Goal: Task Accomplishment & Management: Complete application form

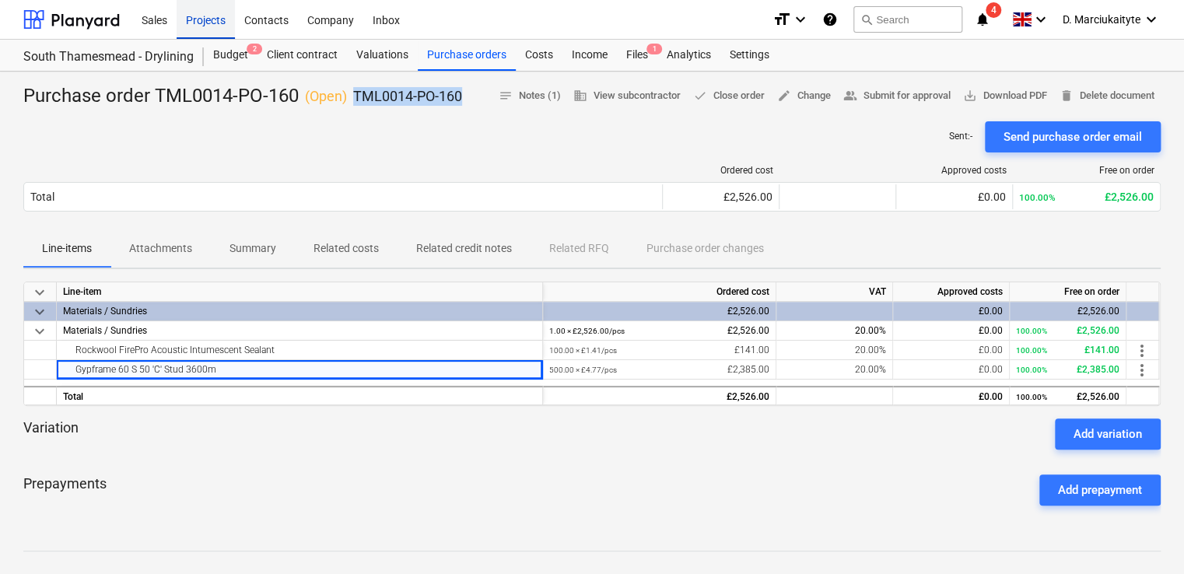
click at [214, 16] on div "Projects" at bounding box center [206, 19] width 58 height 40
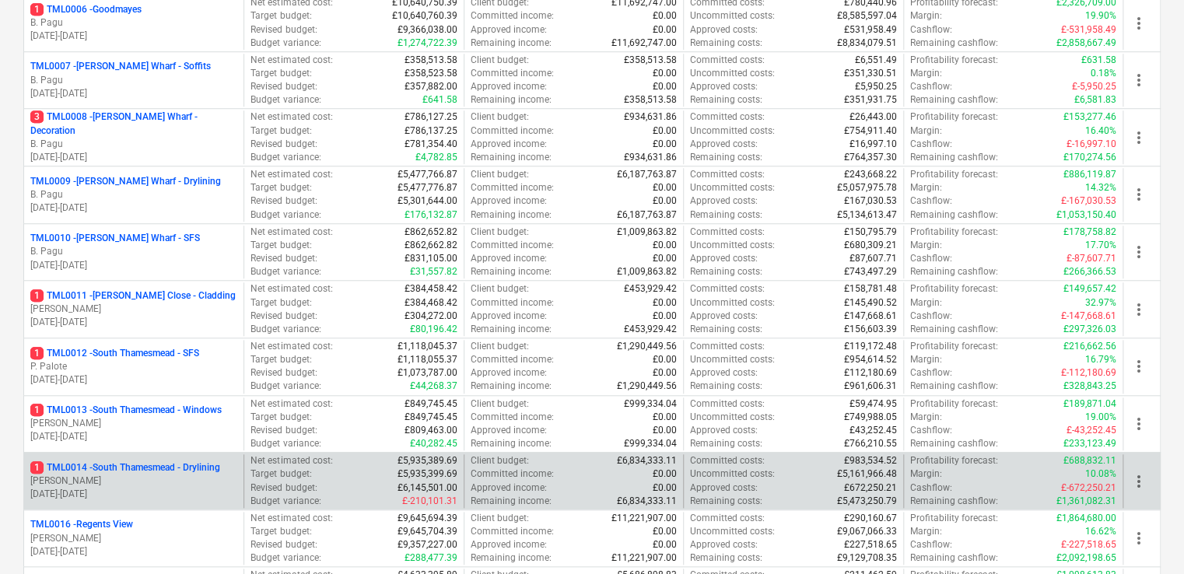
scroll to position [622, 0]
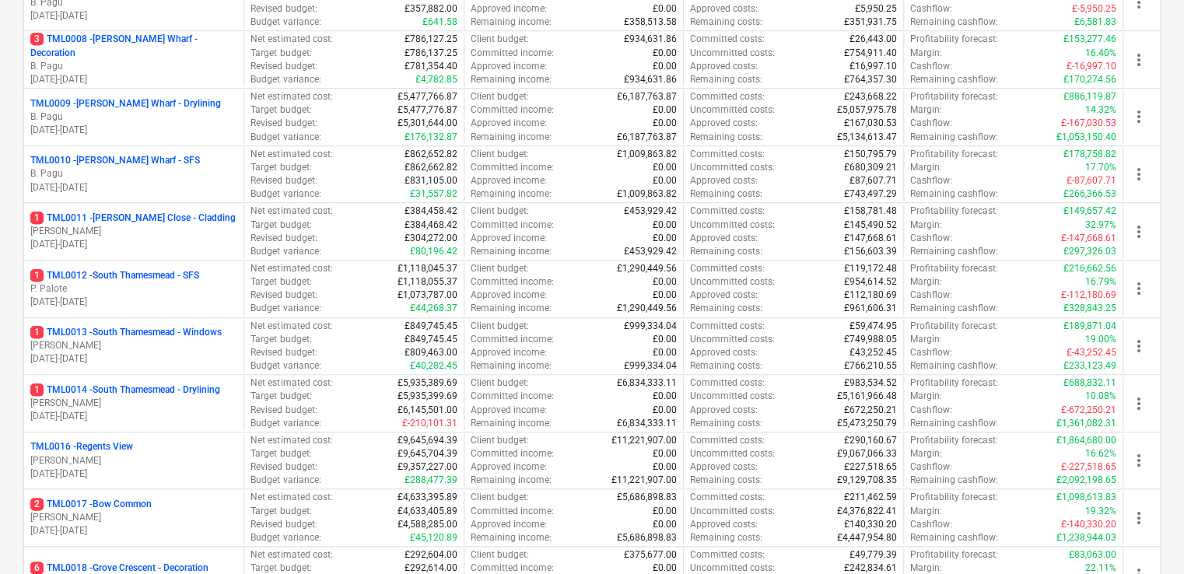
click at [122, 470] on p "[DATE] - [DATE]" at bounding box center [133, 473] width 207 height 13
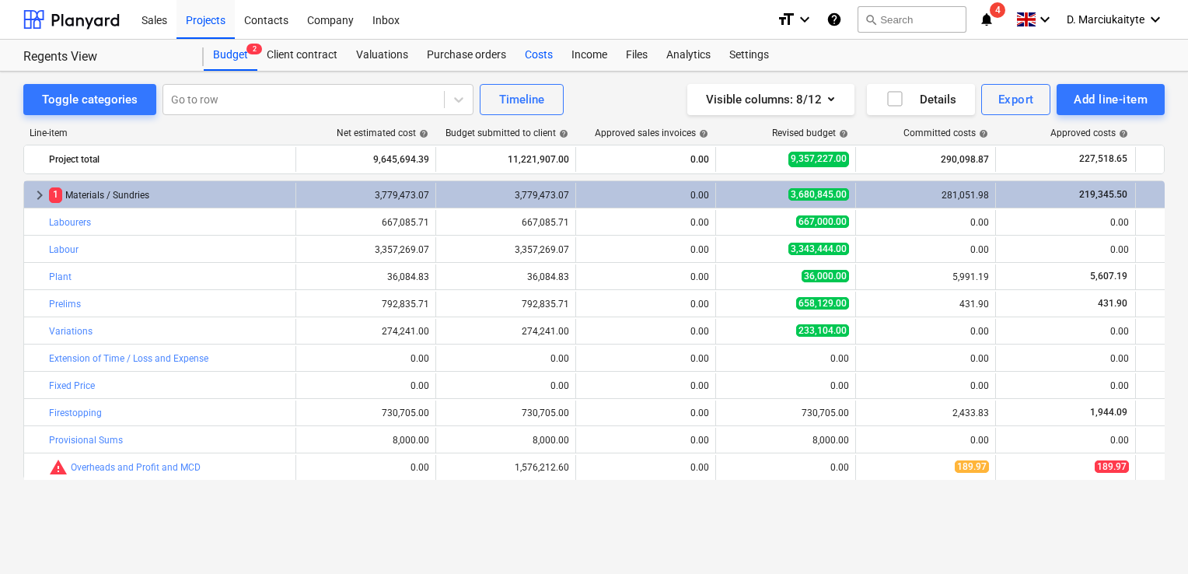
drag, startPoint x: 485, startPoint y: 48, endPoint x: 536, endPoint y: 59, distance: 51.7
click at [485, 49] on div "Purchase orders" at bounding box center [467, 55] width 98 height 31
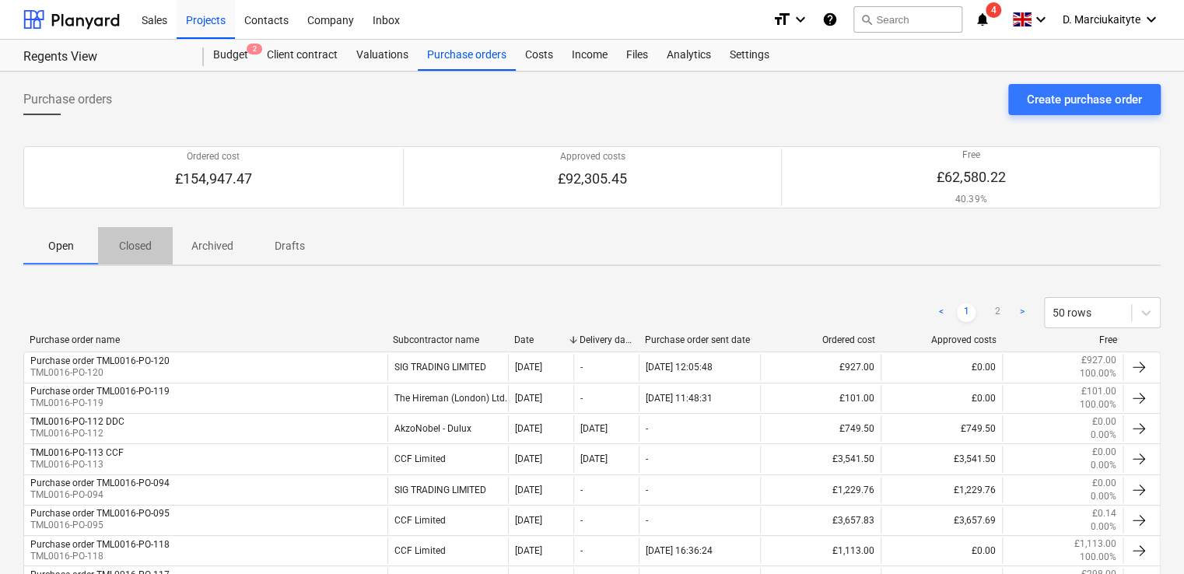
click at [110, 244] on span "Closed" at bounding box center [135, 246] width 75 height 26
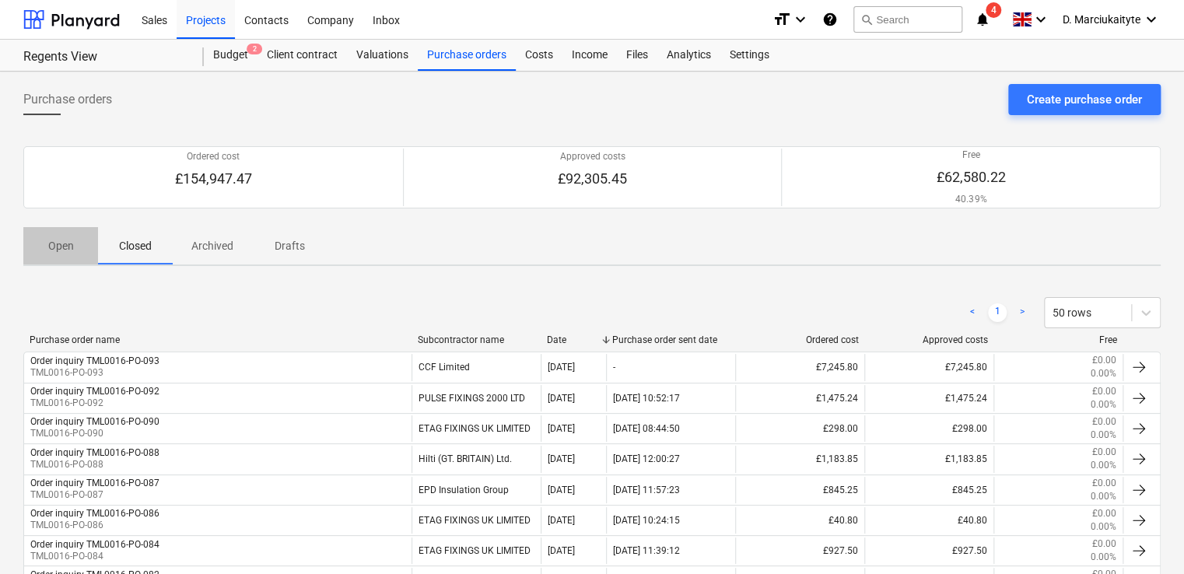
click at [47, 241] on p "Open" at bounding box center [60, 246] width 37 height 16
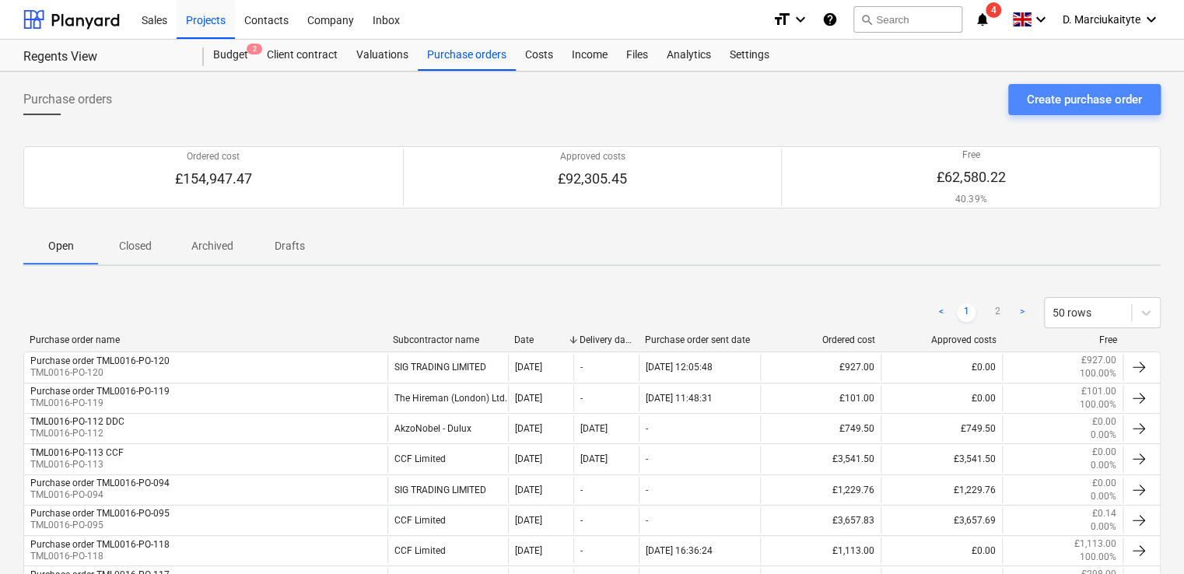
click at [1055, 102] on div "Create purchase order" at bounding box center [1084, 99] width 115 height 20
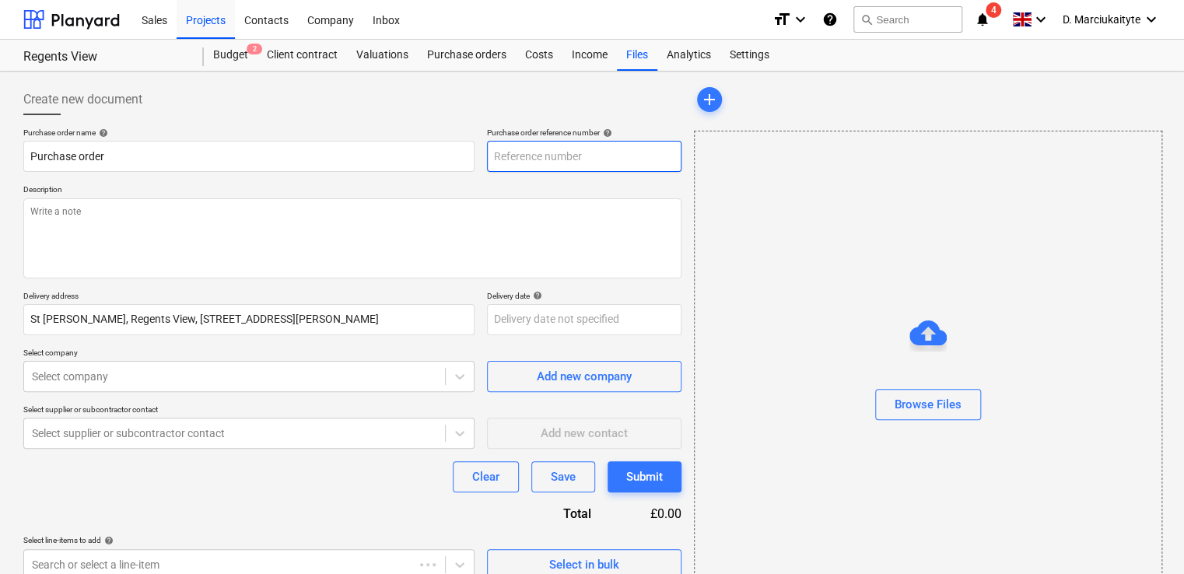
type textarea "x"
type input "TML0016-PO-129"
click at [610, 160] on input "TML0016-PO-129" at bounding box center [584, 156] width 194 height 31
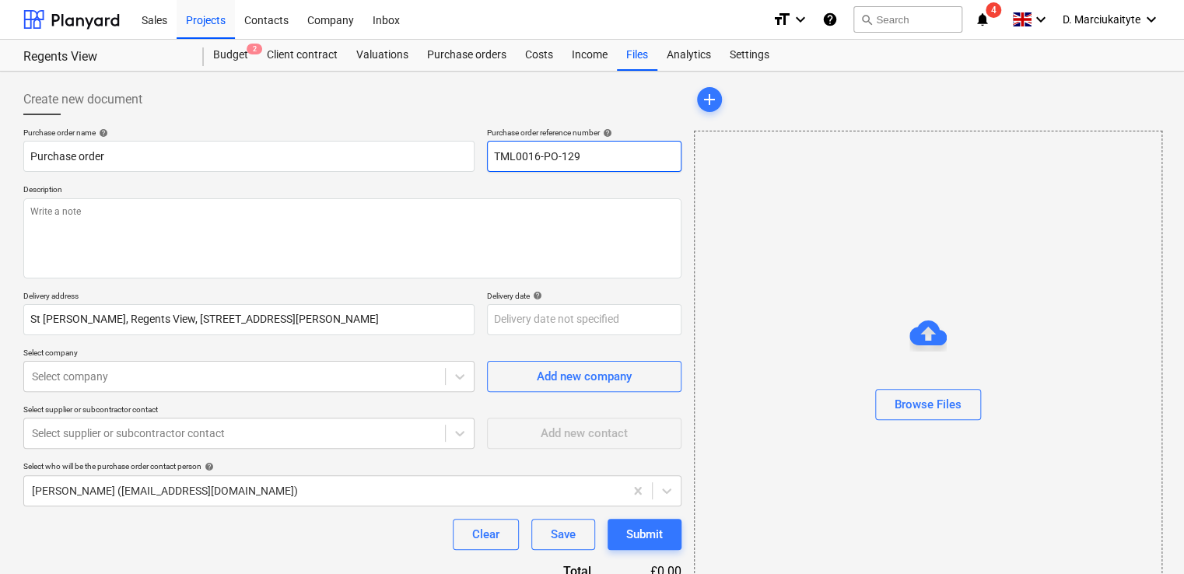
type textarea "x"
type input "TML0016-PO-12"
type textarea "x"
type input "TML0016-PO-121"
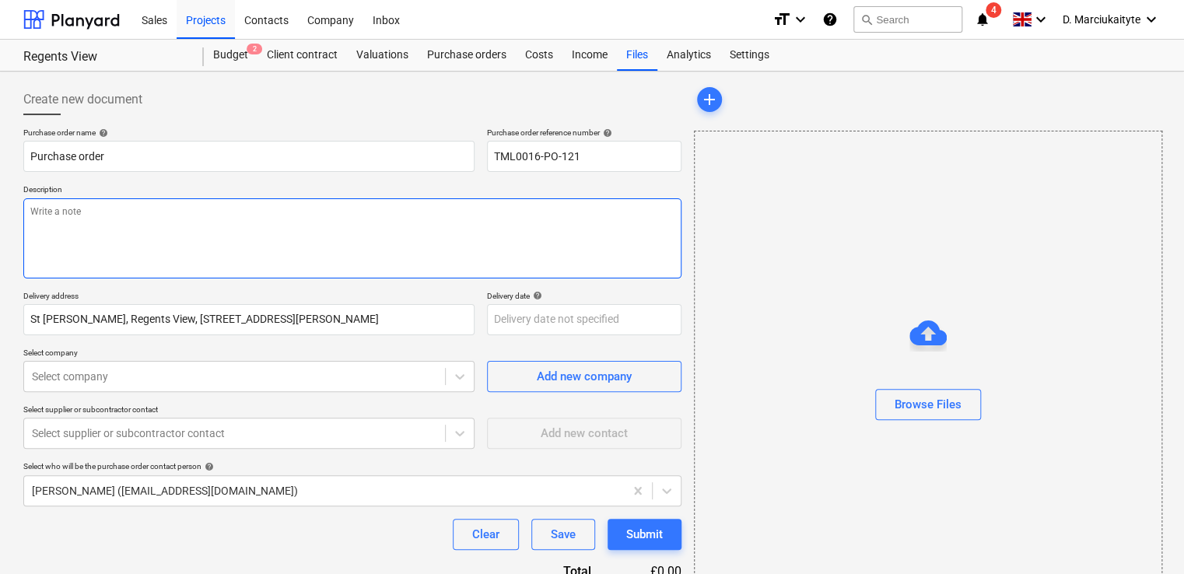
click at [553, 229] on textarea at bounding box center [352, 238] width 658 height 80
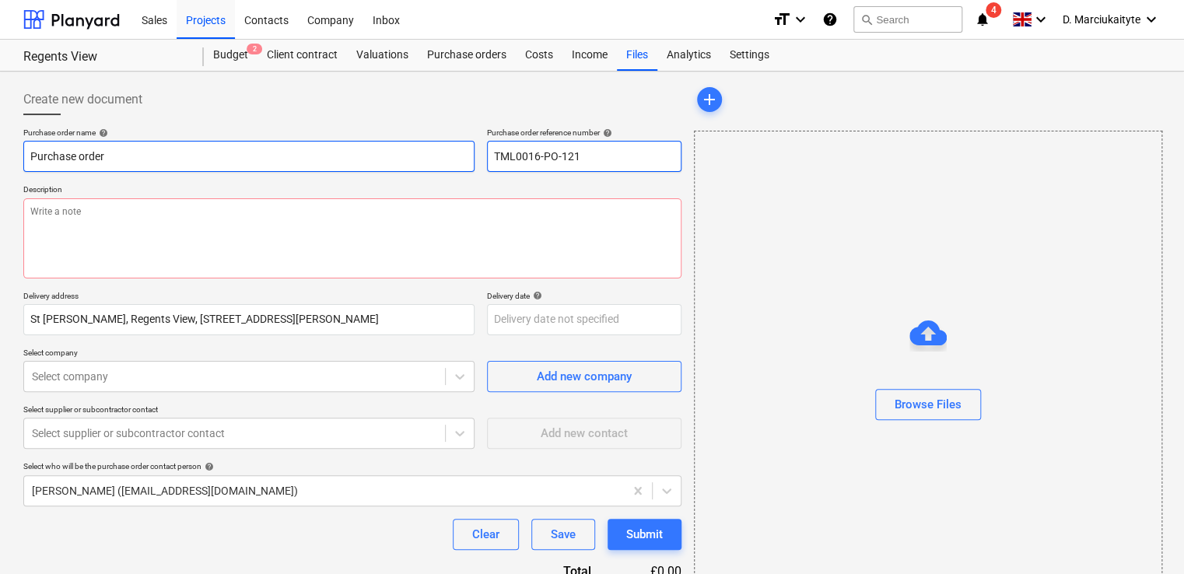
drag, startPoint x: 607, startPoint y: 159, endPoint x: 282, endPoint y: 141, distance: 324.8
click at [285, 141] on div "Purchase order name help Purchase order Purchase order reference number help TM…" at bounding box center [352, 150] width 658 height 44
drag, startPoint x: 218, startPoint y: 151, endPoint x: 215, endPoint y: 160, distance: 9.8
click at [215, 160] on input "Purchase order" at bounding box center [248, 156] width 451 height 31
type textarea "x"
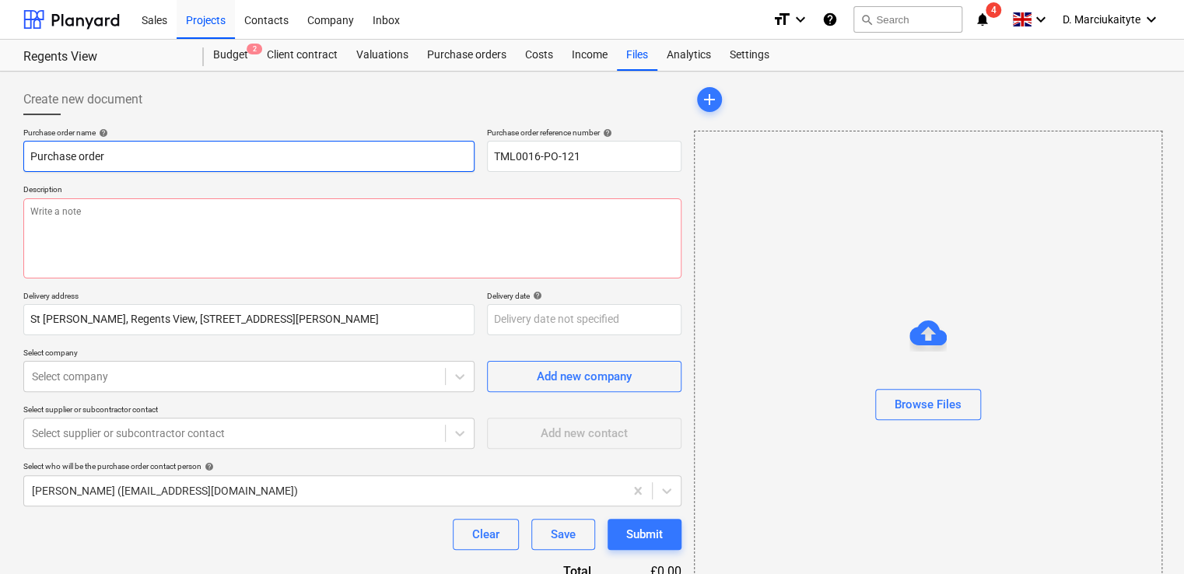
type input "Purchase order"
paste input "TML0016-PO-121"
type textarea "x"
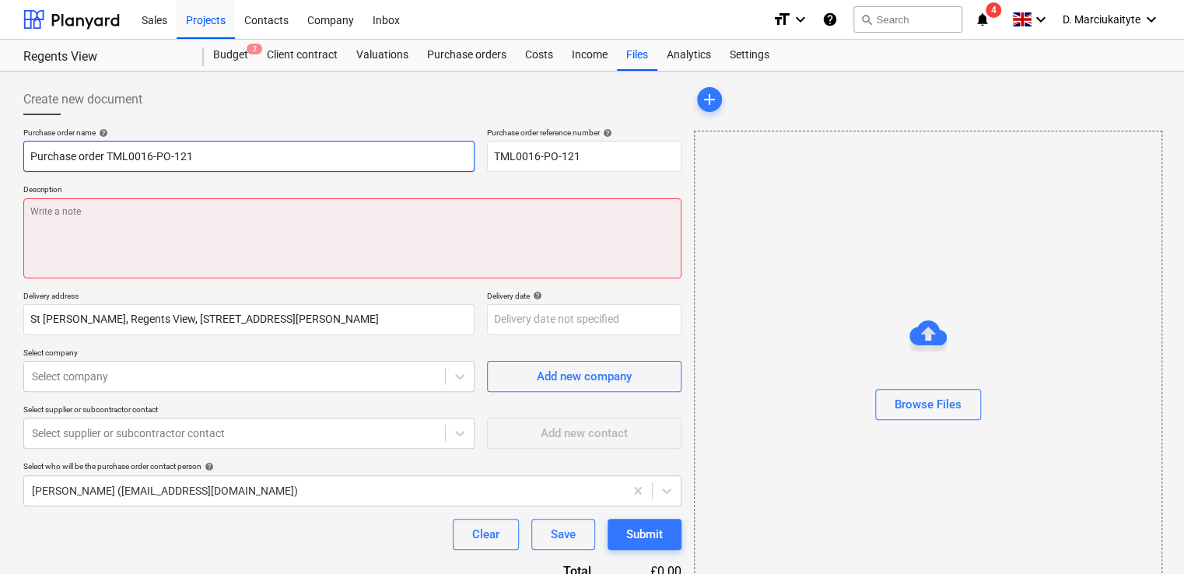
type input "Purchase order TML0016-PO-121"
click at [264, 221] on div "Description" at bounding box center [352, 230] width 658 height 93
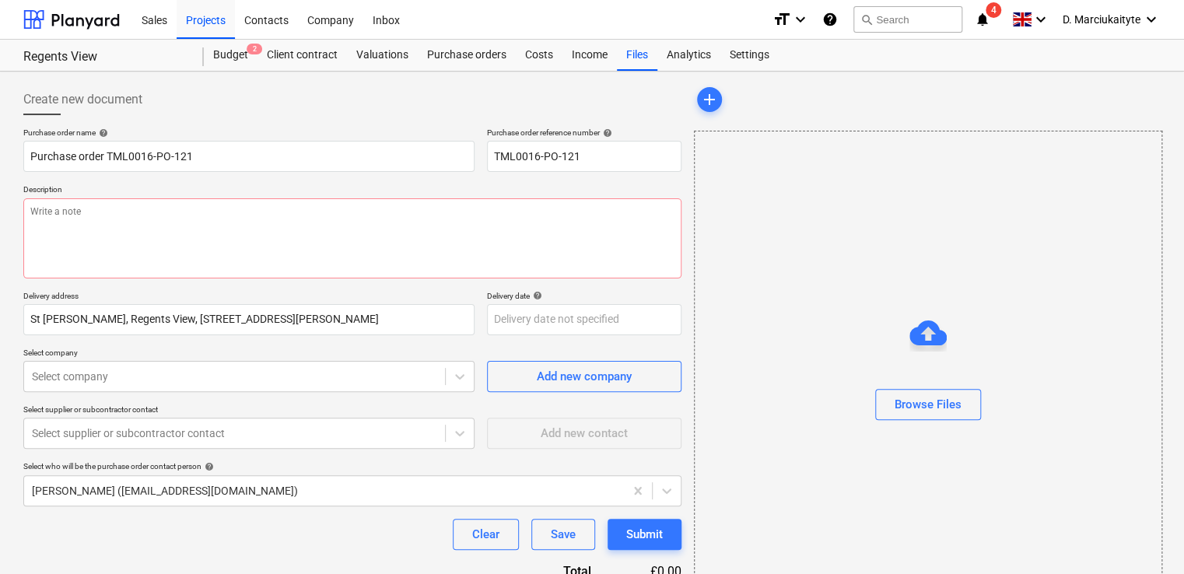
click at [483, 356] on div "Select company Select company Add new company" at bounding box center [352, 370] width 658 height 44
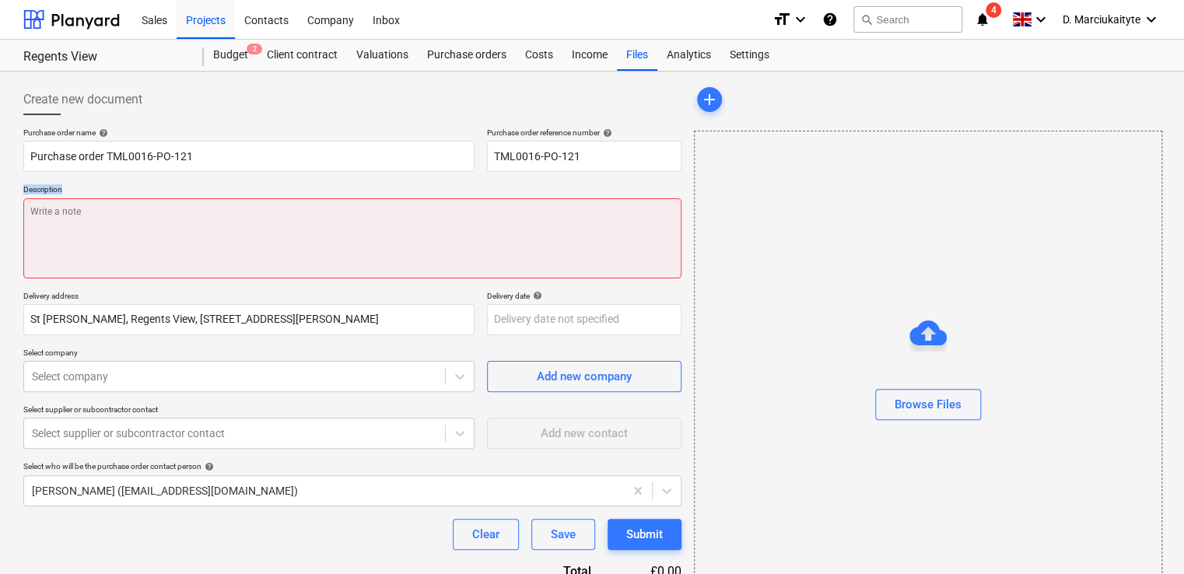
click at [379, 201] on div "Description" at bounding box center [352, 230] width 658 height 93
click at [376, 219] on textarea at bounding box center [352, 238] width 658 height 80
type textarea "x"
type textarea "A"
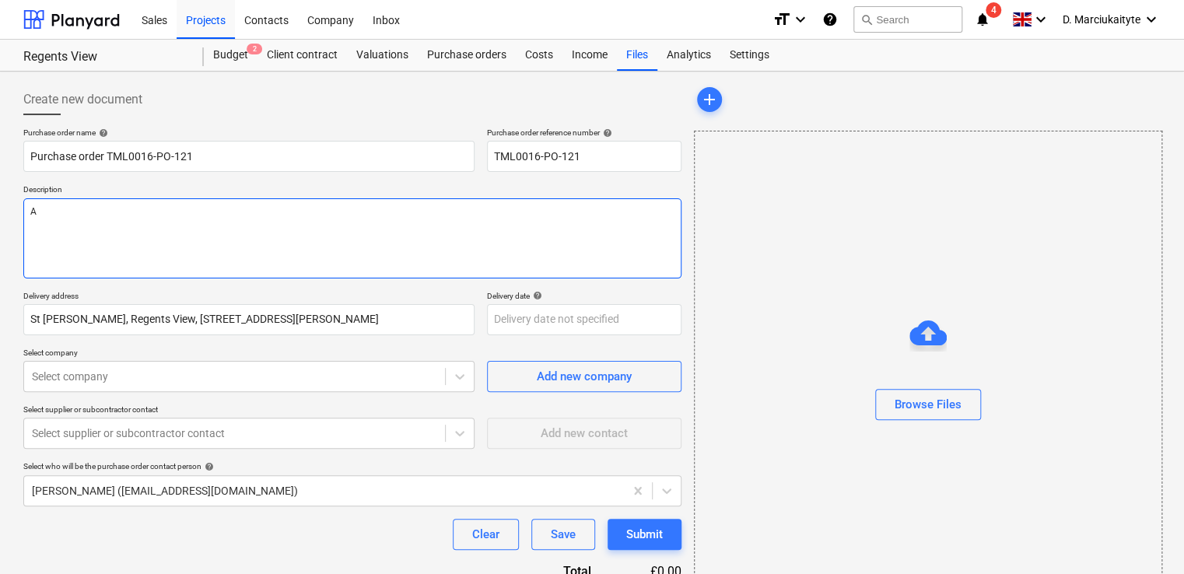
type textarea "x"
type textarea "Af"
type textarea "x"
type textarea "Aft"
type textarea "x"
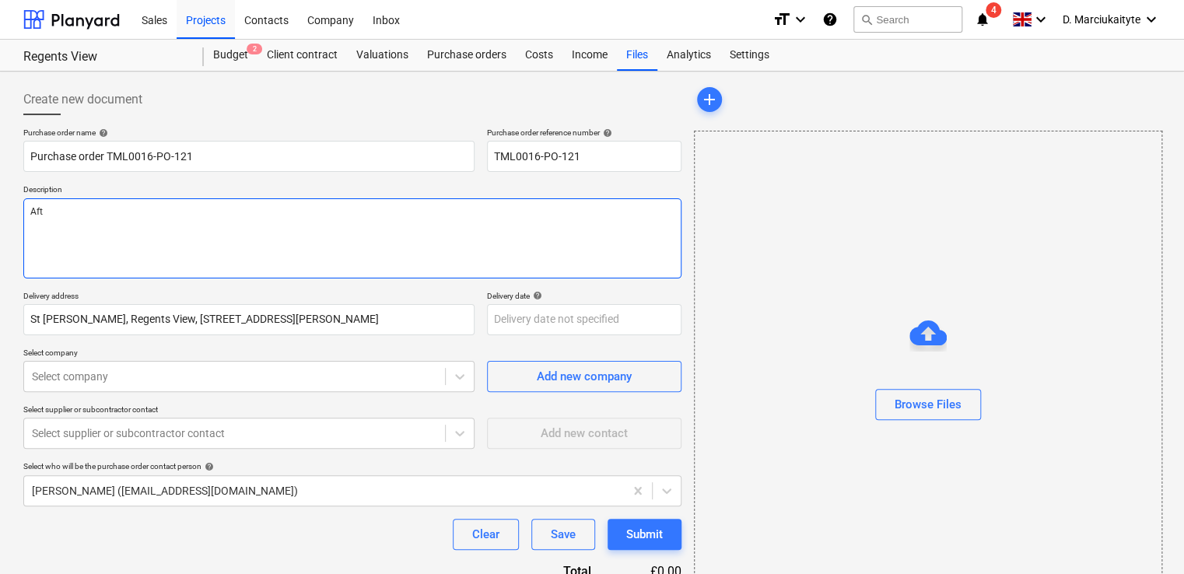
type textarea "Afte"
type textarea "x"
type textarea "After"
type textarea "x"
type textarea "Aftern"
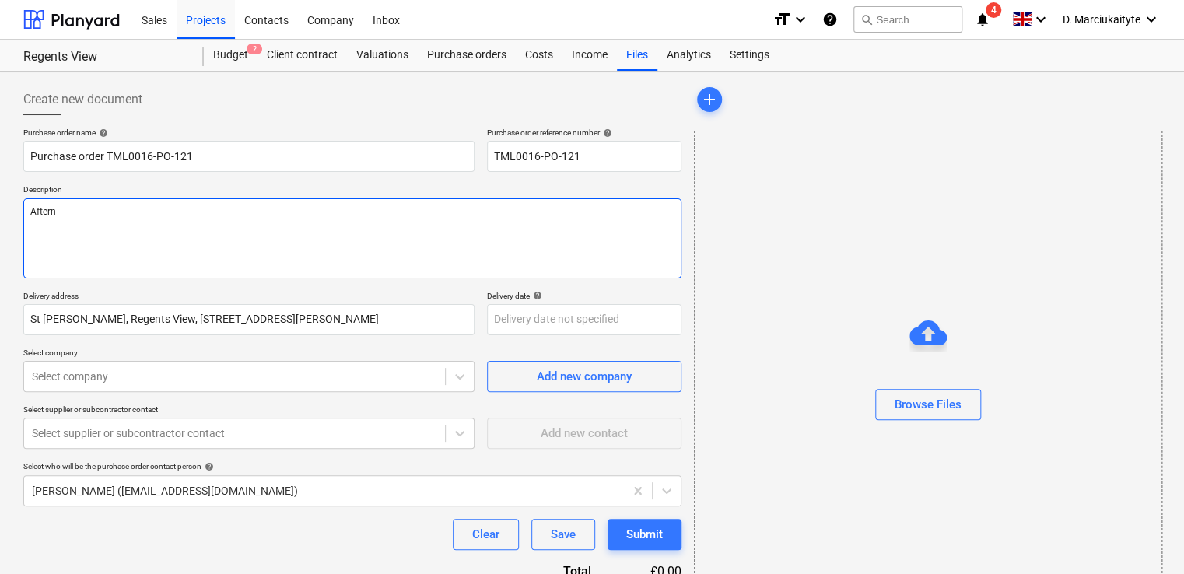
type textarea "x"
type textarea "Afterno"
type textarea "x"
type textarea "Afternoo"
type textarea "x"
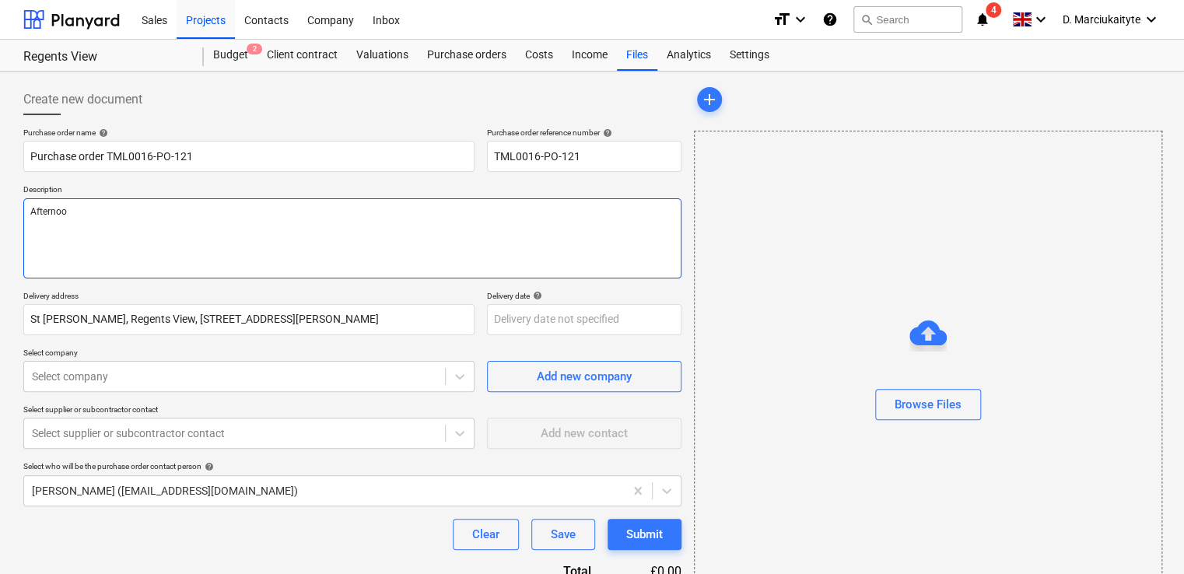
type textarea "Afternoon"
type textarea "x"
type textarea "Afternoon,"
type textarea "x"
type textarea "Afternoon,"
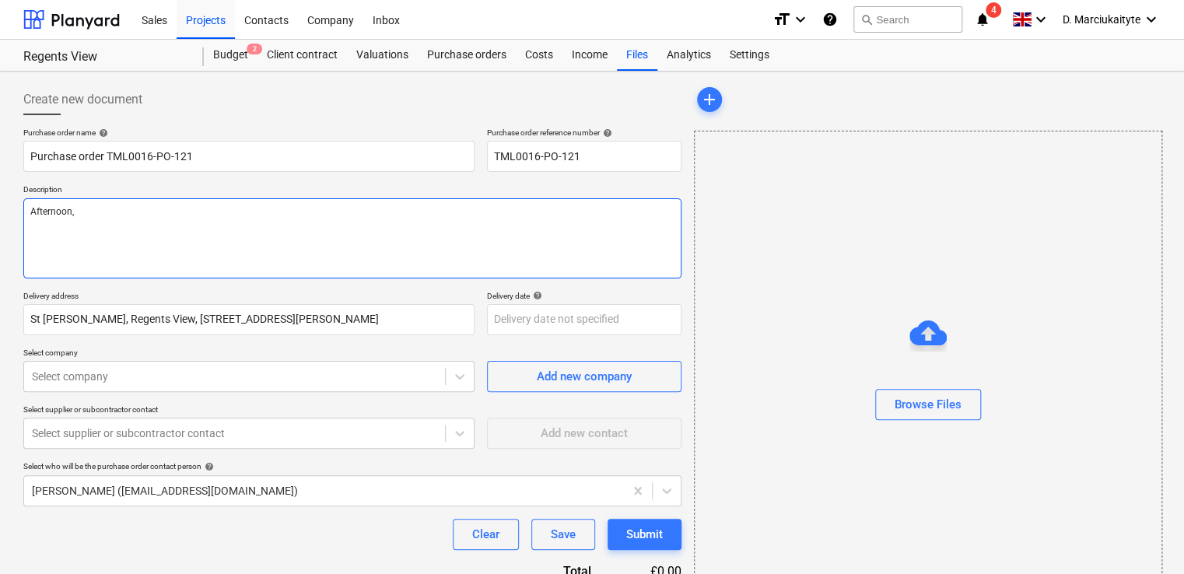
type textarea "x"
type textarea "Afternoon,"
type textarea "x"
type textarea "Afternoon,"
type textarea "x"
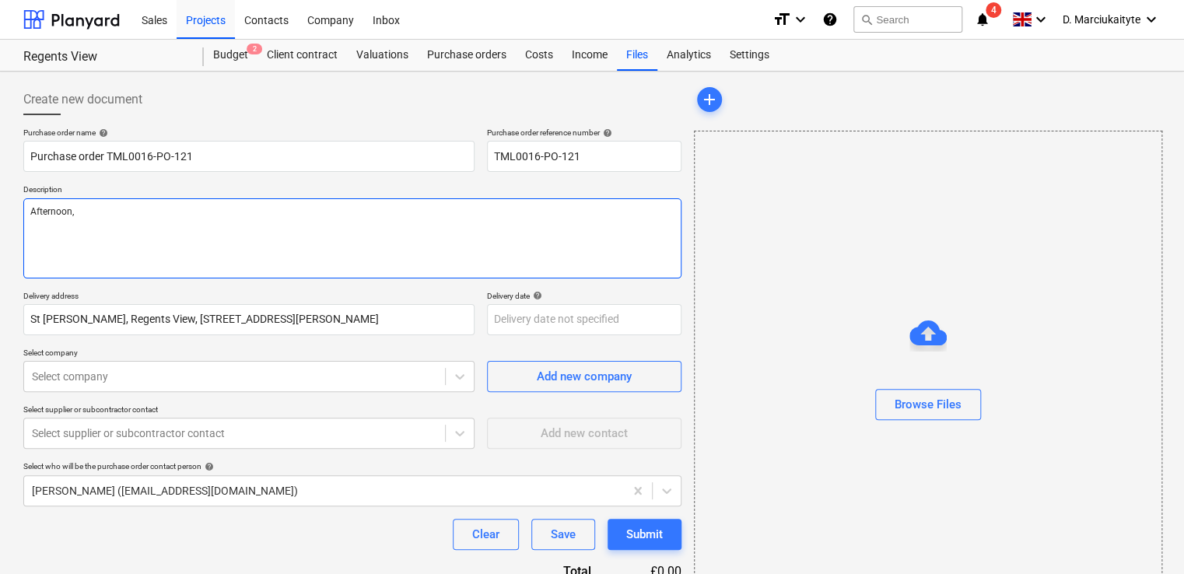
type textarea "Afternoon, P"
type textarea "x"
type textarea "Afternoon, Ple"
type textarea "x"
type textarea "Afternoon, Pleas"
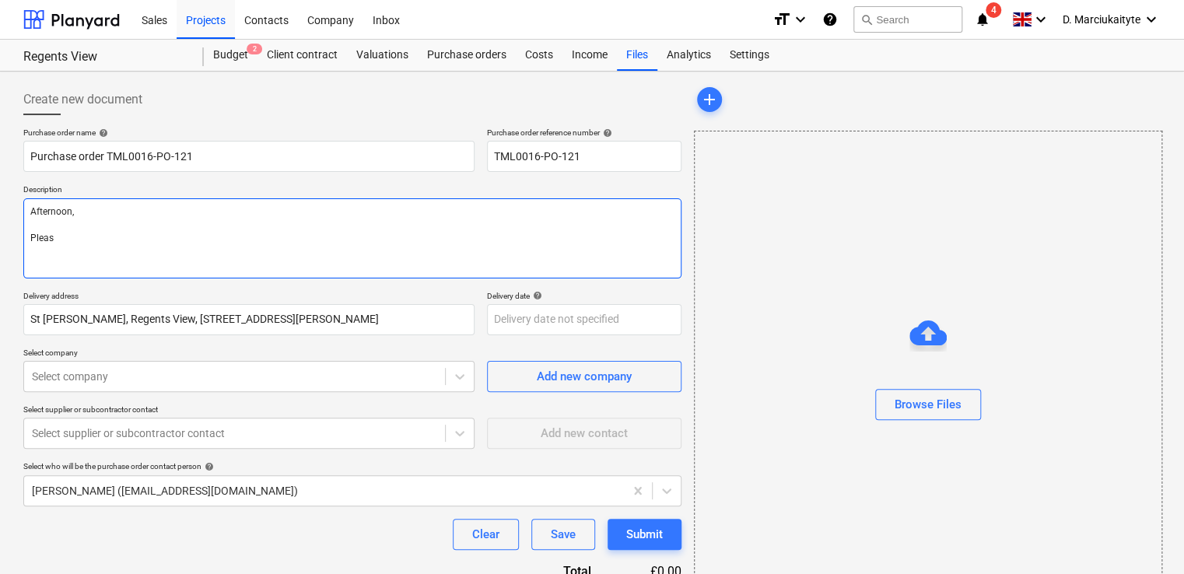
type textarea "x"
type textarea "Afternoon, Please"
type textarea "x"
type textarea "Afternoon, Please"
type textarea "x"
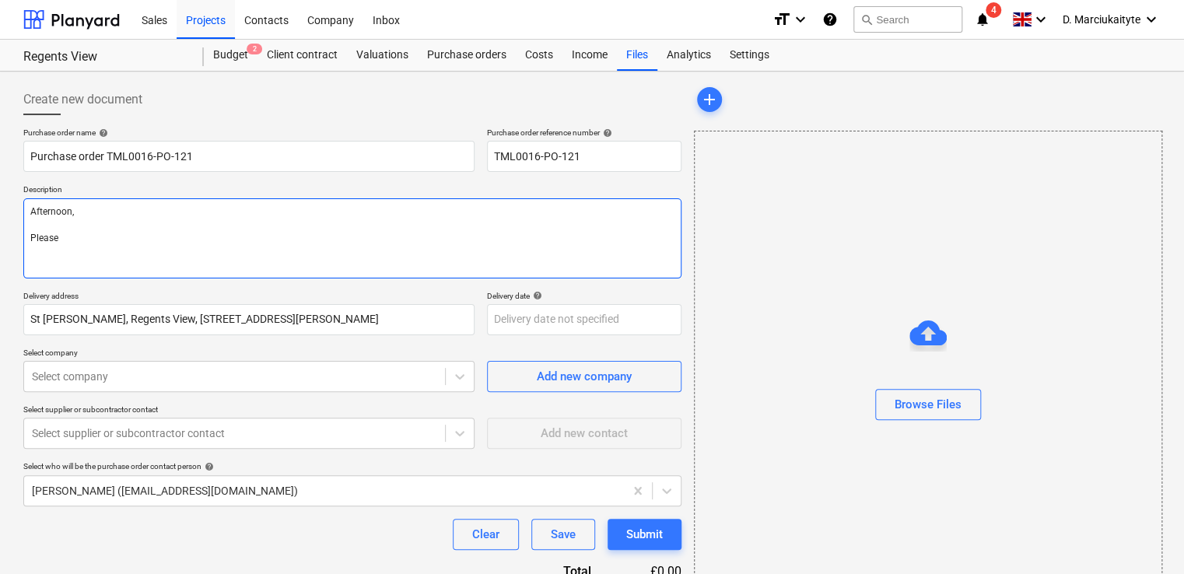
type textarea "Afternoon, Please p"
type textarea "x"
type textarea "Afternoon, Please pr"
type textarea "x"
type textarea "Afternoon, Please pro"
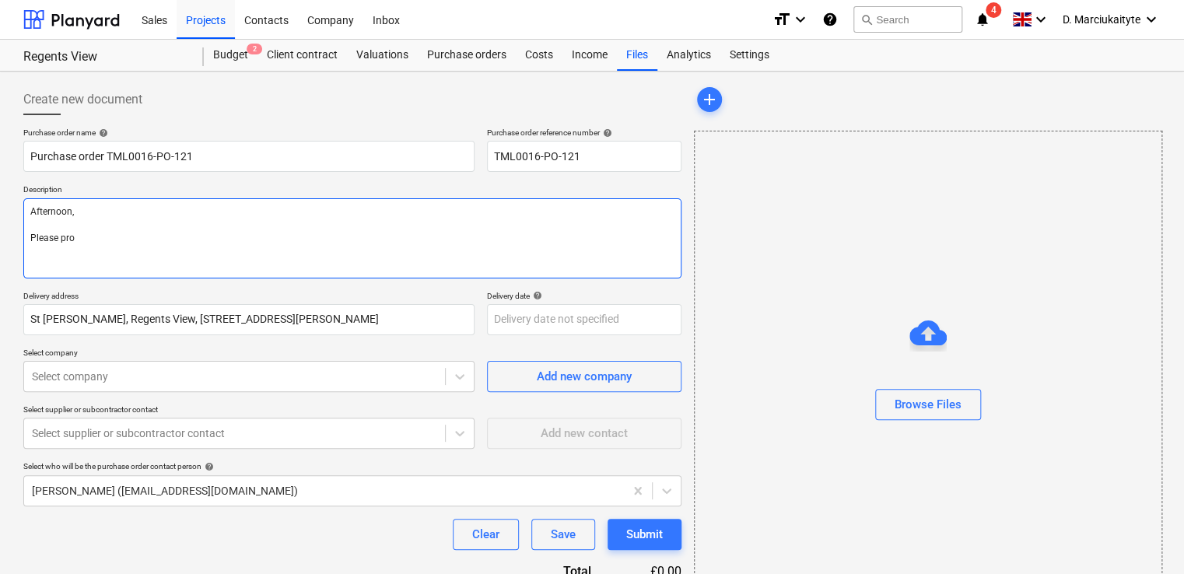
type textarea "x"
type textarea "Afternoon, Please proc"
type textarea "x"
type textarea "Afternoon, Please proce"
type textarea "x"
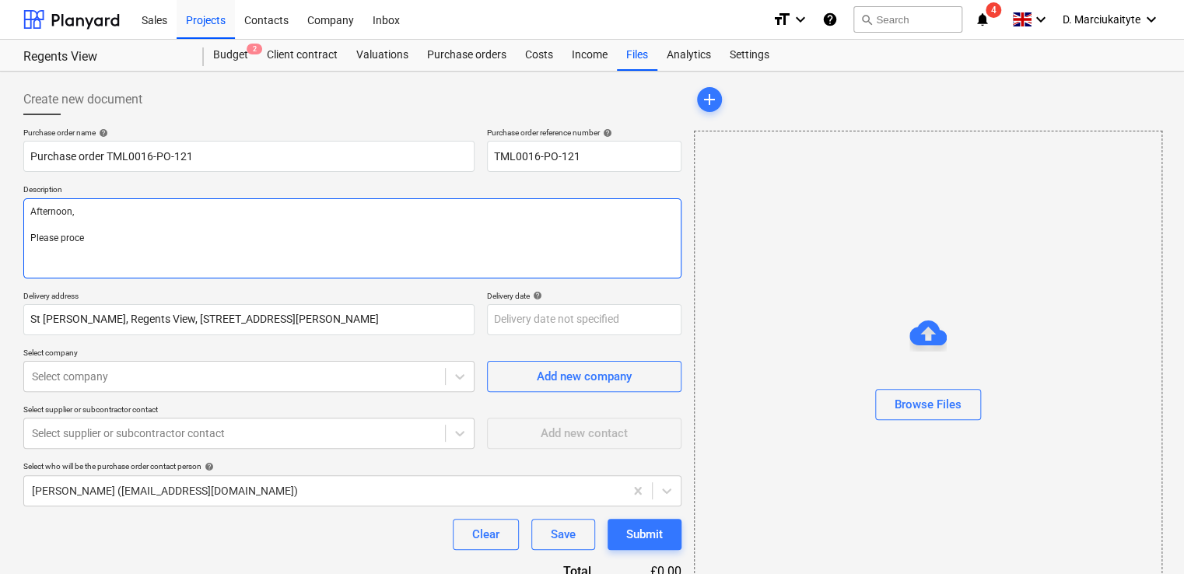
type textarea "Afternoon, Please procee"
type textarea "x"
type textarea "Afternoon, Please proceed"
type textarea "x"
type textarea "Afternoon, Please proceed"
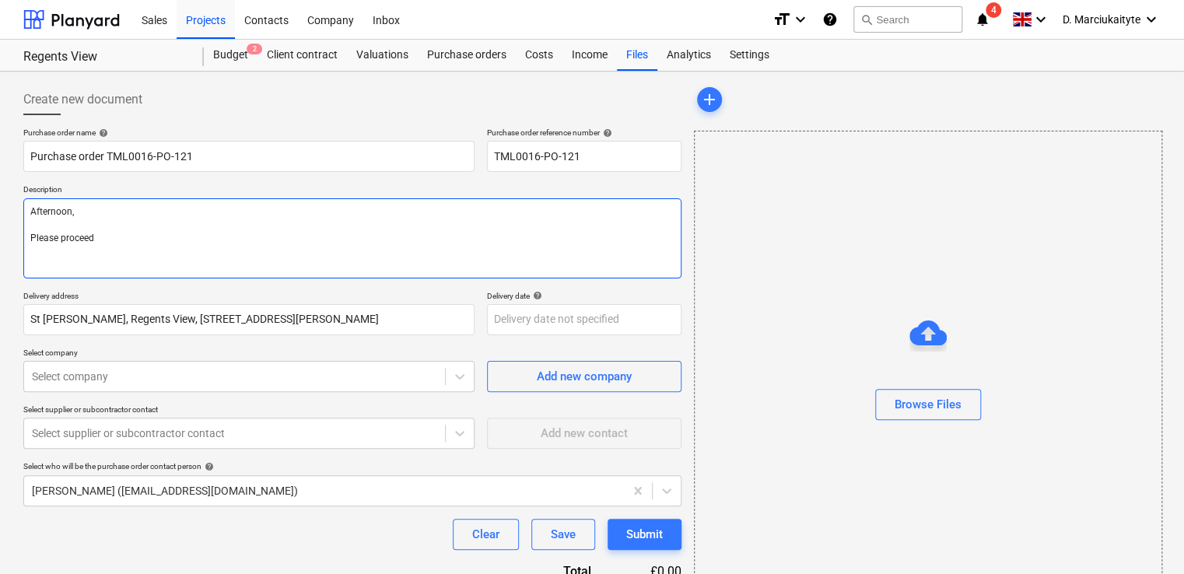
type textarea "x"
type textarea "Afternoon, Please proceed w"
type textarea "x"
type textarea "Afternoon, Please proceed wi"
type textarea "x"
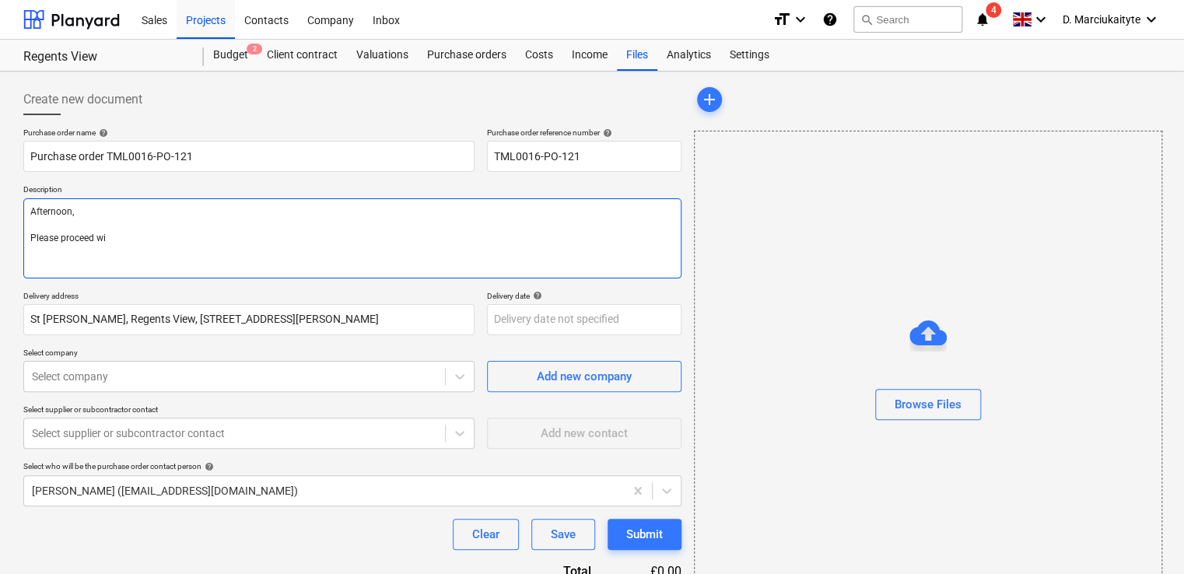
type textarea "Afternoon, Please proceed wit"
type textarea "x"
type textarea "Afternoon, Please proceed with"
type textarea "x"
type textarea "Afternoon, Please proceed with"
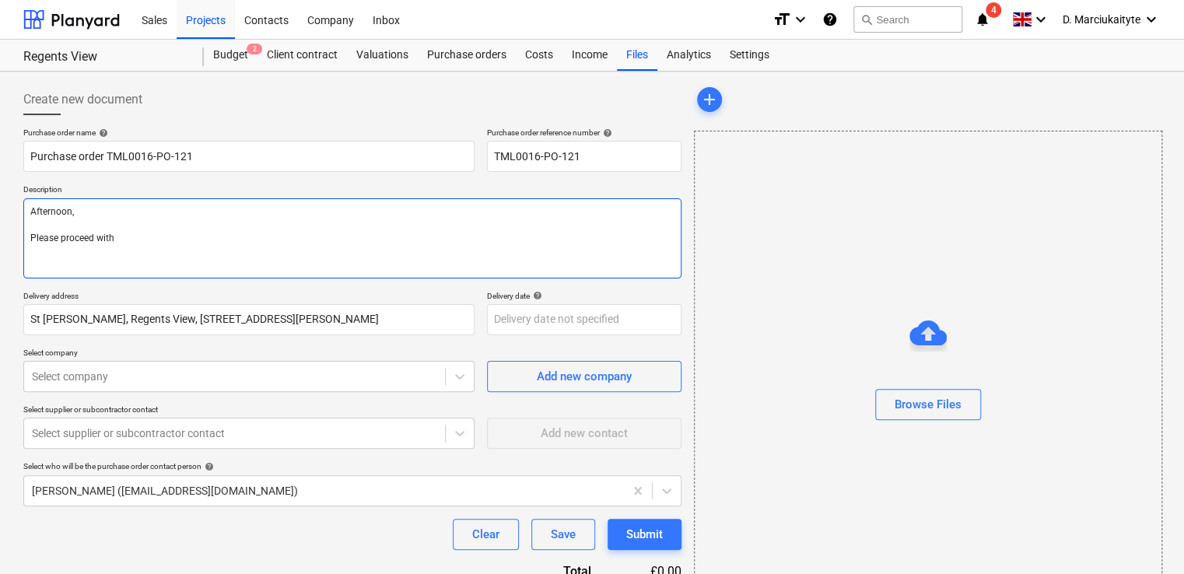
type textarea "x"
type textarea "Afternoon, Please proceed with a"
type textarea "x"
type textarea "Afternoon, Please proceed with at"
type textarea "x"
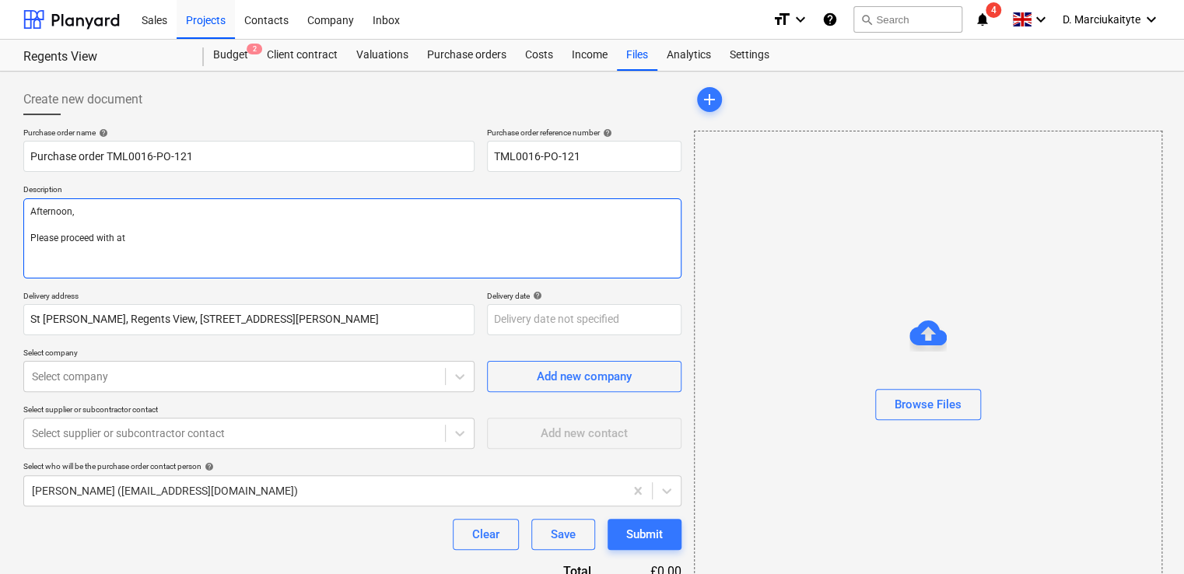
type textarea "Afternoon, Please proceed with att"
type textarea "x"
type textarea "Afternoon, Please proceed with atta"
type textarea "x"
type textarea "Afternoon, Please proceed with attac"
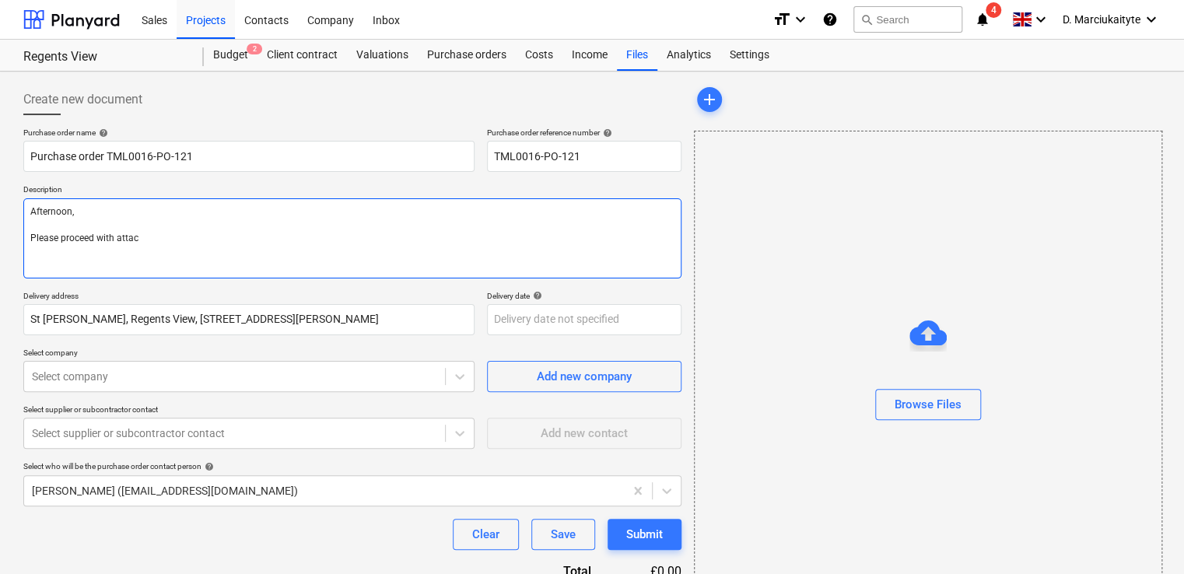
type textarea "x"
type textarea "Afternoon, Please proceed with attach"
type textarea "x"
type textarea "Afternoon, Please proceed with attache"
type textarea "x"
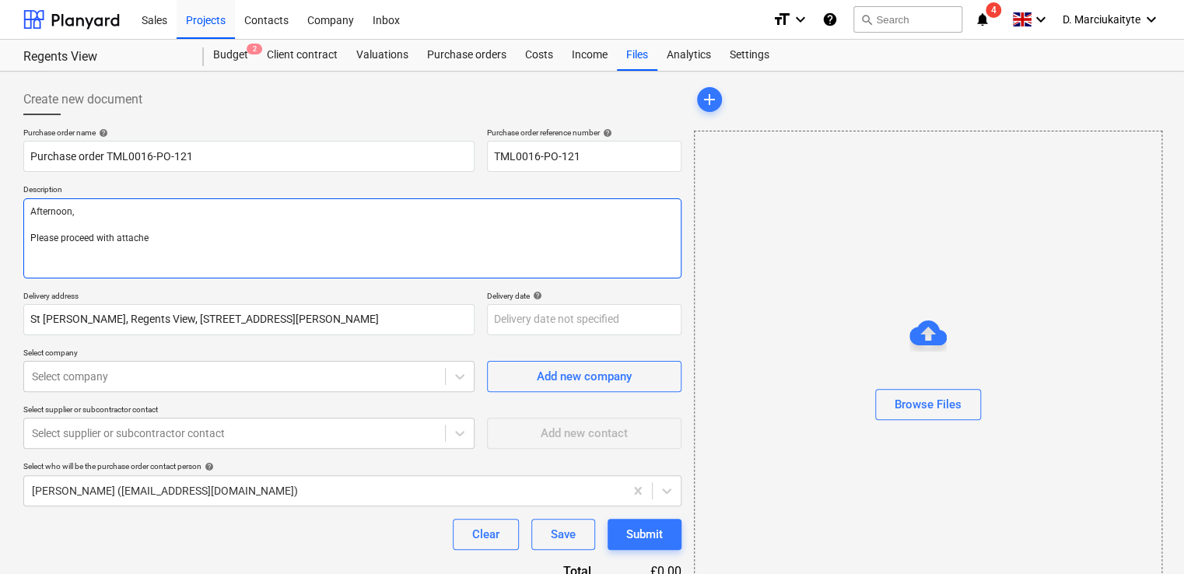
type textarea "Afternoon, Please proceed with attached"
type textarea "x"
type textarea "Afternoon, Please proceed with attached"
type textarea "x"
type textarea "Afternoon, Please proceed with attached o"
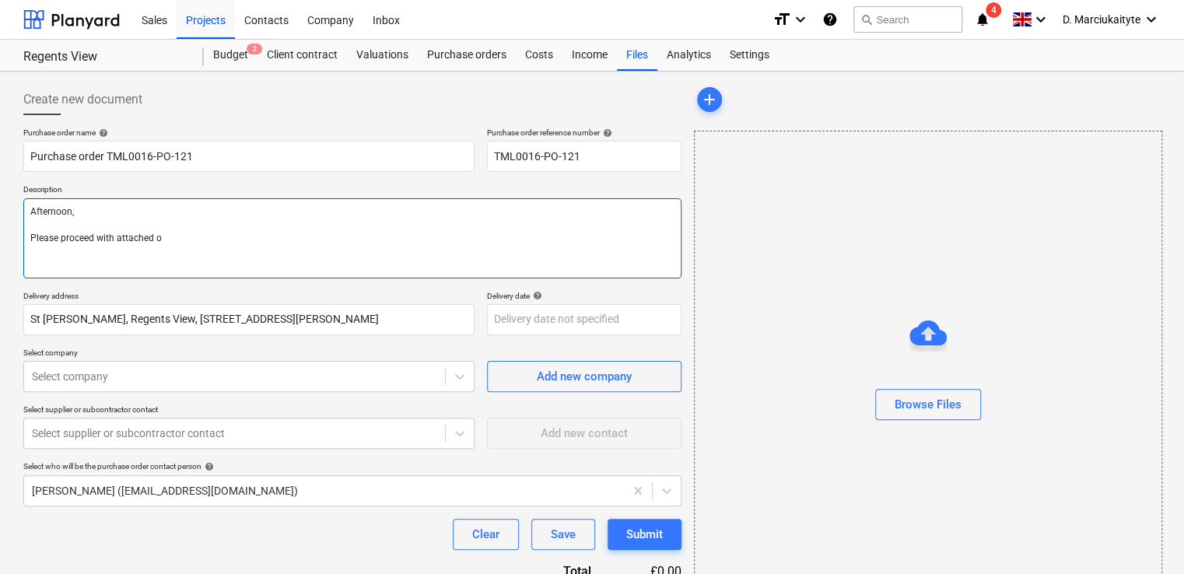
type textarea "x"
type textarea "Afternoon, Please proceed with attached or"
type textarea "x"
type textarea "Afternoon, Please proceed with attached ord"
type textarea "x"
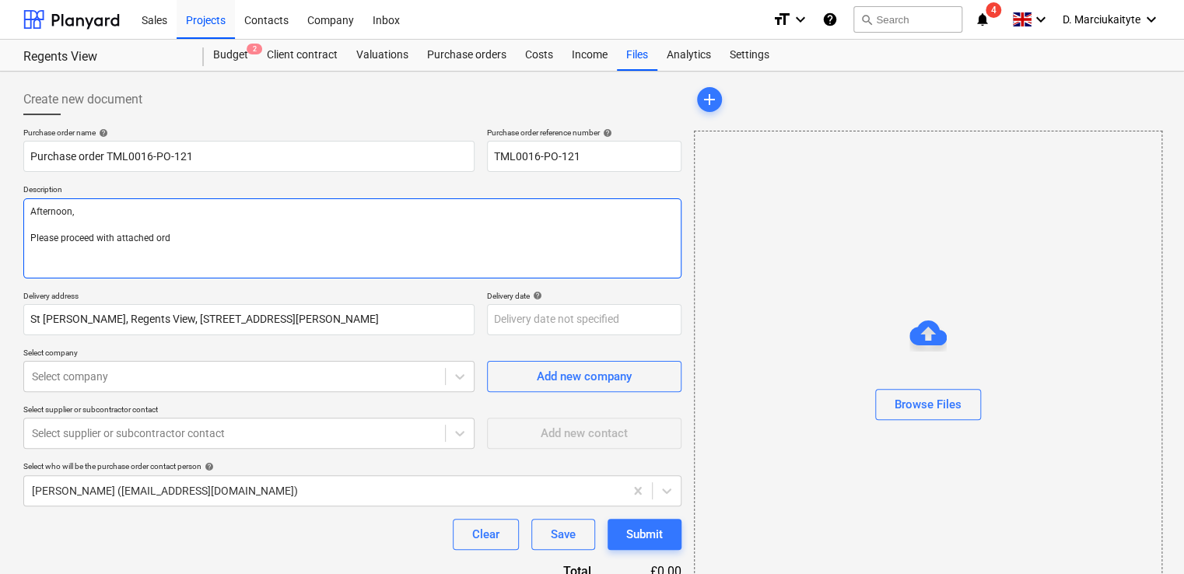
type textarea "Afternoon, Please proceed with attached orde"
type textarea "x"
type textarea "Afternoon, Please proceed with attached order"
type textarea "x"
type textarea "Afternoon, Please proceed with attached order."
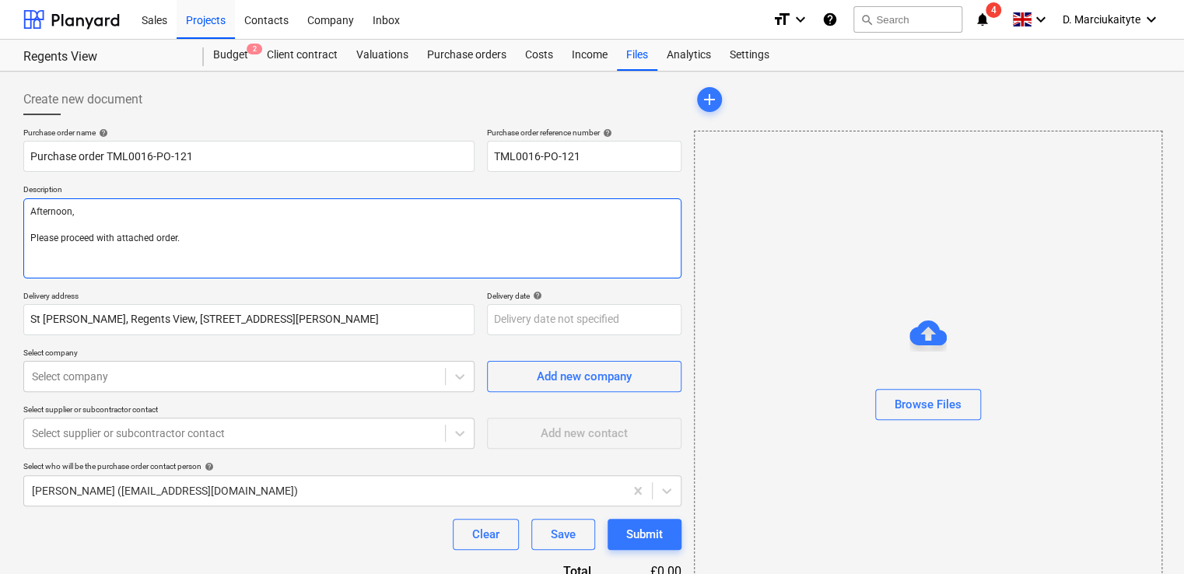
type textarea "x"
type textarea "Afternoon, Please proceed with attached order."
type textarea "x"
type textarea "Afternoon, Please proceed with attached order."
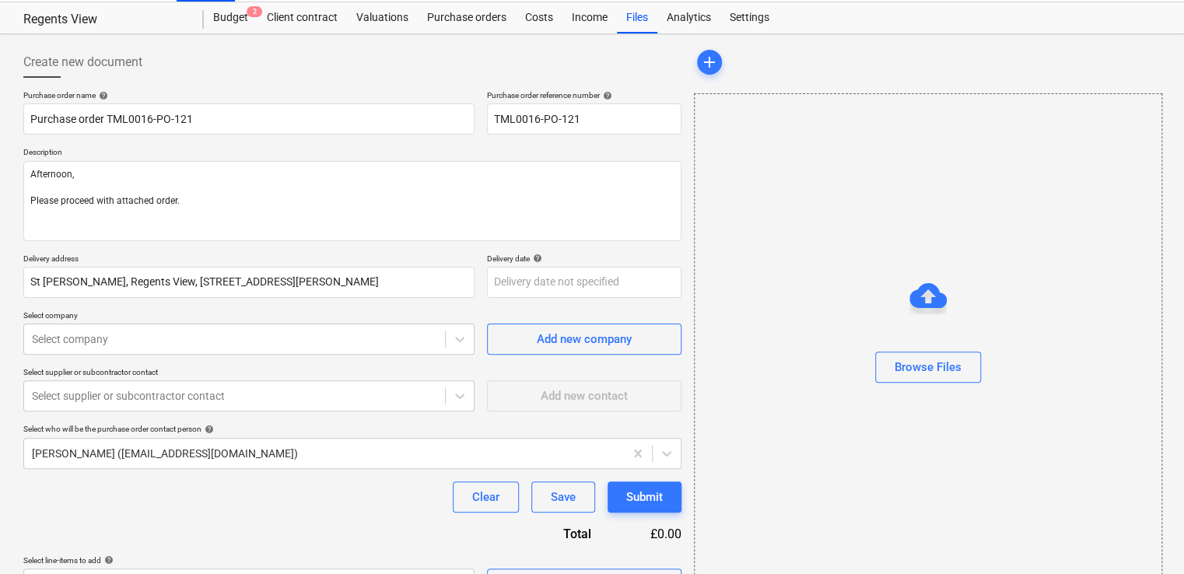
scroll to position [75, 0]
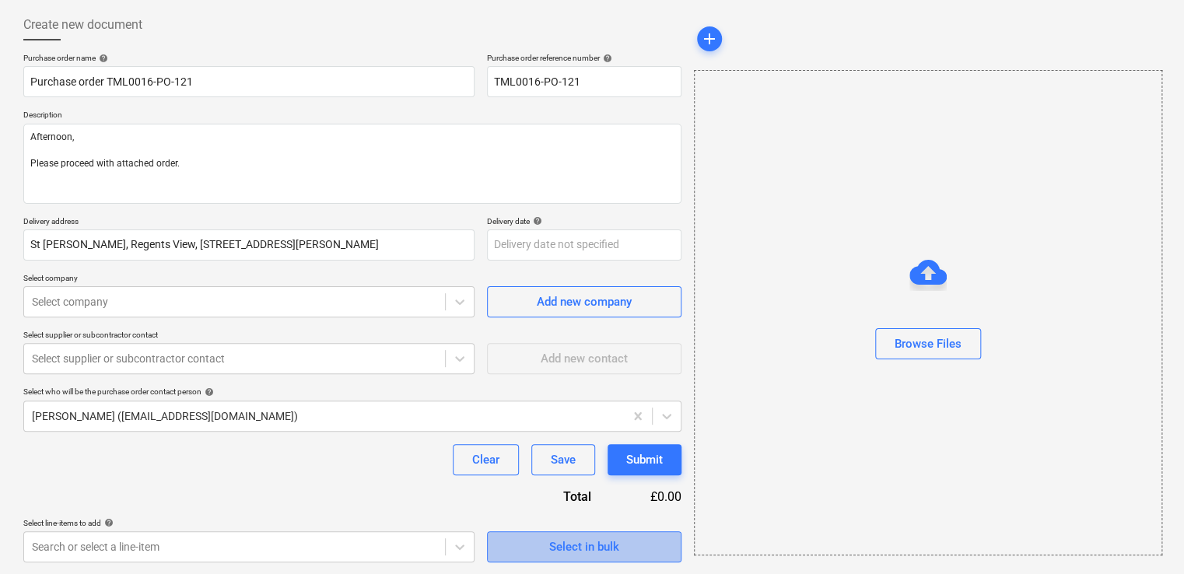
click at [595, 545] on div "Select in bulk" at bounding box center [584, 547] width 70 height 20
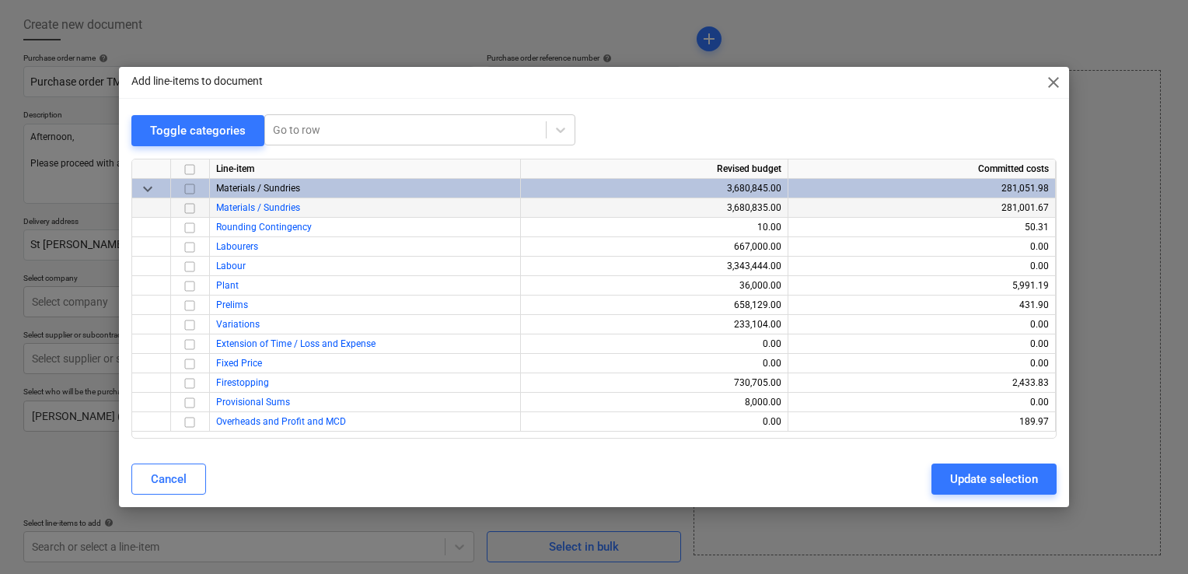
click at [184, 212] on input "checkbox" at bounding box center [189, 208] width 19 height 19
click at [992, 483] on div "Update selection" at bounding box center [994, 479] width 88 height 20
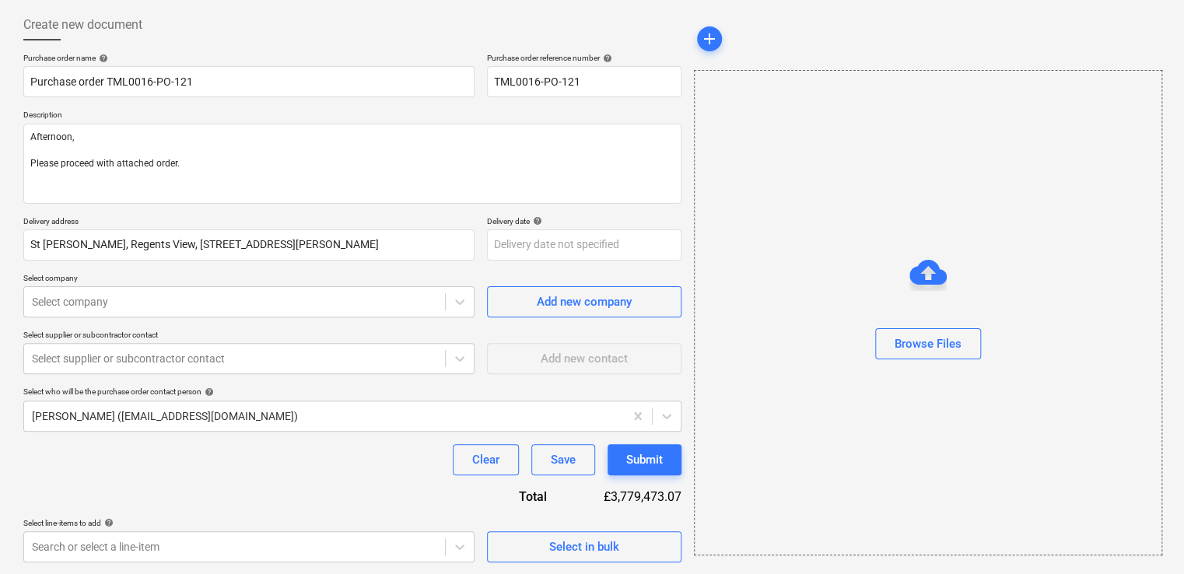
scroll to position [221, 0]
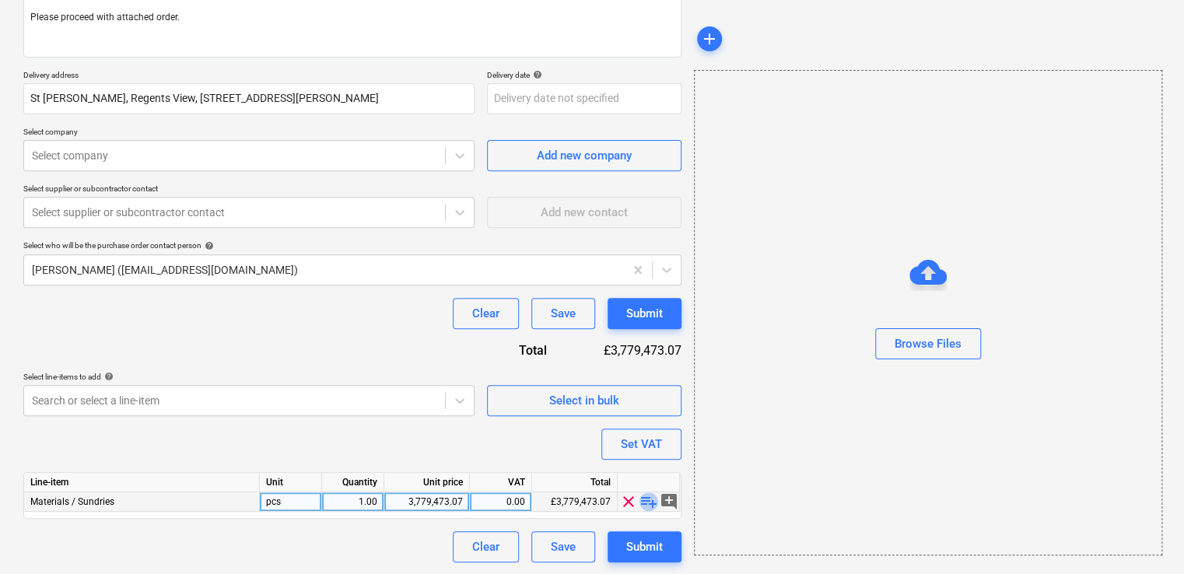
click at [643, 498] on span "playlist_add" at bounding box center [648, 501] width 19 height 19
type textarea "x"
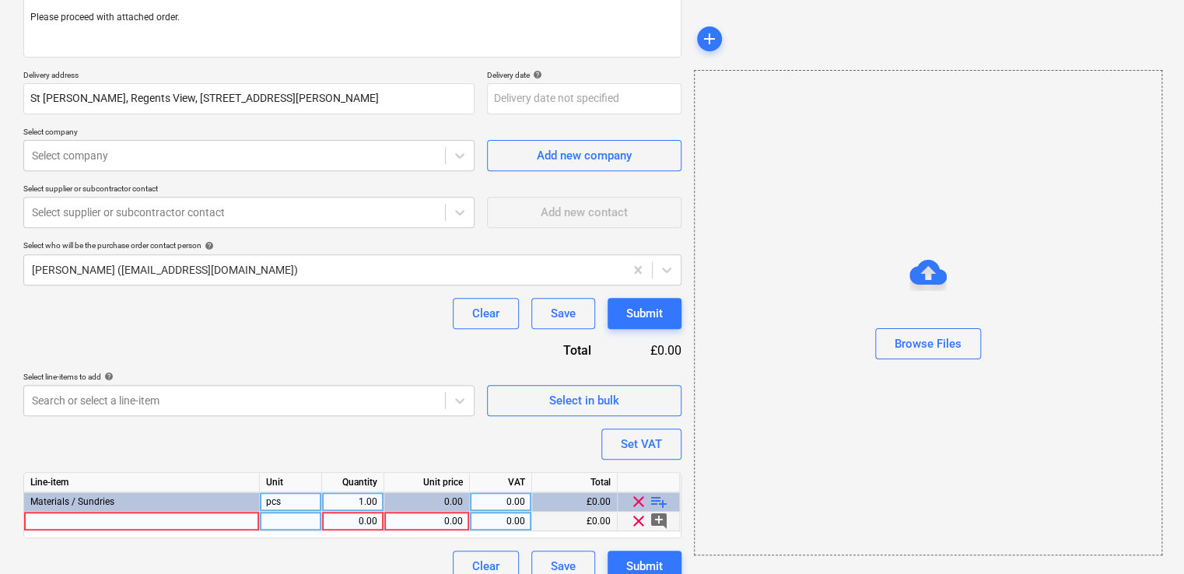
click at [186, 517] on div at bounding box center [142, 521] width 236 height 19
type input "FF/000/MD/PF/[GEOGRAPHIC_DATA]"
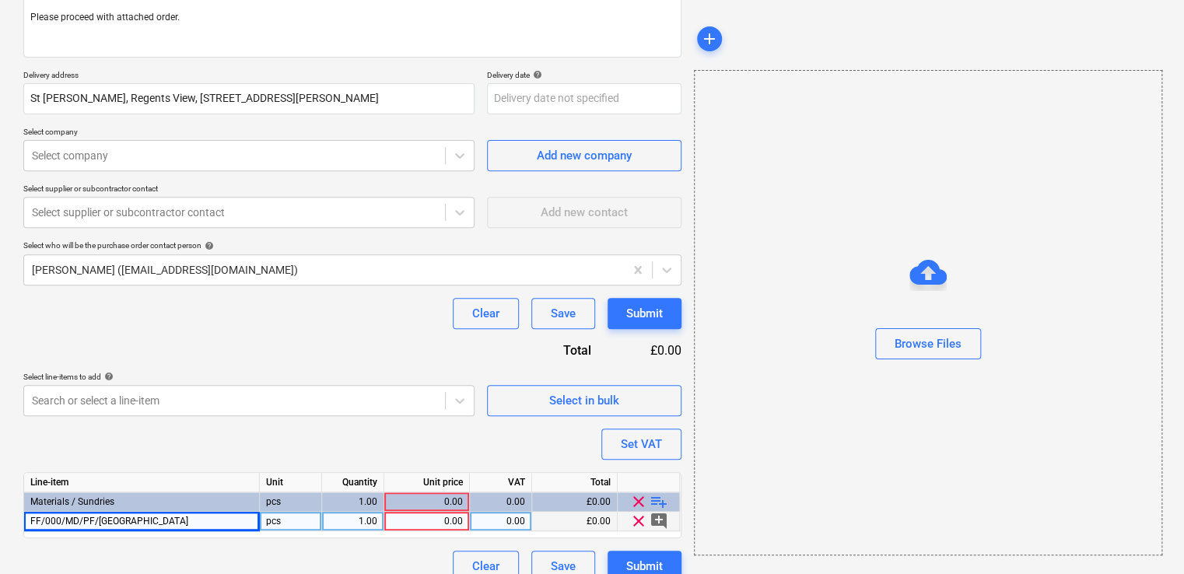
type textarea "x"
click at [152, 521] on div "FF/000/MD/PF/[GEOGRAPHIC_DATA]" at bounding box center [142, 521] width 236 height 19
click at [134, 515] on div at bounding box center [142, 521] width 236 height 19
type textarea "x"
type input "FF/000/MD/PF/[GEOGRAPHIC_DATA] Access panel"
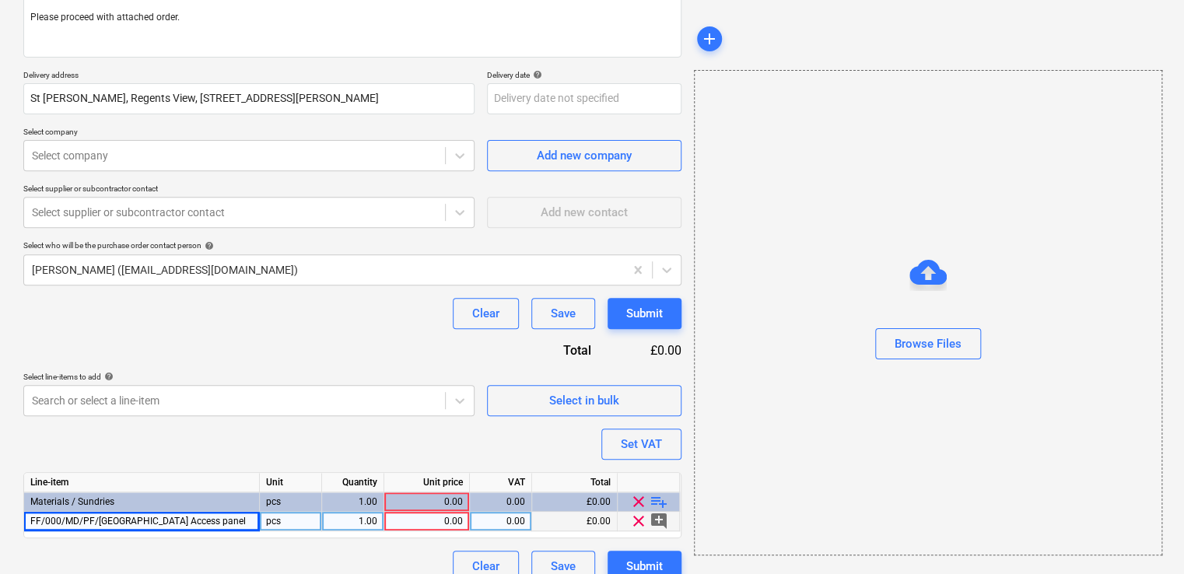
click at [212, 523] on div "FF/000/MD/PF/[GEOGRAPHIC_DATA] Access panel" at bounding box center [142, 521] width 236 height 19
type textarea "x"
drag, startPoint x: 212, startPoint y: 523, endPoint x: 224, endPoint y: 519, distance: 12.6
click at [219, 521] on input "FF/000/MD/PF/[GEOGRAPHIC_DATA] Access panel" at bounding box center [141, 521] width 235 height 19
click at [225, 518] on input "FF/000/MD/PF/[GEOGRAPHIC_DATA] Access panel" at bounding box center [141, 521] width 235 height 19
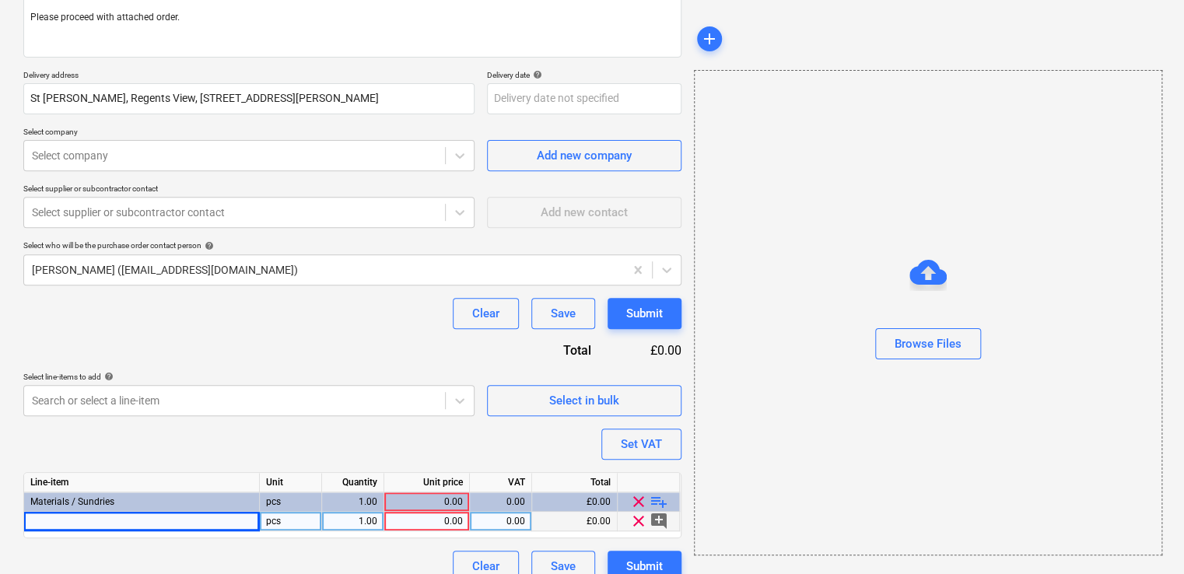
type textarea "x"
click at [188, 519] on div at bounding box center [142, 521] width 236 height 19
type input "FF/000/MD/PF/[GEOGRAPHIC_DATA]"
type textarea "x"
type input "FF/000/MD/PF/[GEOGRAPHIC_DATA]"
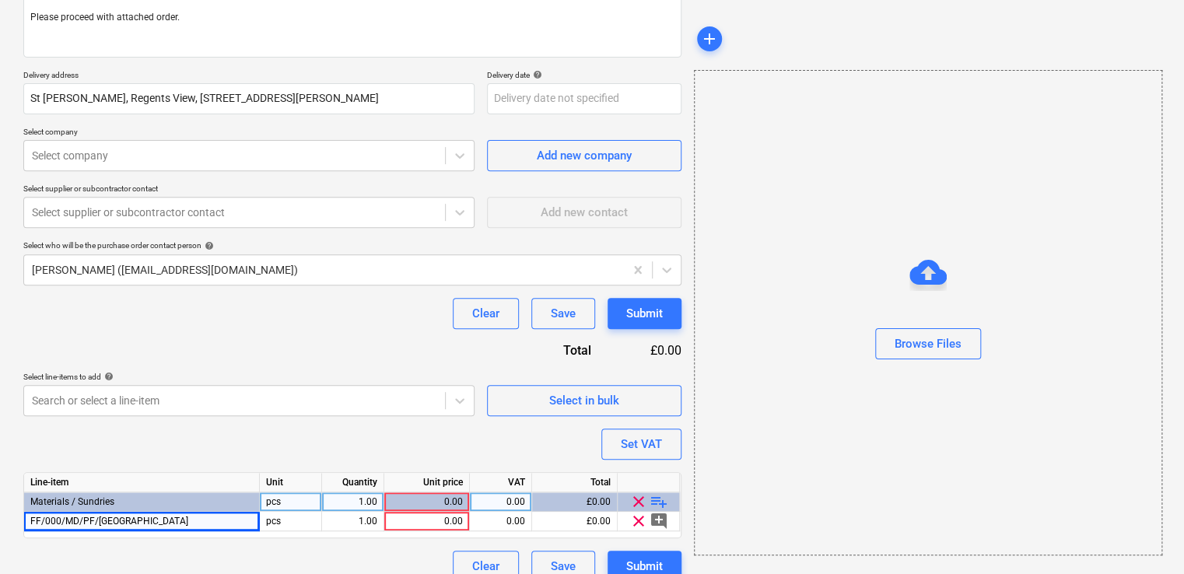
click at [149, 502] on div "Materials / Sundries" at bounding box center [142, 501] width 236 height 19
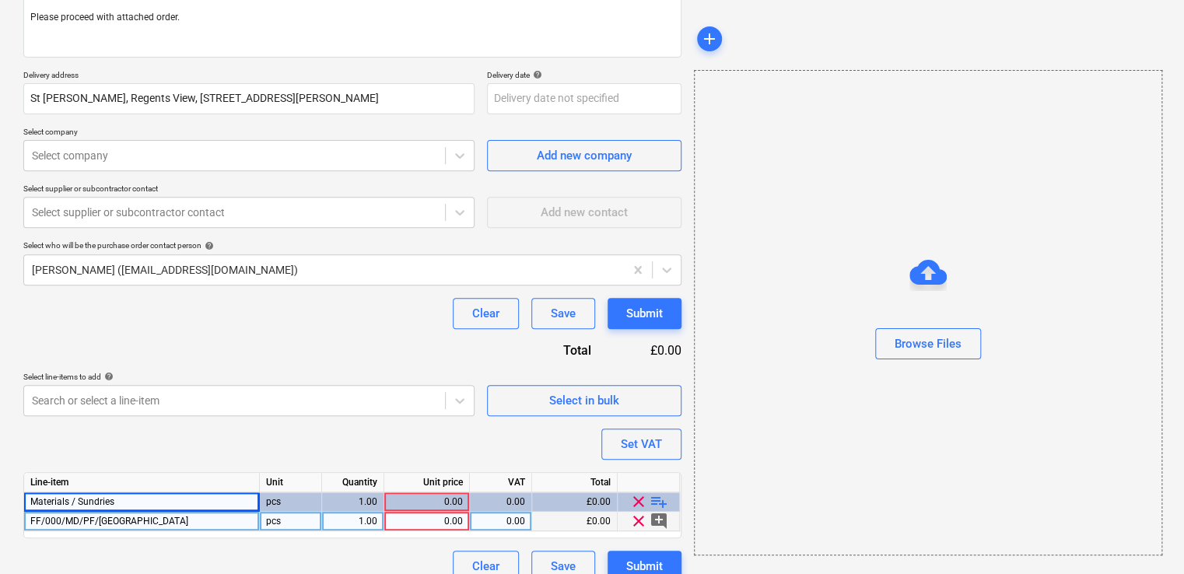
type textarea "x"
click at [152, 523] on div "FF/000/MD/PF/[GEOGRAPHIC_DATA]" at bounding box center [142, 521] width 236 height 19
click at [170, 521] on input "FF/000/MD/PF/[GEOGRAPHIC_DATA]" at bounding box center [141, 521] width 235 height 19
drag, startPoint x: 187, startPoint y: 516, endPoint x: 172, endPoint y: 519, distance: 15.1
click at [172, 519] on input "FF/000/MD/PF/[GEOGRAPHIC_DATA]" at bounding box center [141, 521] width 235 height 19
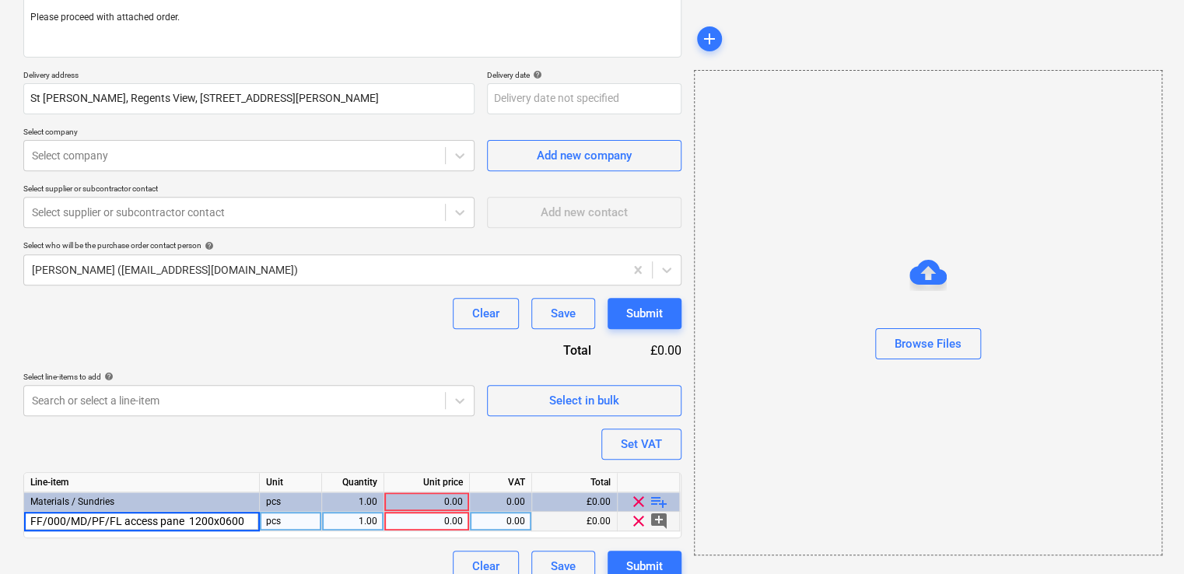
type input "FF/000/MD/PF/FL access panel 1200x0600"
type textarea "x"
click at [351, 526] on div "1.00" at bounding box center [352, 521] width 49 height 19
type input "2"
type textarea "x"
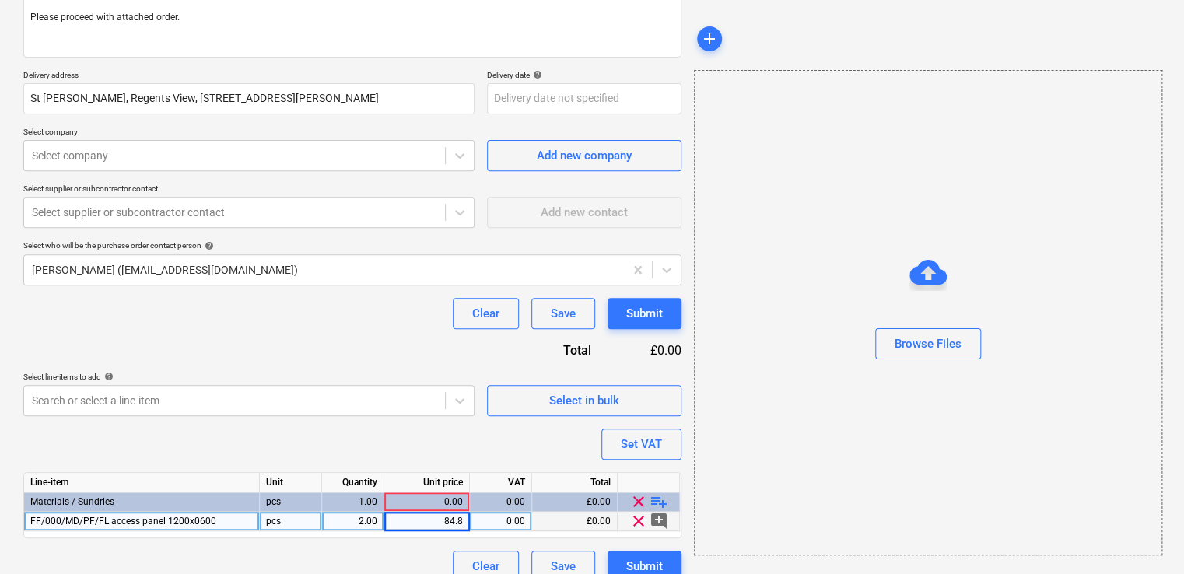
type input "84.80"
type textarea "x"
type input "20"
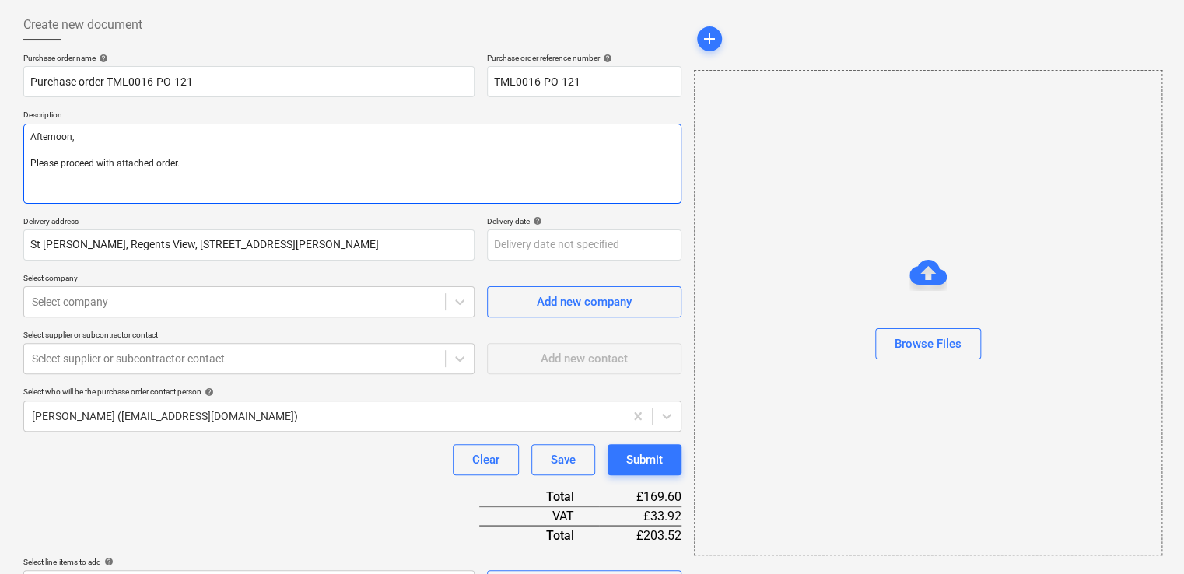
scroll to position [65, 0]
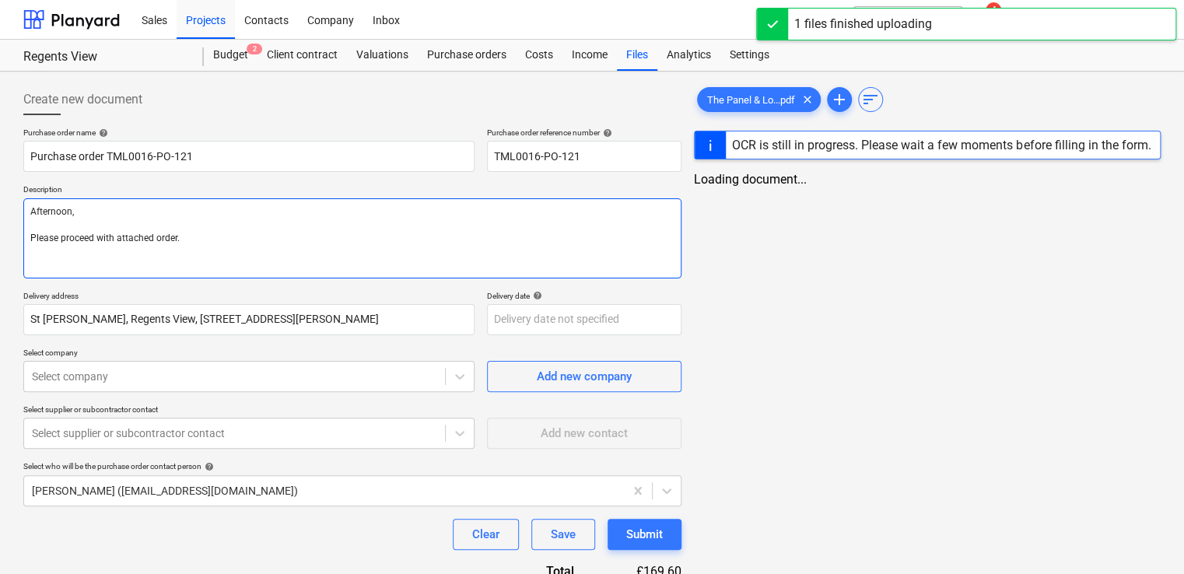
click at [195, 250] on textarea "Afternoon, Please proceed with attached order." at bounding box center [352, 238] width 658 height 80
type textarea "x"
type textarea "Afternoon, Please proceed with attached order. S"
type textarea "x"
type textarea "Afternoon, Please proceed with attached order. Si"
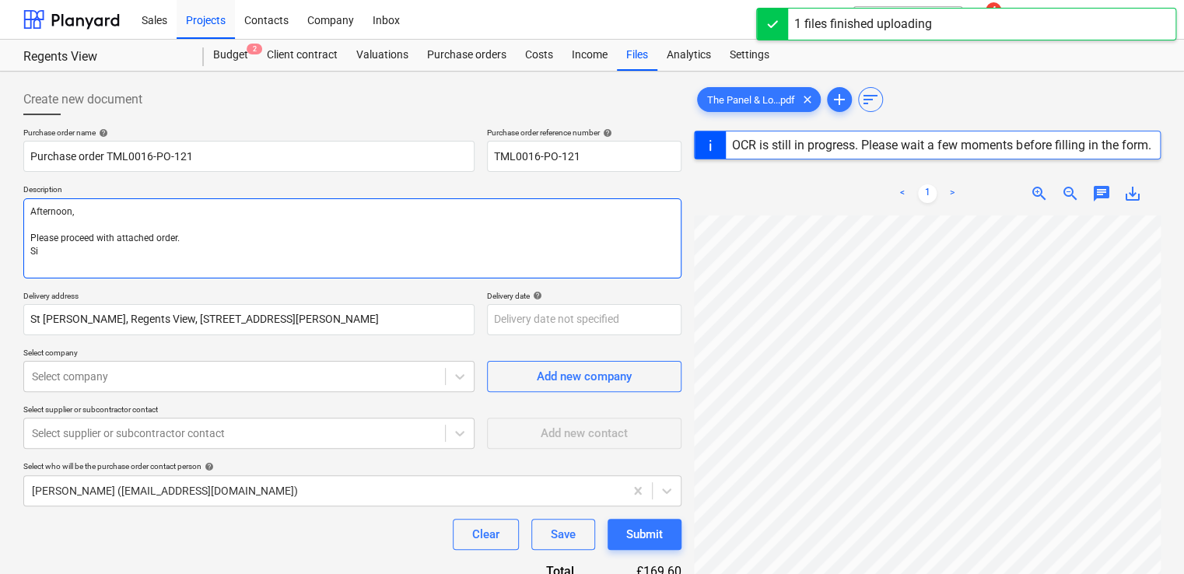
type textarea "x"
type textarea "Afternoon, Please proceed with attached order. Sit"
type textarea "x"
type textarea "Afternoon, Please proceed with attached order. Site"
type textarea "x"
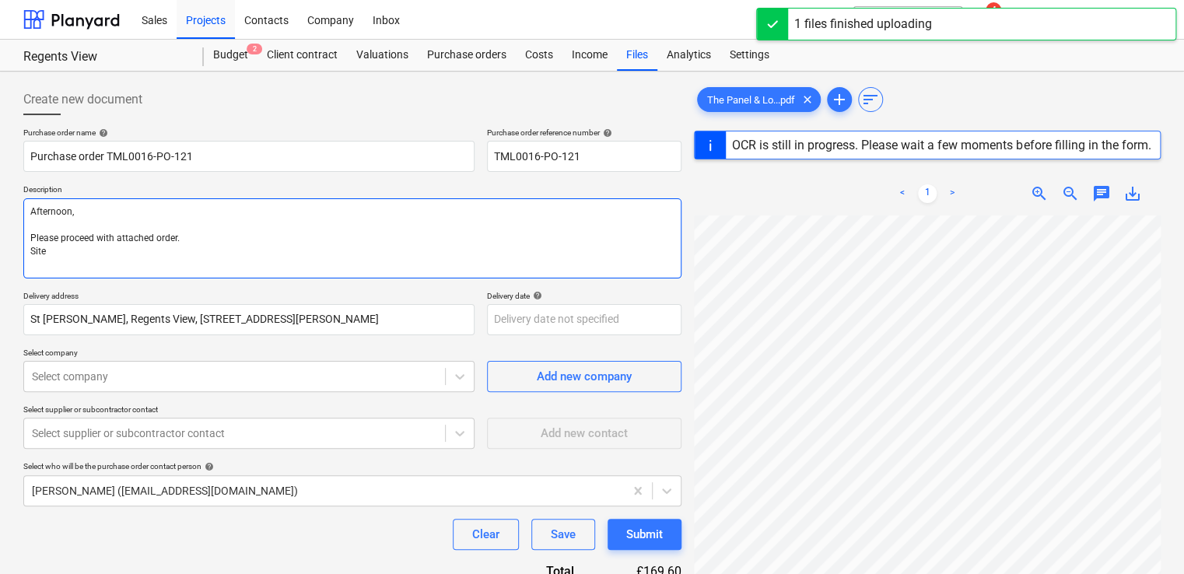
type textarea "Afternoon, Please proceed with attached order. Site c"
type textarea "x"
type textarea "Afternoon, Please proceed with attached order. Site ci"
type textarea "x"
type textarea "Afternoon, Please proceed with attached order. Site c"
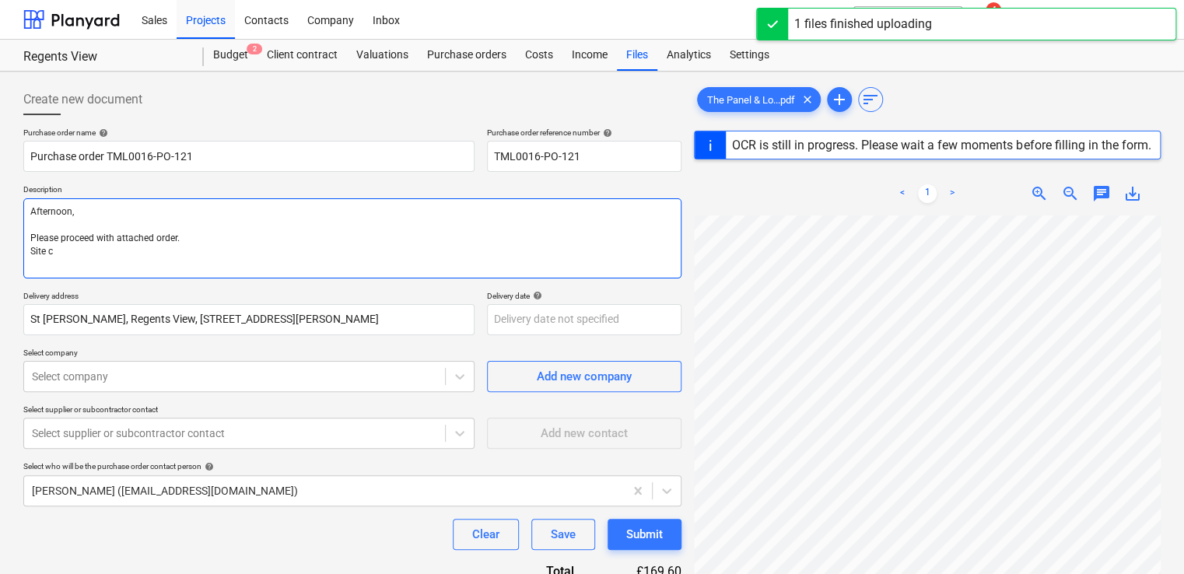
type textarea "x"
type textarea "Afternoon, Please proceed with attached order. Site co"
type textarea "x"
type textarea "Afternoon, Please proceed with attached order. Site con"
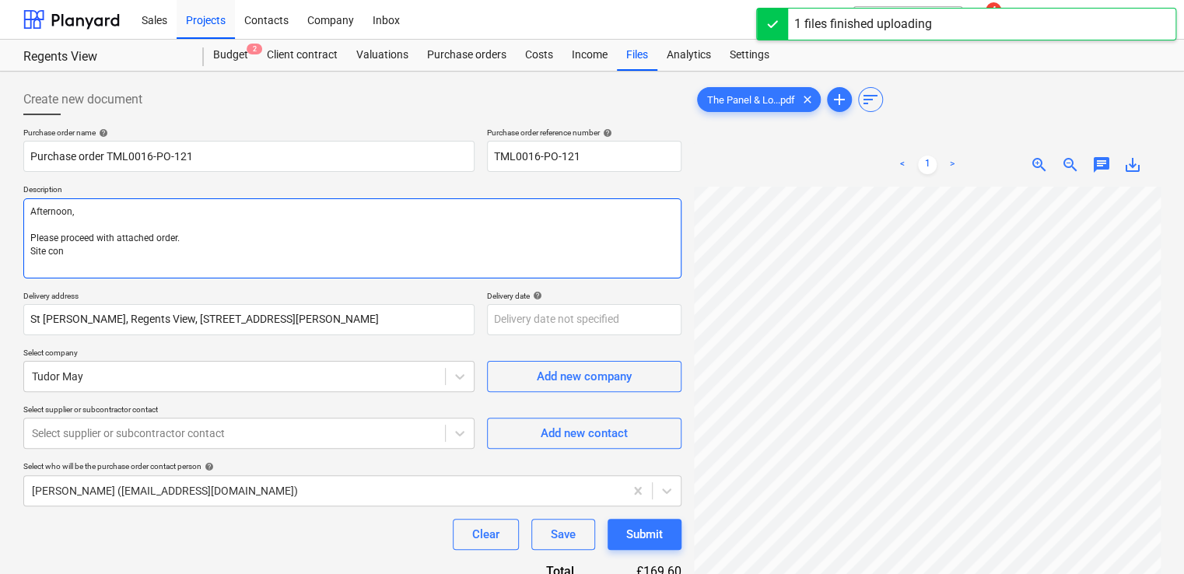
type textarea "x"
type textarea "Afternoon, Please proceed with attached order. Site cont"
type textarea "x"
type textarea "Afternoon, Please proceed with attached order. Site conta"
type textarea "x"
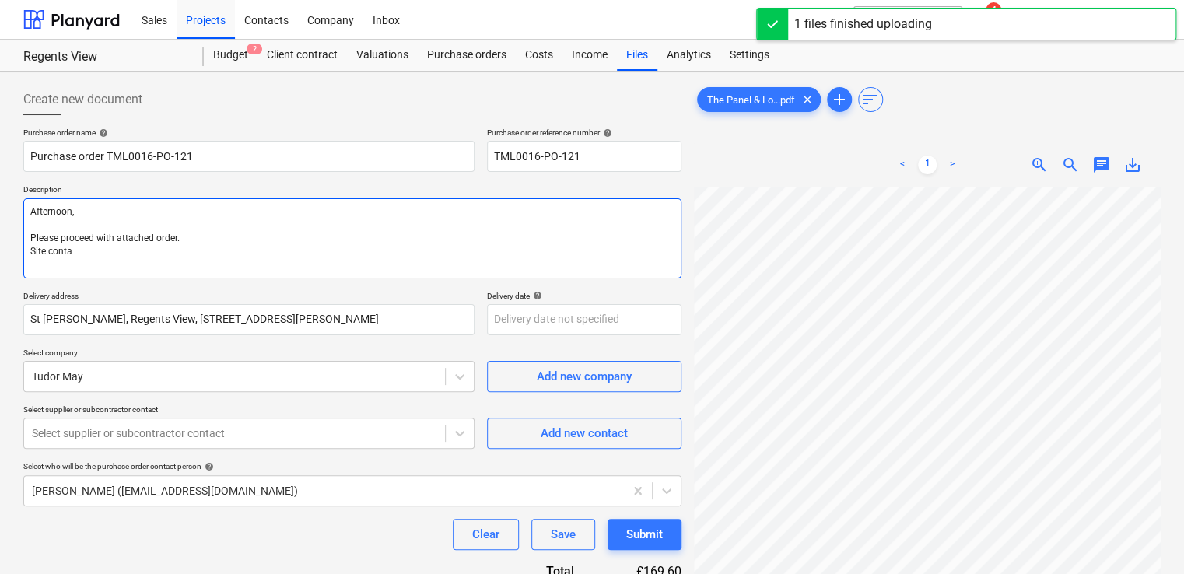
type textarea "Afternoon, Please proceed with attached order. Site contac"
type textarea "x"
type textarea "Afternoon, Please proceed with attached order. Site contact"
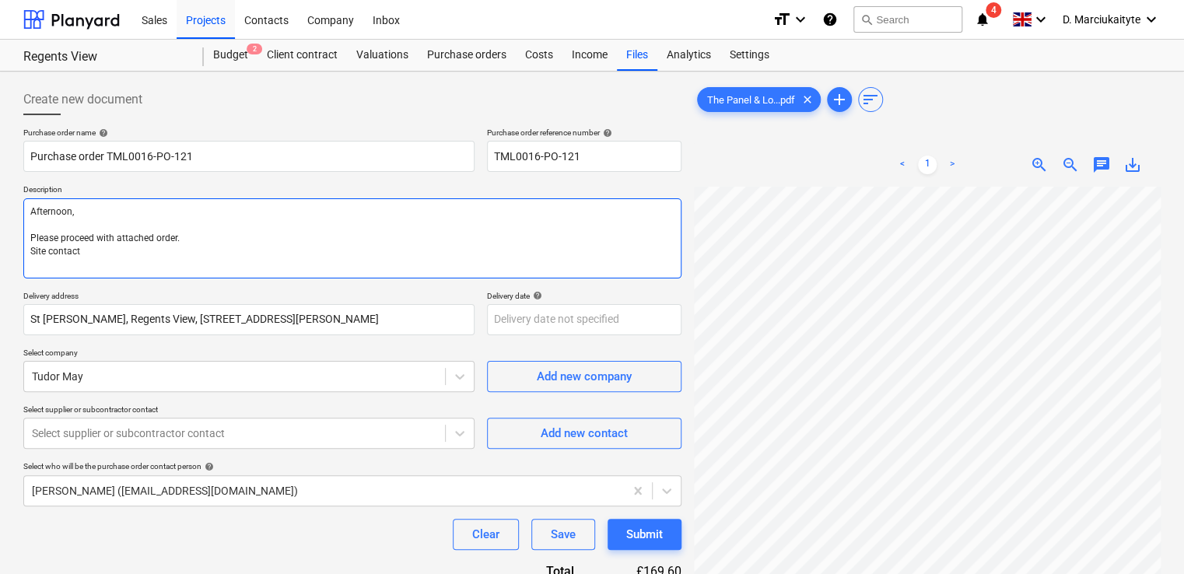
type textarea "x"
type textarea "Afternoon, Please proceed with attached order. Site contact"
type textarea "x"
type textarea "Afternoon, Please proceed with attached order. Site contact :"
type textarea "x"
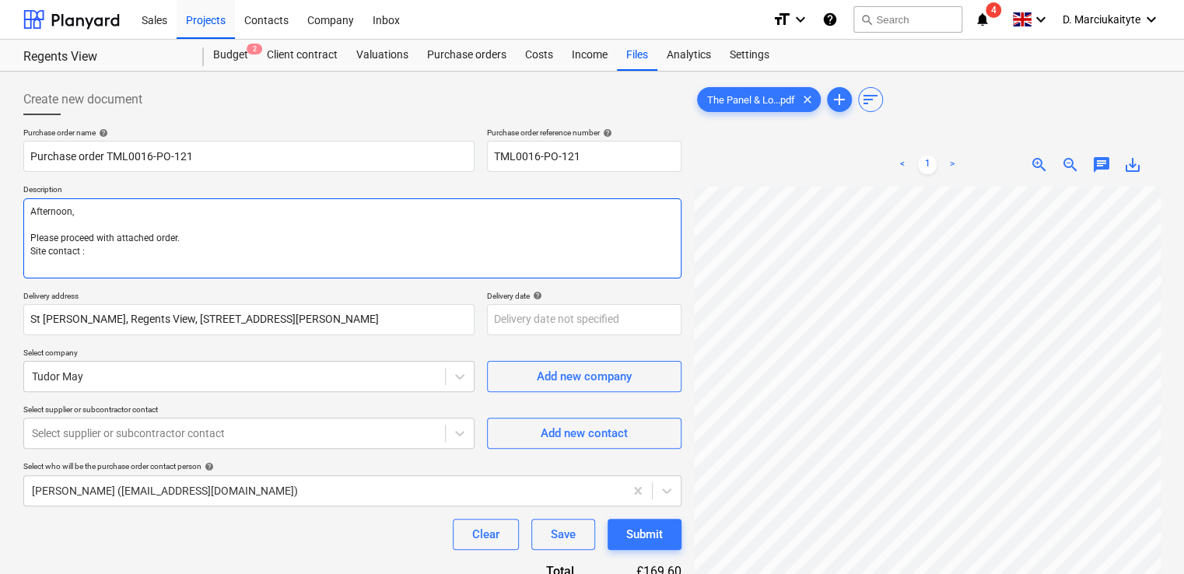
type textarea "Afternoon, Please proceed with attached order. Site contact :"
click at [314, 271] on textarea "Afternoon, Please proceed with attached order. Site contact :" at bounding box center [352, 238] width 658 height 80
type textarea "x"
type textarea "Afternoon, Please proceed with attached order. Site contact : I"
type textarea "x"
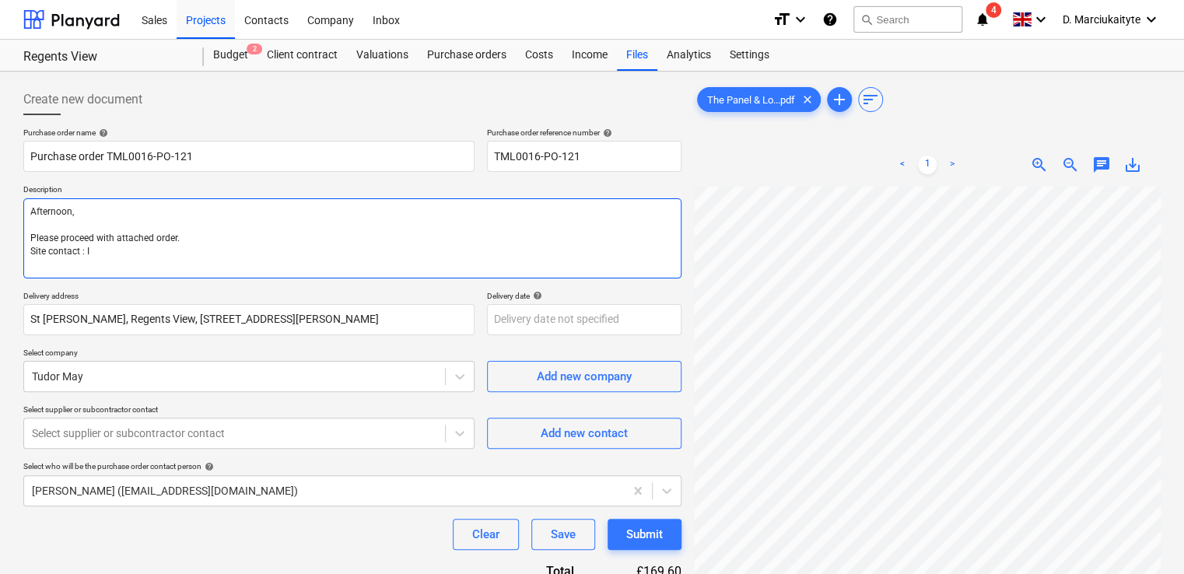
type textarea "Afternoon, Please proceed with attached order. Site contact : Io"
type textarea "x"
type textarea "Afternoon, Please proceed with attached order. Site contact : Ion"
type textarea "x"
type textarea "Afternoon, Please proceed with attached order. Site contact : Ionu"
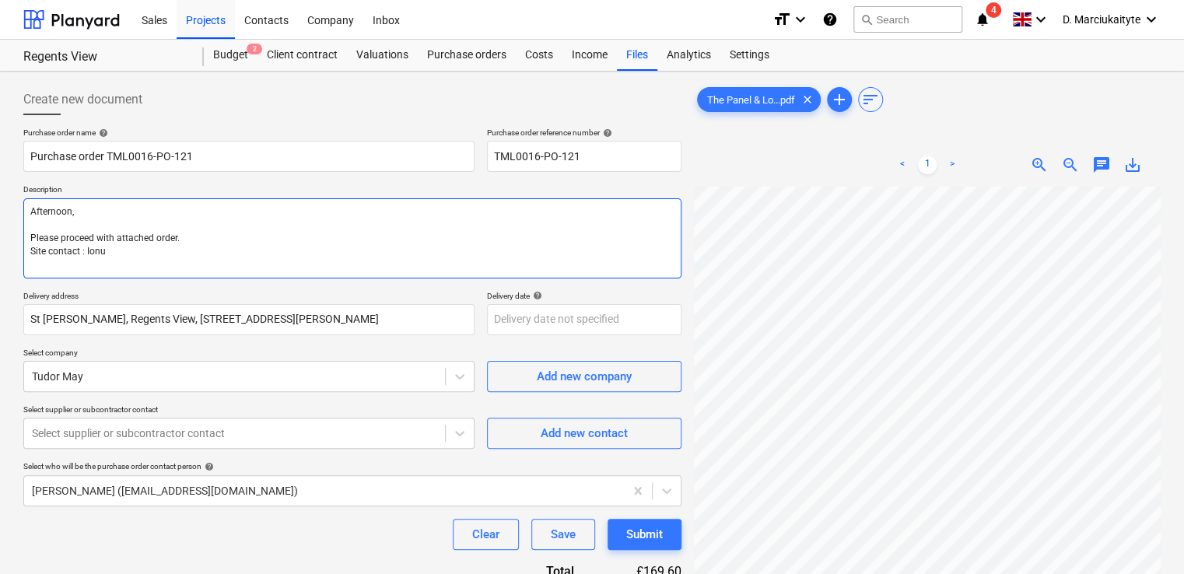
type textarea "x"
type textarea "Afternoon, Please proceed with attached order. Site contact : Ionut"
type textarea "x"
type textarea "Afternoon, Please proceed with attached order. Site contact : Ionut"
click at [124, 249] on textarea "Afternoon, Please proceed with attached order. Site contact : Ionut" at bounding box center [352, 238] width 658 height 80
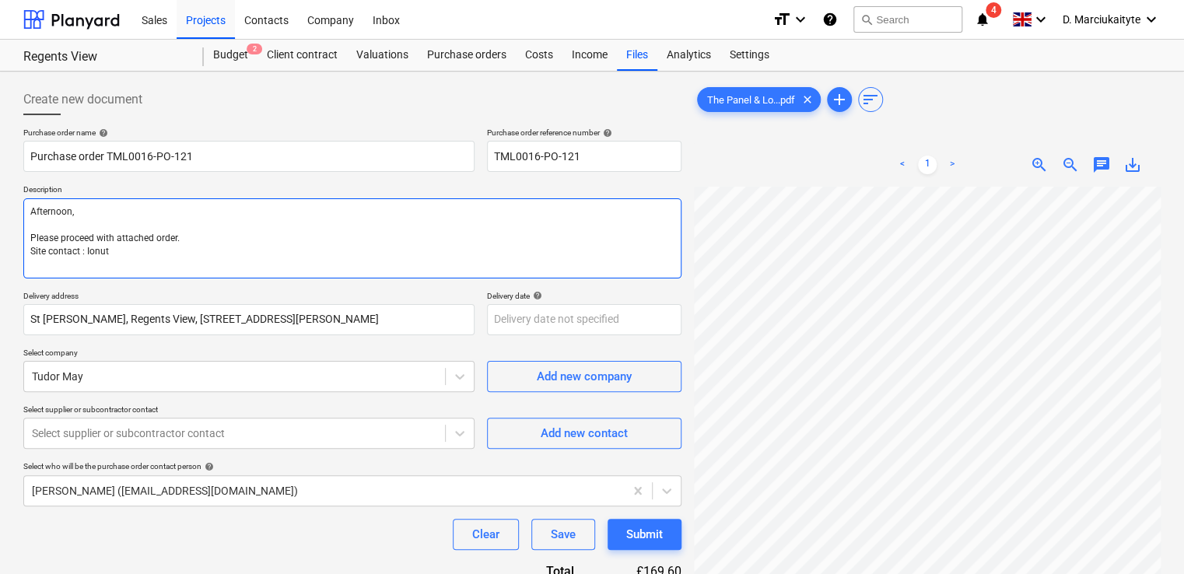
type textarea "x"
type textarea "Afternoon, Please proceed with attached order. Site contact : Ionut"
type textarea "x"
type textarea "Afternoon, Please proceed with attached order. Site contact : Ionu"
type textarea "x"
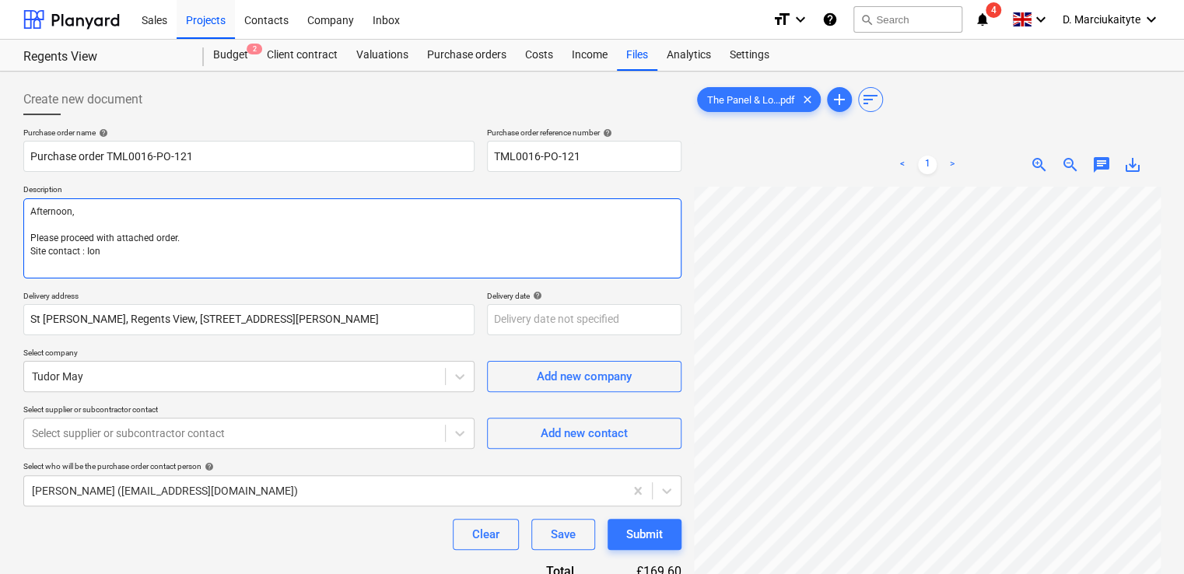
type textarea "Afternoon, Please proceed with attached order. Site contact : Io"
type textarea "x"
type textarea "Afternoon, Please proceed with attached order. Site contact : I"
type textarea "x"
type textarea "Afternoon, Please proceed with attached order. Site contact :"
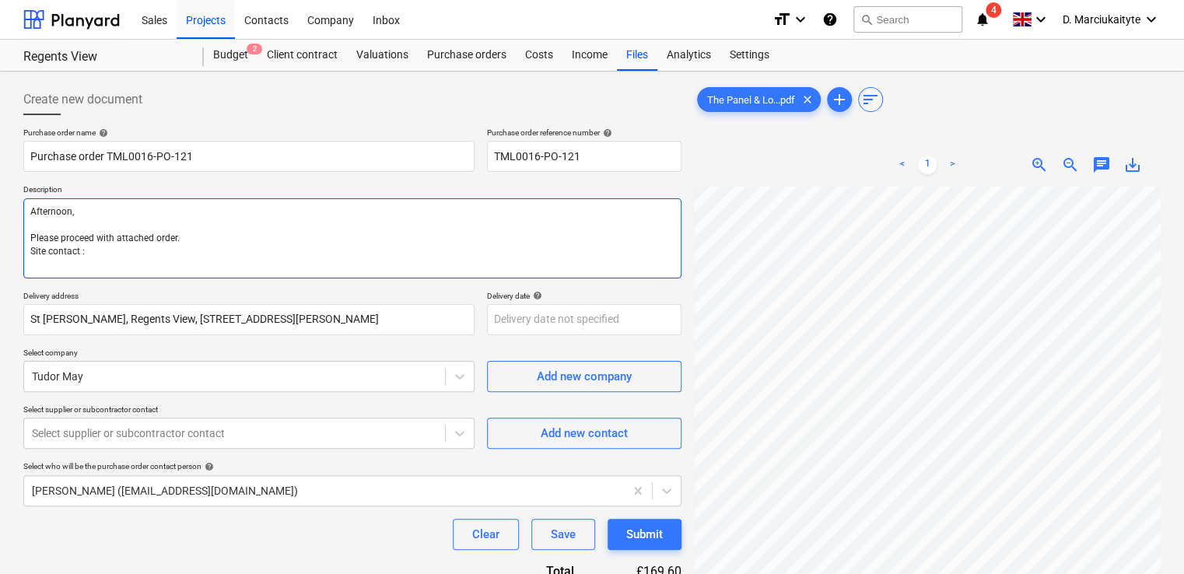
type textarea "x"
type textarea "Afternoon, Please proceed with attached order. Site contact : S"
type textarea "x"
type textarea "Afternoon, Please proceed with attached order. Site contact : St"
type textarea "x"
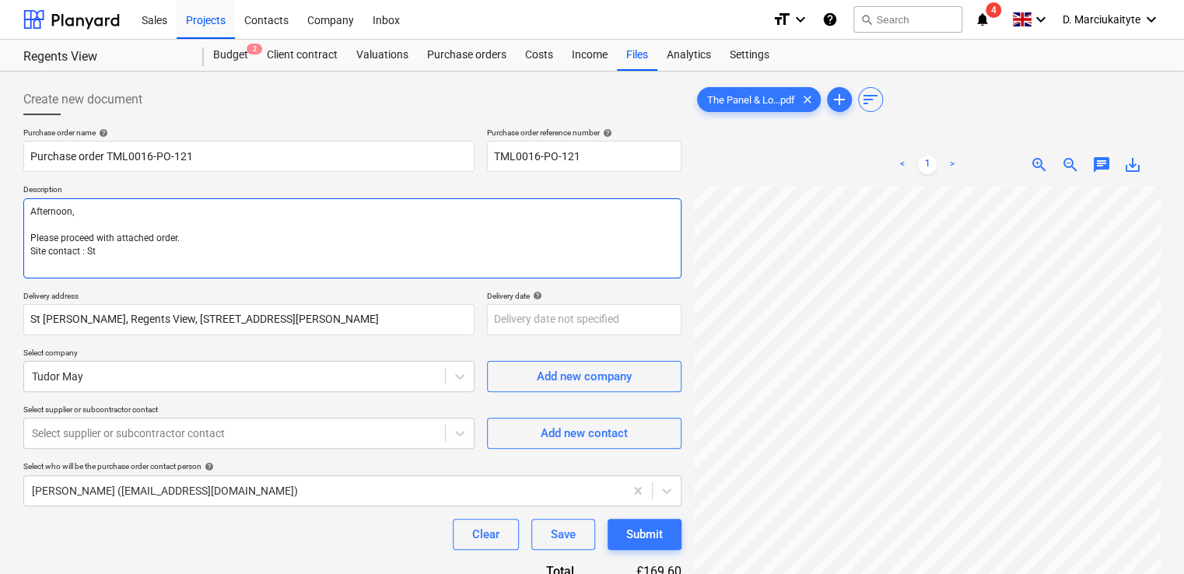
type textarea "Afternoon, Please proceed with attached order. Site contact : Ste"
type textarea "x"
type textarea "Afternoon, Please proceed with attached order. Site contact : Stefa"
type textarea "x"
type textarea "Afternoon, Please proceed with attached order. Site contact : [PERSON_NAME]"
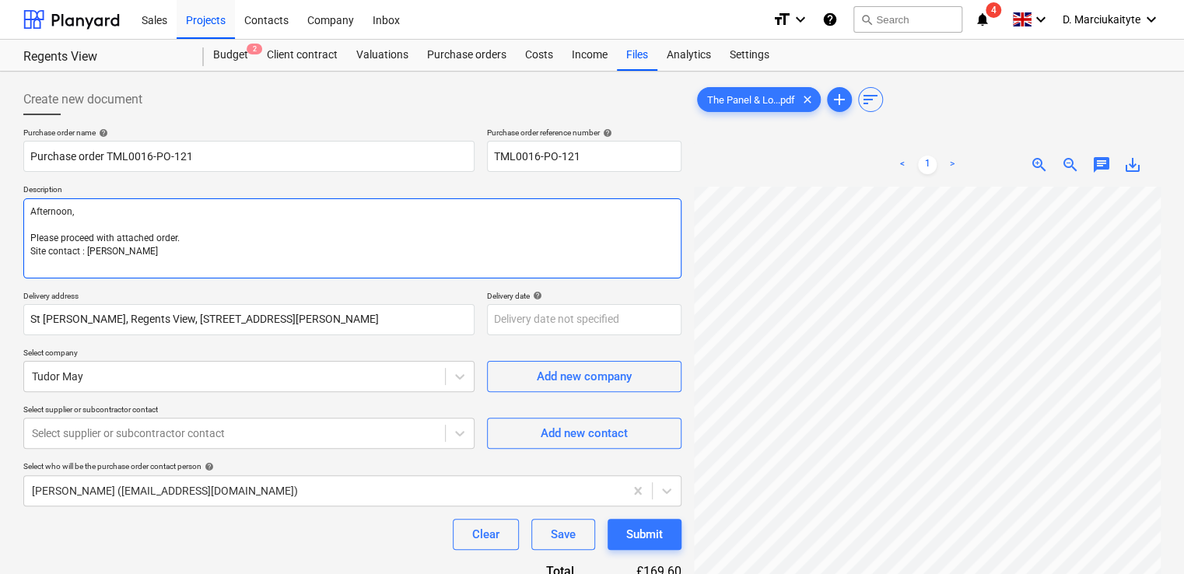
type textarea "x"
type textarea "Afternoon, Please proceed with attached order. Site contact : [PERSON_NAME]"
click at [146, 256] on textarea "Afternoon, Please proceed with attached order. Site contact : [PERSON_NAME]" at bounding box center [352, 238] width 658 height 80
paste textarea "07467 578894"
type textarea "x"
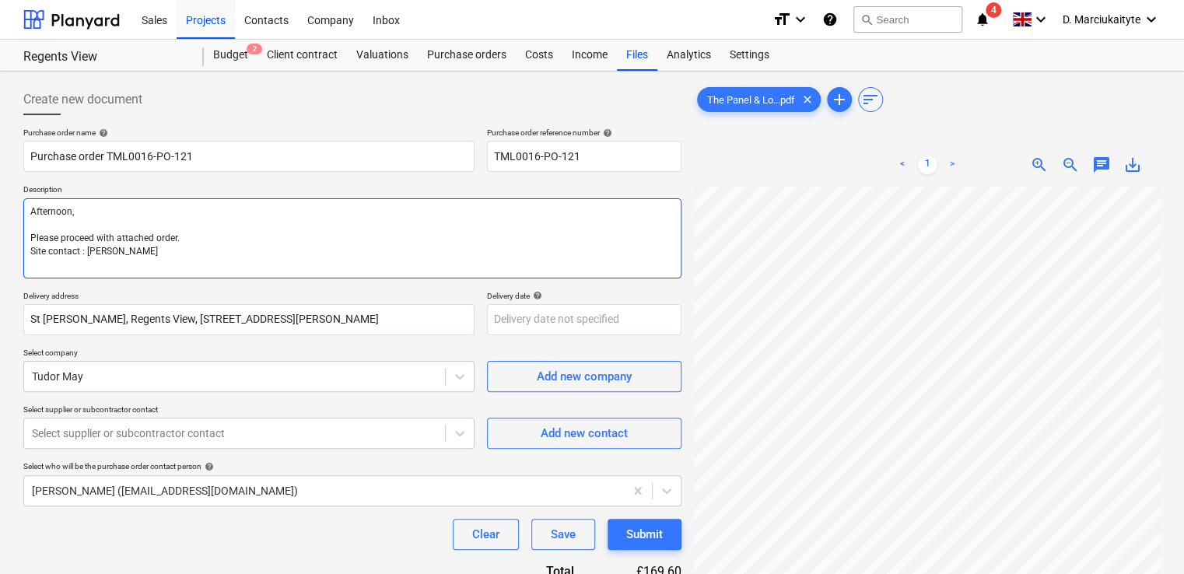
type textarea "Afternoon, Please proceed with attached order. Site contact : [PERSON_NAME] [PH…"
type textarea "x"
type textarea "Afternoon, Please proceed with attached order. Site contact : [PERSON_NAME] [PH…"
type textarea "x"
type textarea "Afternoon, Please proceed with attached order. Site contact : [PERSON_NAME] [PH…"
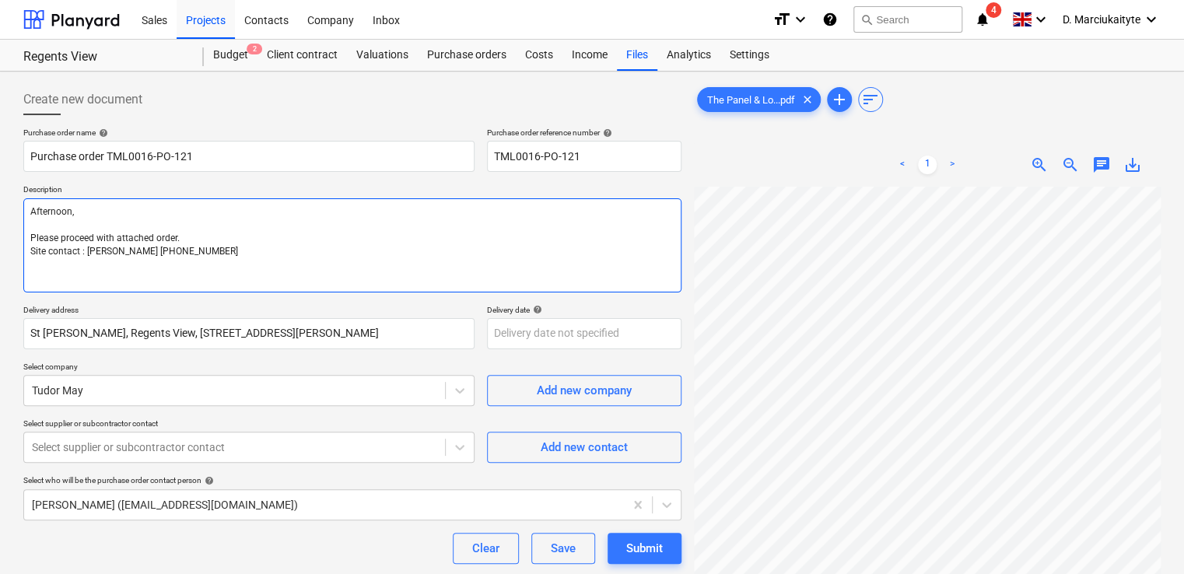
type textarea "x"
type textarea "Afternoon, Please proceed with attached order. Site contact : [PERSON_NAME] [PH…"
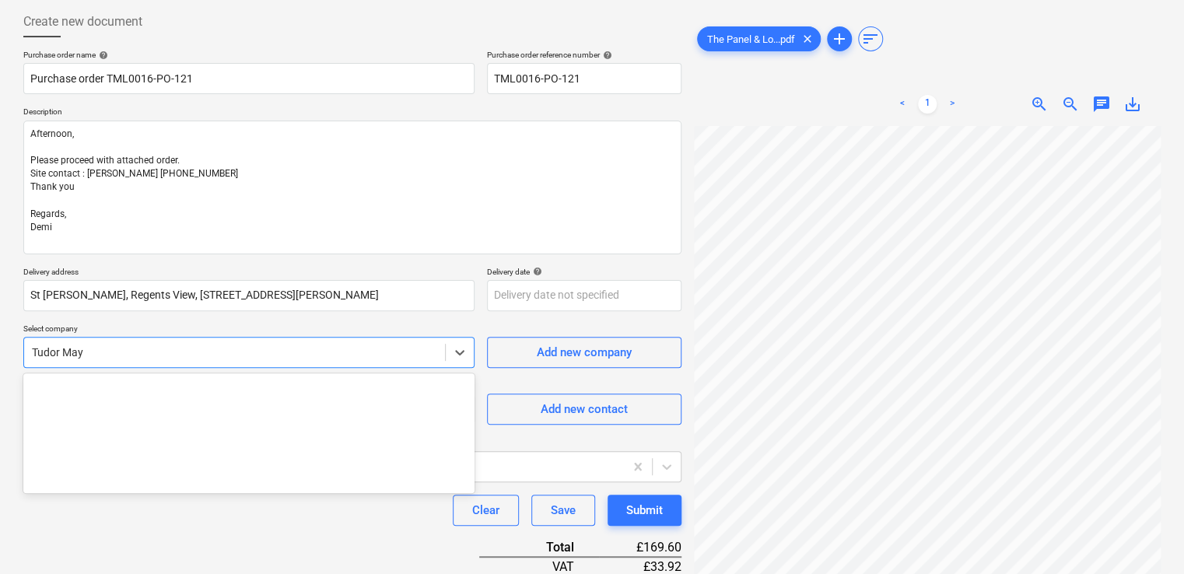
click at [312, 359] on body "Sales Projects Contacts Company Inbox format_size keyboard_arrow_down help sear…" at bounding box center [592, 209] width 1184 height 574
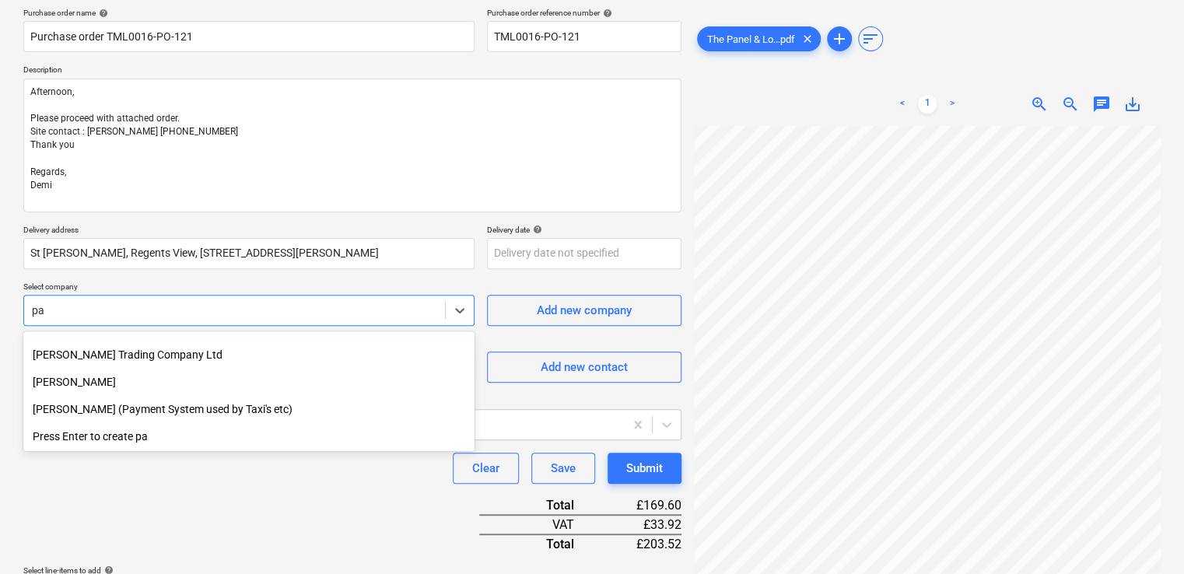
scroll to position [918, 0]
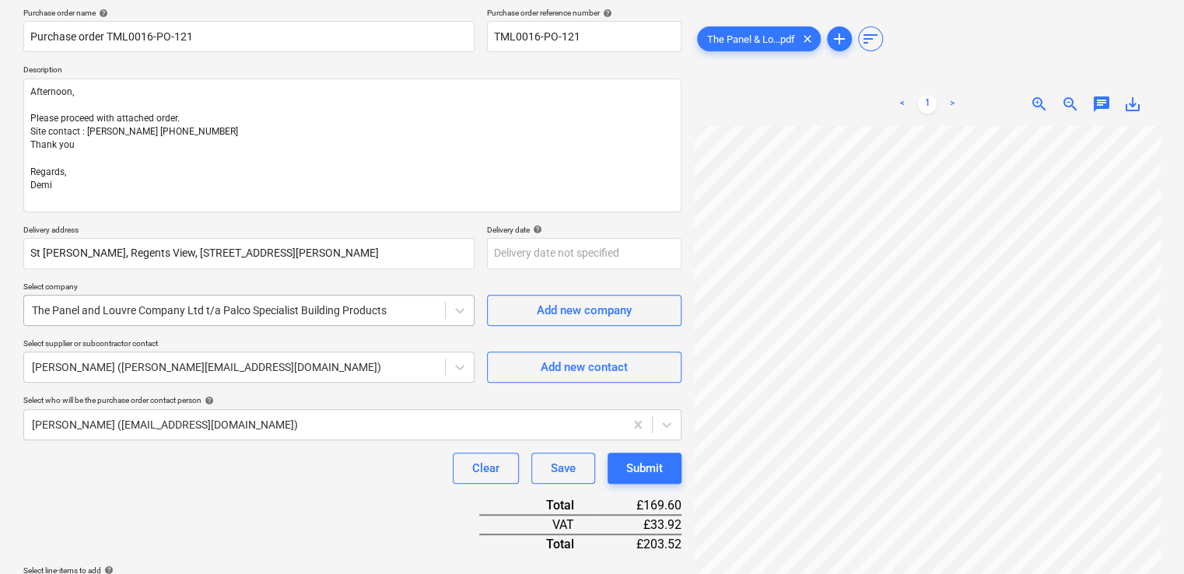
click at [322, 308] on div at bounding box center [234, 311] width 405 height 16
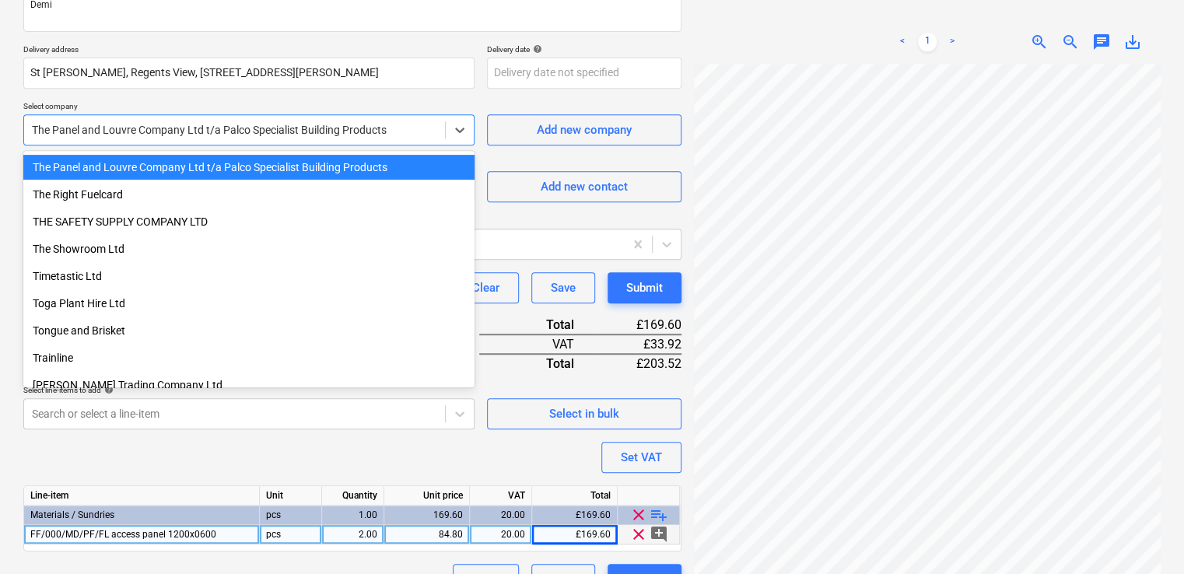
scroll to position [333, 0]
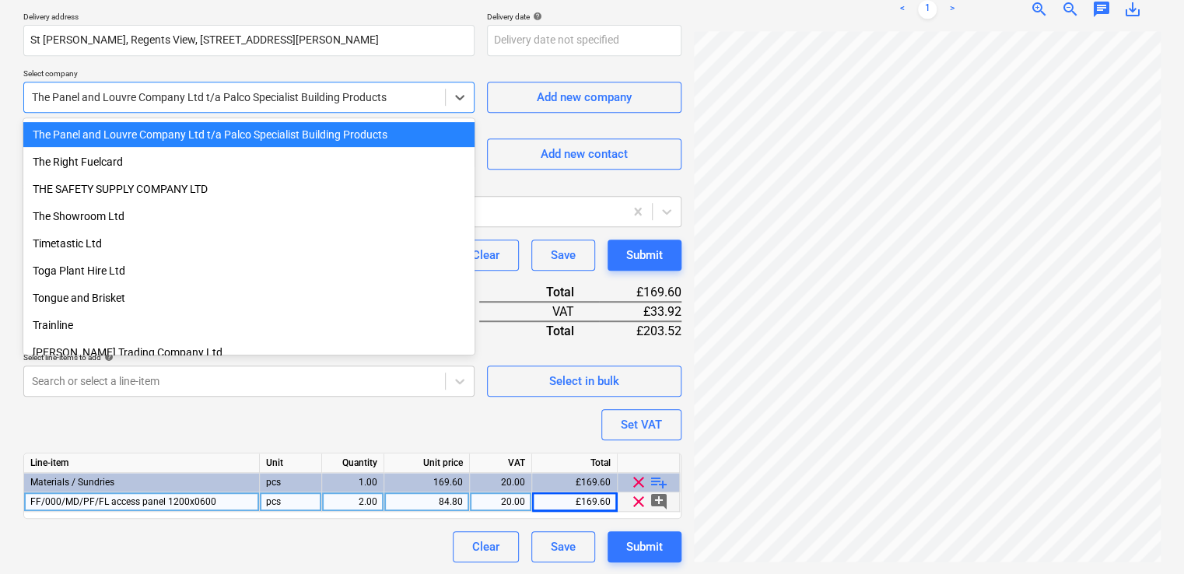
click at [271, 138] on div "The Panel and Louvre Company Ltd t/a Palco Specialist Building Products" at bounding box center [248, 134] width 451 height 25
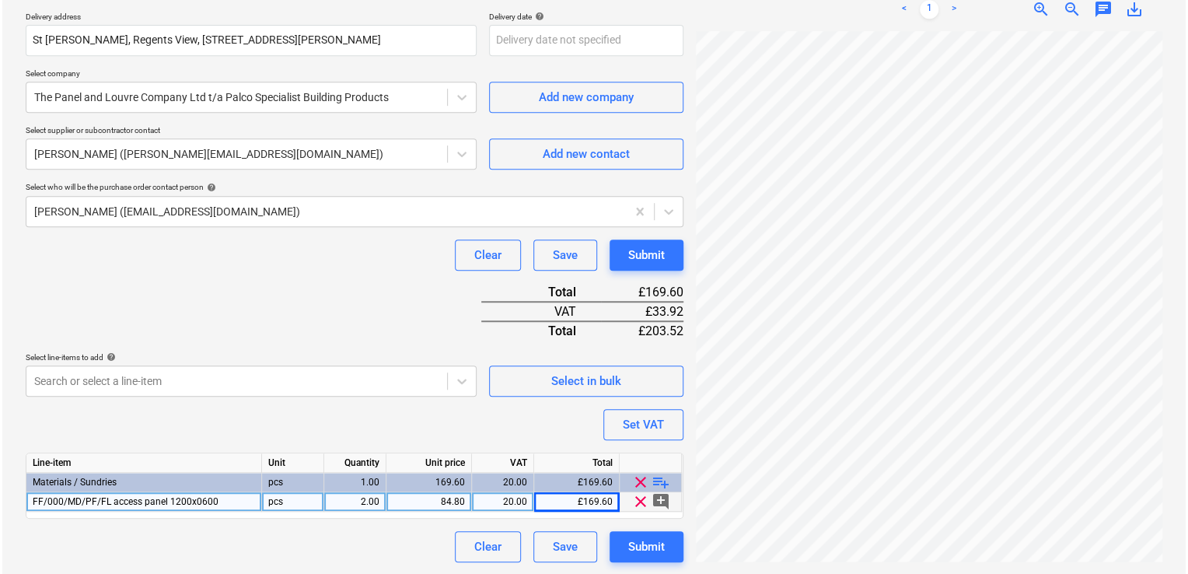
scroll to position [0, 44]
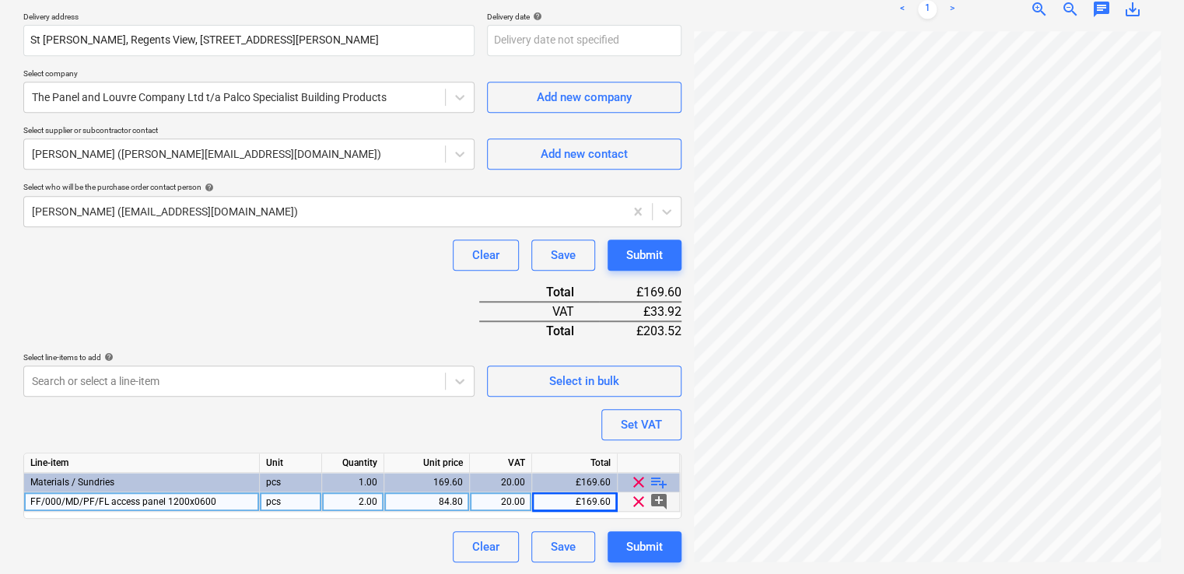
click at [894, 565] on div "The Panel & Lo...pdf clear add sort < 1 > zoom_in zoom_out chat 0 save_alt" at bounding box center [926, 157] width 479 height 824
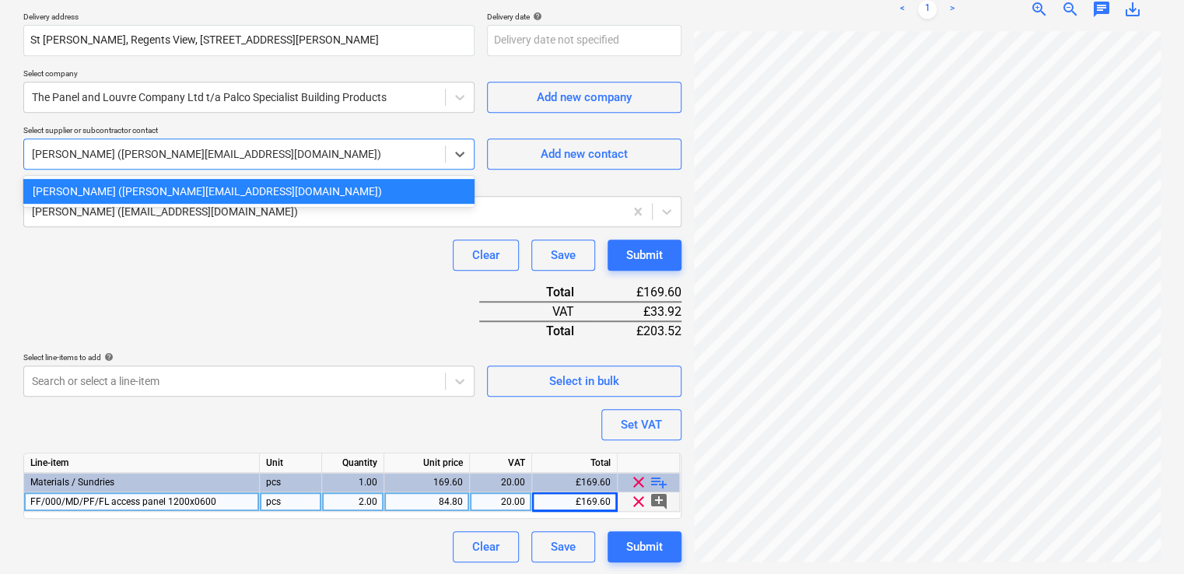
click at [264, 155] on div at bounding box center [234, 154] width 405 height 16
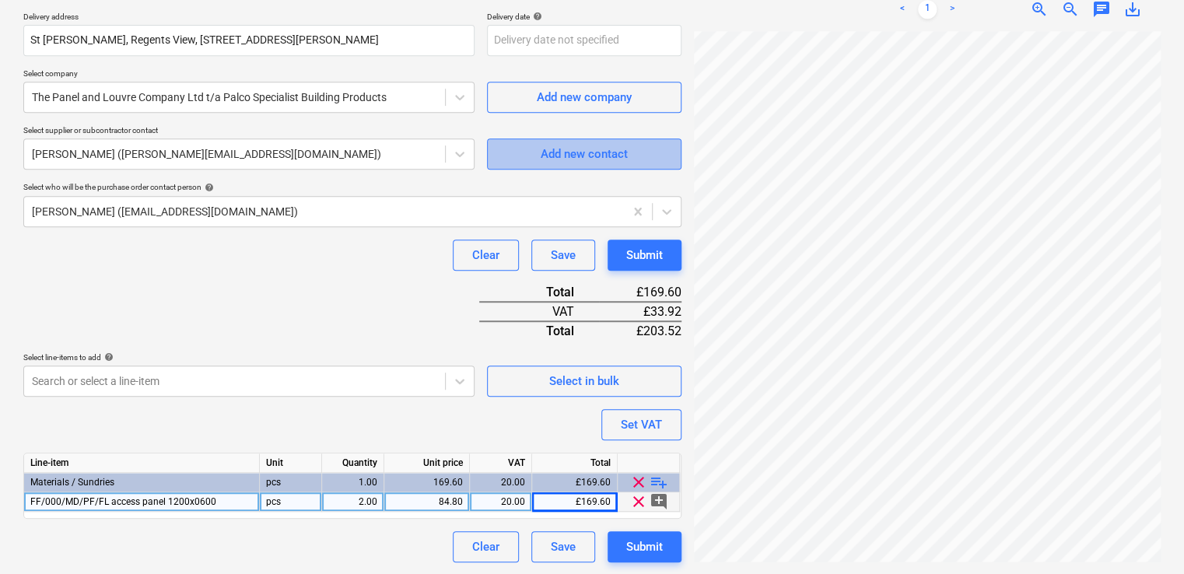
click at [577, 152] on div "Add new contact" at bounding box center [583, 154] width 87 height 20
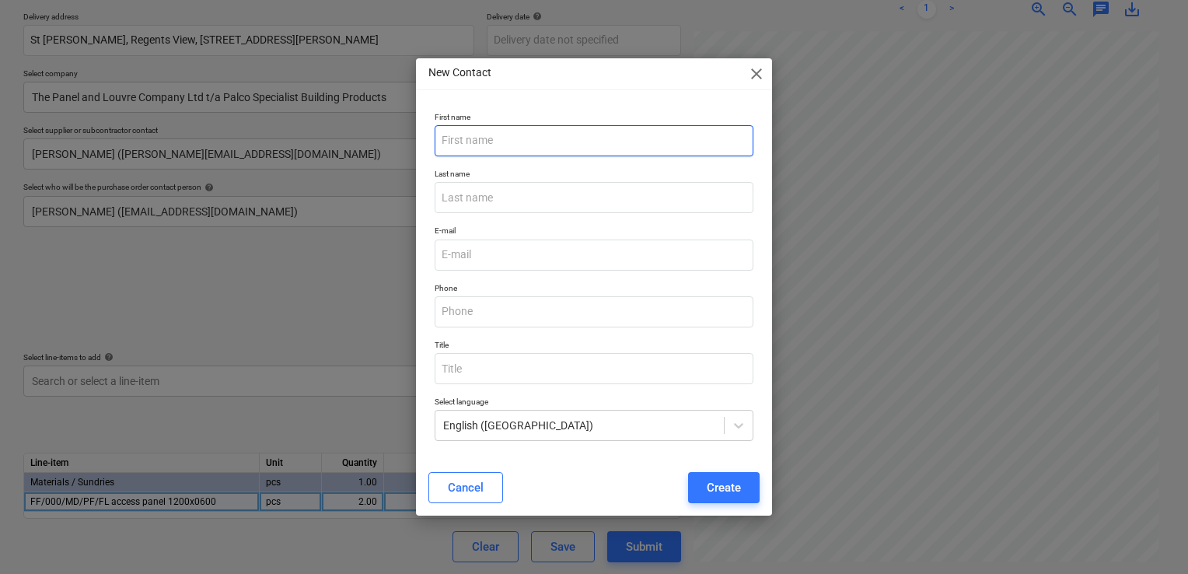
click at [530, 133] on input "text" at bounding box center [594, 140] width 319 height 31
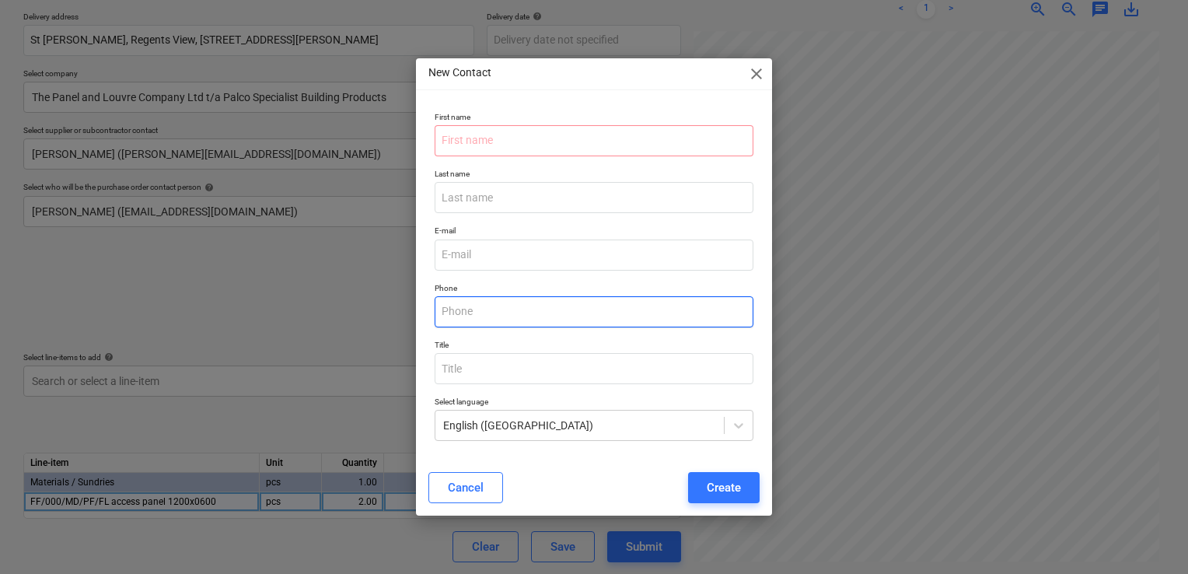
click at [494, 314] on input "text" at bounding box center [594, 311] width 319 height 31
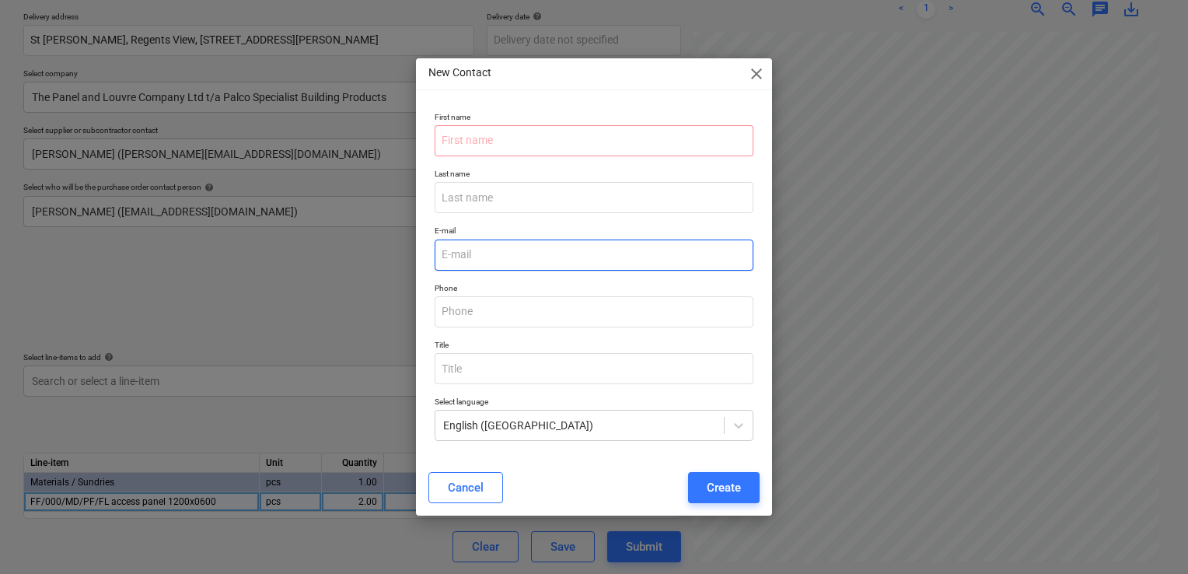
click at [497, 252] on input "email" at bounding box center [594, 255] width 319 height 31
click at [759, 73] on span "close" at bounding box center [756, 74] width 19 height 19
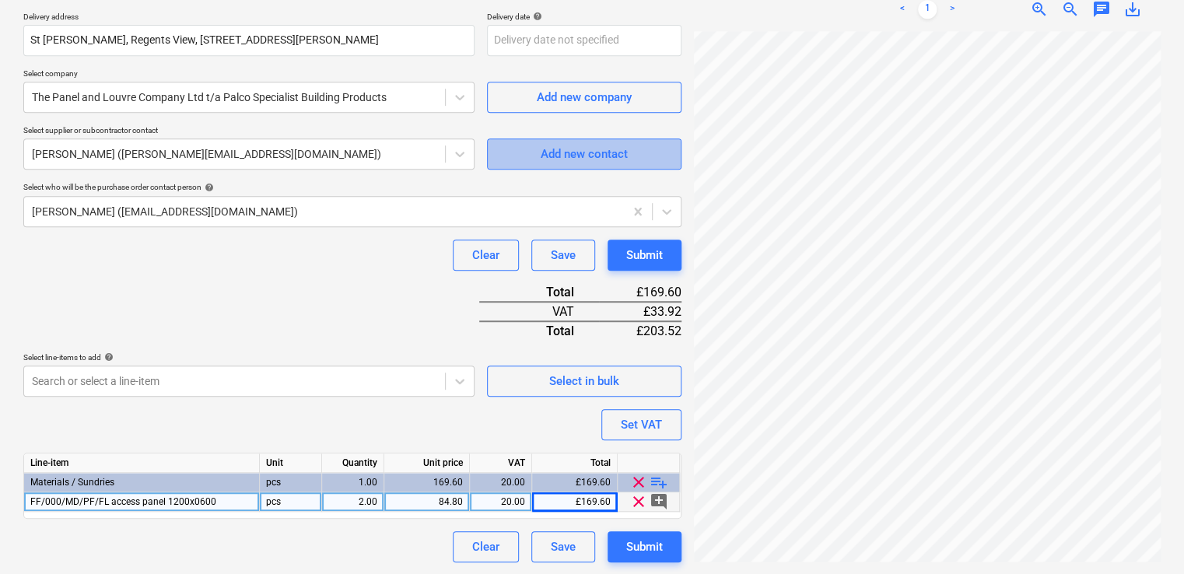
click at [565, 156] on div "Add new contact" at bounding box center [583, 154] width 87 height 20
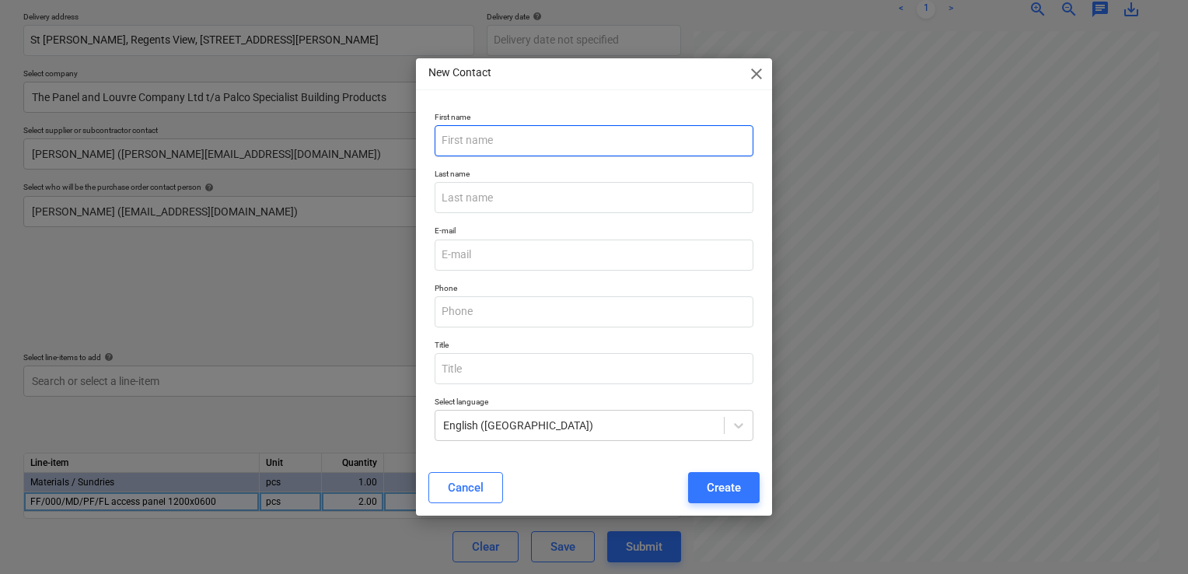
click at [554, 152] on input "text" at bounding box center [594, 140] width 319 height 31
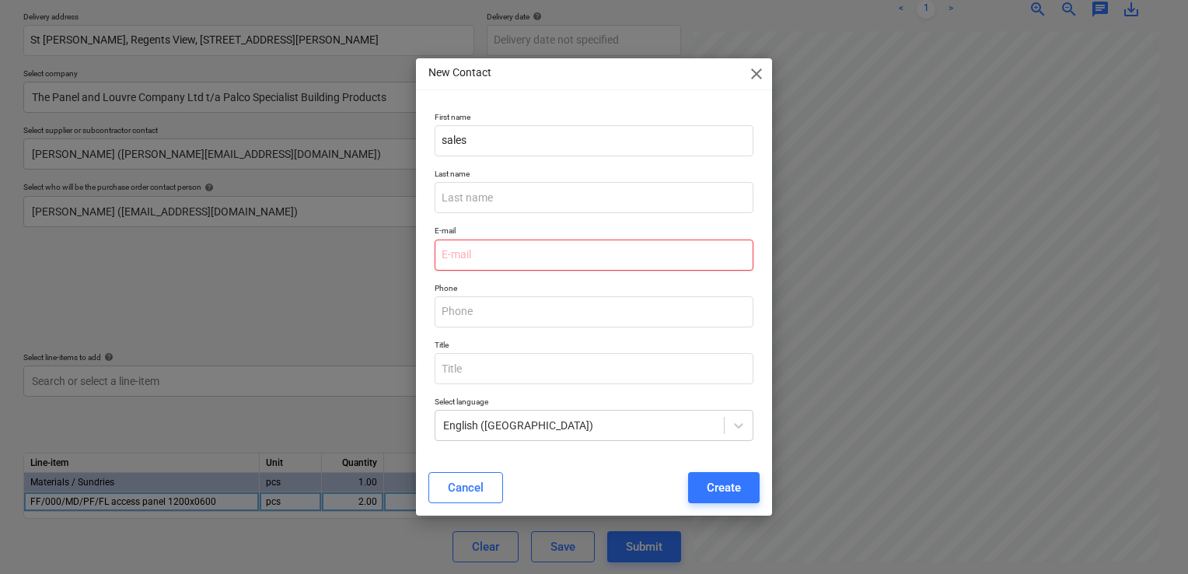
click at [591, 268] on input "email" at bounding box center [594, 255] width 319 height 31
paste input "[EMAIL_ADDRESS][DOMAIN_NAME]"
click at [717, 495] on div "Create" at bounding box center [724, 487] width 34 height 20
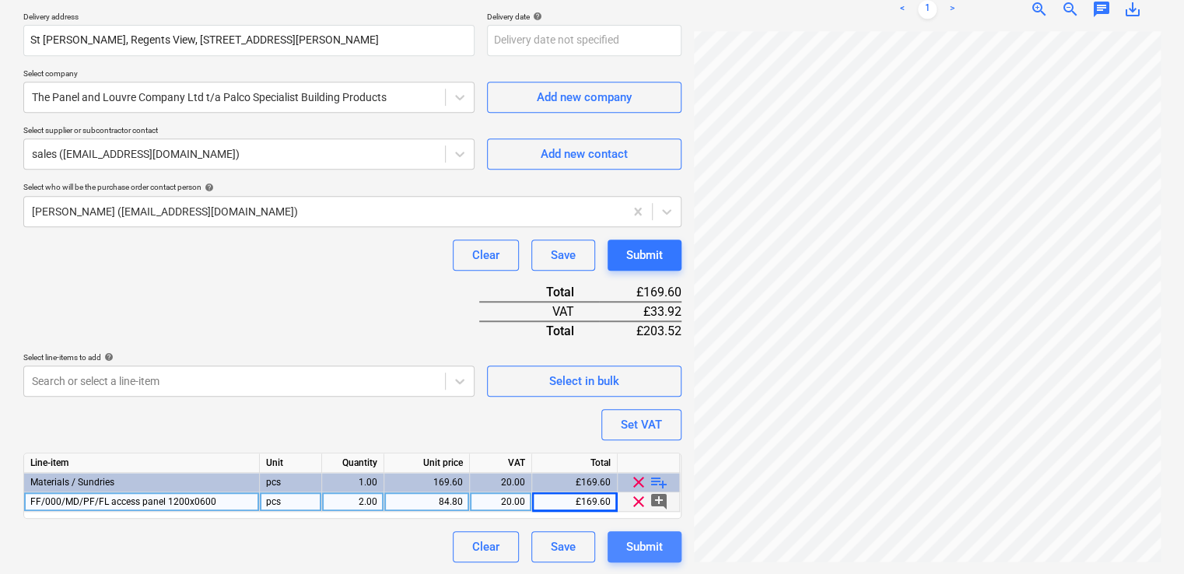
click at [656, 549] on div "Submit" at bounding box center [644, 547] width 37 height 20
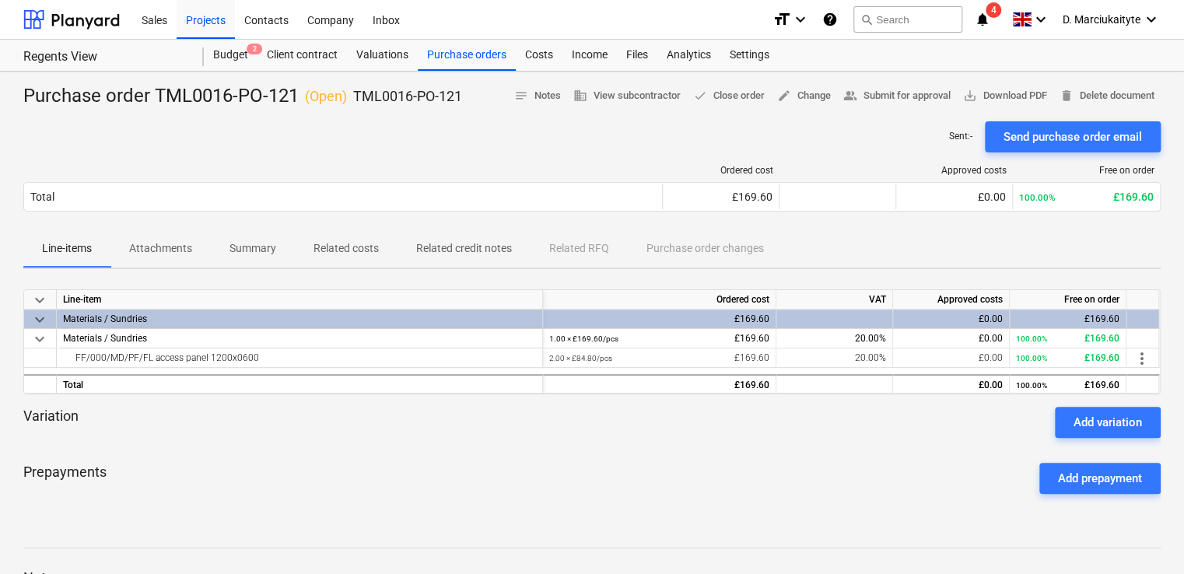
click at [1061, 132] on div "Send purchase order email" at bounding box center [1072, 137] width 138 height 20
drag, startPoint x: 284, startPoint y: 359, endPoint x: 68, endPoint y: 355, distance: 215.5
click at [68, 355] on div "FF/000/MD/PF/FL access panel 1200x0600" at bounding box center [299, 357] width 473 height 19
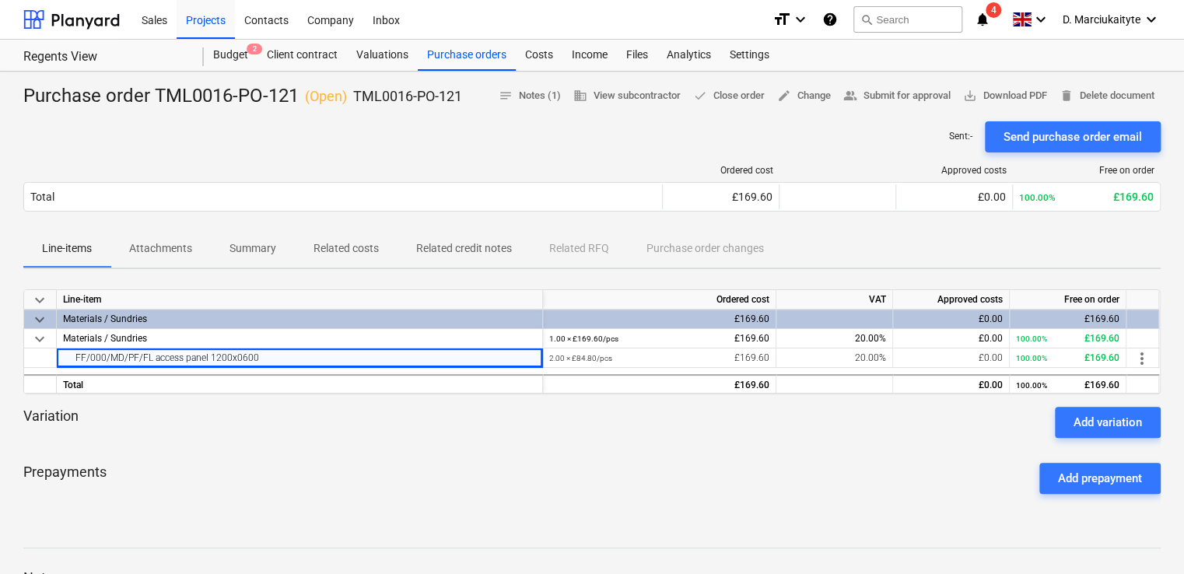
copy div "FF/000/MD/PF/FL access panel 1200x0600"
drag, startPoint x: 460, startPoint y: 99, endPoint x: 355, endPoint y: 98, distance: 104.2
click at [355, 98] on div "Purchase order TML0016-PO-121 ( Open ) TML0016-PO-121 notes Notes (1) business …" at bounding box center [591, 96] width 1137 height 25
copy div "TML0016-PO-121 notes Notes (1) business View subcontractor done Close order edi…"
click at [448, 54] on div "Purchase orders" at bounding box center [467, 55] width 98 height 31
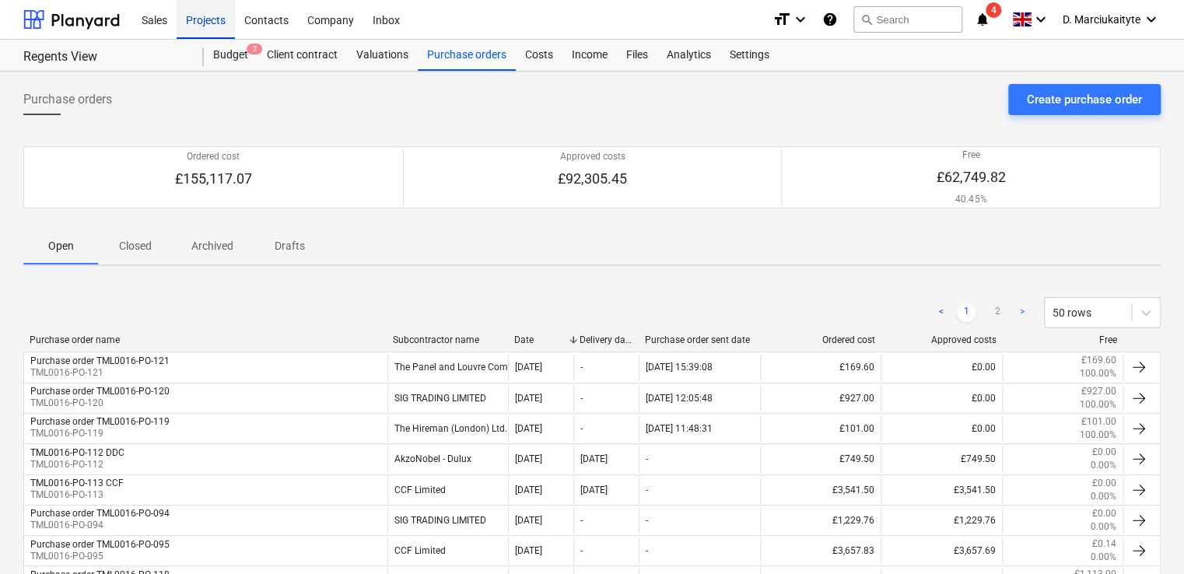
click at [211, 18] on div "Projects" at bounding box center [206, 19] width 58 height 40
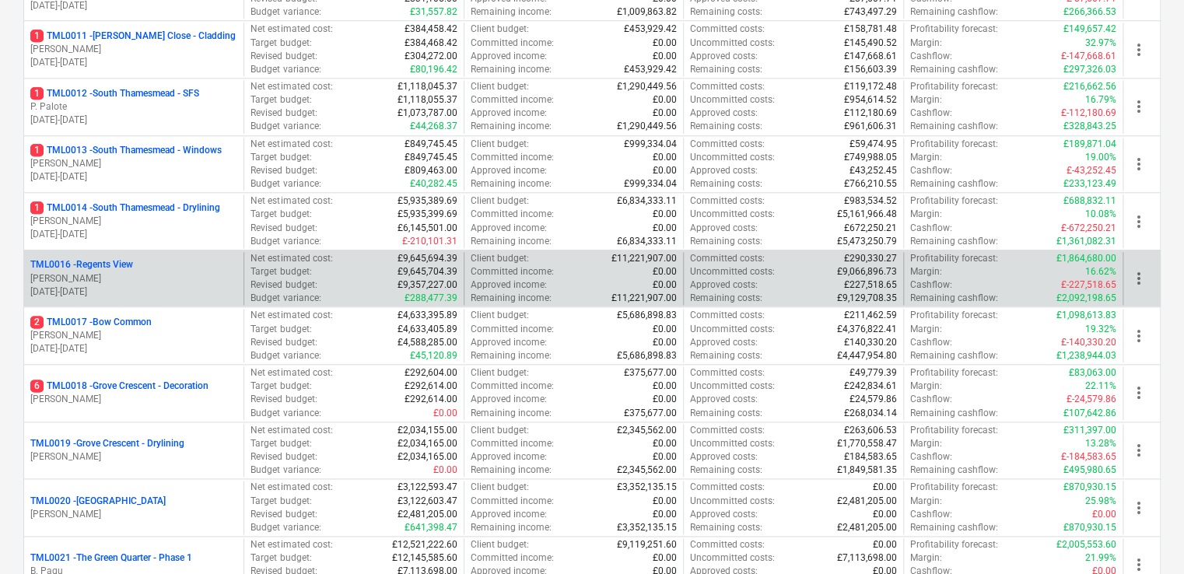
scroll to position [778, 0]
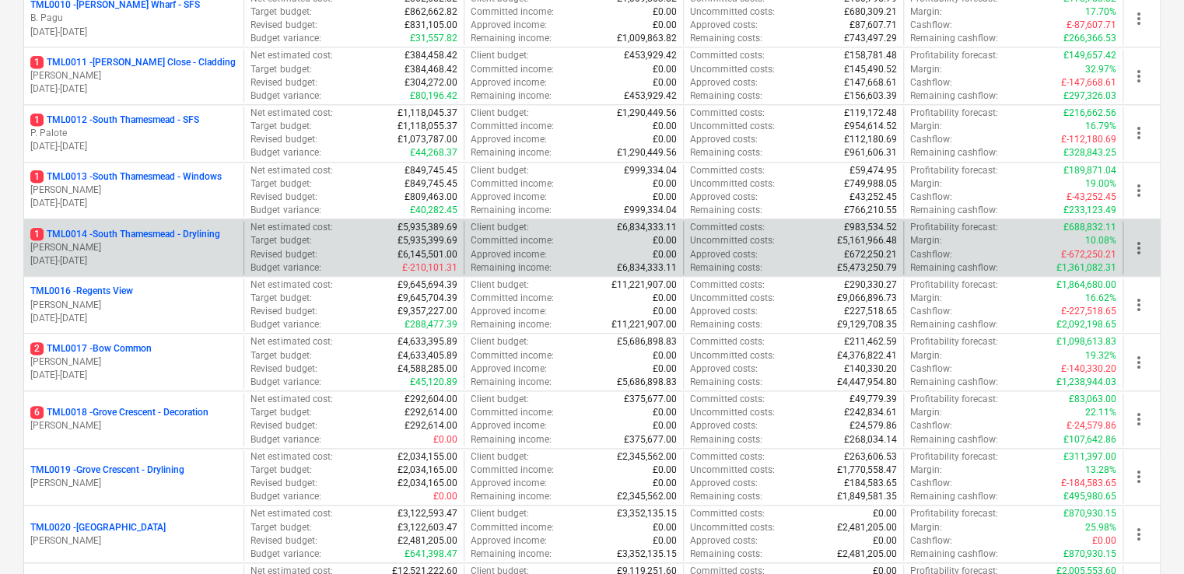
click at [137, 237] on p "1 TML0014 - [GEOGRAPHIC_DATA] - Drylining" at bounding box center [125, 234] width 190 height 13
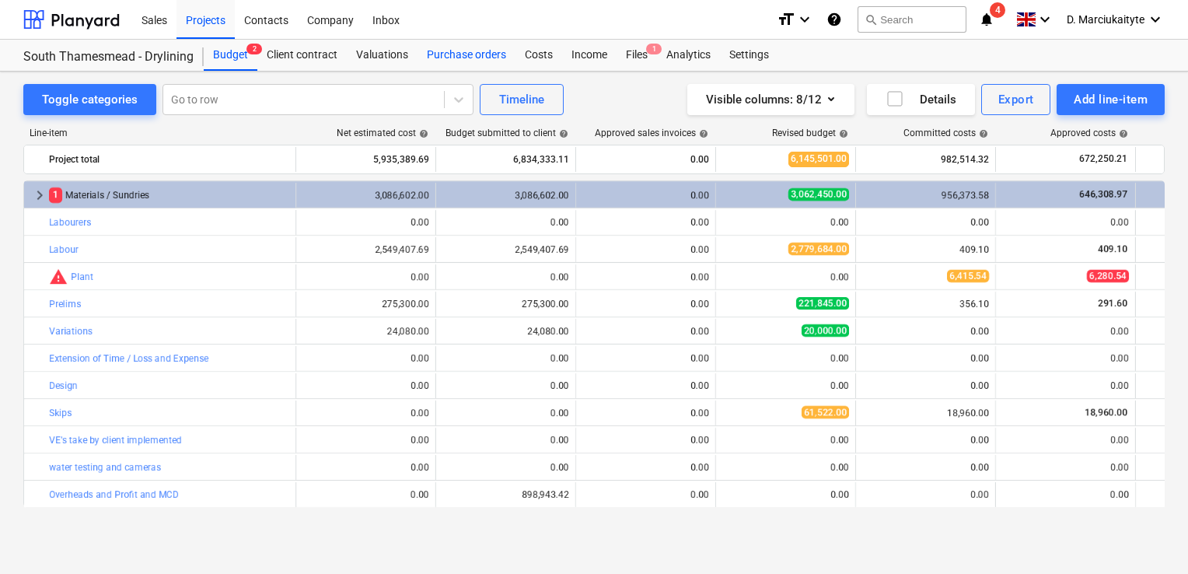
click at [448, 51] on div "Purchase orders" at bounding box center [467, 55] width 98 height 31
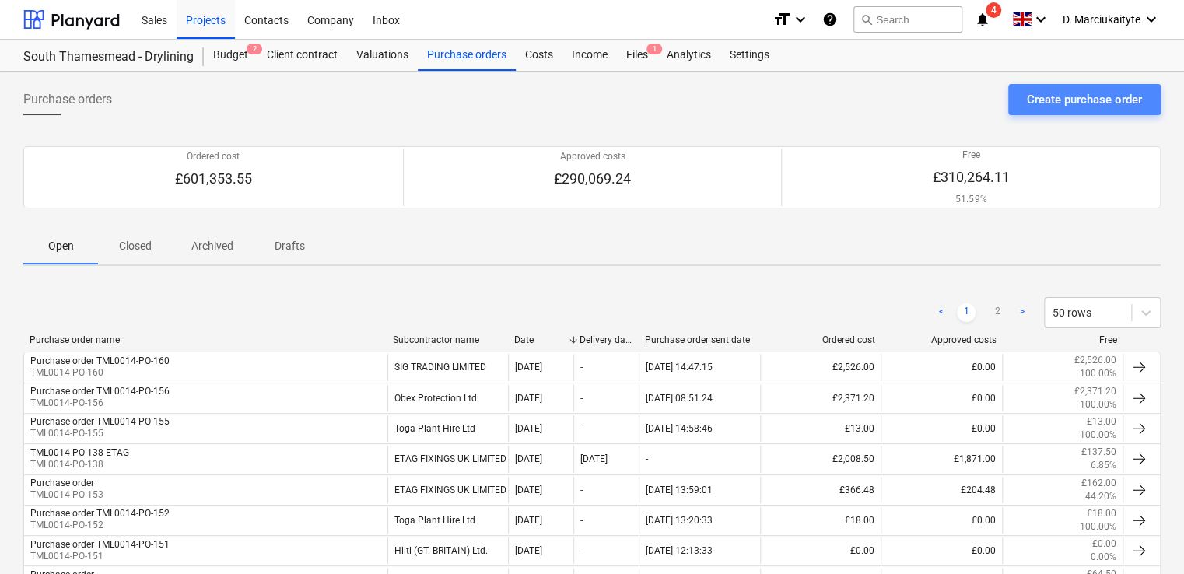
click at [1037, 99] on div "Create purchase order" at bounding box center [1084, 99] width 115 height 20
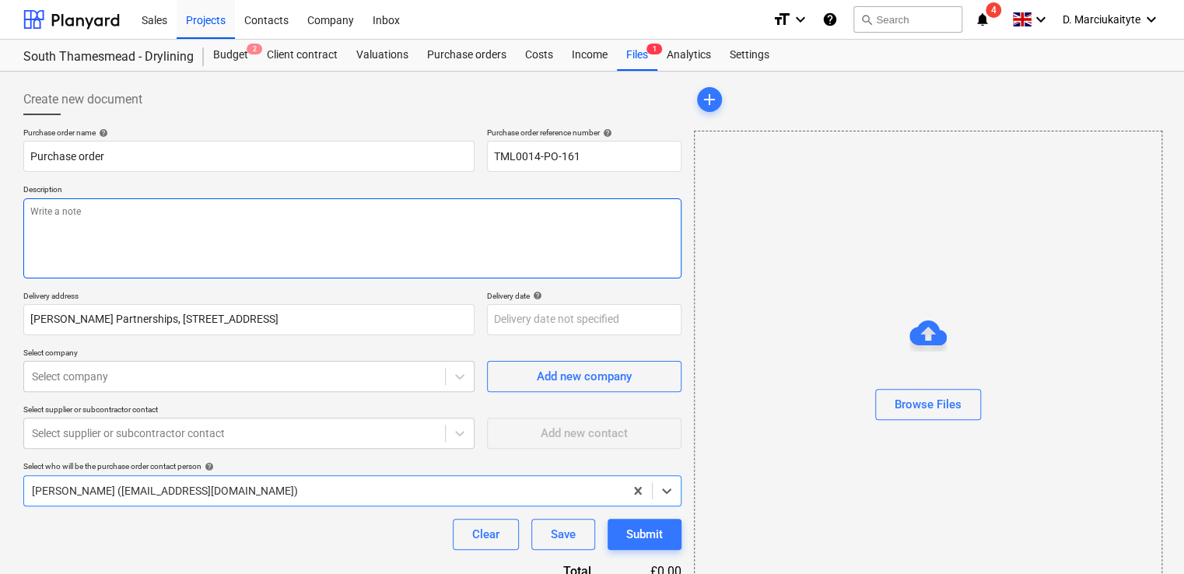
click at [261, 237] on textarea at bounding box center [352, 238] width 658 height 80
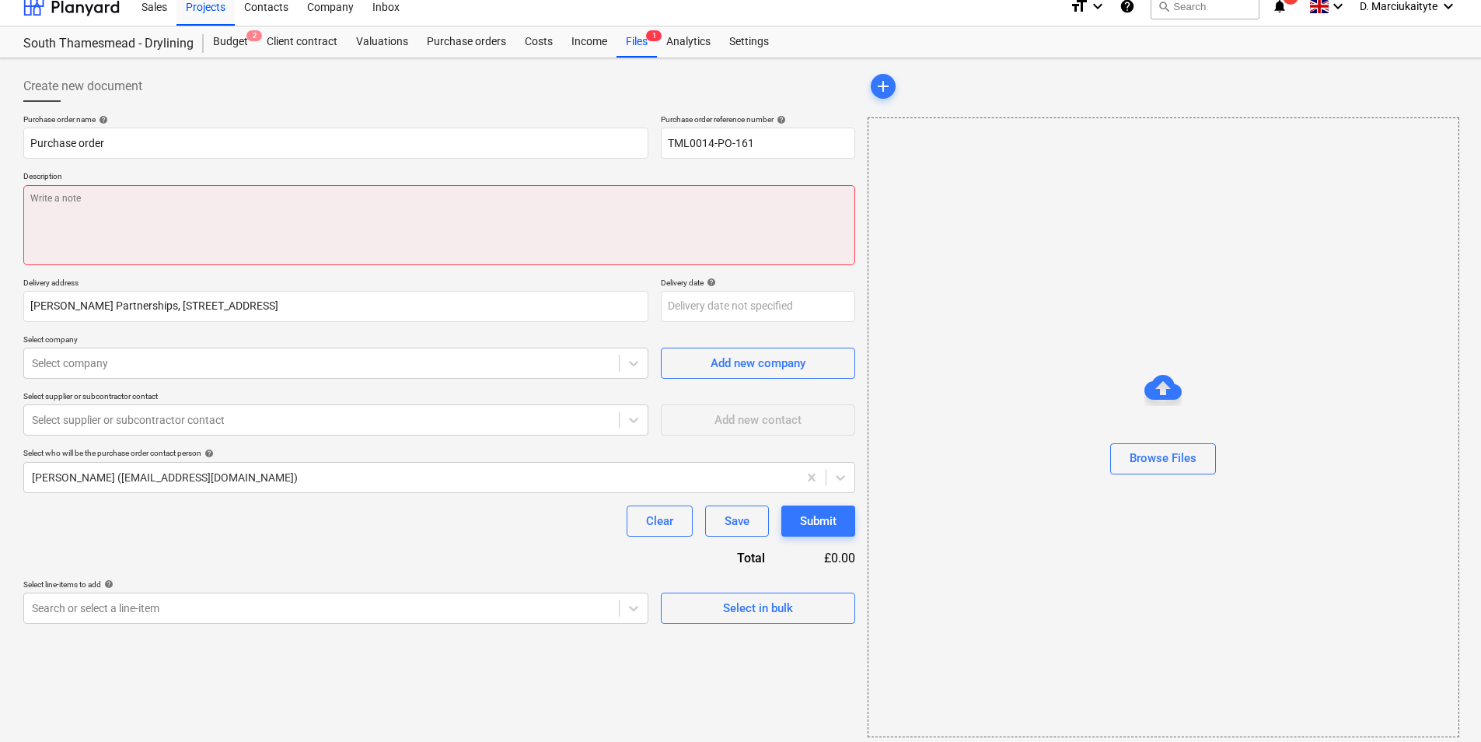
scroll to position [21, 0]
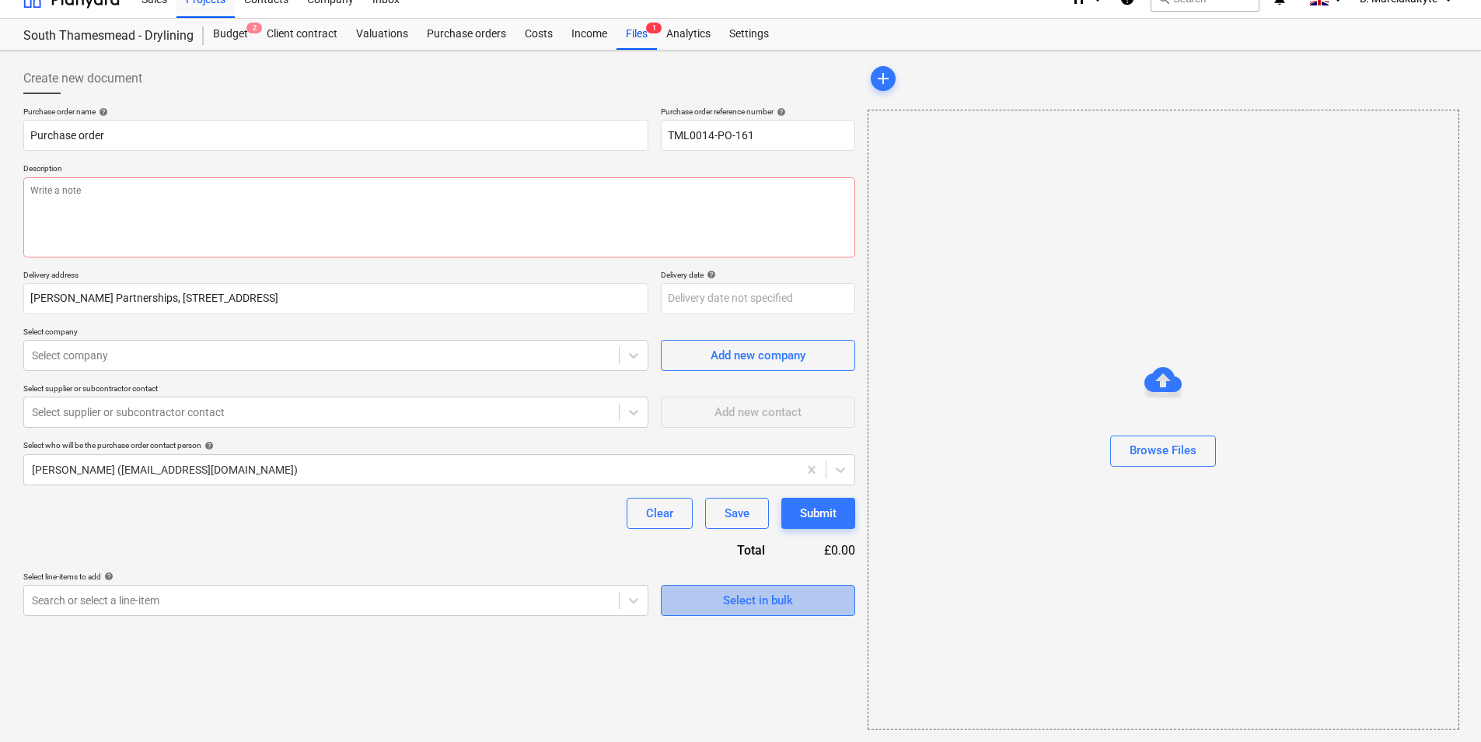
click at [747, 573] on div "Select in bulk" at bounding box center [758, 600] width 70 height 20
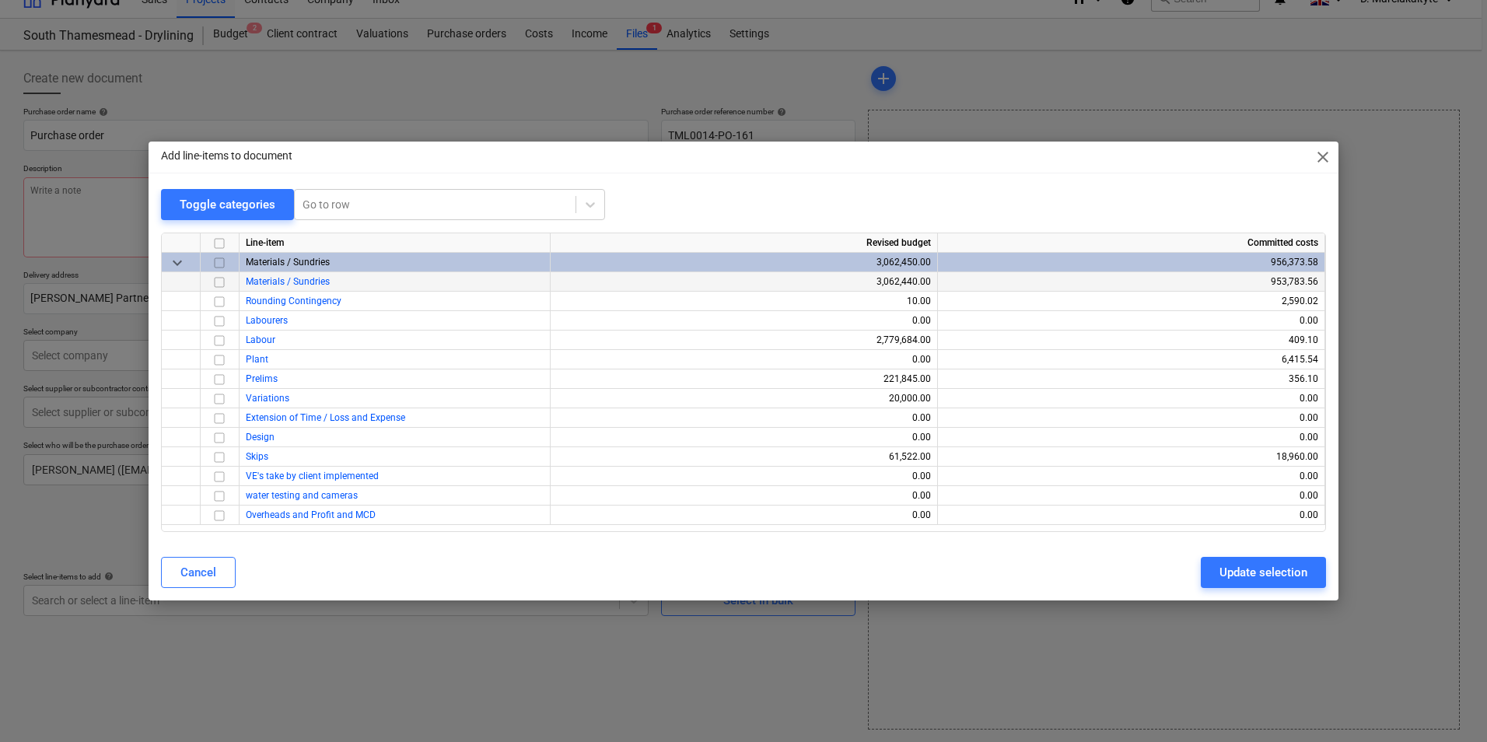
click at [216, 281] on input "checkbox" at bounding box center [219, 282] width 19 height 19
click at [1183, 560] on button "Update selection" at bounding box center [1263, 572] width 125 height 31
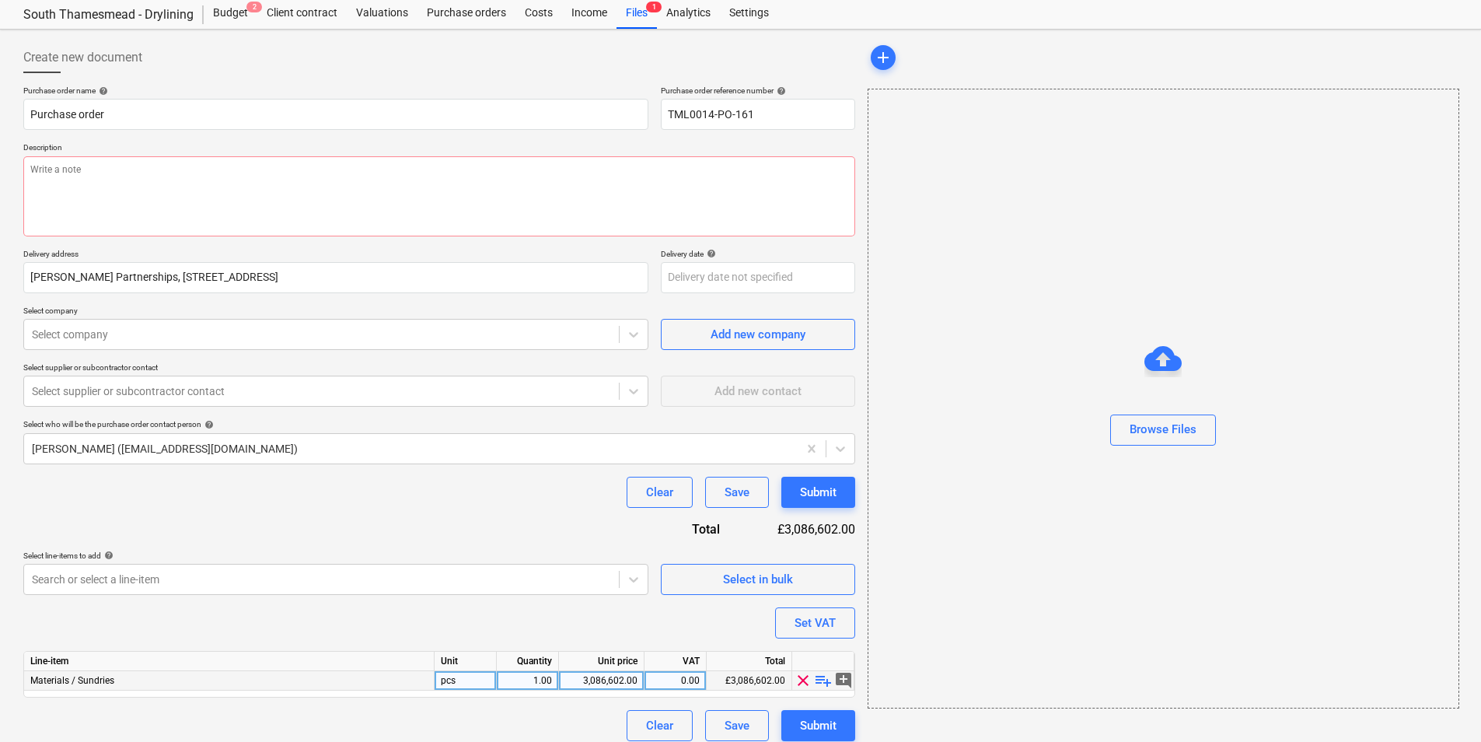
scroll to position [54, 0]
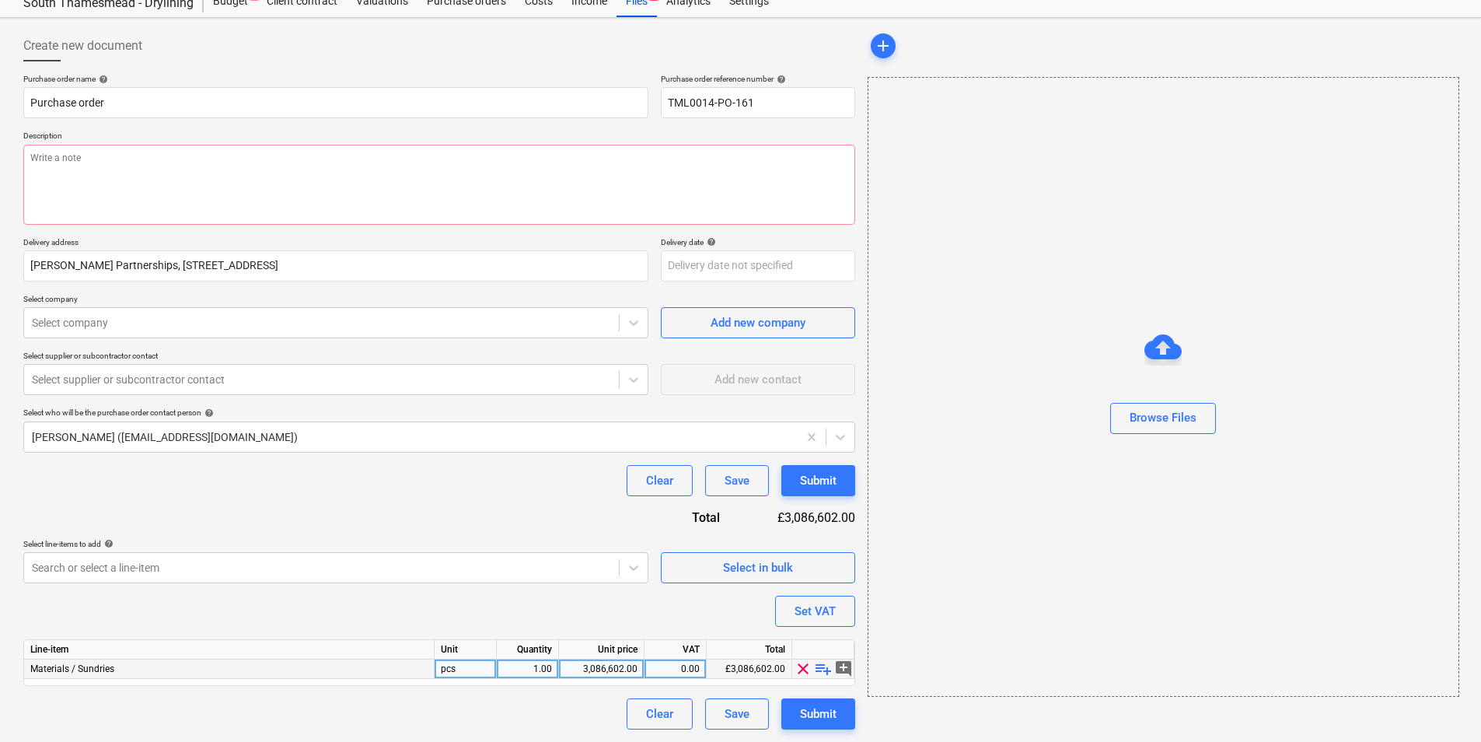
click at [818, 573] on span "playlist_add" at bounding box center [823, 668] width 19 height 19
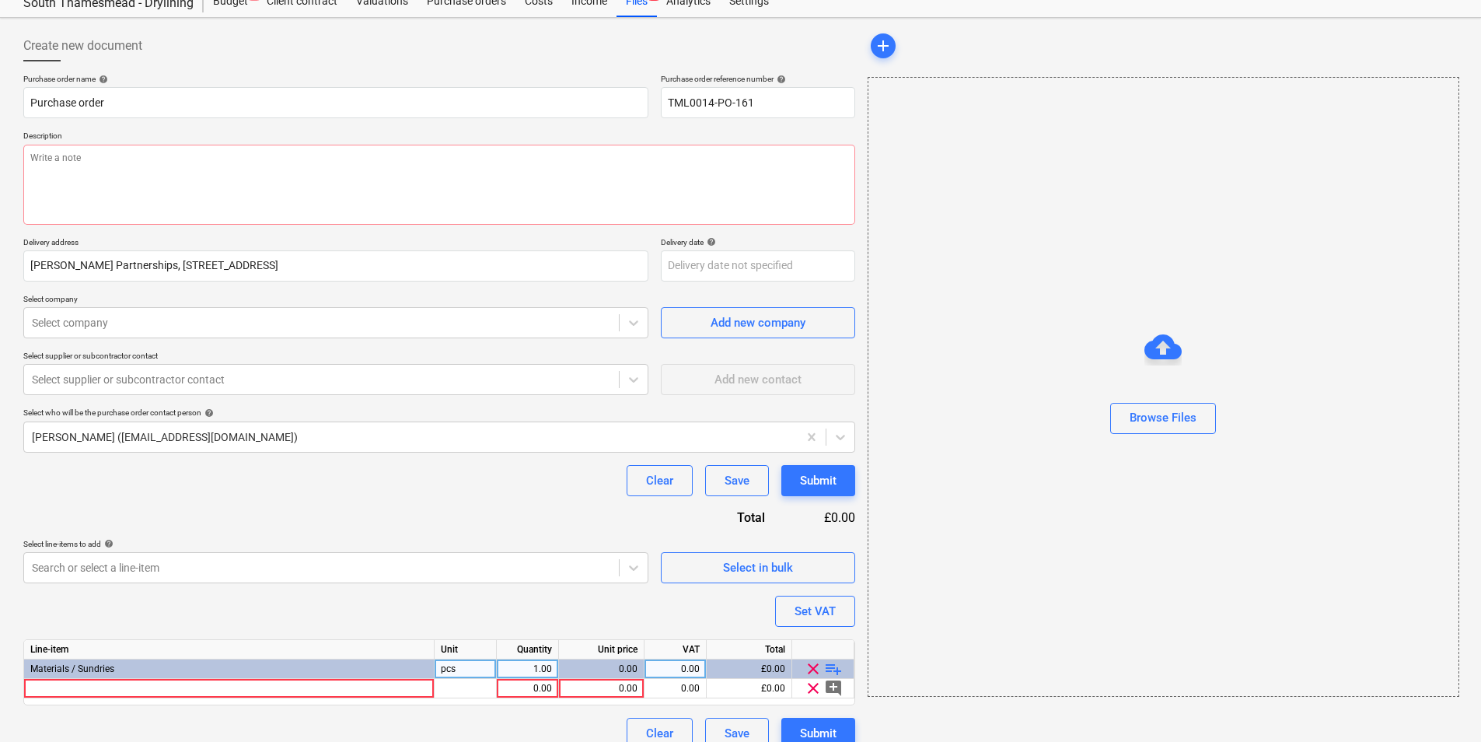
click at [818, 573] on span "clear" at bounding box center [813, 668] width 19 height 19
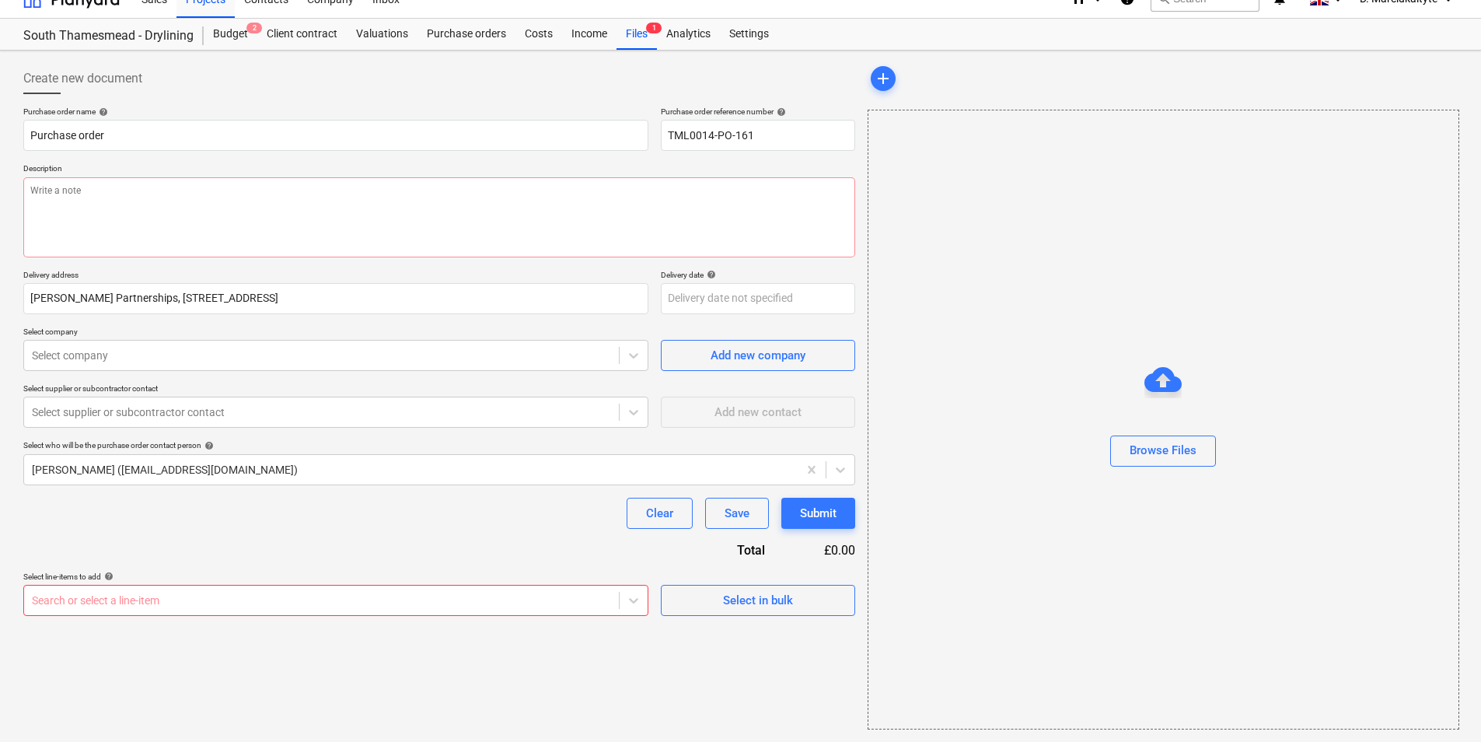
scroll to position [21, 0]
click at [808, 573] on span "Select in bulk" at bounding box center [758, 600] width 156 height 20
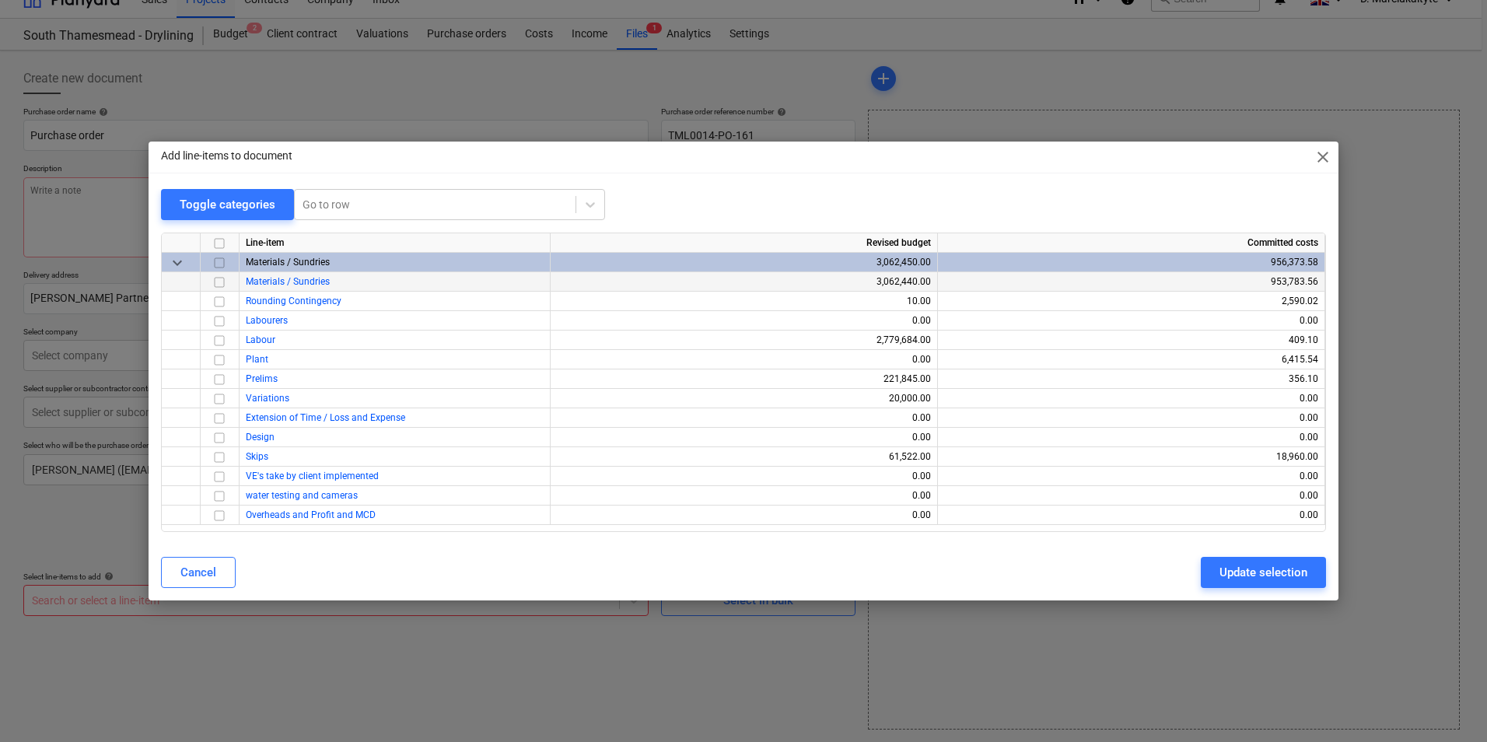
click at [221, 283] on input "checkbox" at bounding box center [219, 282] width 19 height 19
click at [1183, 573] on div "Update selection" at bounding box center [1263, 572] width 88 height 20
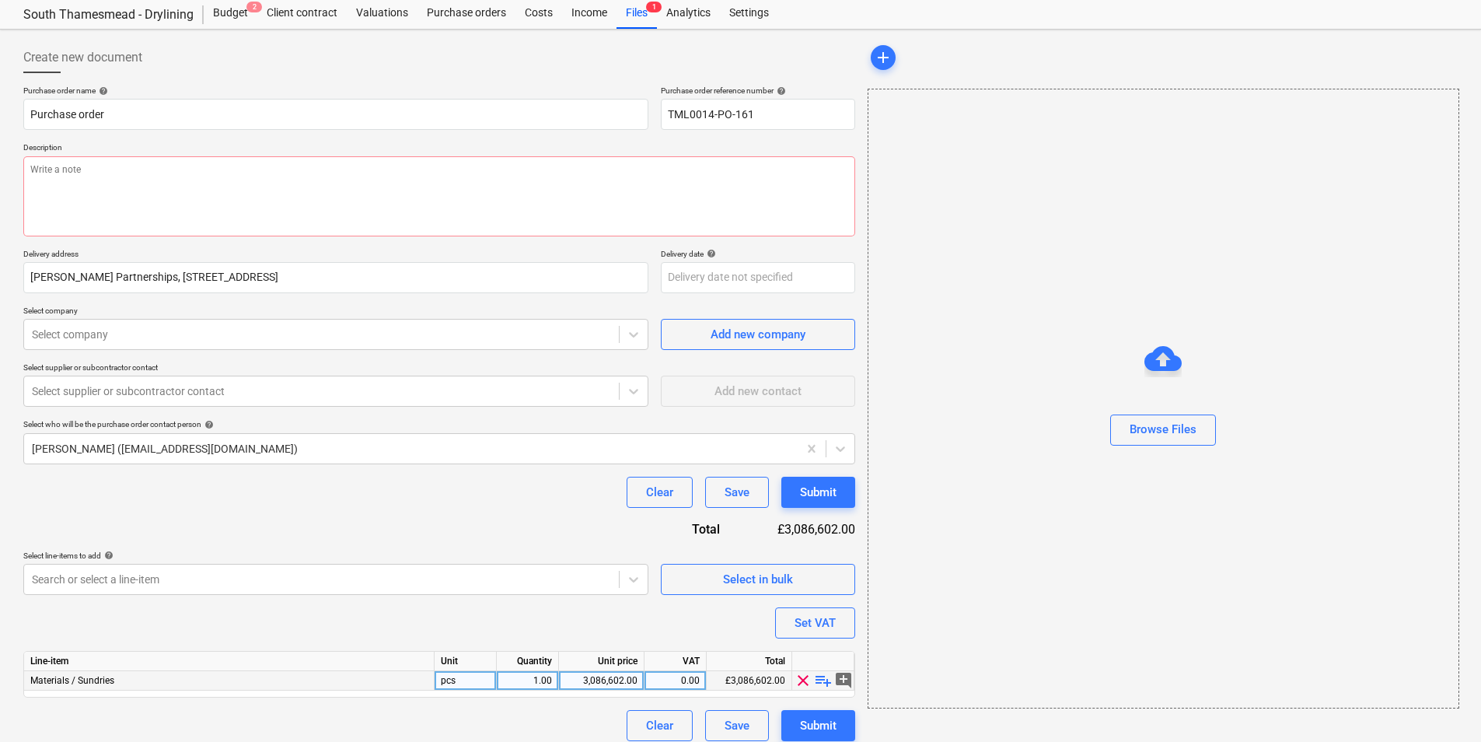
scroll to position [54, 0]
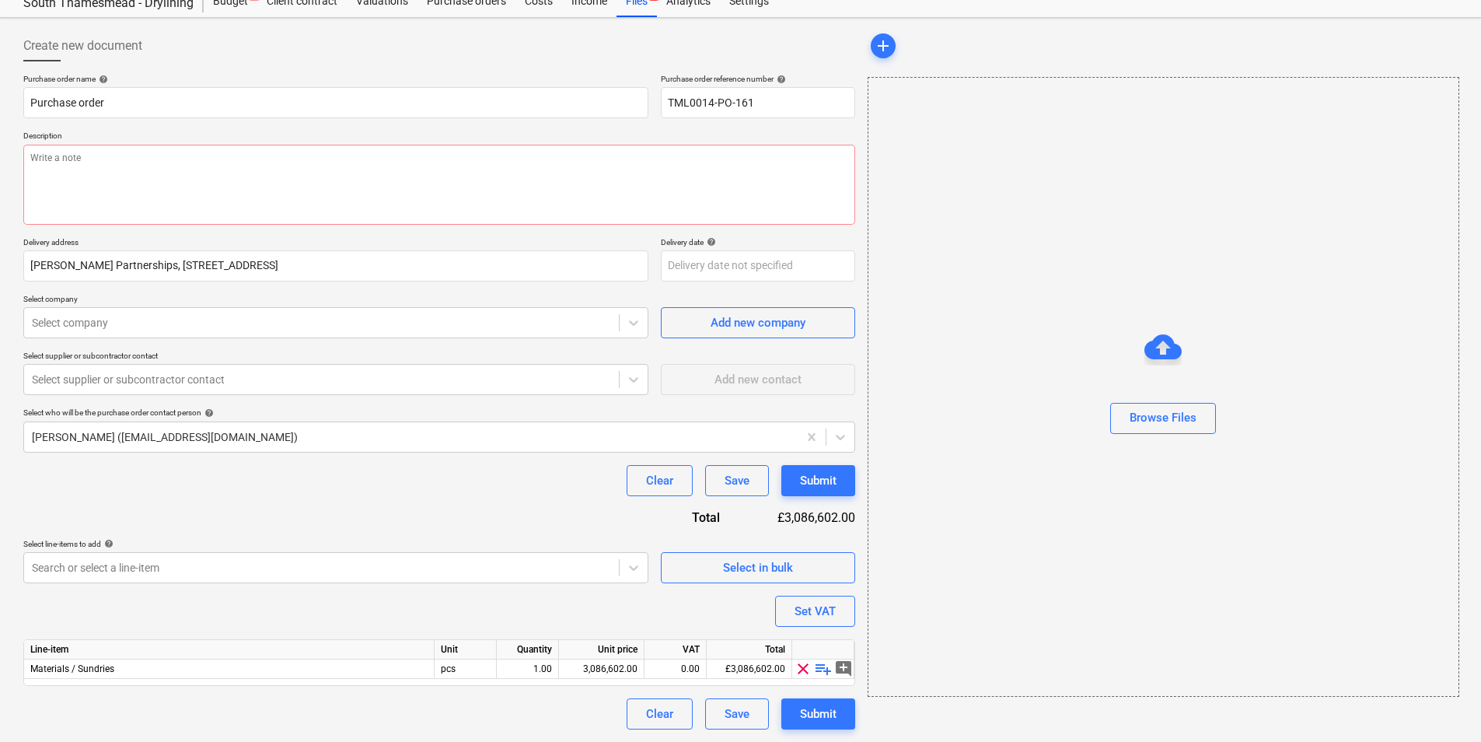
click at [820, 573] on span "playlist_add" at bounding box center [823, 668] width 19 height 19
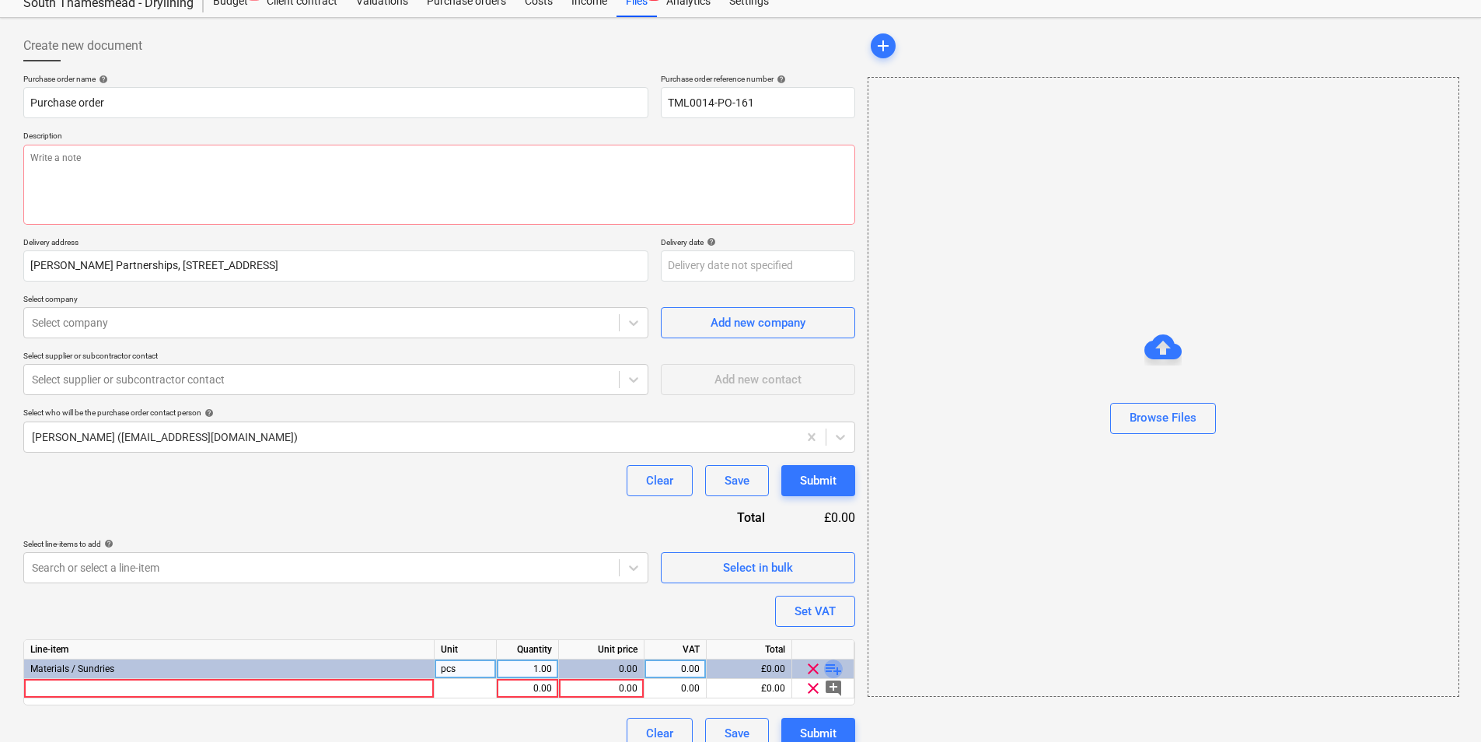
click at [831, 573] on span "playlist_add" at bounding box center [833, 668] width 19 height 19
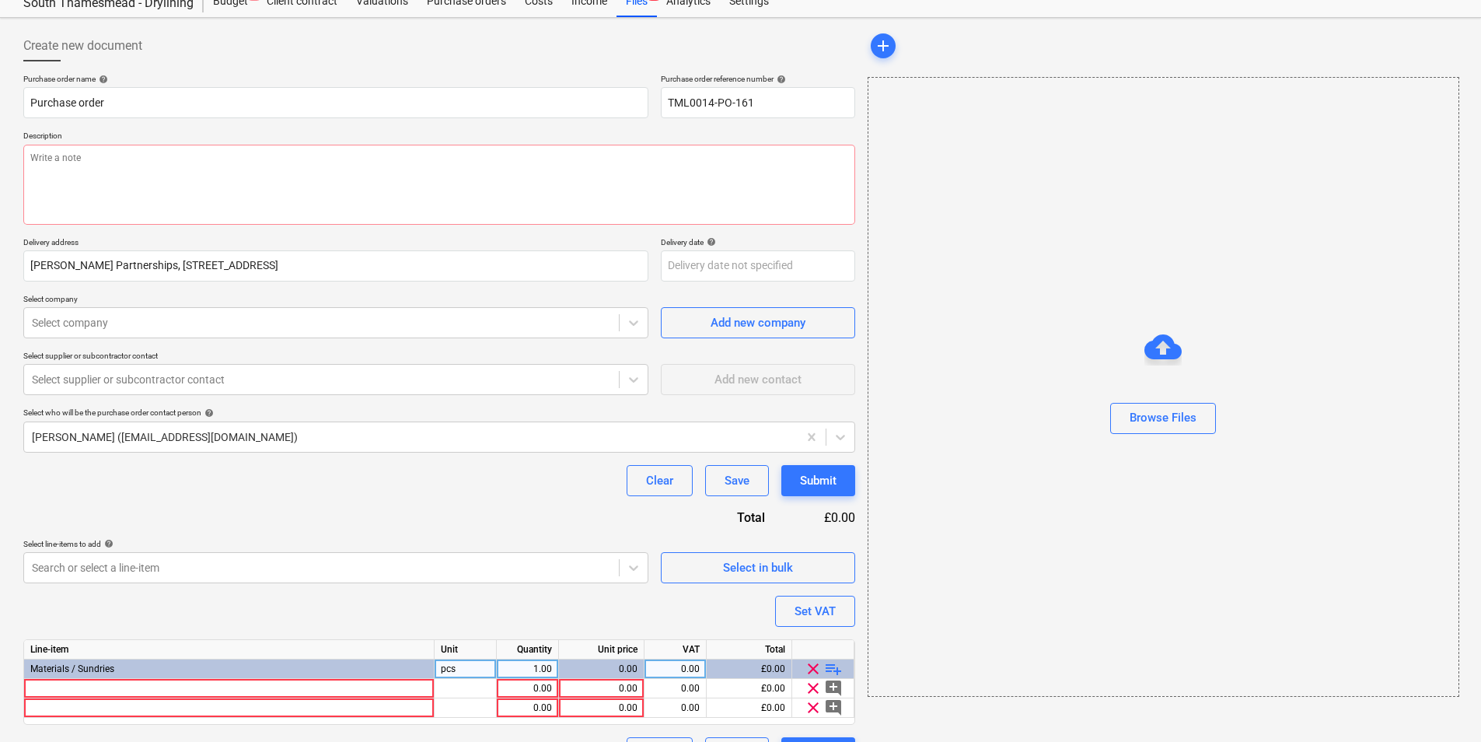
click at [831, 573] on span "playlist_add" at bounding box center [833, 668] width 19 height 19
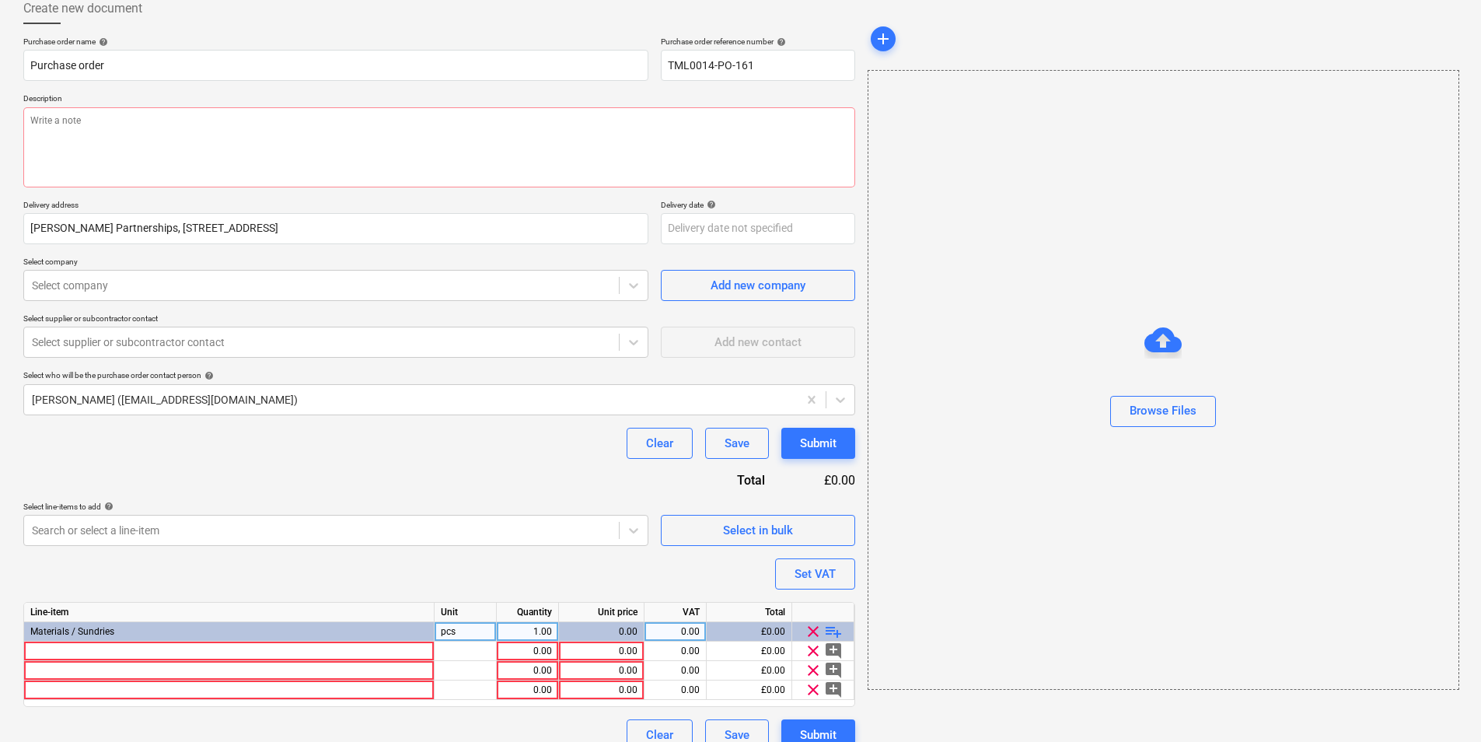
scroll to position [112, 0]
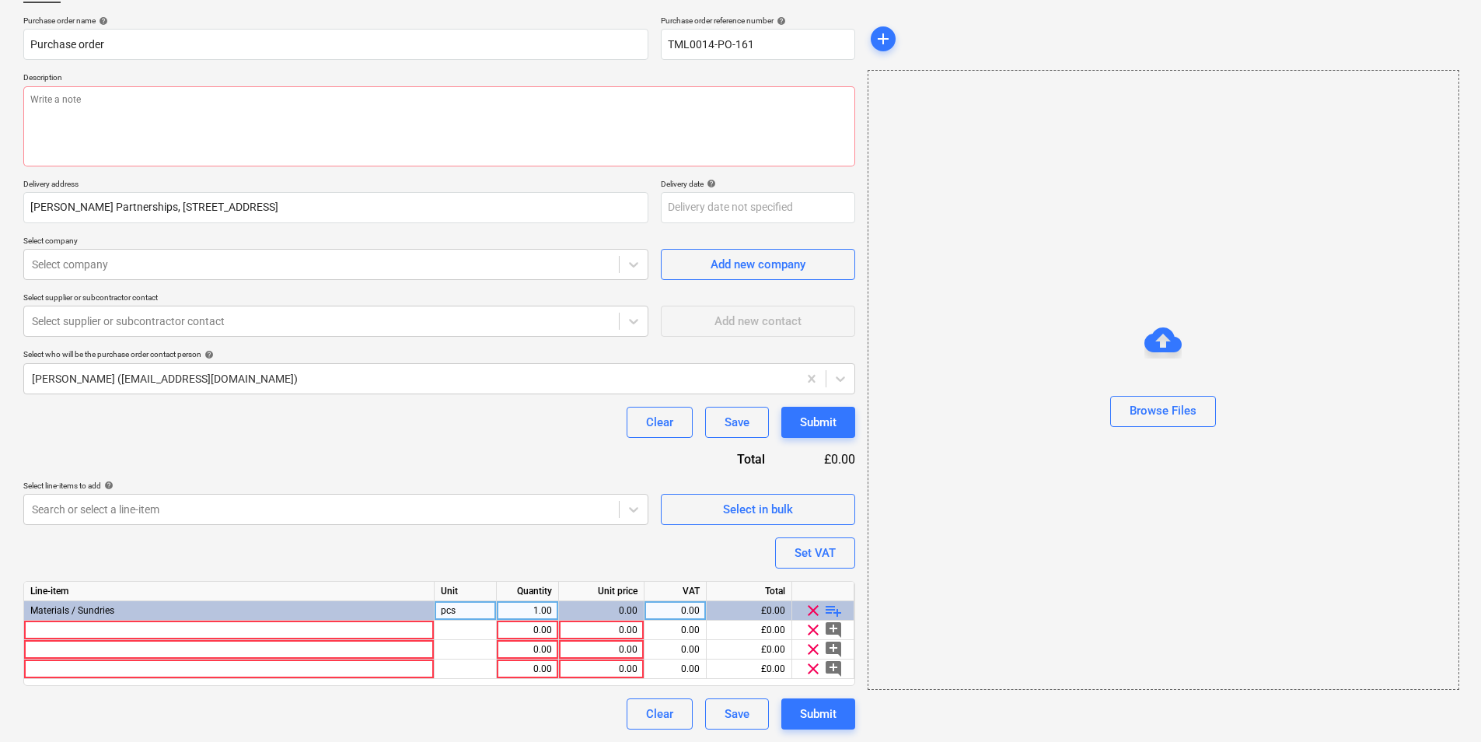
click at [831, 573] on span "playlist_add" at bounding box center [833, 610] width 19 height 19
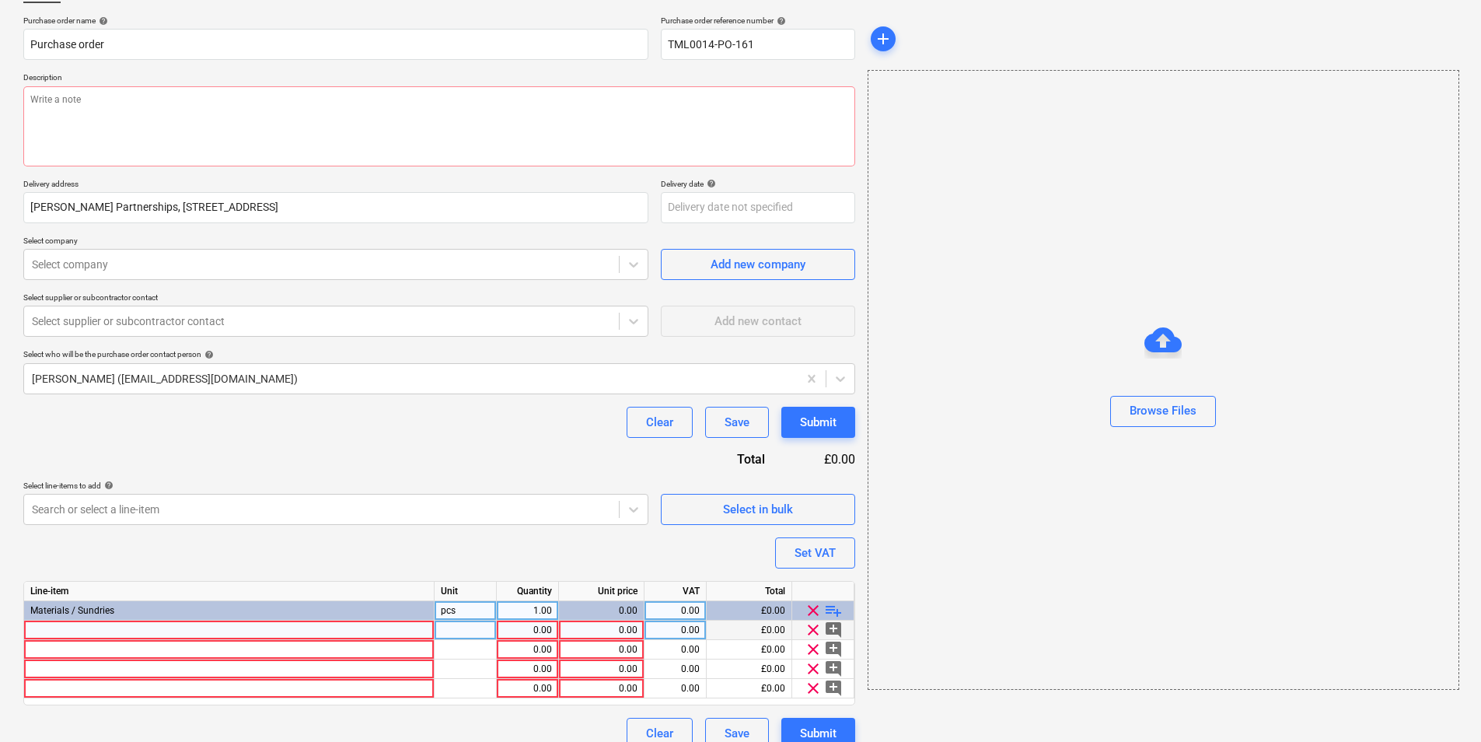
click at [249, 573] on div at bounding box center [229, 630] width 411 height 19
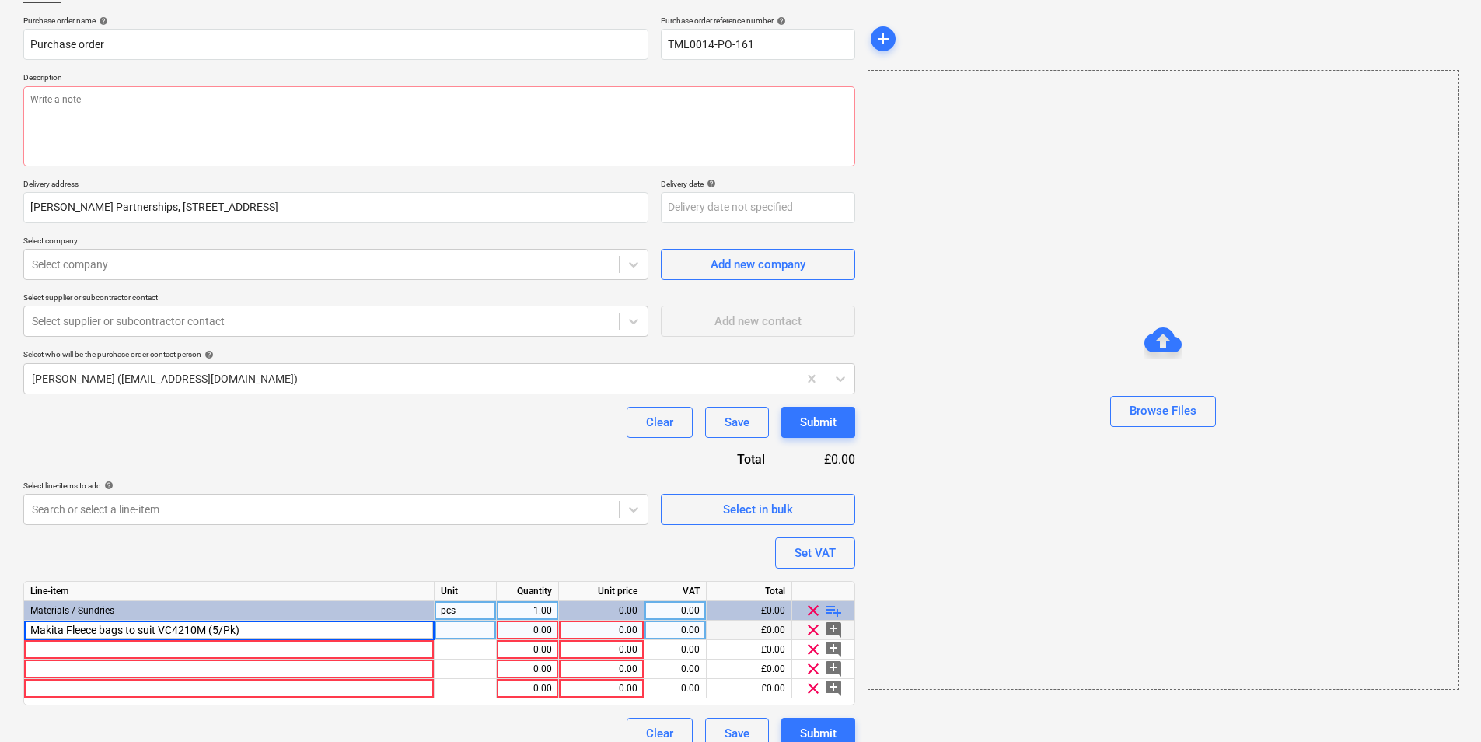
click at [467, 573] on div at bounding box center [466, 630] width 62 height 19
click at [537, 573] on div "1.00" at bounding box center [527, 630] width 49 height 19
click at [222, 573] on div "Makita Fleece bags to suit VC4210M (5/Pk)" at bounding box center [229, 630] width 411 height 19
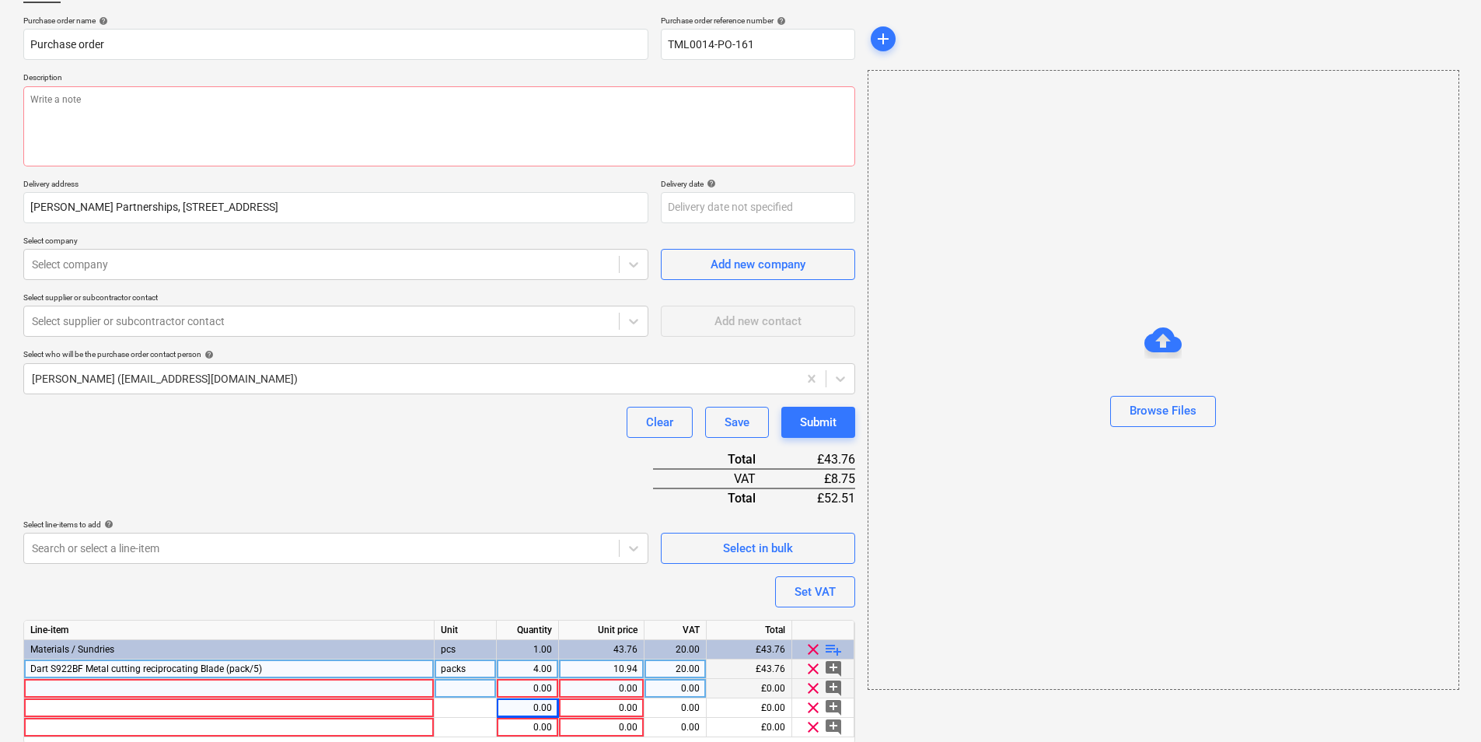
click at [173, 573] on div at bounding box center [229, 688] width 411 height 19
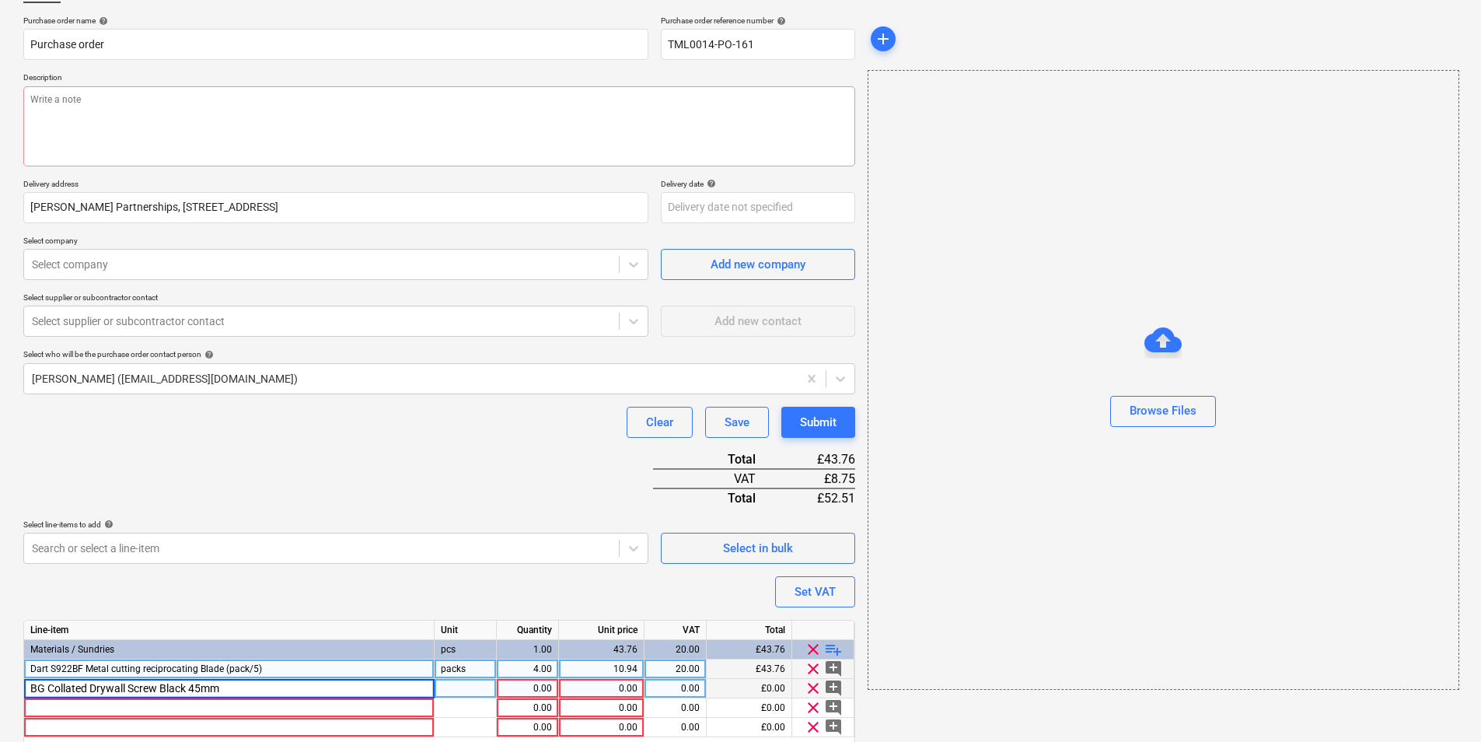
scroll to position [170, 0]
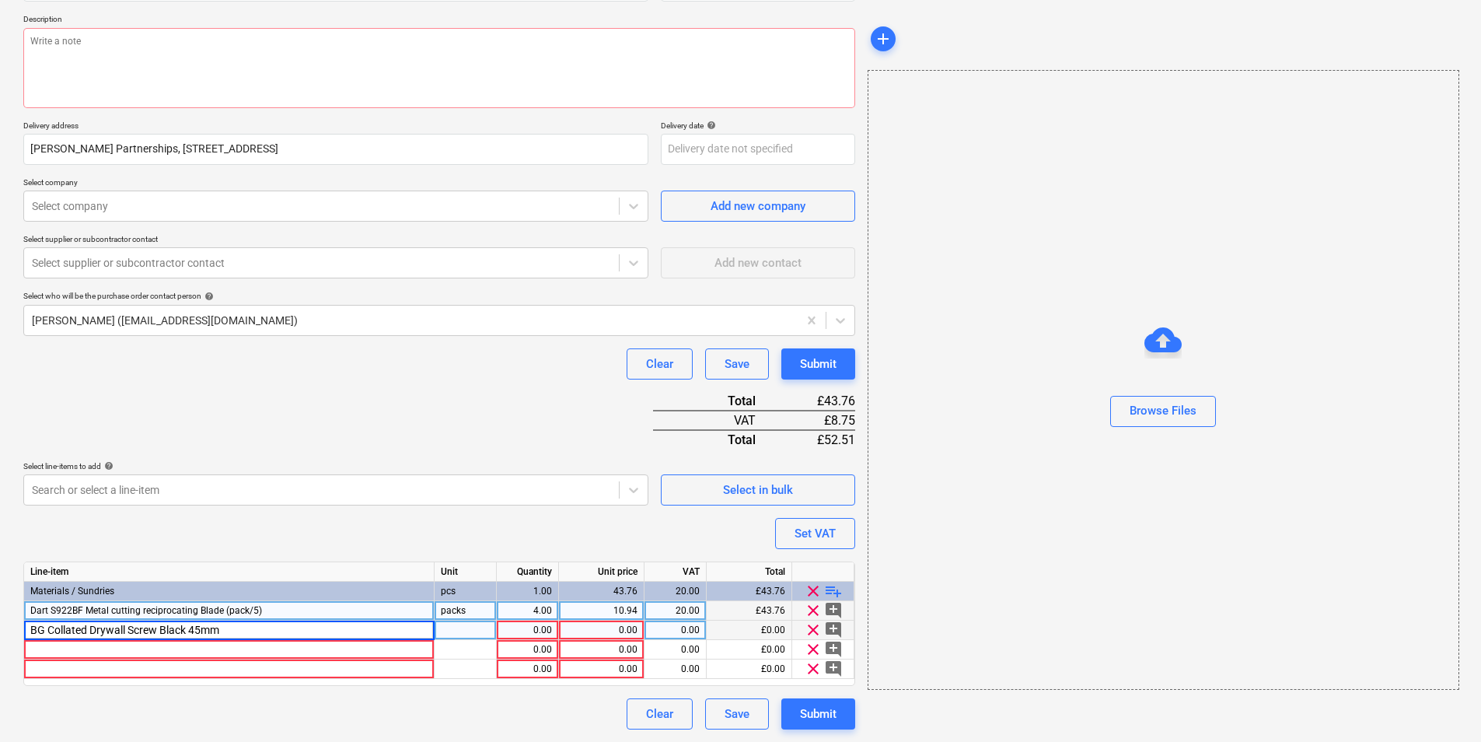
click at [458, 573] on div at bounding box center [466, 630] width 62 height 19
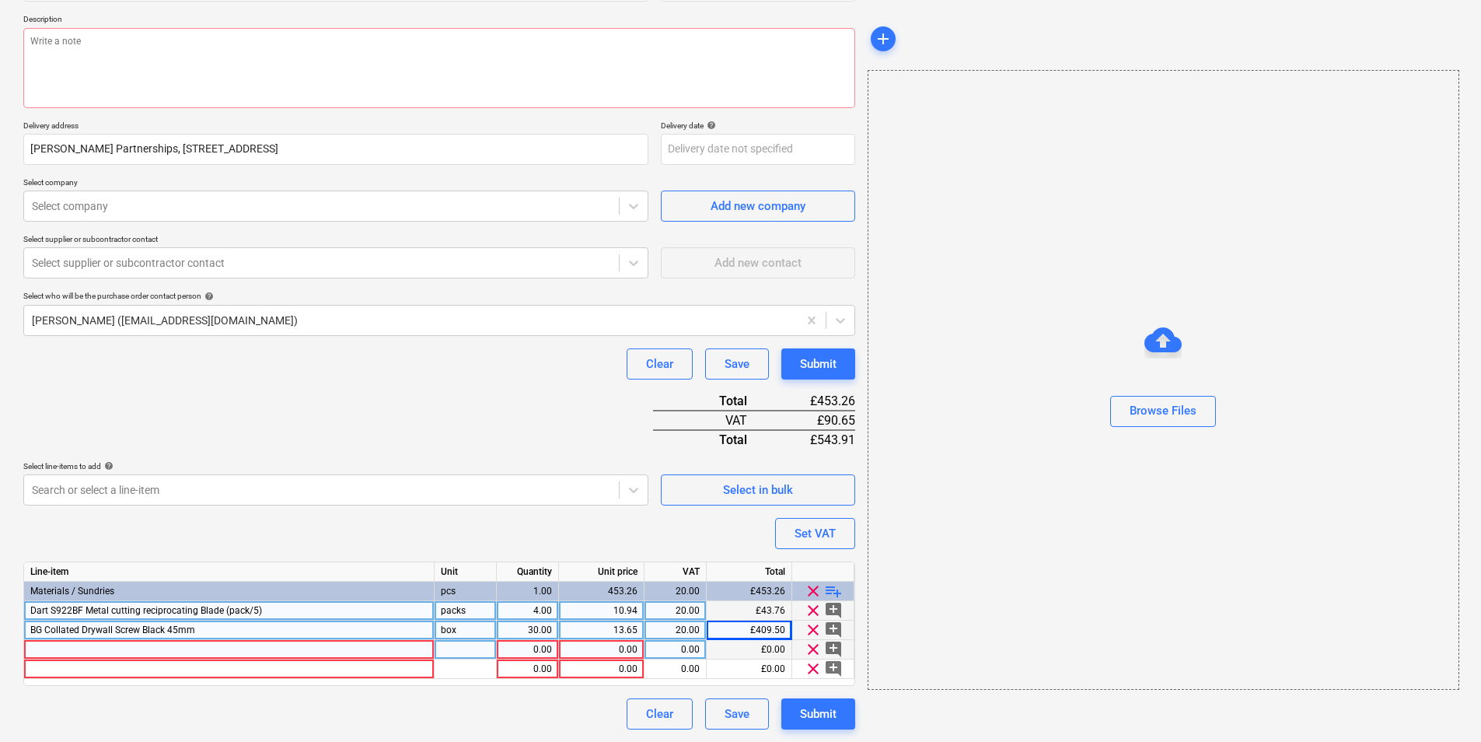
click at [270, 573] on div at bounding box center [229, 649] width 411 height 19
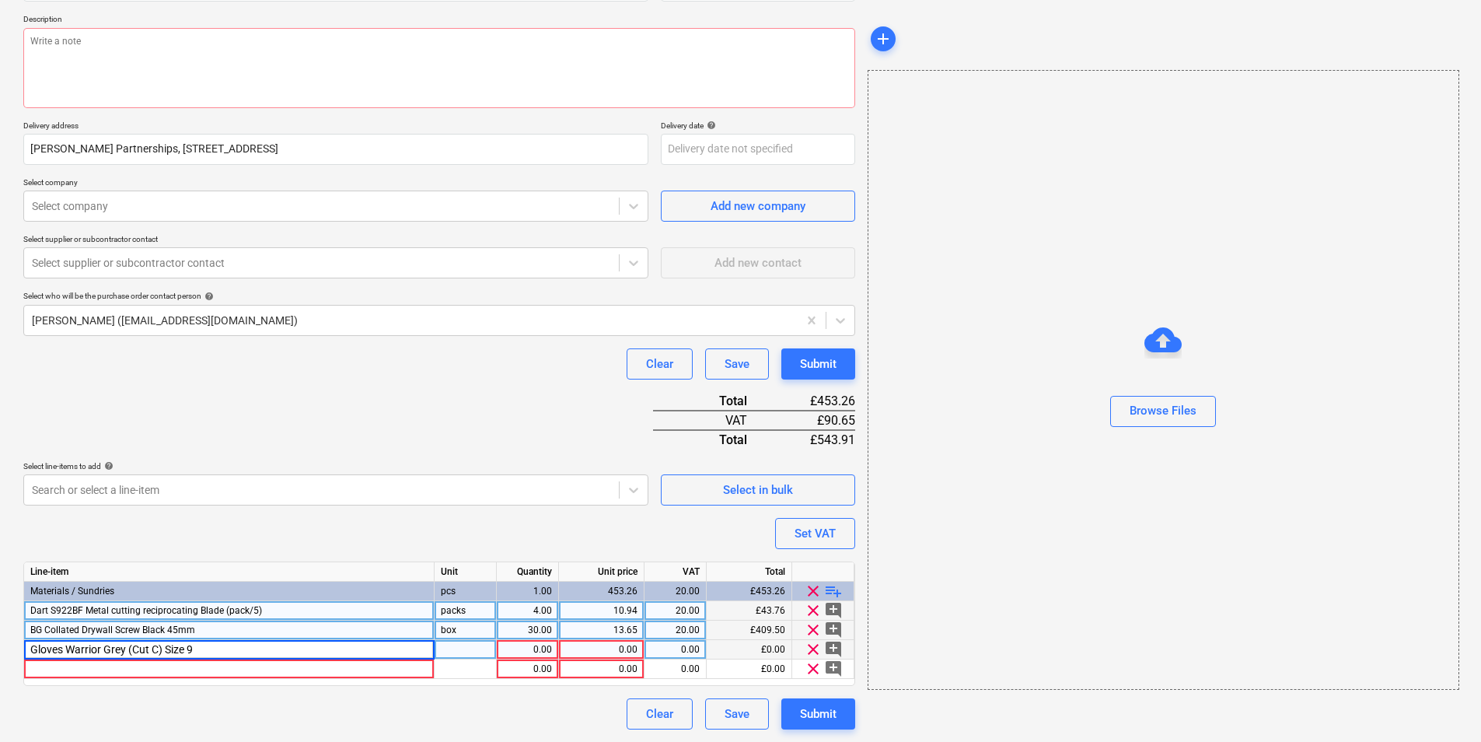
click at [156, 573] on input "Gloves Warrior Grey (Cut C) Size 9" at bounding box center [229, 649] width 410 height 19
click at [476, 573] on div at bounding box center [466, 649] width 62 height 19
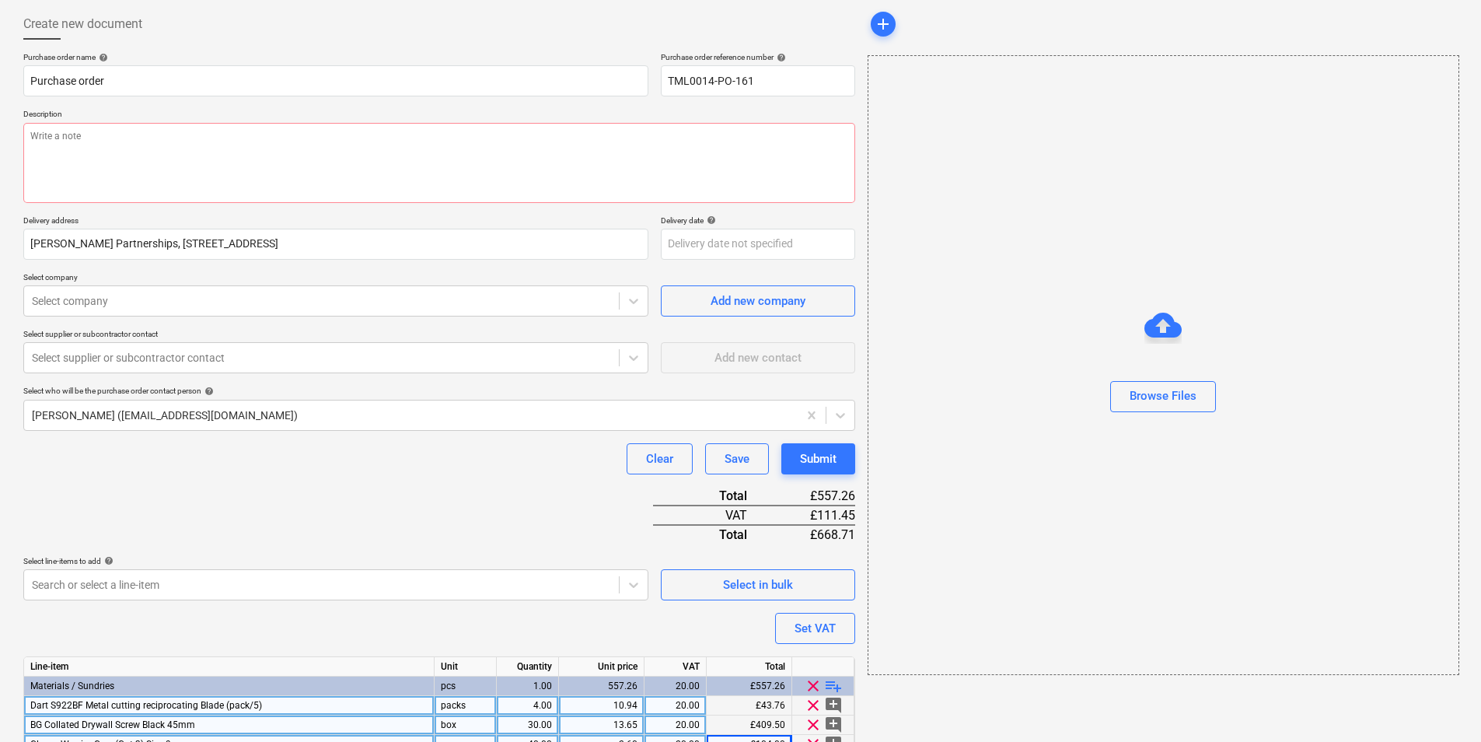
scroll to position [0, 0]
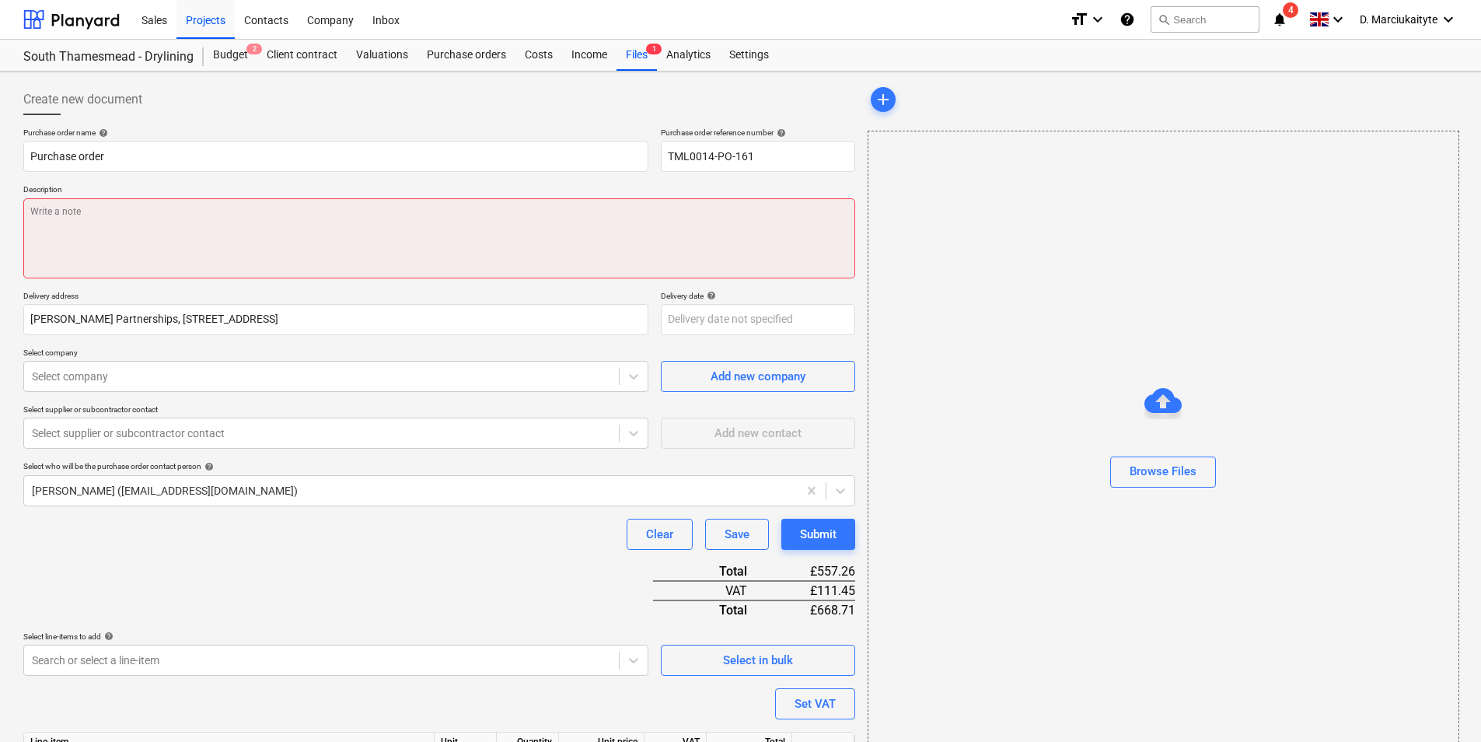
click at [158, 205] on textarea at bounding box center [439, 238] width 832 height 80
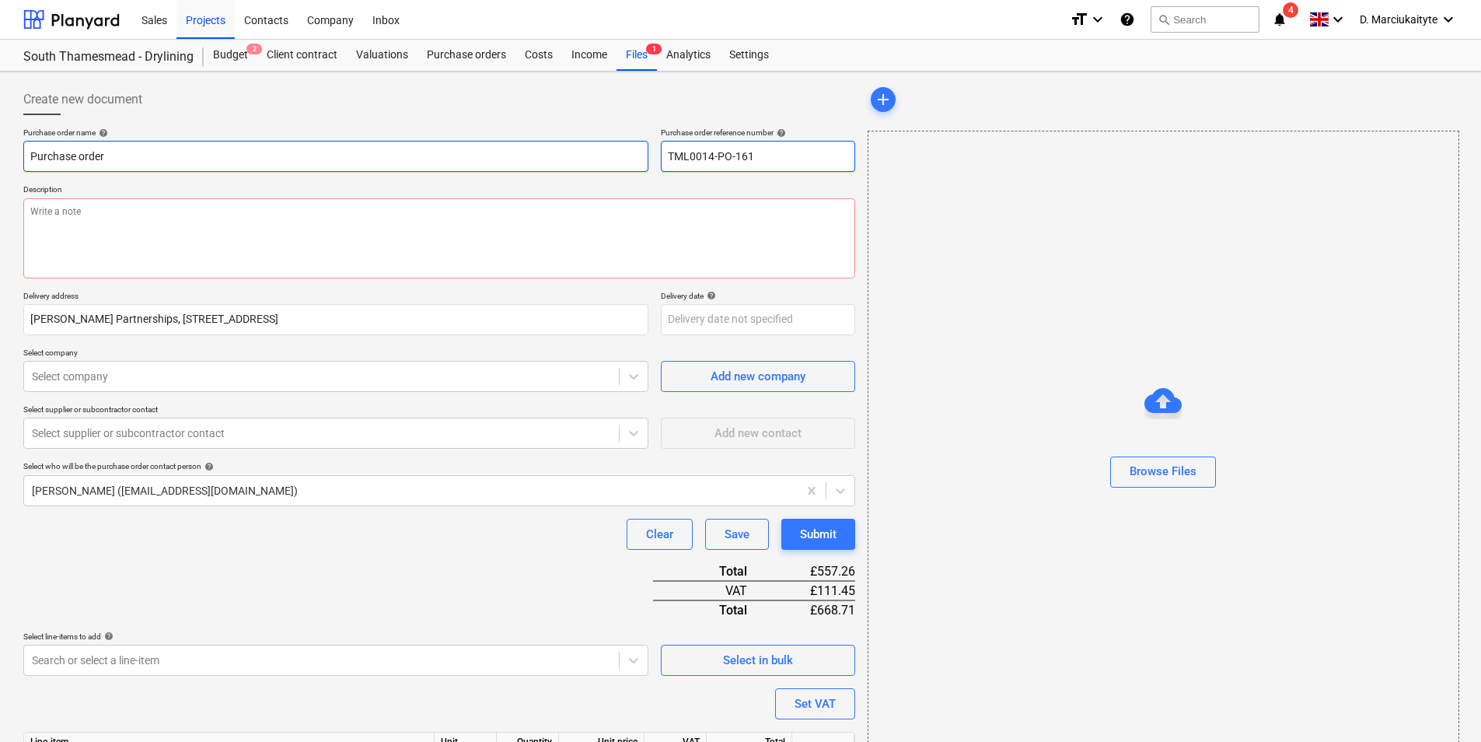
drag, startPoint x: 810, startPoint y: 159, endPoint x: 635, endPoint y: 159, distance: 175.0
click at [635, 159] on div "Purchase order name help Purchase order Purchase order reference number help TM…" at bounding box center [439, 150] width 832 height 44
click at [450, 160] on input "Purchase order" at bounding box center [335, 156] width 625 height 31
paste input "TML0014-PO-161"
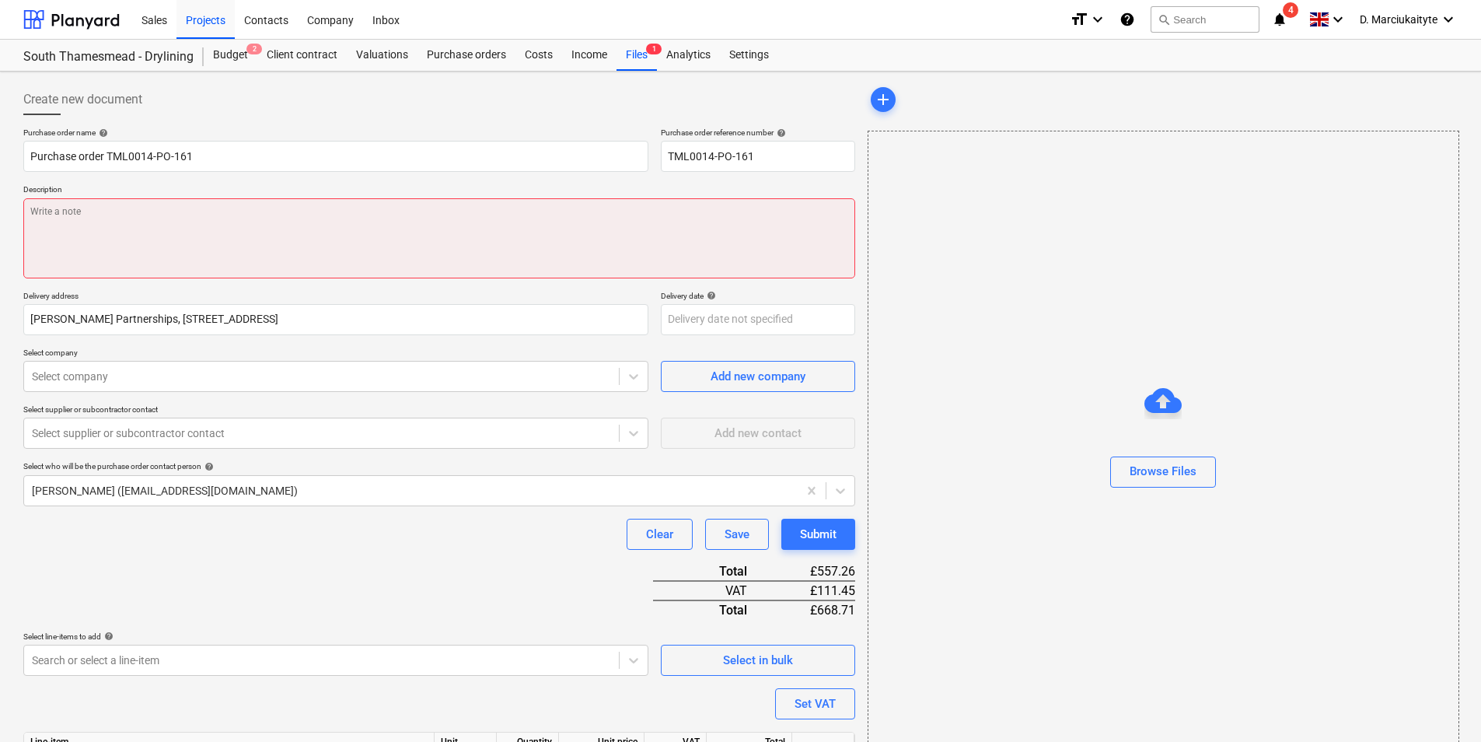
click at [320, 207] on textarea at bounding box center [439, 238] width 832 height 80
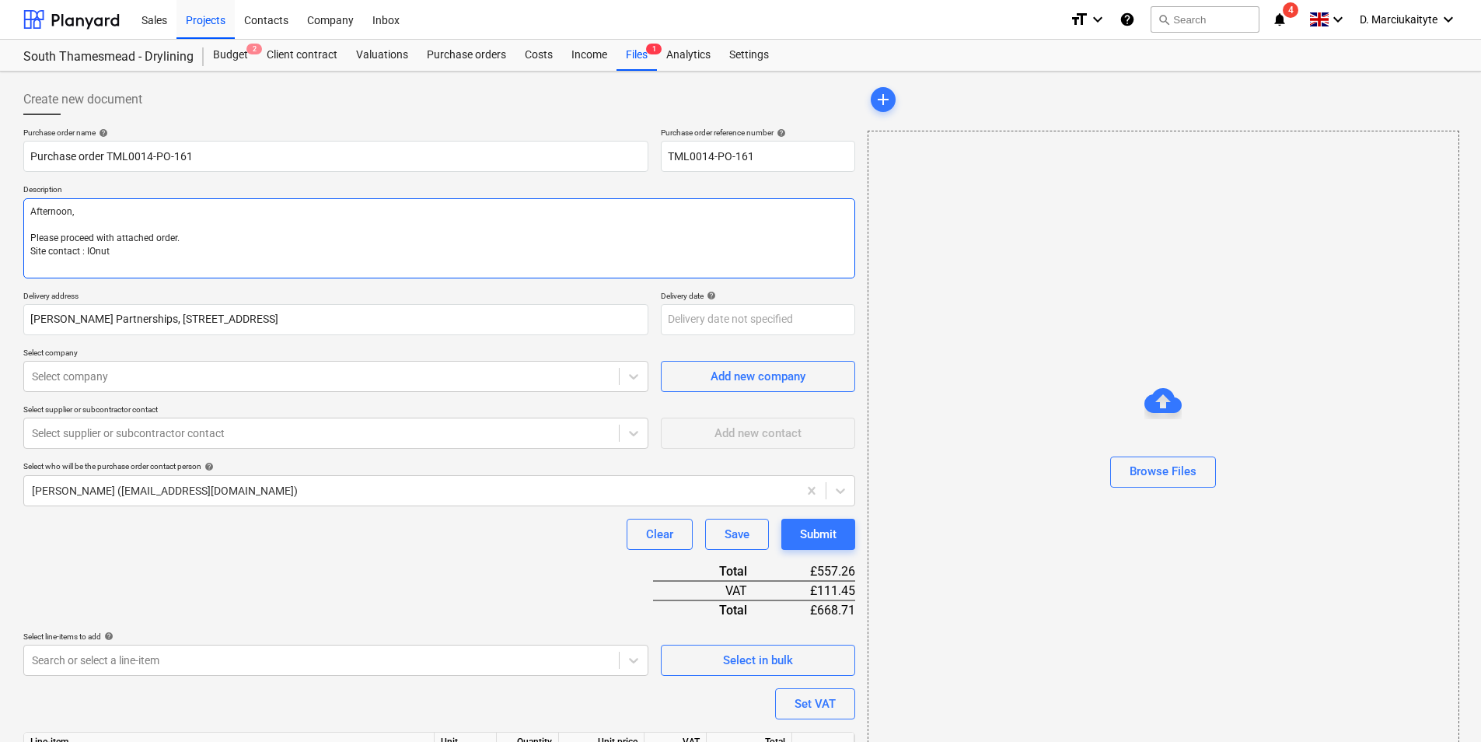
click at [97, 250] on textarea "Afternoon, Please proceed with attached order. Site contact : IOnut" at bounding box center [439, 238] width 832 height 80
click at [190, 261] on textarea "Afternoon, Please proceed with attached order. Site contact : Ionut" at bounding box center [439, 238] width 832 height 80
paste textarea "07424539956"
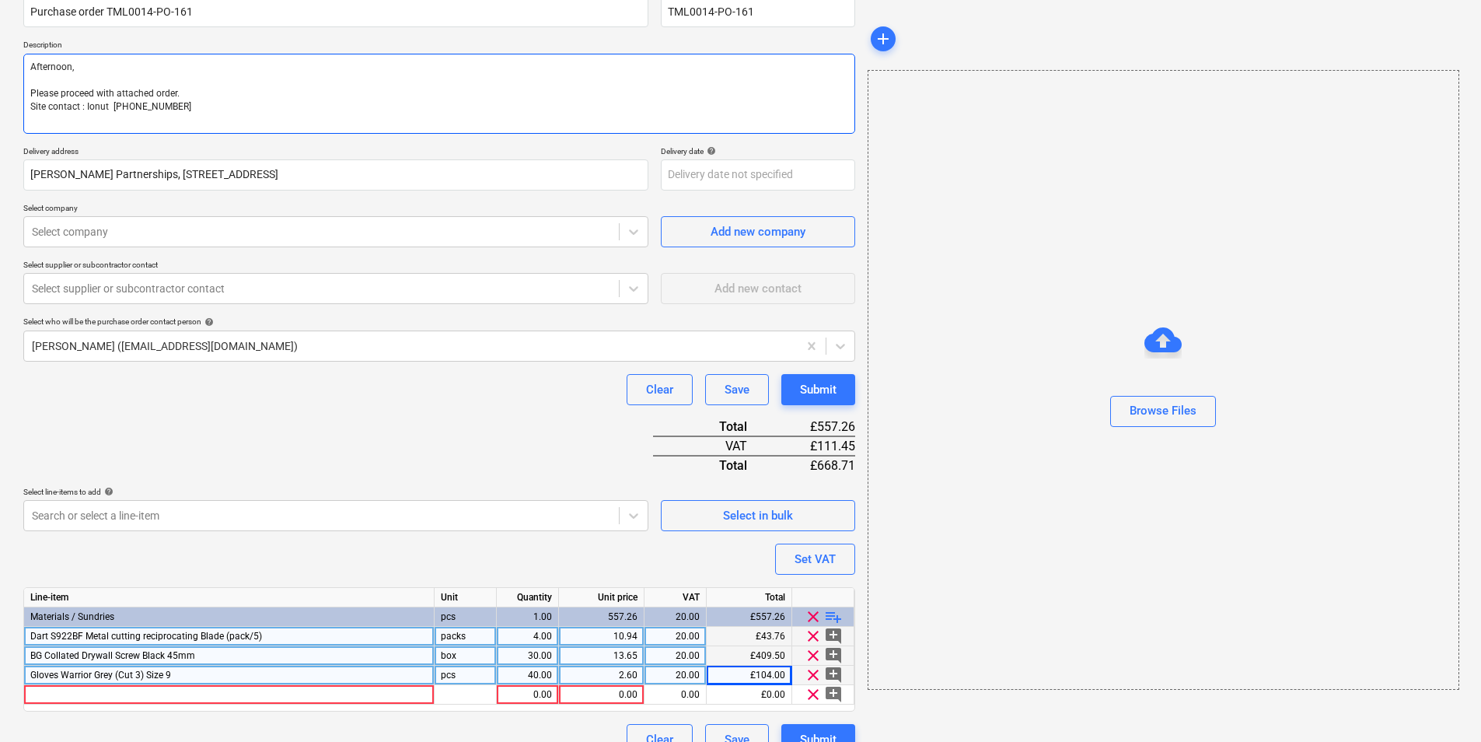
scroll to position [156, 0]
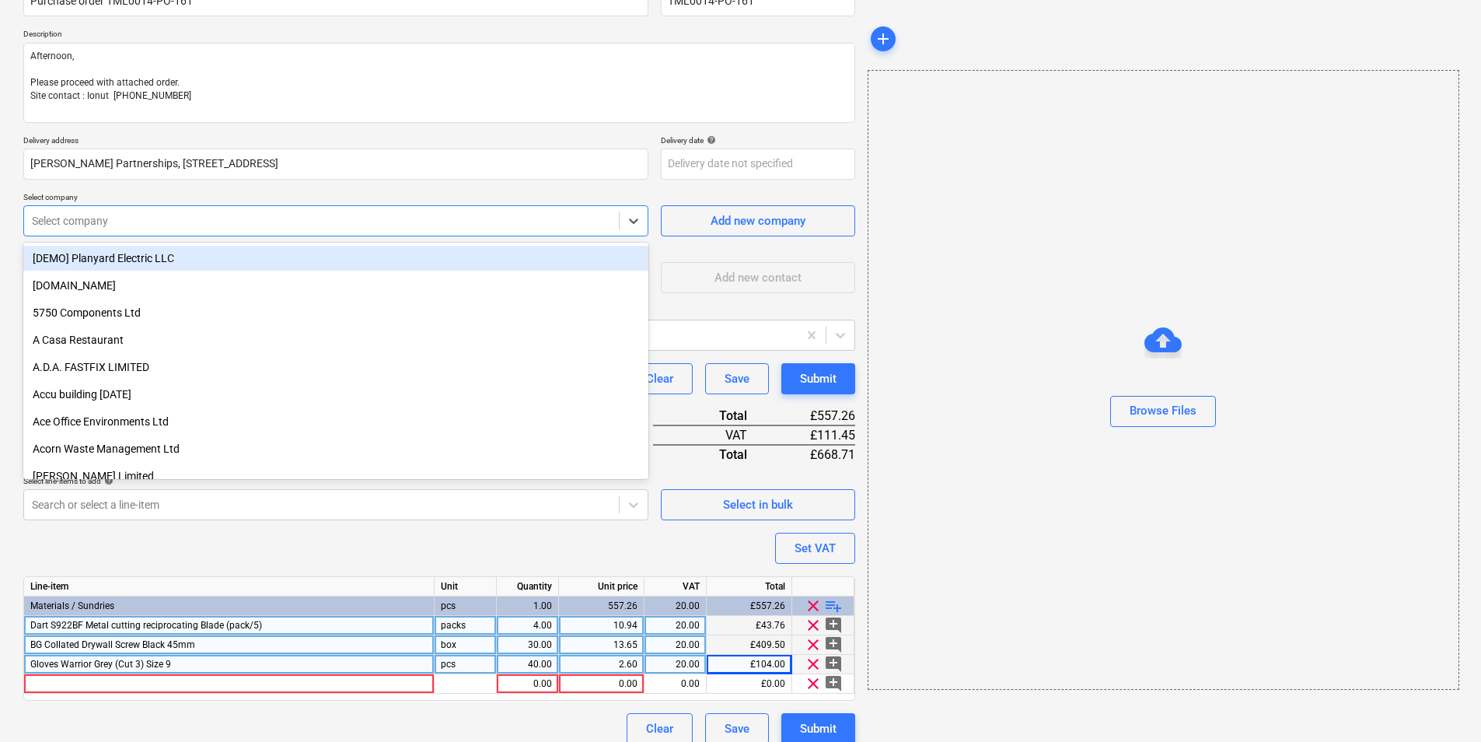
click at [251, 226] on div at bounding box center [321, 221] width 579 height 16
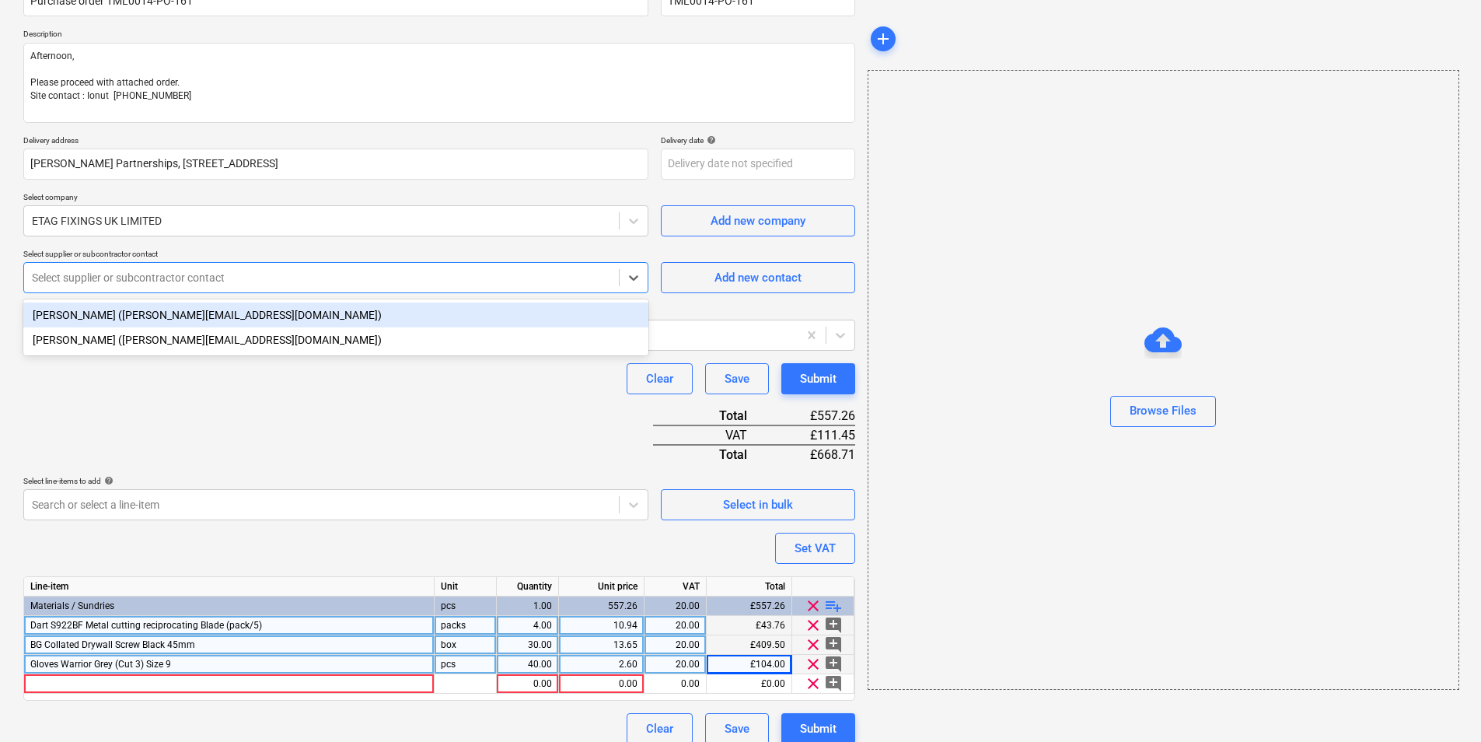
drag, startPoint x: 357, startPoint y: 264, endPoint x: 357, endPoint y: 273, distance: 9.3
click at [357, 264] on div "Select supplier or subcontractor contact" at bounding box center [335, 277] width 625 height 31
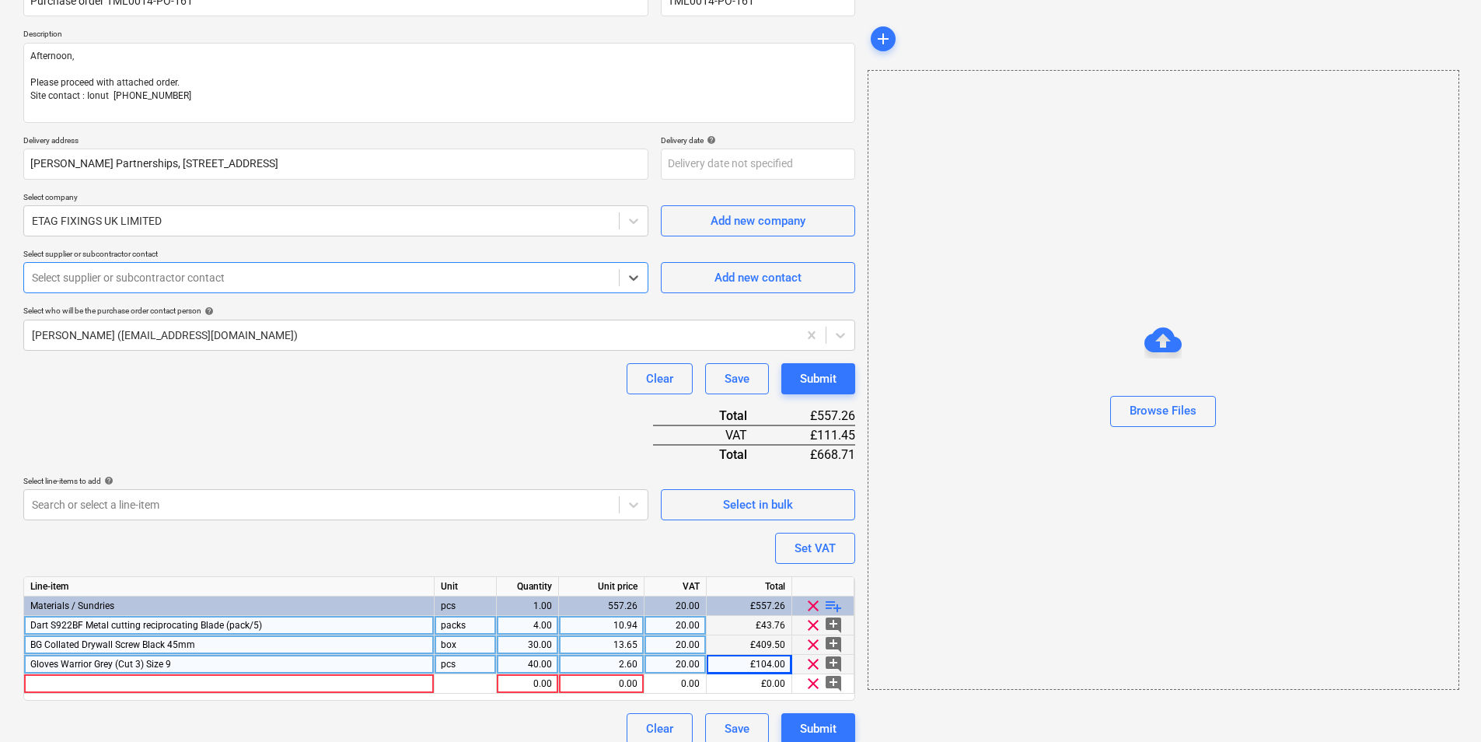
click at [272, 285] on div at bounding box center [321, 278] width 579 height 16
click at [789, 275] on div "Add new contact" at bounding box center [758, 278] width 87 height 20
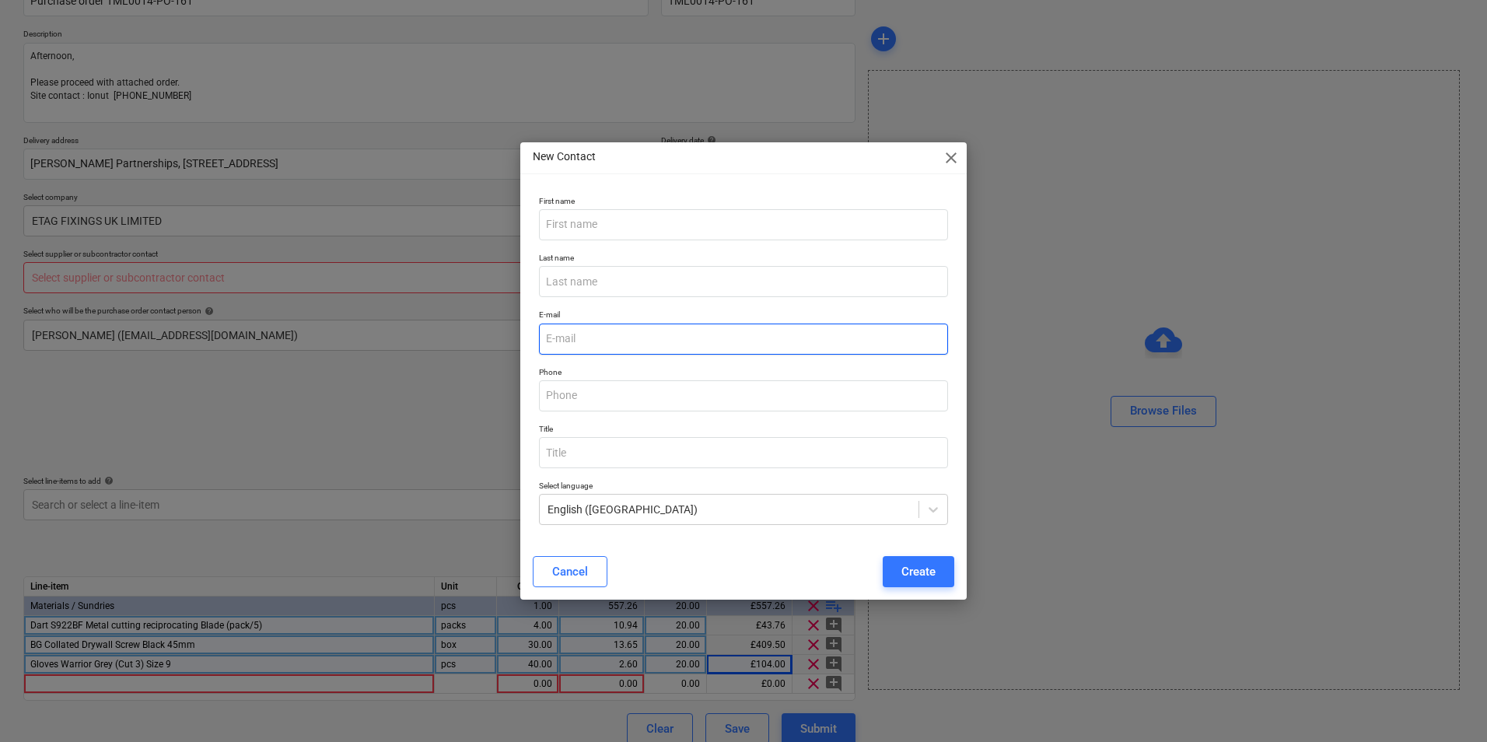
click at [596, 339] on input "email" at bounding box center [743, 339] width 409 height 31
paste input "[EMAIL_ADDRESS][DOMAIN_NAME]"
click at [921, 569] on div "Create" at bounding box center [918, 571] width 34 height 20
click at [644, 228] on input "text" at bounding box center [743, 224] width 409 height 31
drag, startPoint x: 933, startPoint y: 572, endPoint x: 934, endPoint y: 582, distance: 9.4
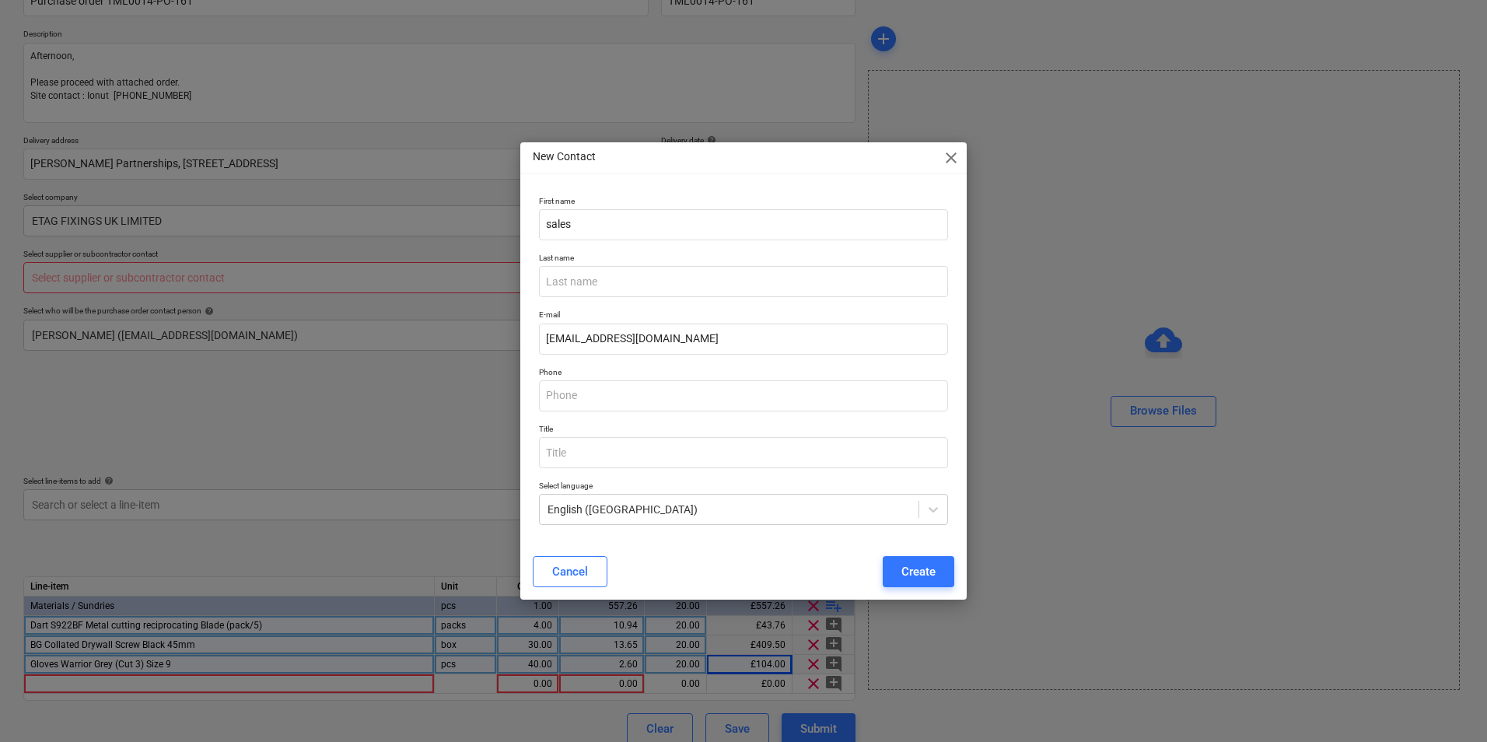
click at [933, 572] on div "Create" at bounding box center [918, 571] width 34 height 20
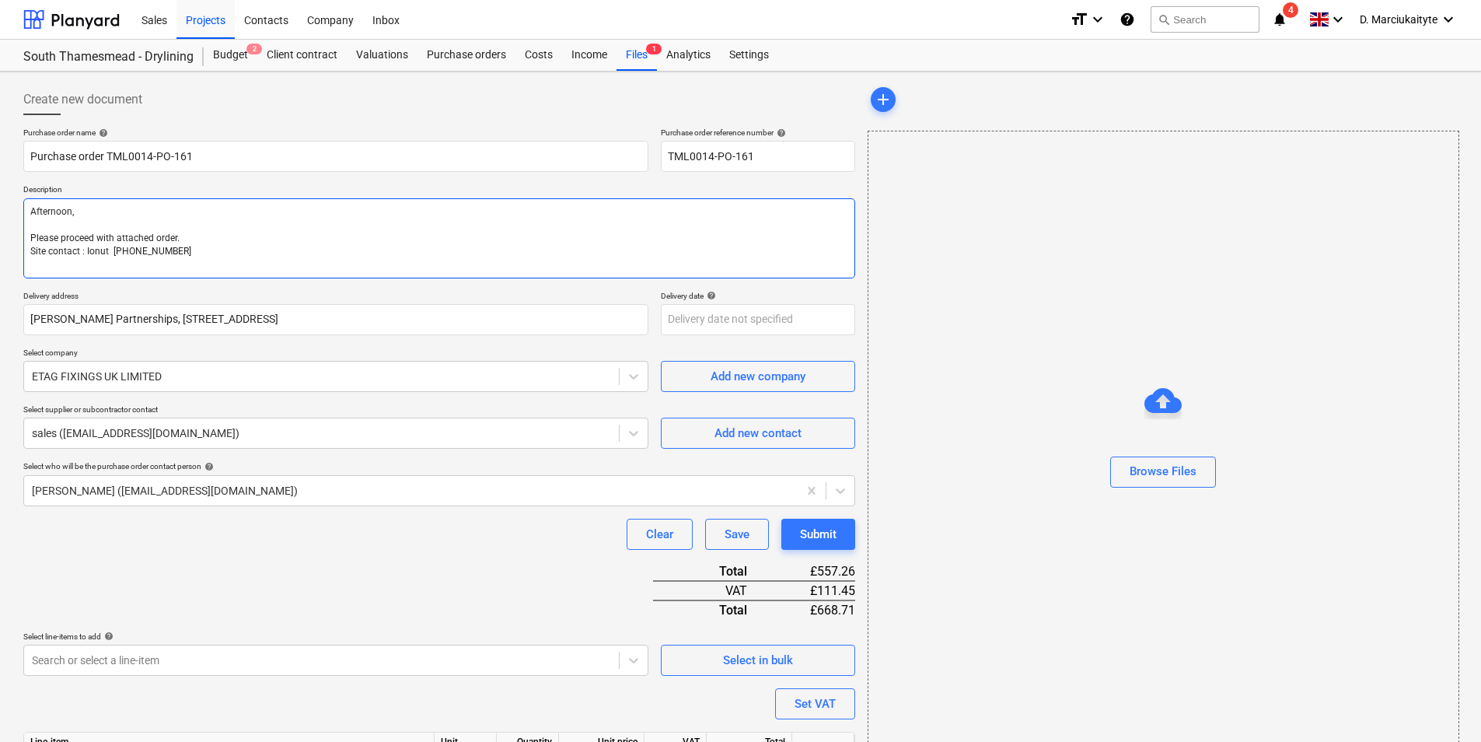
click at [301, 259] on textarea "Afternoon, Please proceed with attached order. Site contact : Ionut [PHONE_NUMB…" at bounding box center [439, 238] width 832 height 80
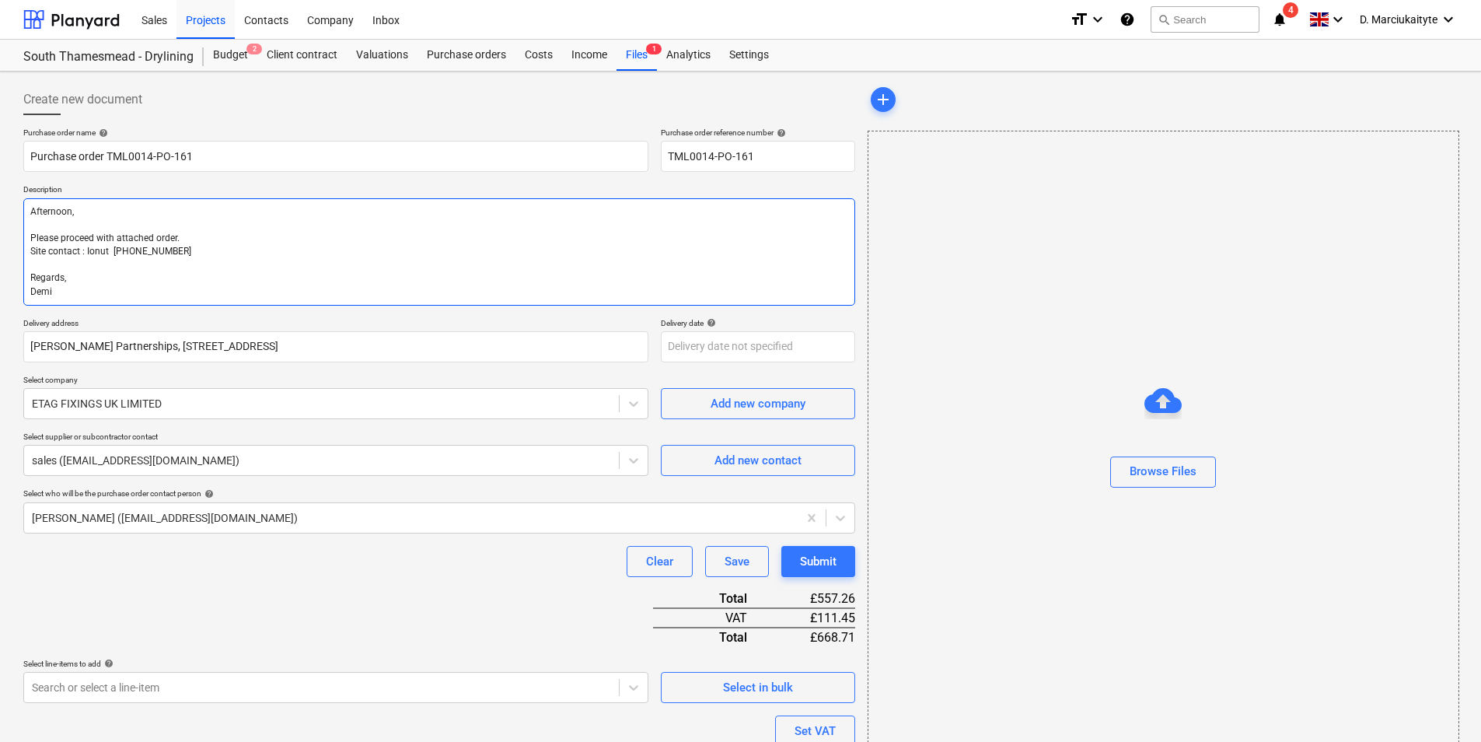
click at [68, 259] on textarea "Afternoon, Please proceed with attached order. Site contact : Ionut [PHONE_NUMB…" at bounding box center [439, 251] width 832 height 107
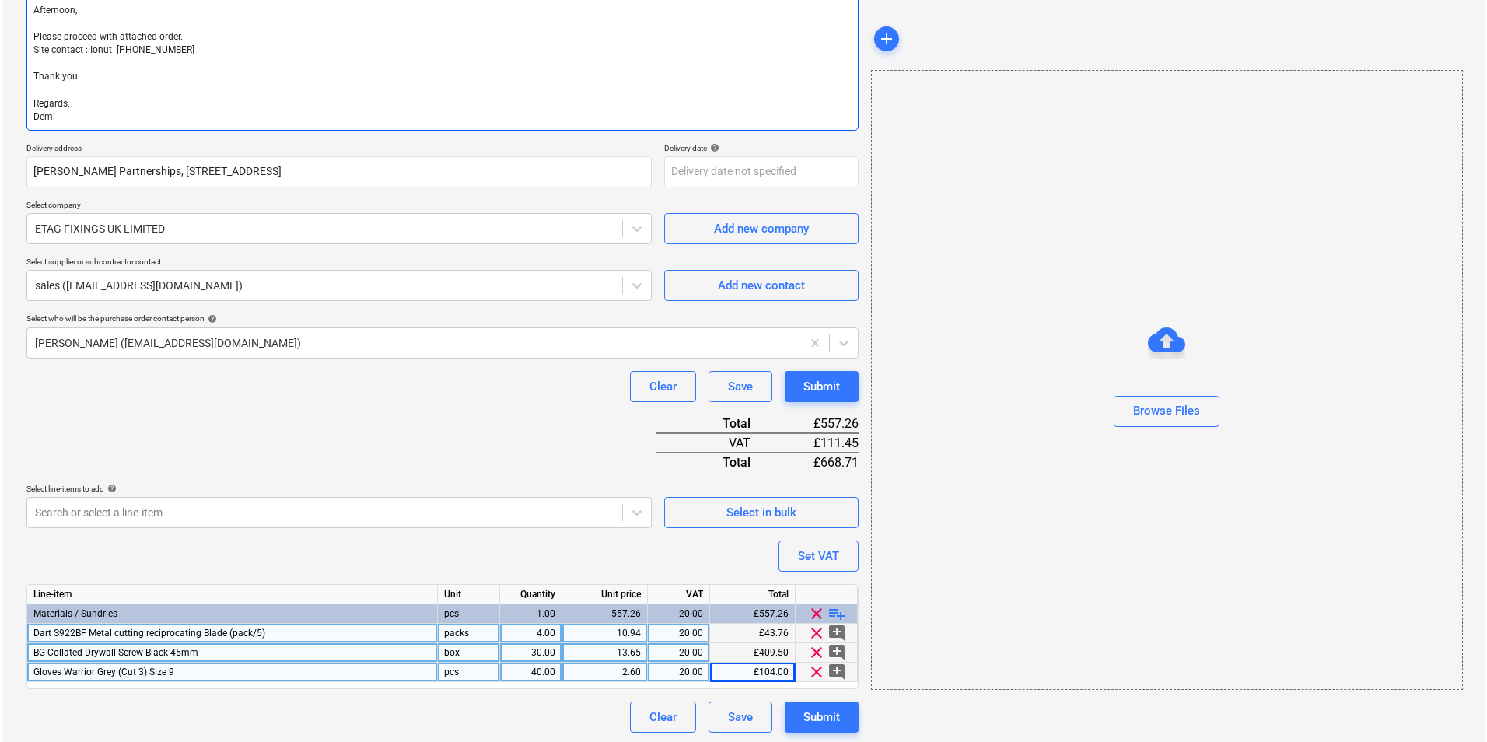
scroll to position [205, 0]
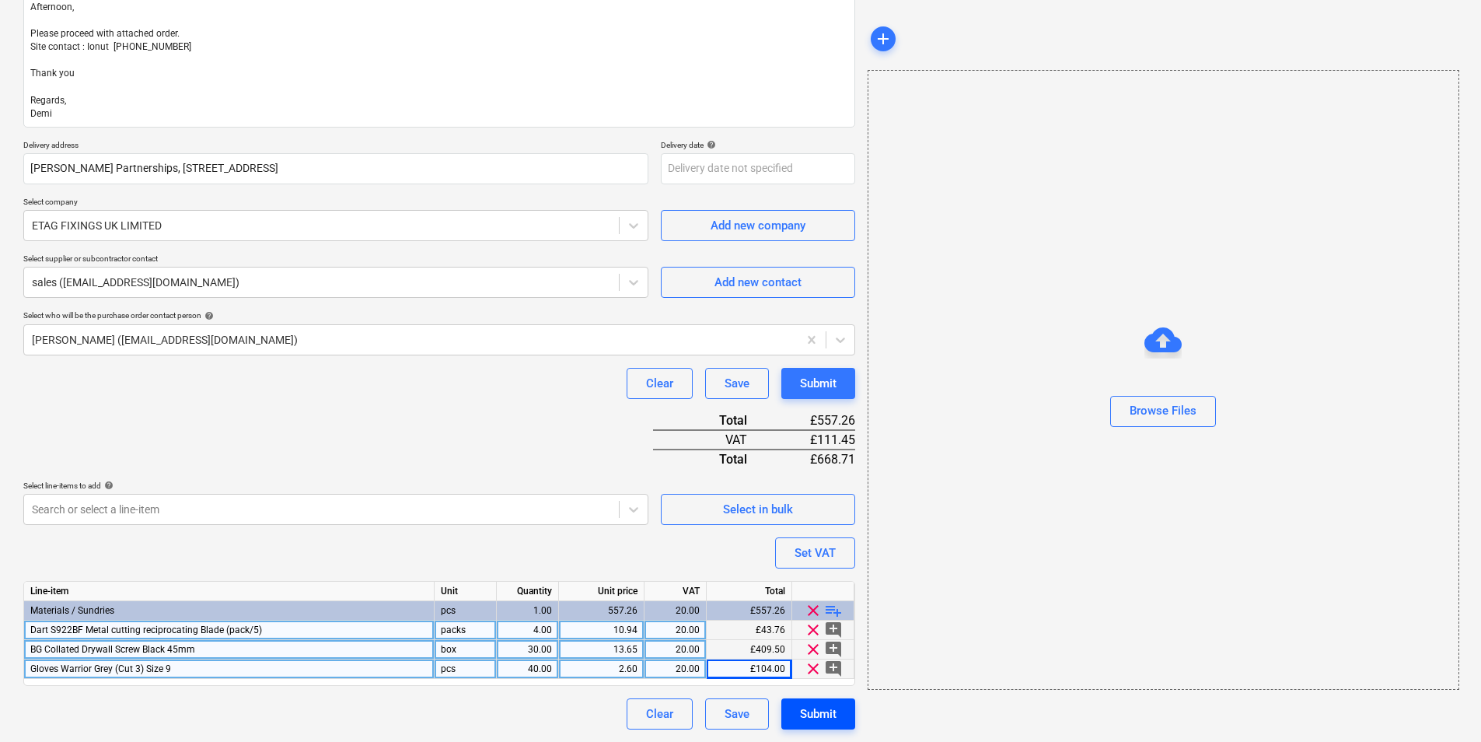
click at [801, 573] on div "Submit" at bounding box center [818, 714] width 37 height 20
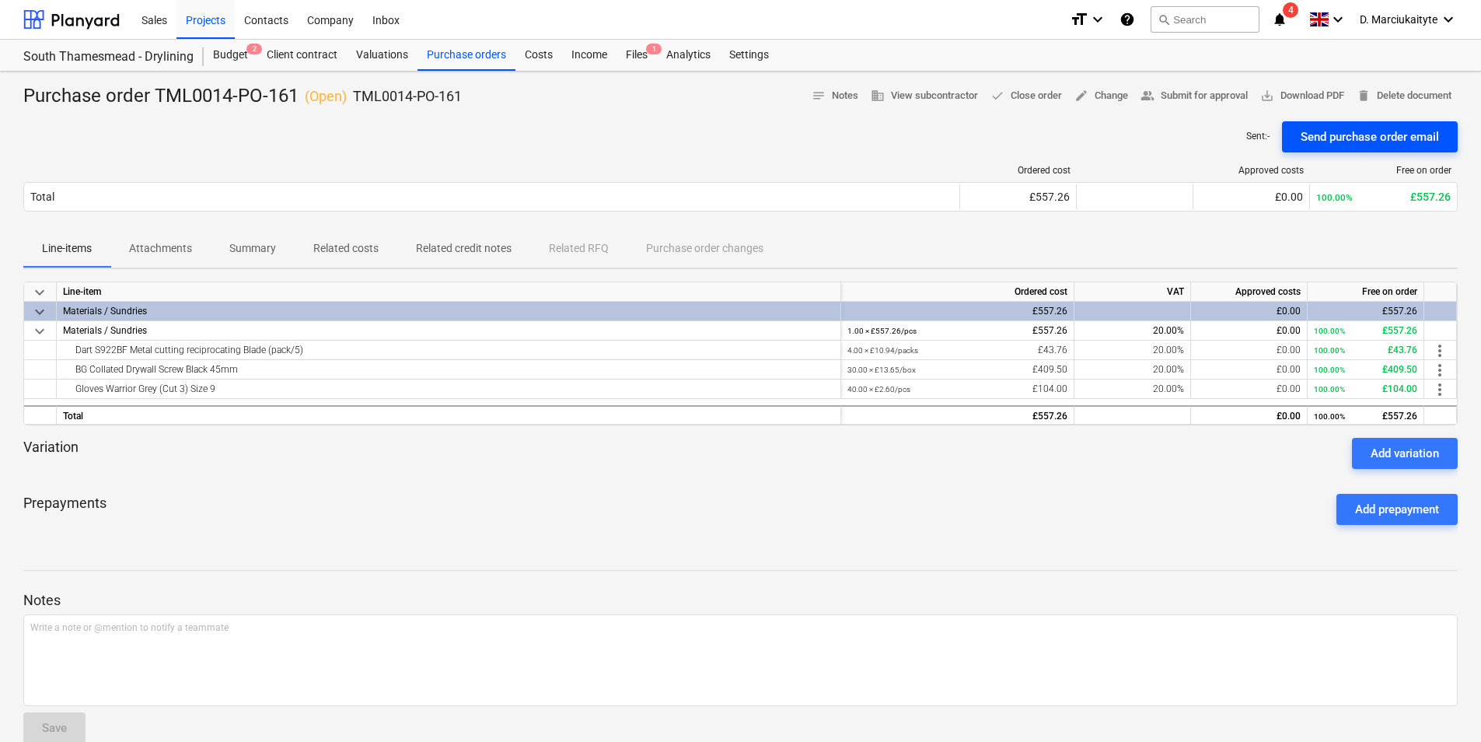
click at [1183, 134] on div "Send purchase order email" at bounding box center [1370, 137] width 138 height 20
drag, startPoint x: 314, startPoint y: 352, endPoint x: 65, endPoint y: 348, distance: 249.7
click at [65, 348] on div "Dart S922BF Metal cutting reciprocating Blade (pack/5)" at bounding box center [448, 350] width 771 height 19
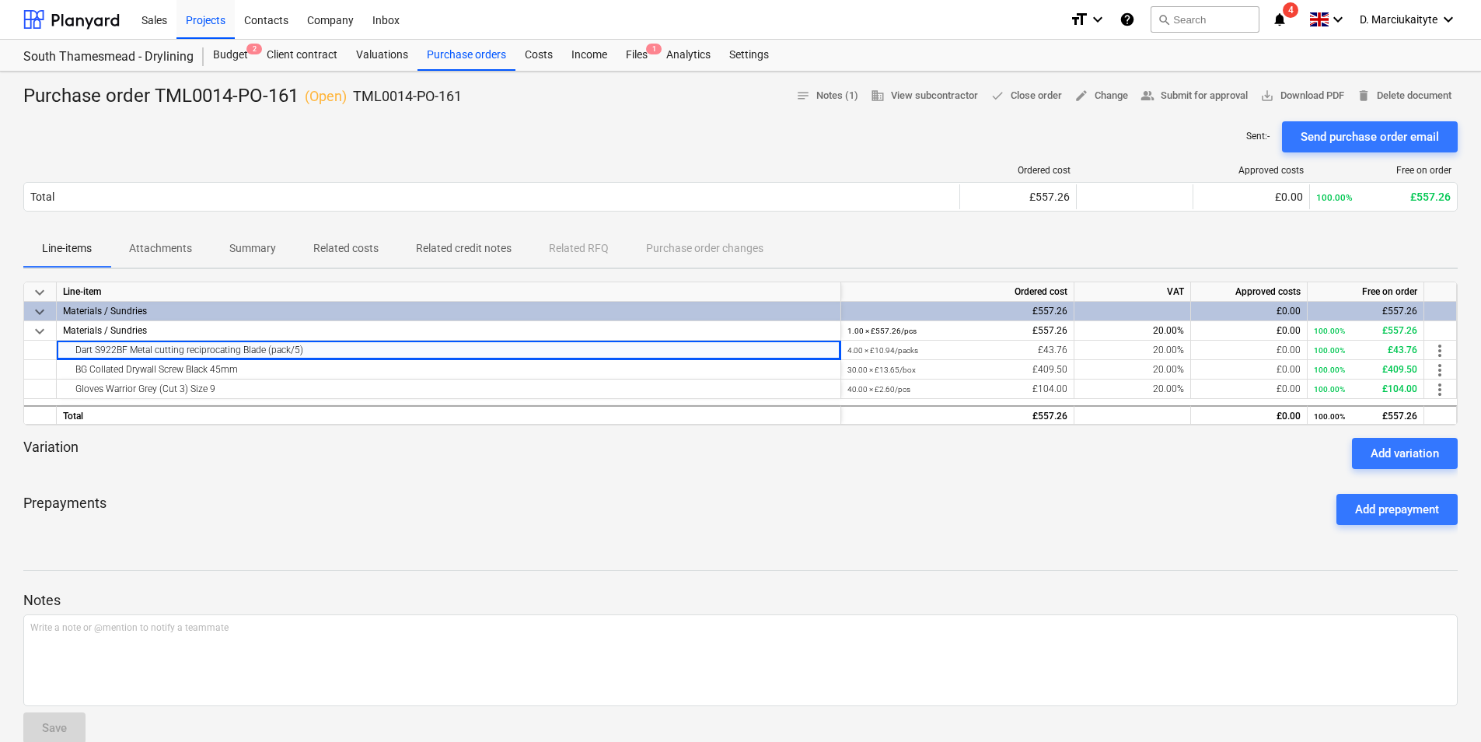
copy div "Dart S922BF Metal cutting reciprocating Blade (pack/5)"
click at [282, 365] on div "BG Collated Drywall Screw Black 45mm" at bounding box center [448, 369] width 771 height 19
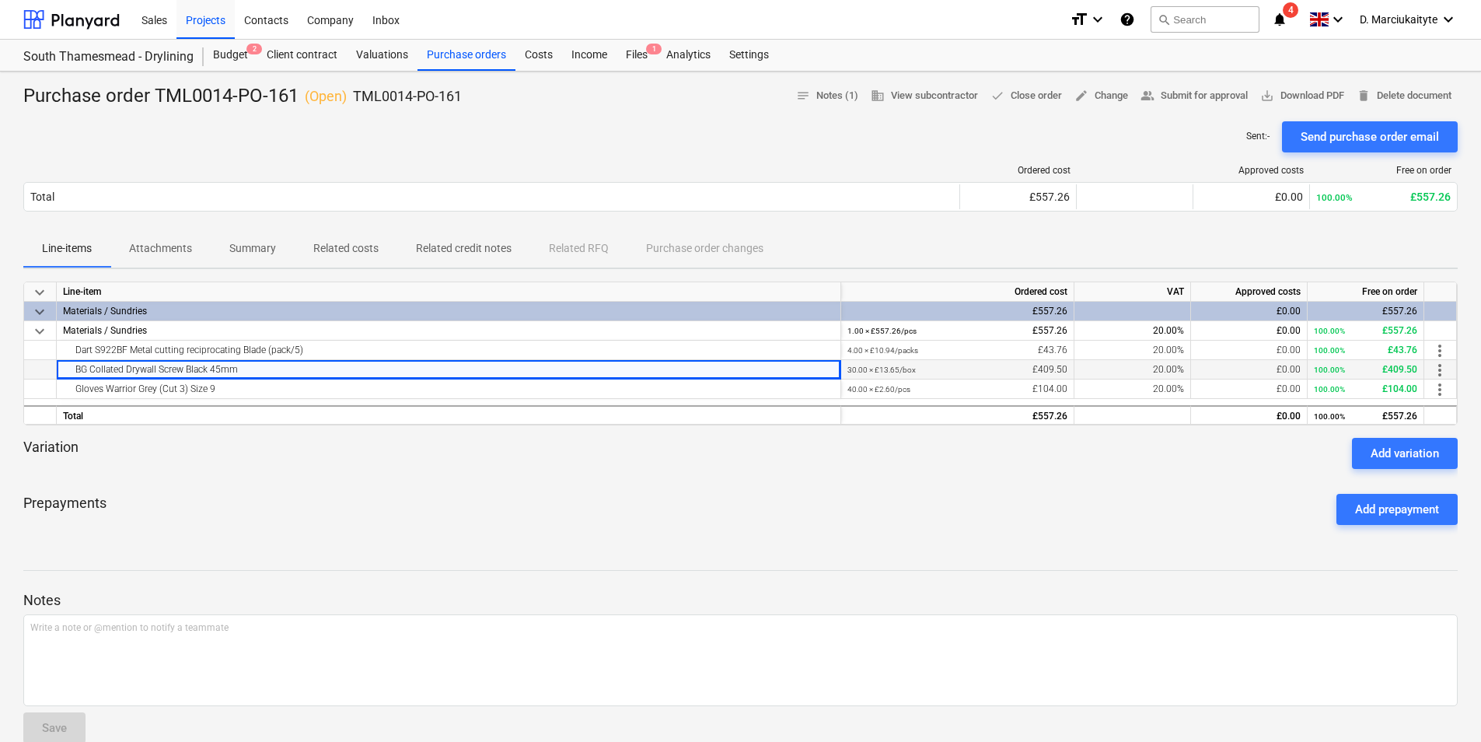
drag, startPoint x: 251, startPoint y: 371, endPoint x: 24, endPoint y: 363, distance: 227.2
click at [0, 0] on div "BG Collated Drywall Screw Black 45mm 30.00 × £13.65 / box £409.50 20.00% £0.00 …" at bounding box center [0, 0] width 0 height 0
copy div "BG Collated Drywall Screw Black 45mm"
click at [242, 390] on div "Gloves Warrior Grey (Cut 3) Size 9" at bounding box center [448, 388] width 771 height 19
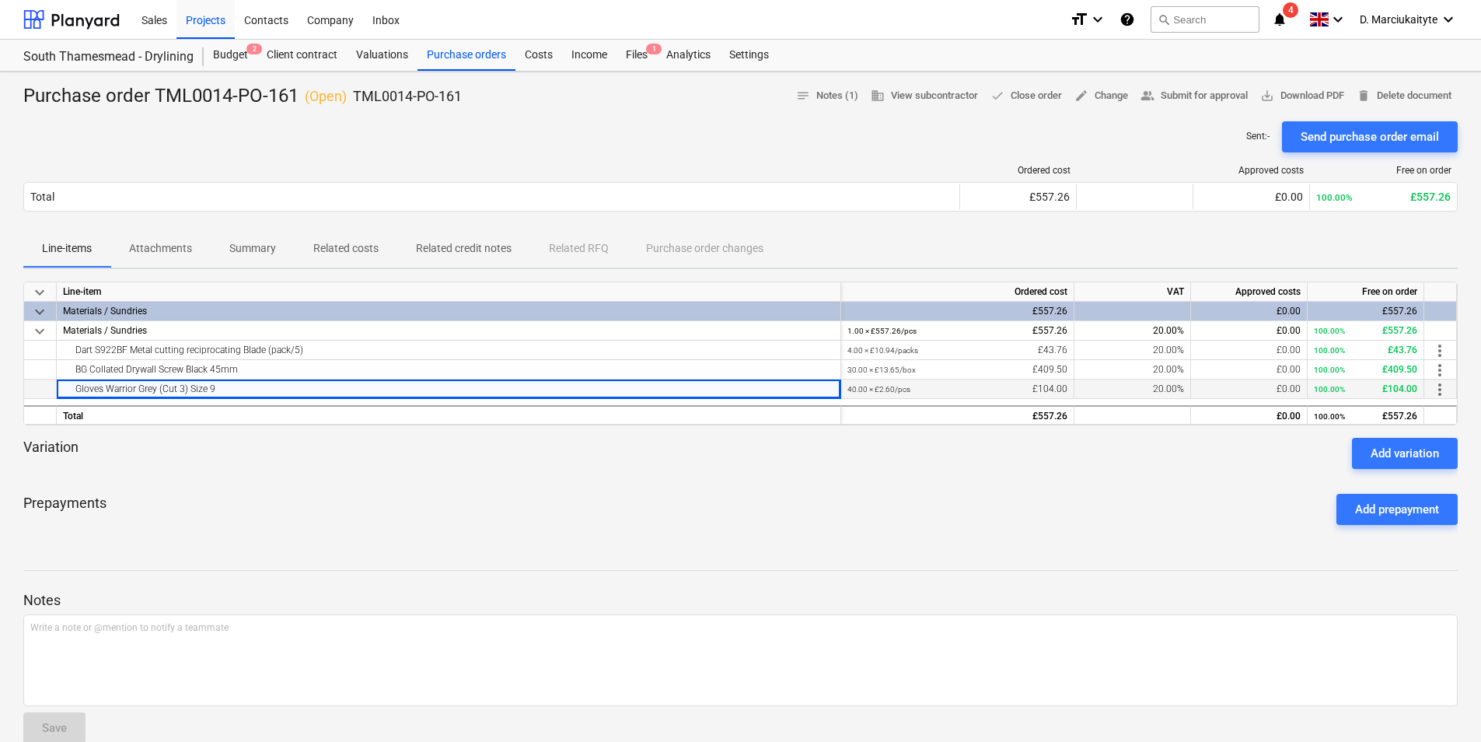
drag, startPoint x: 241, startPoint y: 386, endPoint x: 44, endPoint y: 380, distance: 196.8
click at [0, 0] on div "Gloves Warrior Grey (Cut 3) Size 9 40.00 × £2.60 / pcs £104.00 20.00% £0.00 100…" at bounding box center [0, 0] width 0 height 0
copy div "Gloves Warrior Grey (Cut 3) Size 9"
drag, startPoint x: 522, startPoint y: 105, endPoint x: 357, endPoint y: 101, distance: 164.9
click at [357, 101] on div "Purchase order TML0014-PO-161 ( Open ) TML0014-PO-161 notes Notes (1) business …" at bounding box center [740, 96] width 1435 height 25
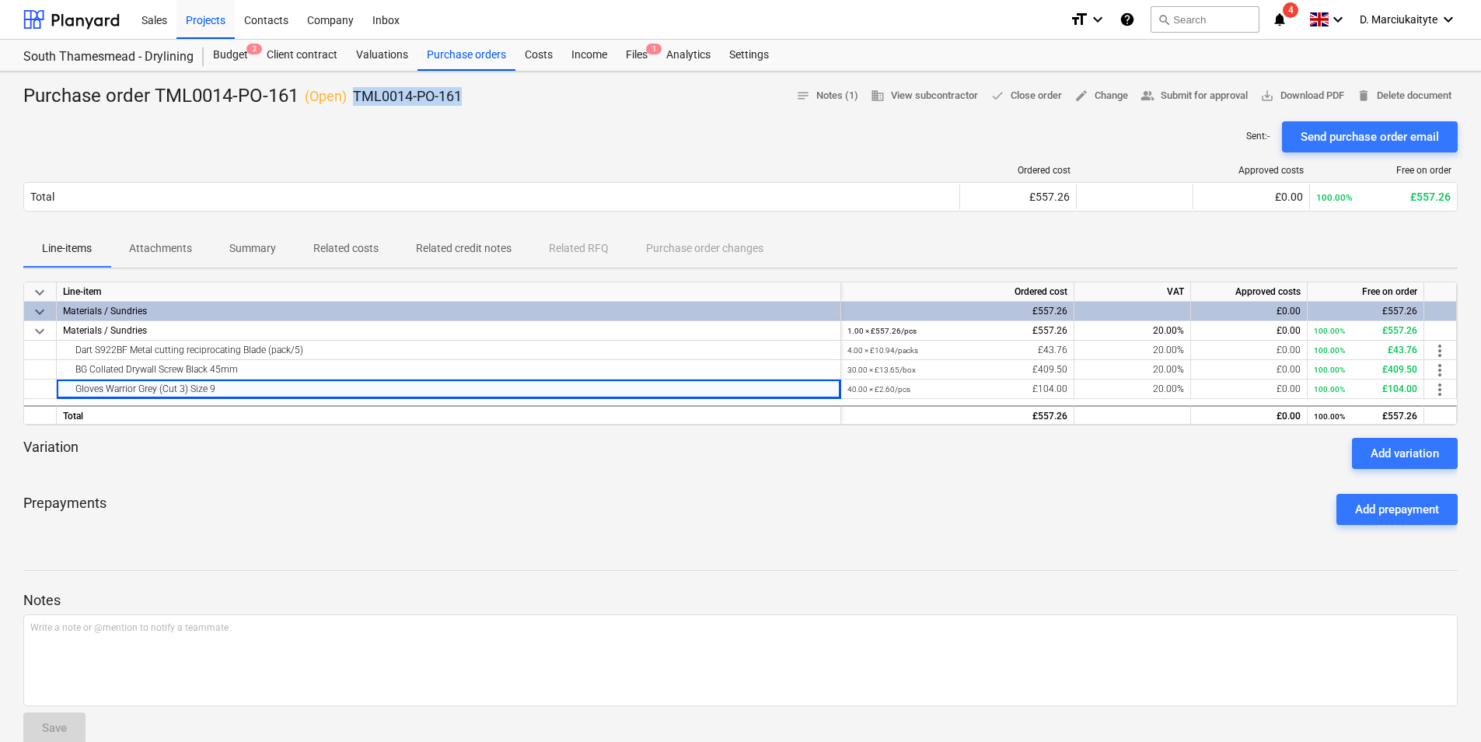
copy p "TML0014-PO-161"
click at [455, 54] on div "Purchase orders" at bounding box center [467, 55] width 98 height 31
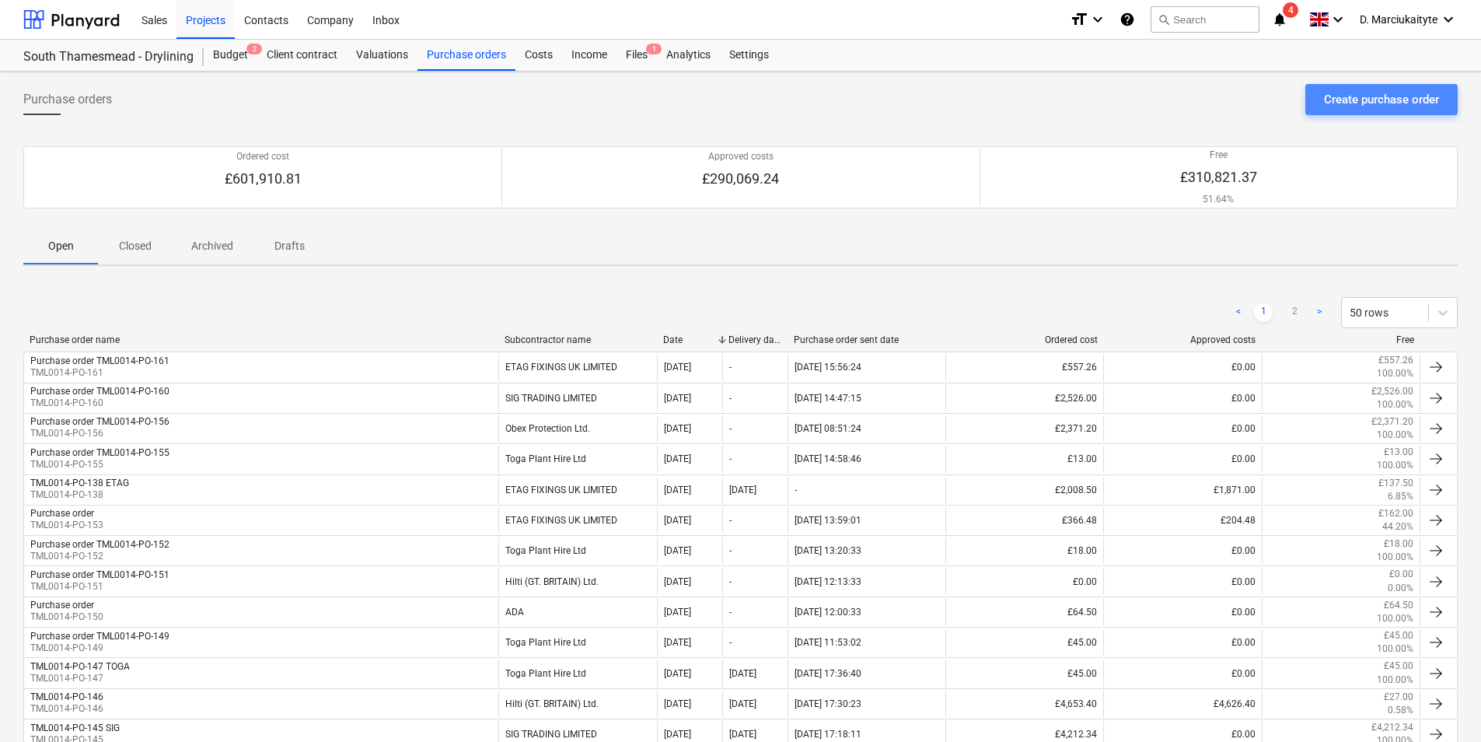
click at [1183, 85] on button "Create purchase order" at bounding box center [1382, 99] width 152 height 31
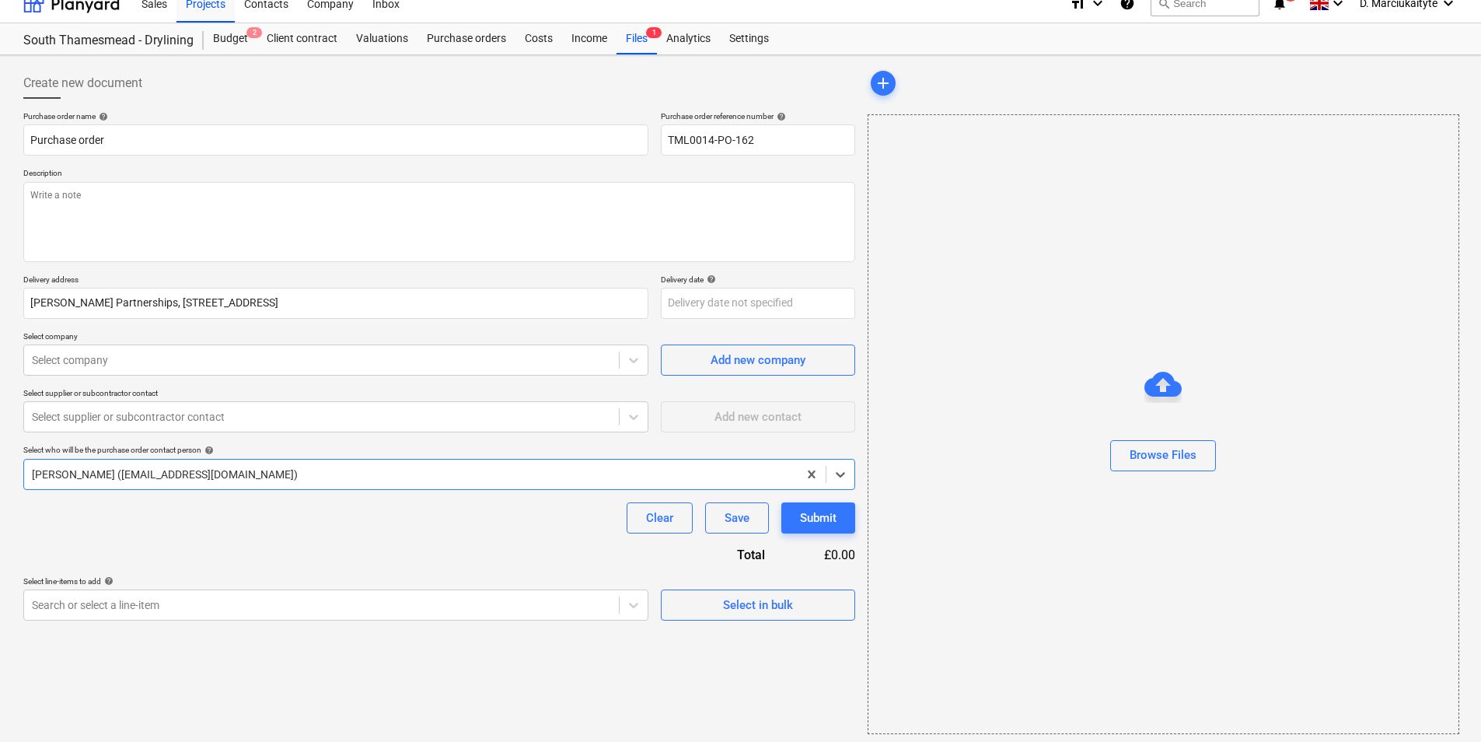
scroll to position [21, 0]
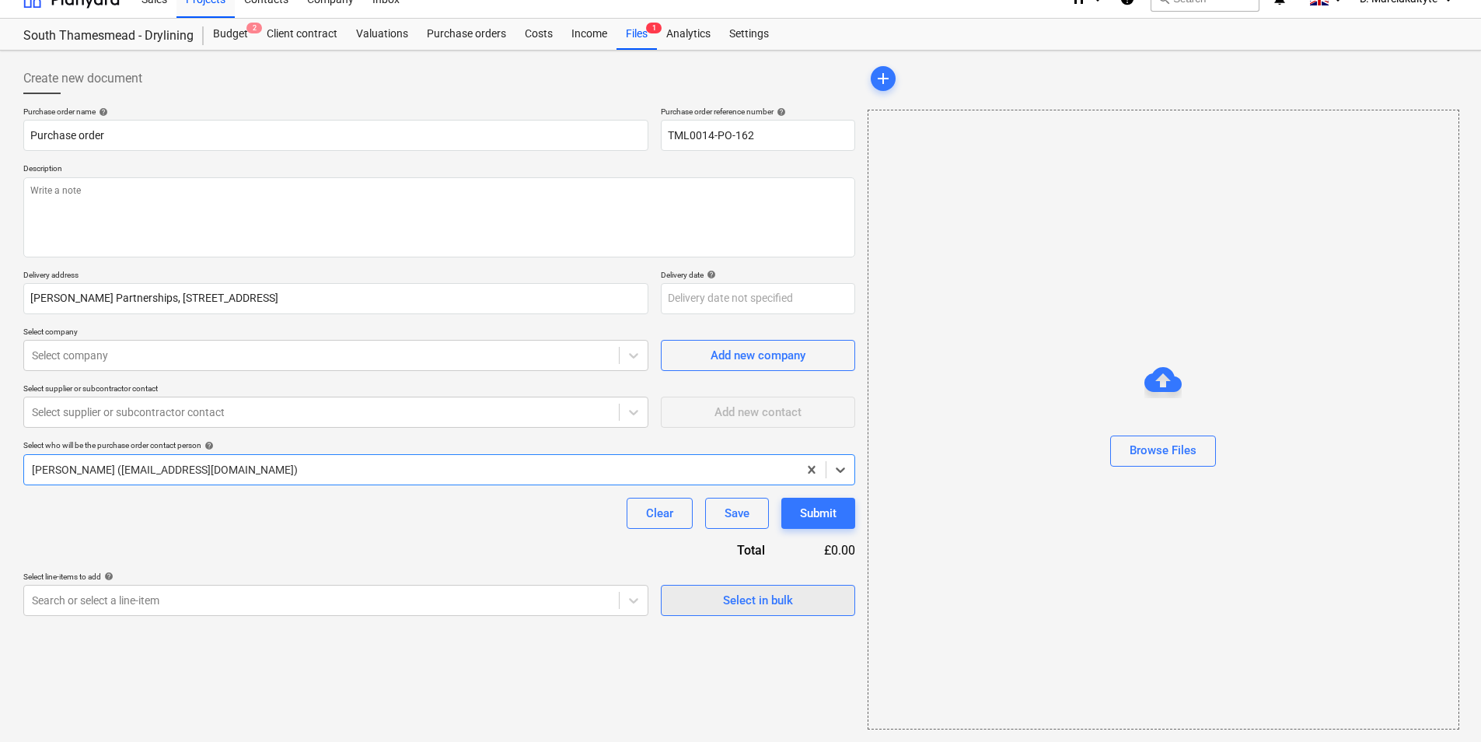
click at [714, 573] on span "Select in bulk" at bounding box center [758, 600] width 156 height 20
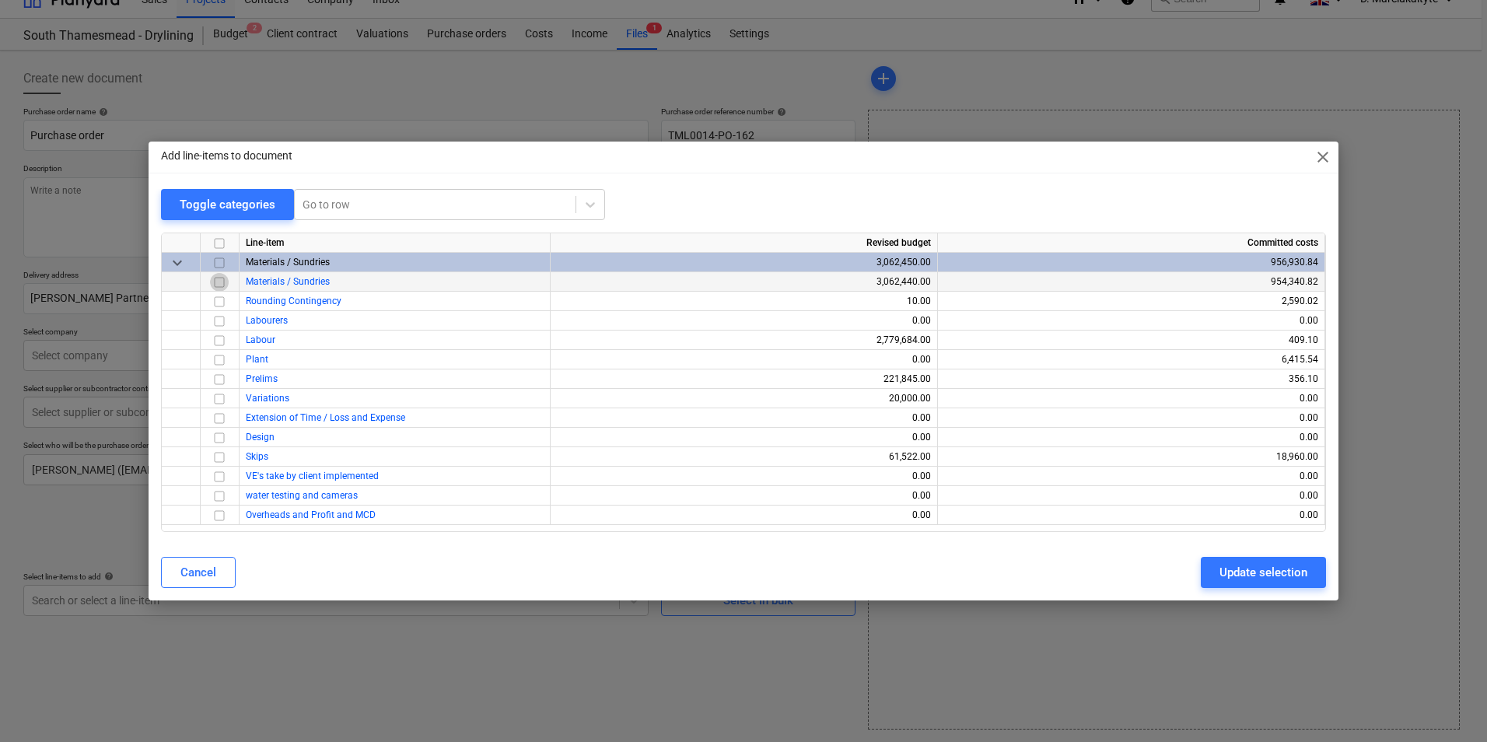
click at [224, 281] on input "checkbox" at bounding box center [219, 282] width 19 height 19
click at [1183, 565] on div "Update selection" at bounding box center [1263, 572] width 88 height 20
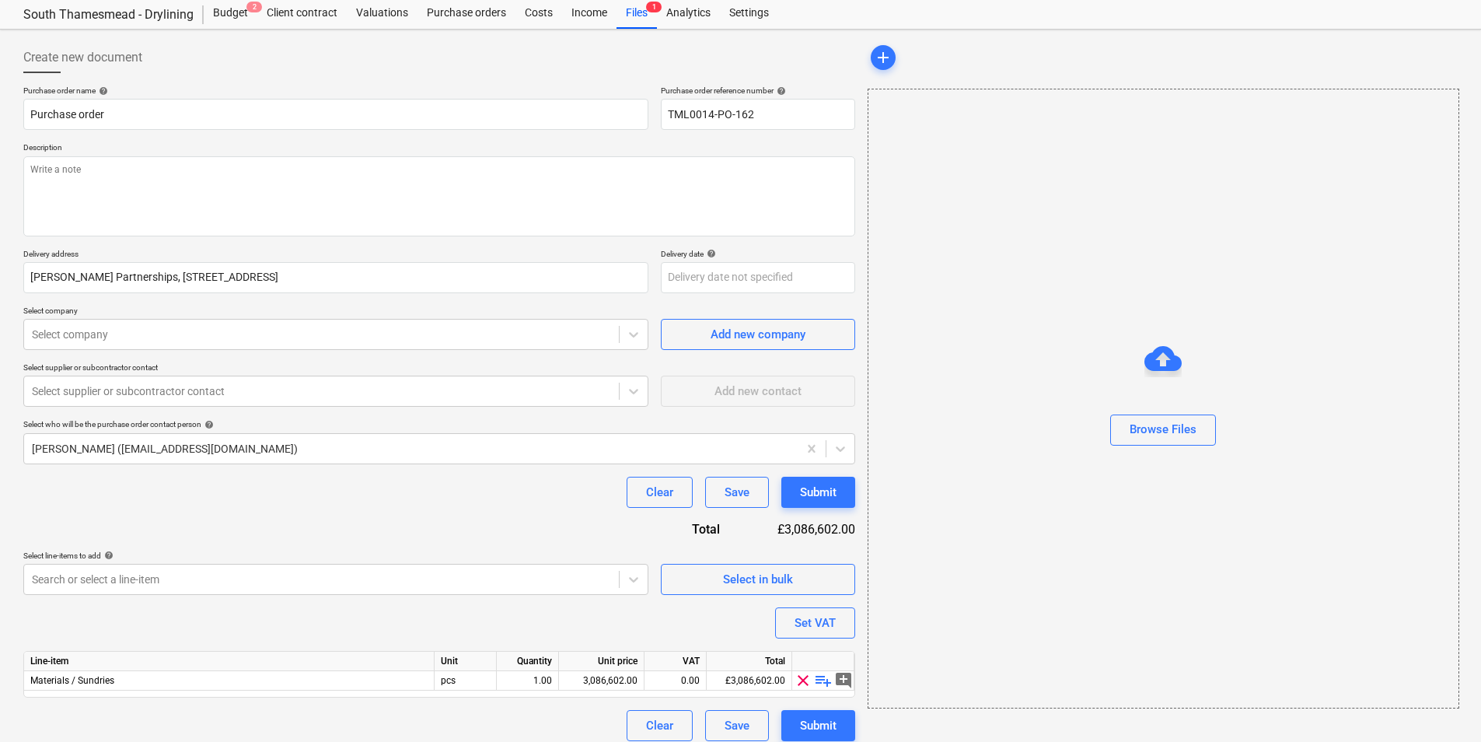
scroll to position [54, 0]
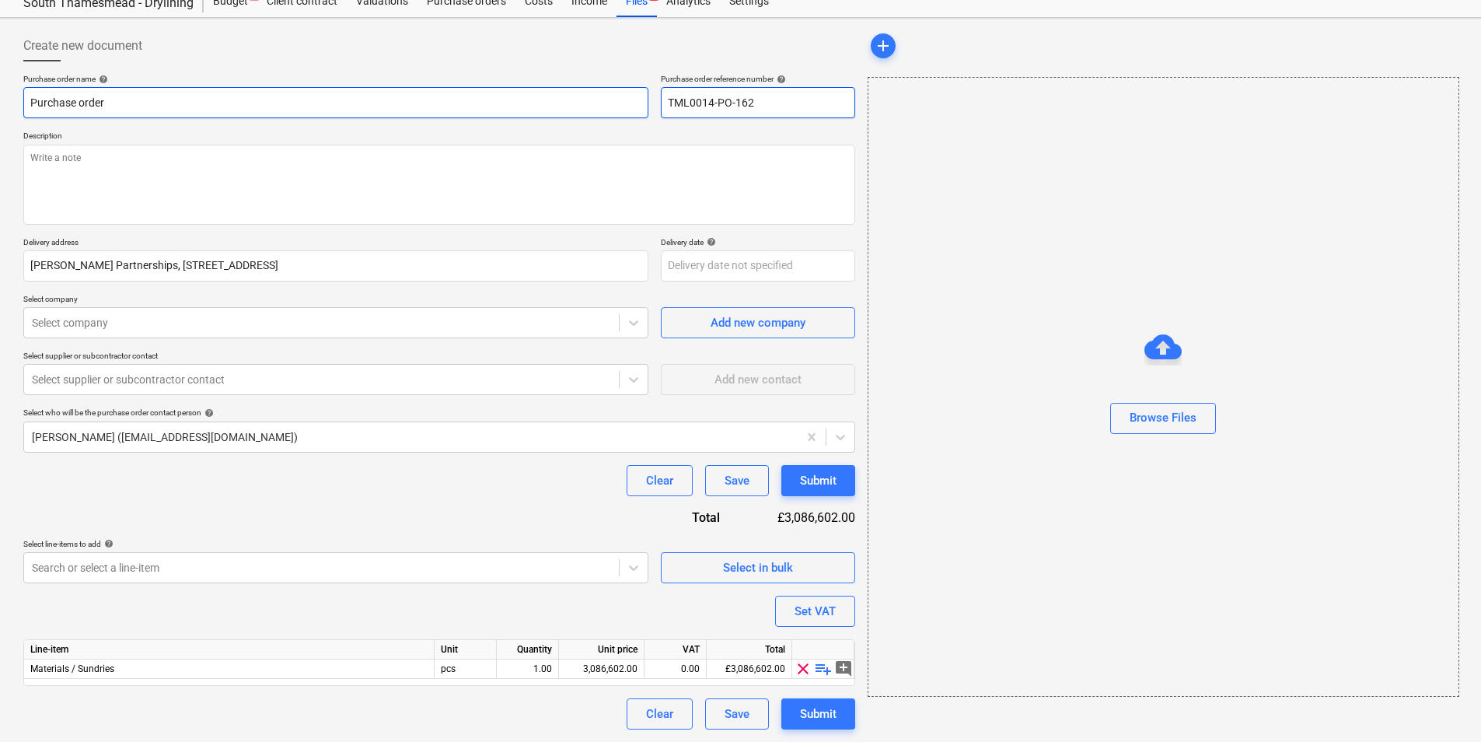
drag, startPoint x: 637, startPoint y: 106, endPoint x: 619, endPoint y: 103, distance: 18.2
click at [619, 103] on div "Purchase order name help Purchase order Purchase order reference number help TM…" at bounding box center [439, 96] width 832 height 44
click at [393, 96] on input "Purchase order" at bounding box center [335, 102] width 625 height 31
paste input "TML0014-PO-162"
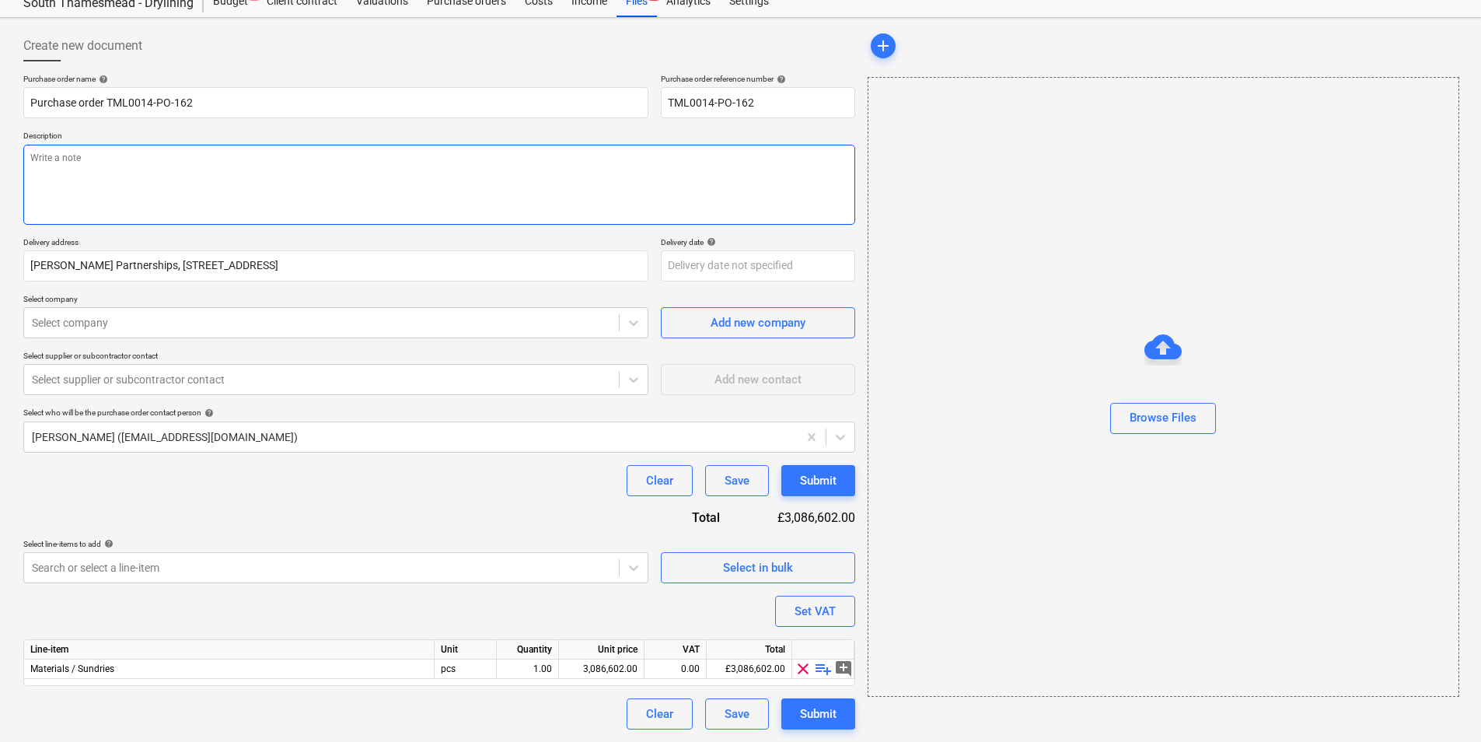
click at [301, 173] on textarea at bounding box center [439, 185] width 832 height 80
click at [157, 181] on textarea "Afternoon, Please place an order" at bounding box center [439, 185] width 832 height 80
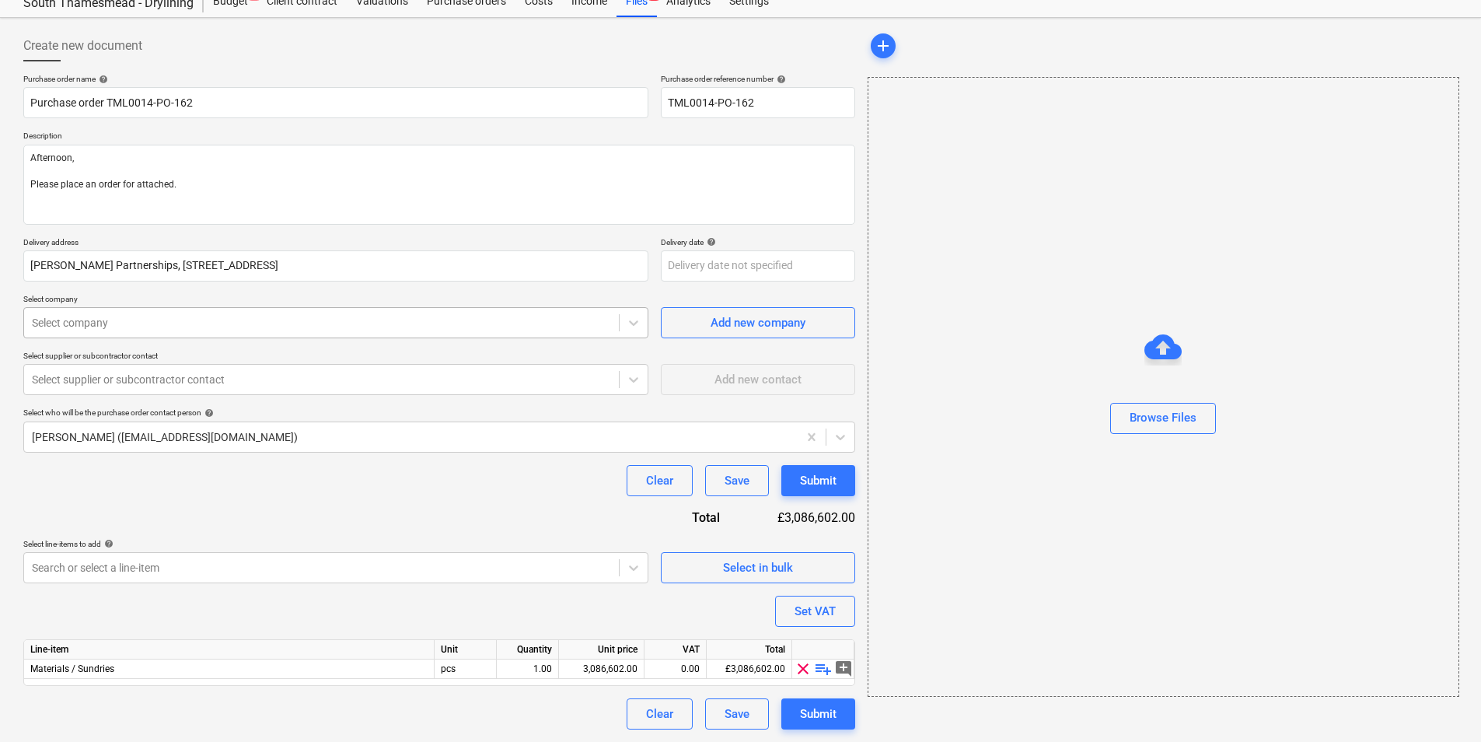
click at [295, 321] on div "Select company" at bounding box center [321, 323] width 595 height 22
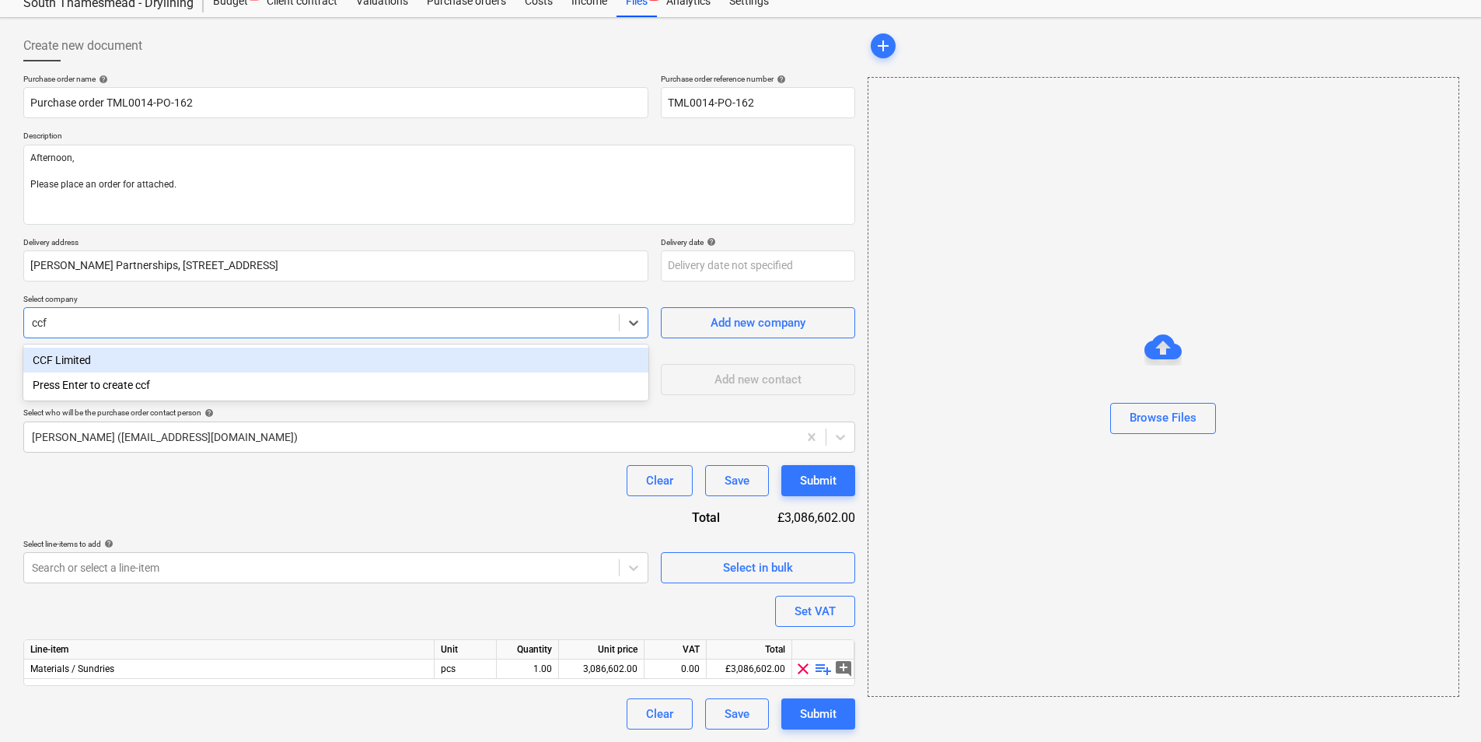
click at [135, 355] on div "CCF Limited" at bounding box center [335, 360] width 625 height 25
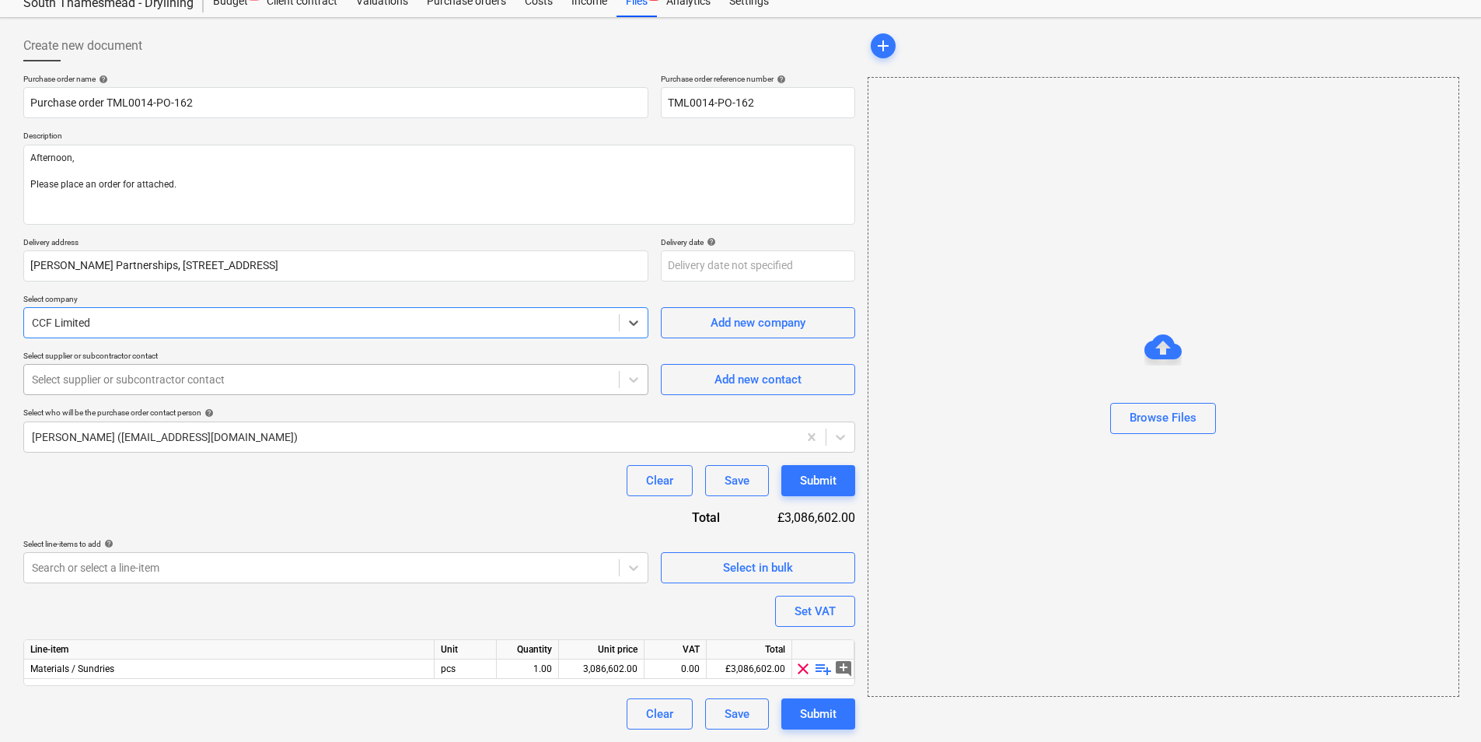
click at [135, 378] on div at bounding box center [321, 380] width 579 height 16
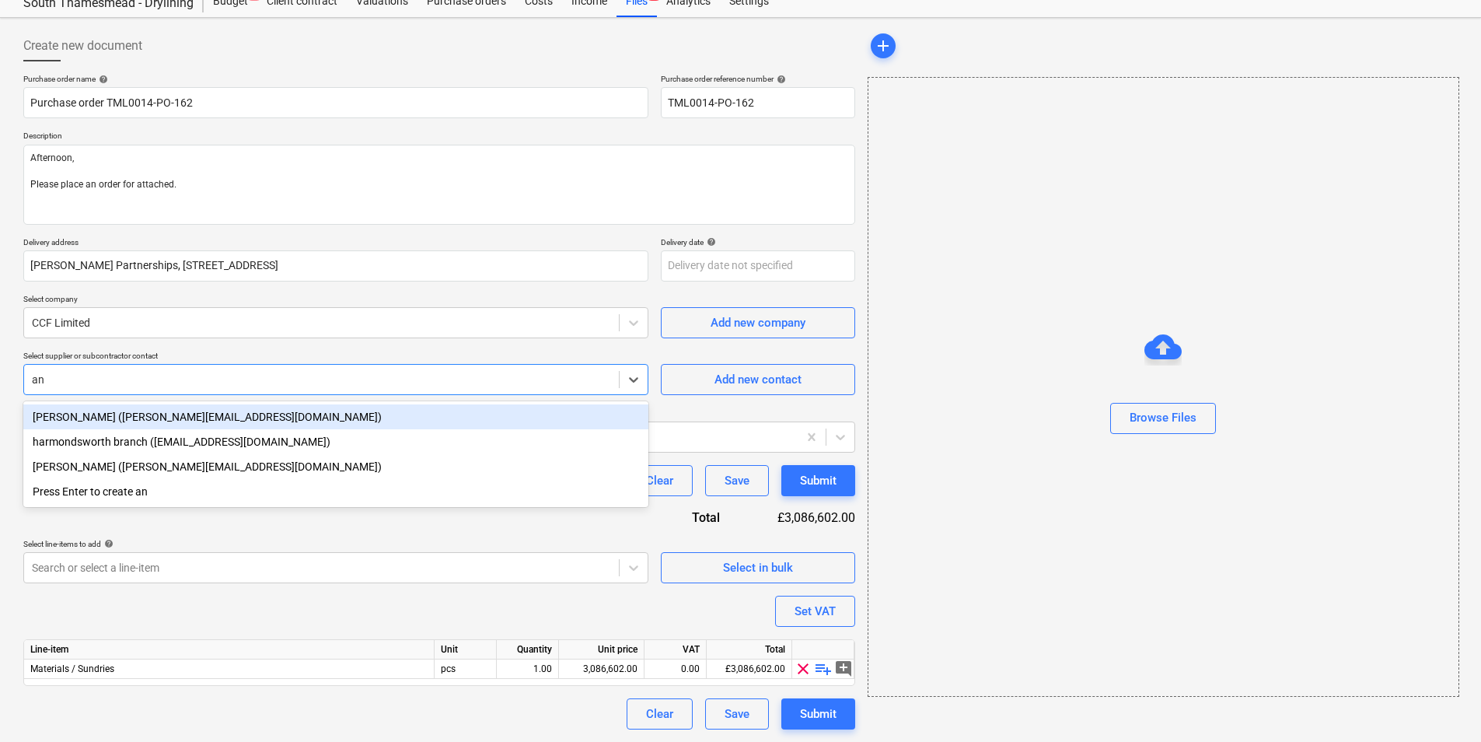
click at [109, 414] on div "[PERSON_NAME] ([PERSON_NAME][EMAIL_ADDRESS][DOMAIN_NAME])" at bounding box center [335, 416] width 625 height 25
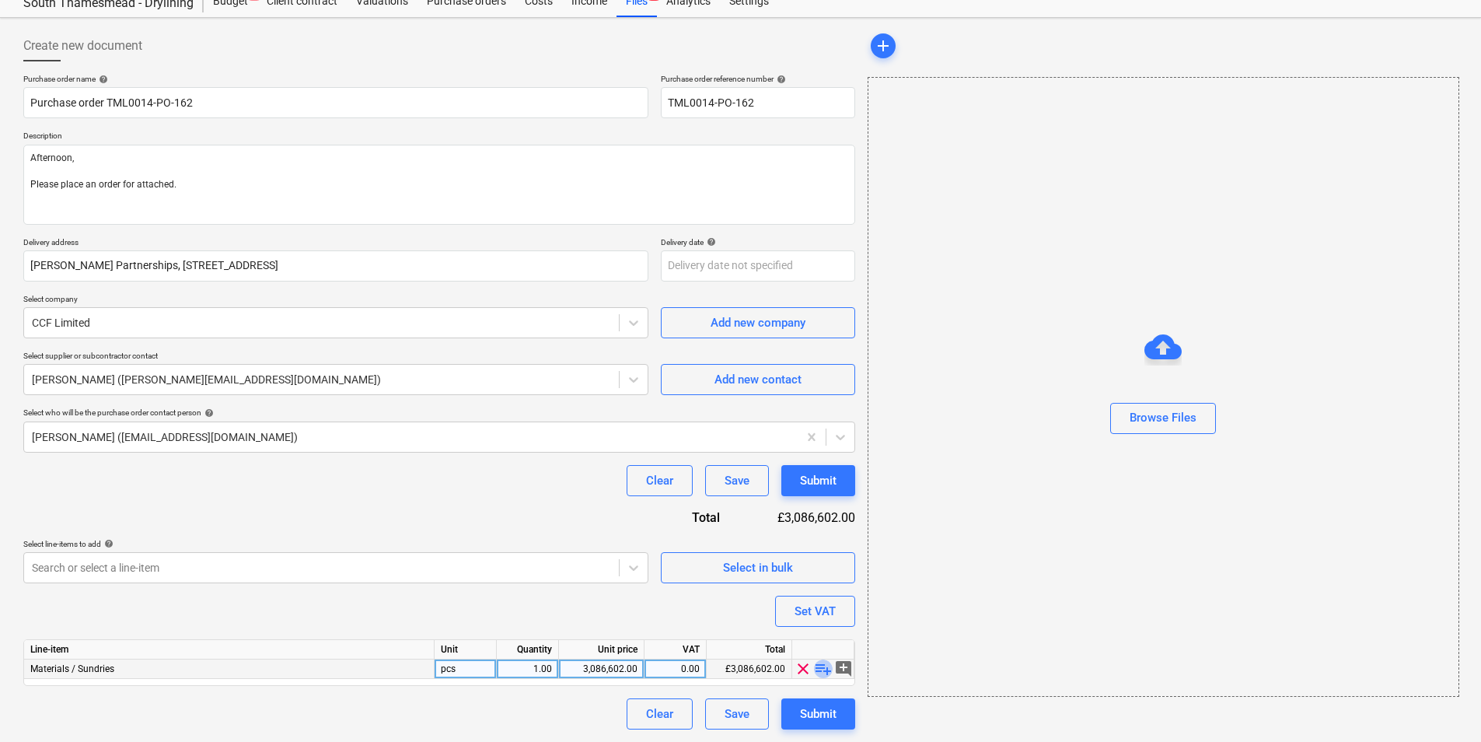
click at [815, 573] on span "playlist_add" at bounding box center [823, 668] width 19 height 19
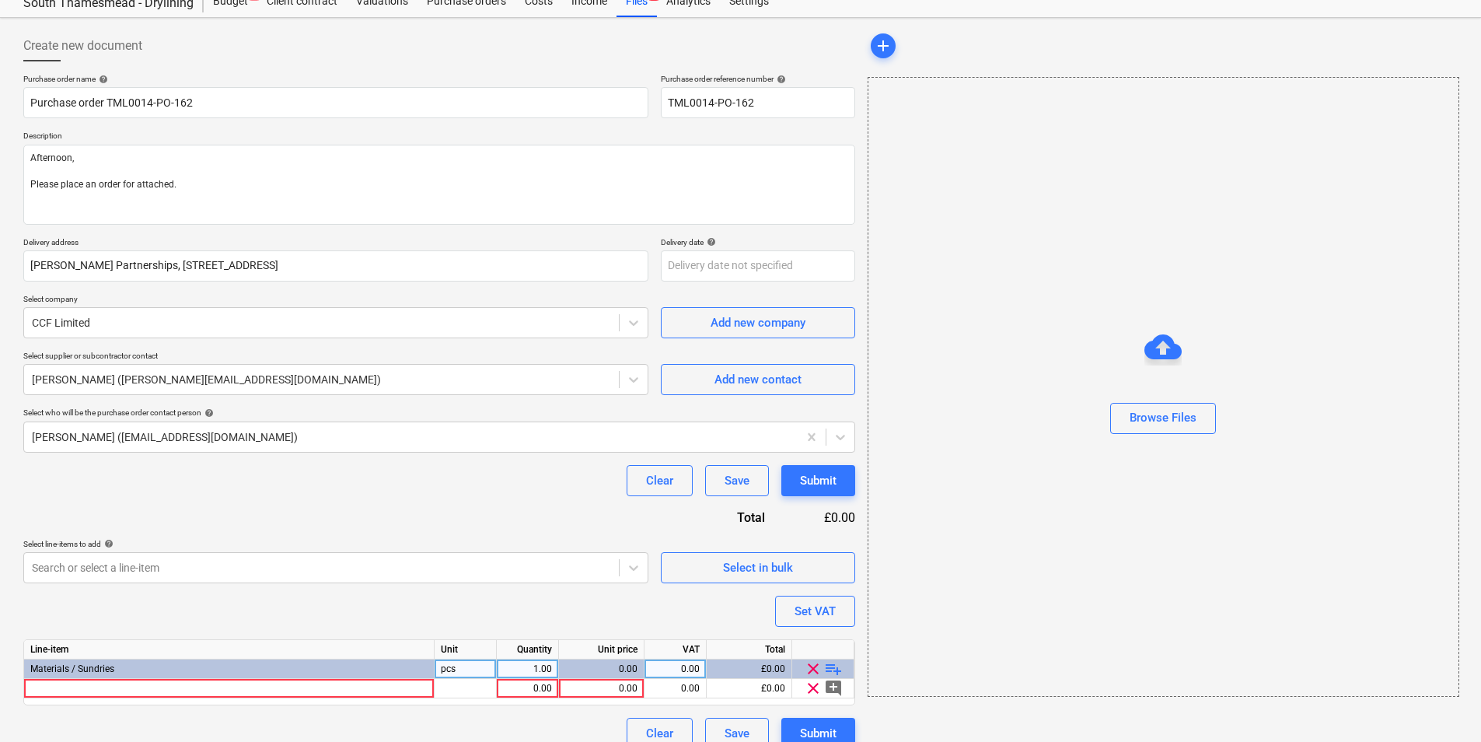
click at [827, 573] on span "playlist_add" at bounding box center [833, 668] width 19 height 19
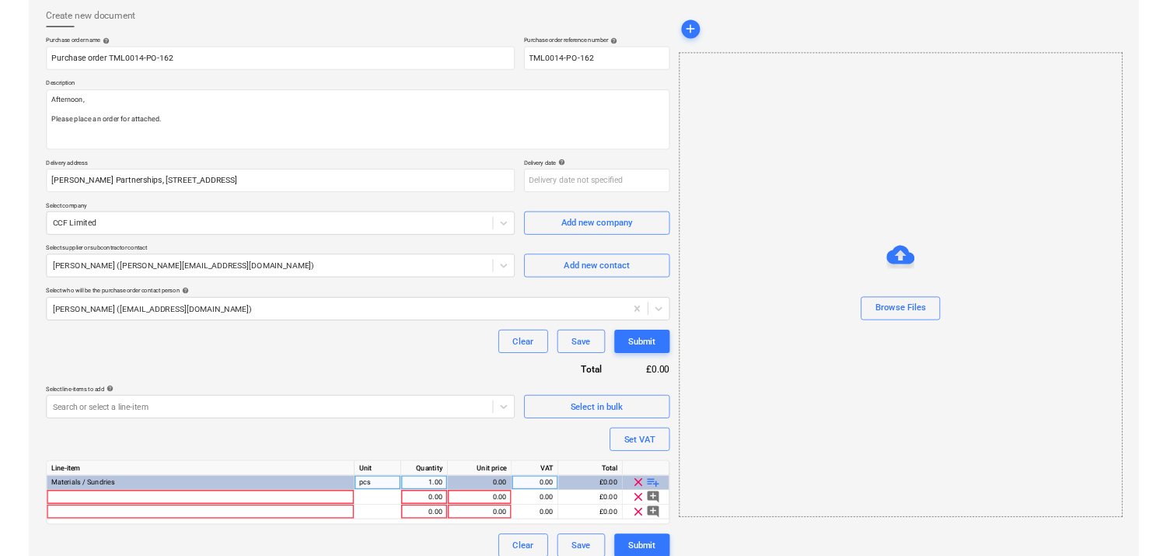
scroll to position [93, 0]
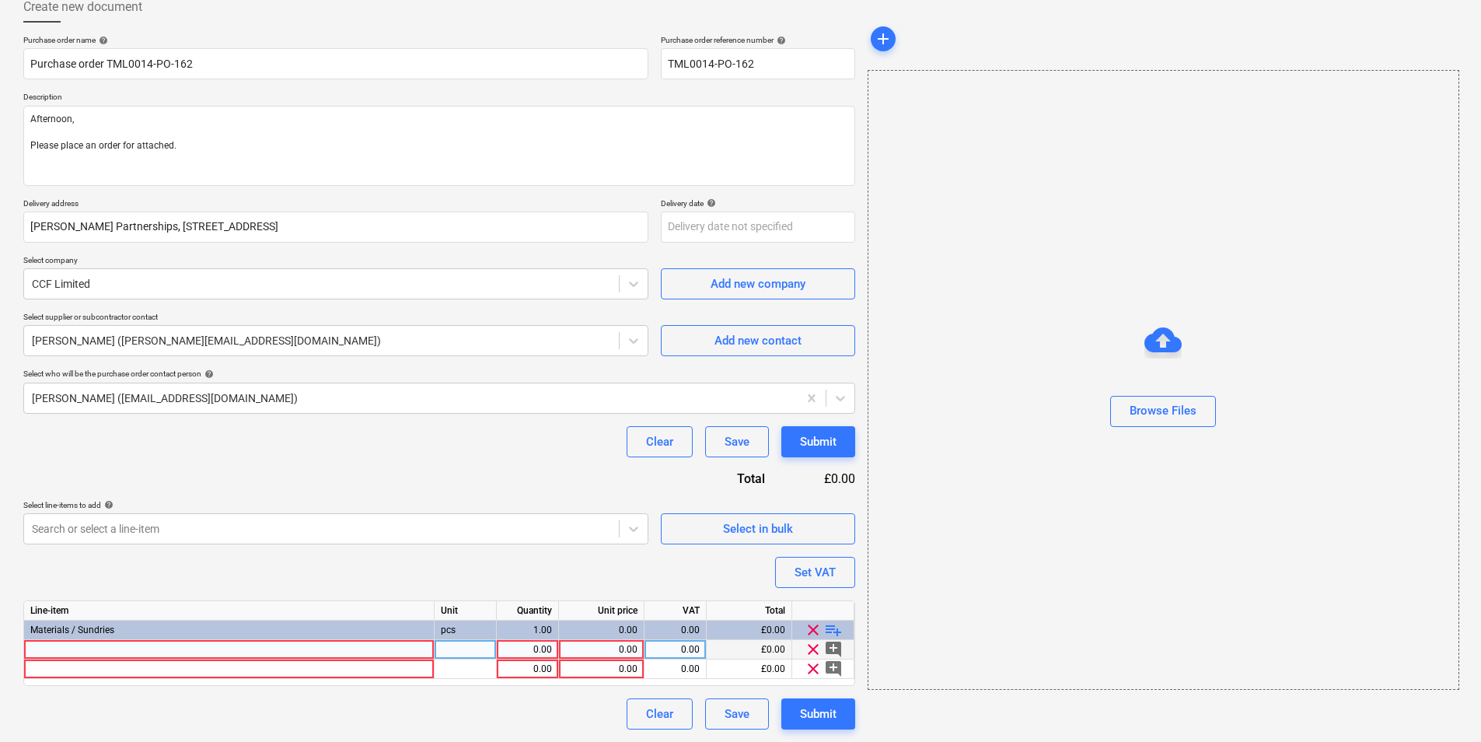
click at [237, 573] on div at bounding box center [229, 649] width 411 height 19
drag, startPoint x: 236, startPoint y: 648, endPoint x: 205, endPoint y: 644, distance: 31.3
click at [205, 573] on input at bounding box center [229, 649] width 410 height 19
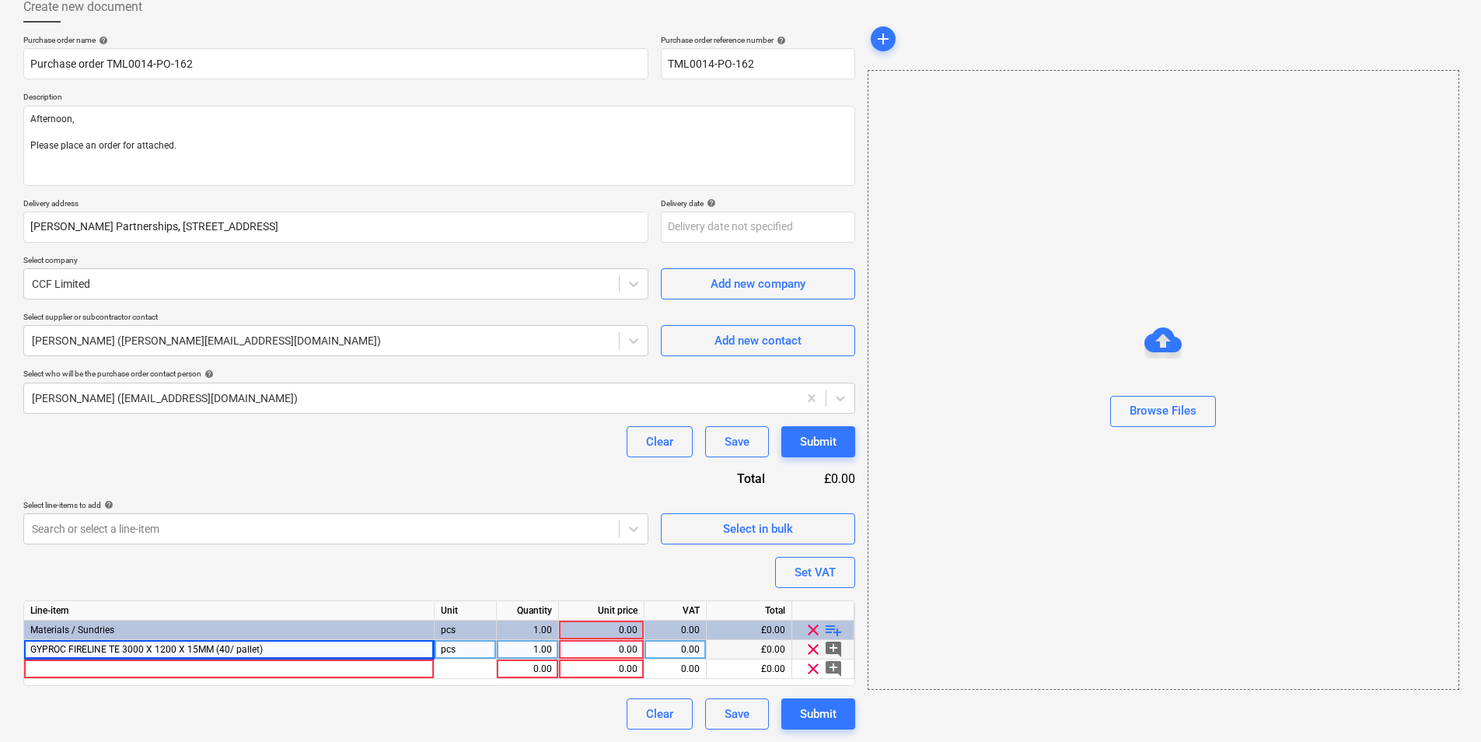
click at [343, 573] on div "GYPROC FIRELINE TE 3000 X 1200 X 15MM (40/ pallet)" at bounding box center [229, 649] width 411 height 19
click at [481, 573] on div "pcs" at bounding box center [466, 649] width 62 height 19
click at [540, 573] on div "1.00" at bounding box center [527, 649] width 49 height 19
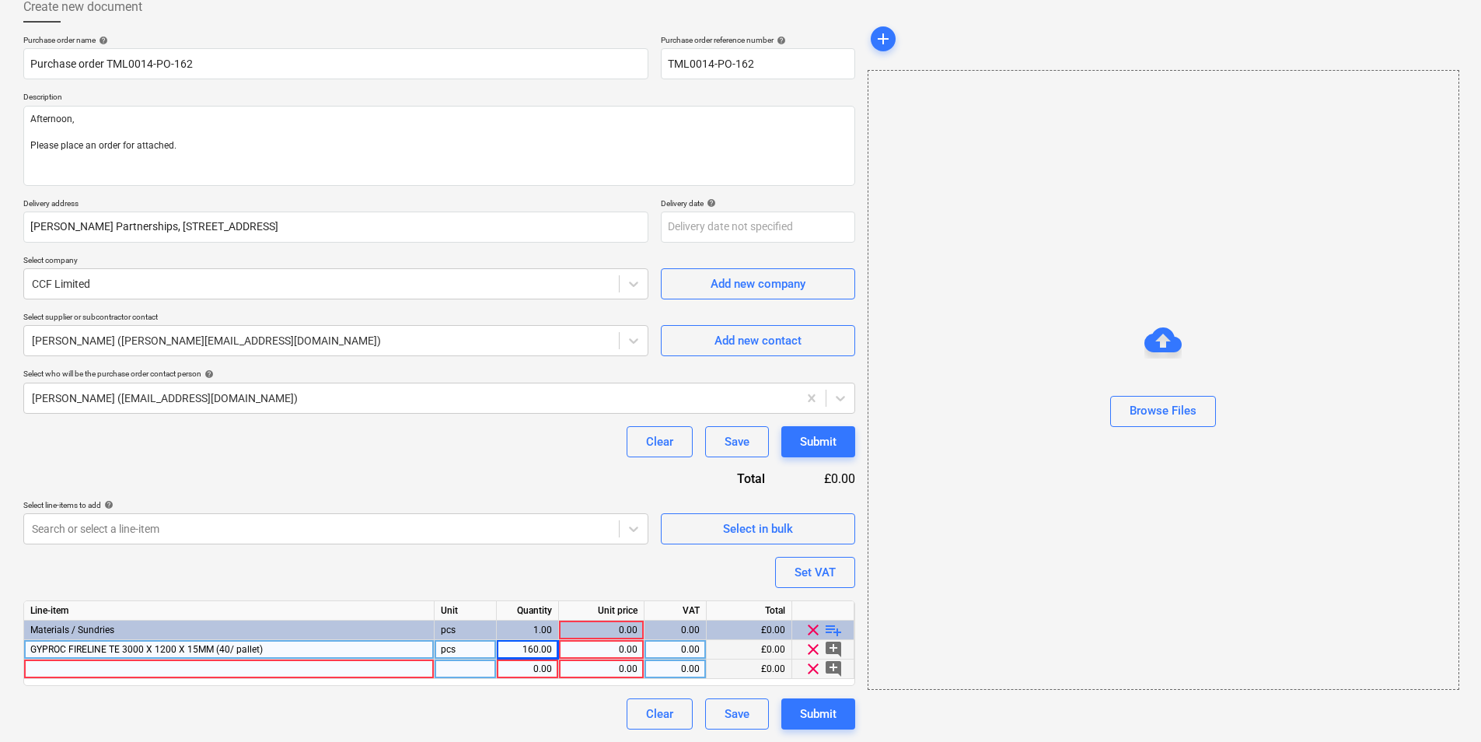
click at [523, 573] on div "0.00" at bounding box center [527, 668] width 49 height 19
click at [152, 573] on div "GYPROC FIRELINE TE 3000 X 1200 X 15MM (40/ pallet)" at bounding box center [229, 649] width 411 height 19
click at [163, 573] on div at bounding box center [229, 668] width 411 height 19
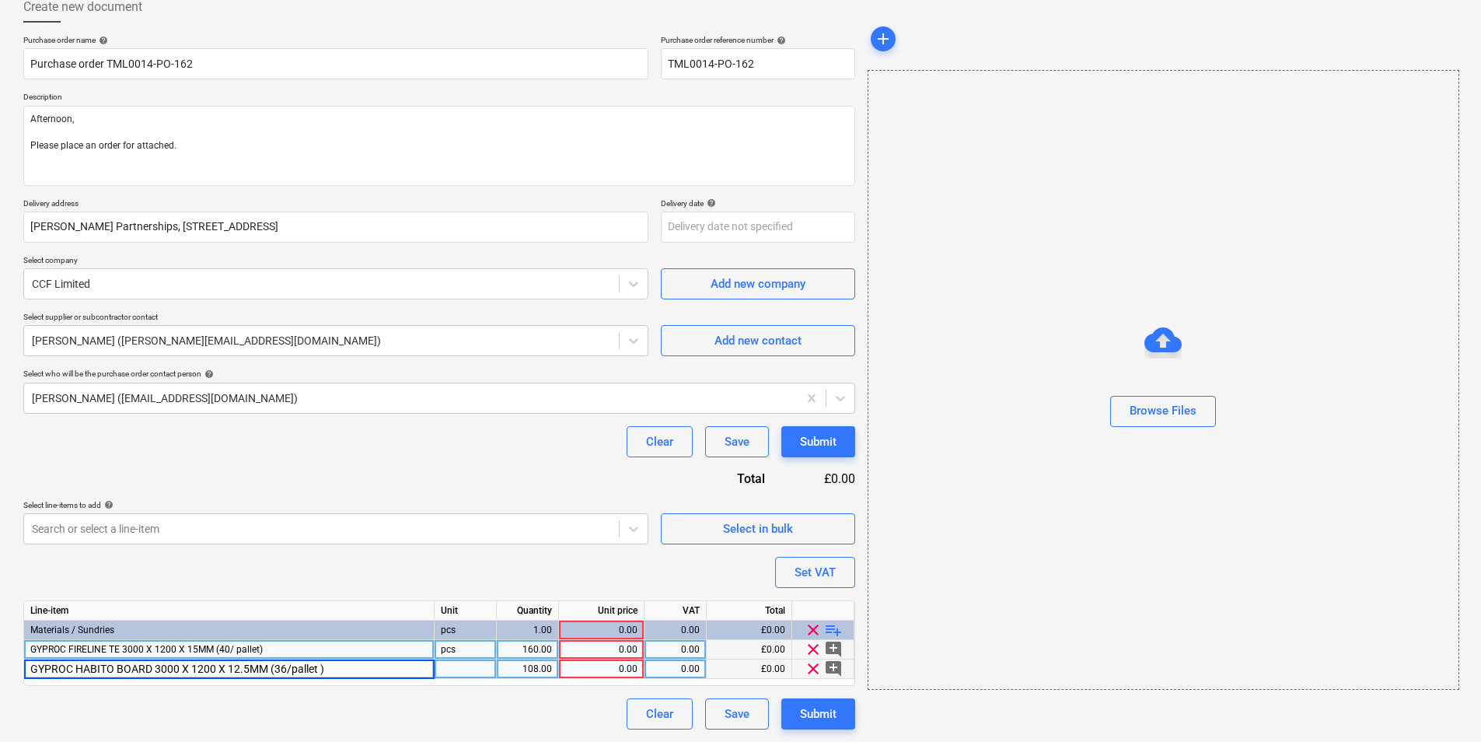
click at [446, 573] on div at bounding box center [466, 668] width 62 height 19
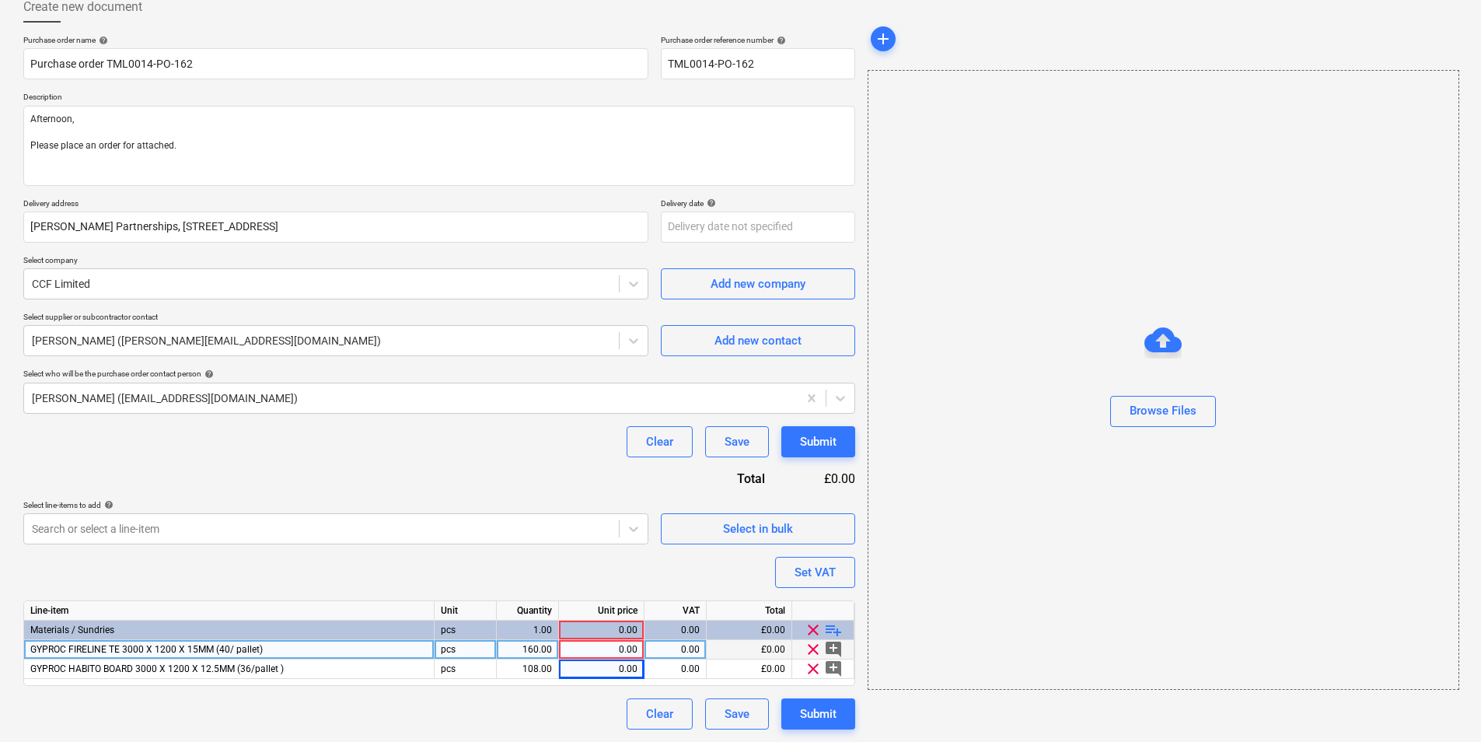
drag, startPoint x: 610, startPoint y: 670, endPoint x: 614, endPoint y: 695, distance: 25.3
click at [610, 573] on div "0.00" at bounding box center [601, 668] width 72 height 19
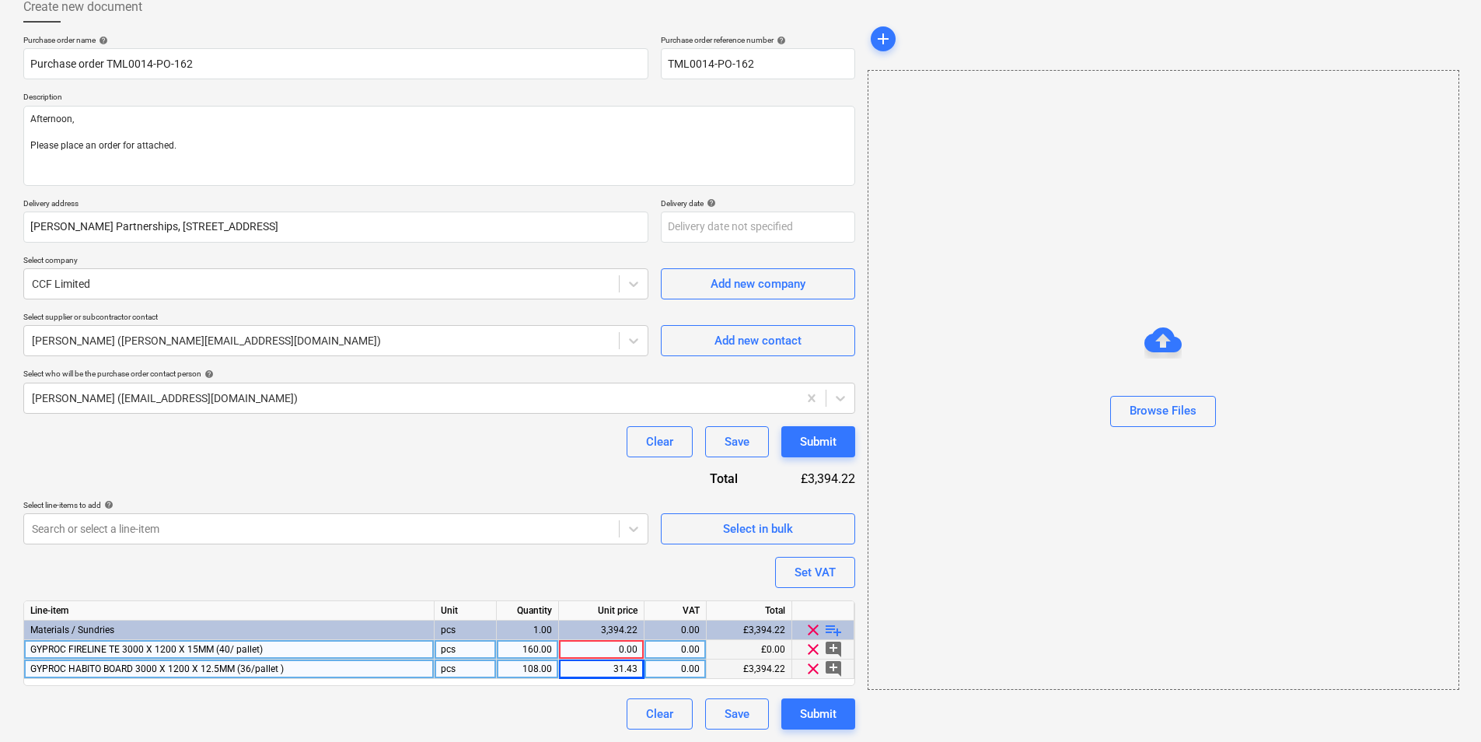
click at [371, 573] on div "GYPROC HABITO BOARD 3000 X 1200 X 12.5MM (36/pallet )" at bounding box center [229, 668] width 411 height 19
click at [625, 573] on div "0.00" at bounding box center [601, 649] width 72 height 19
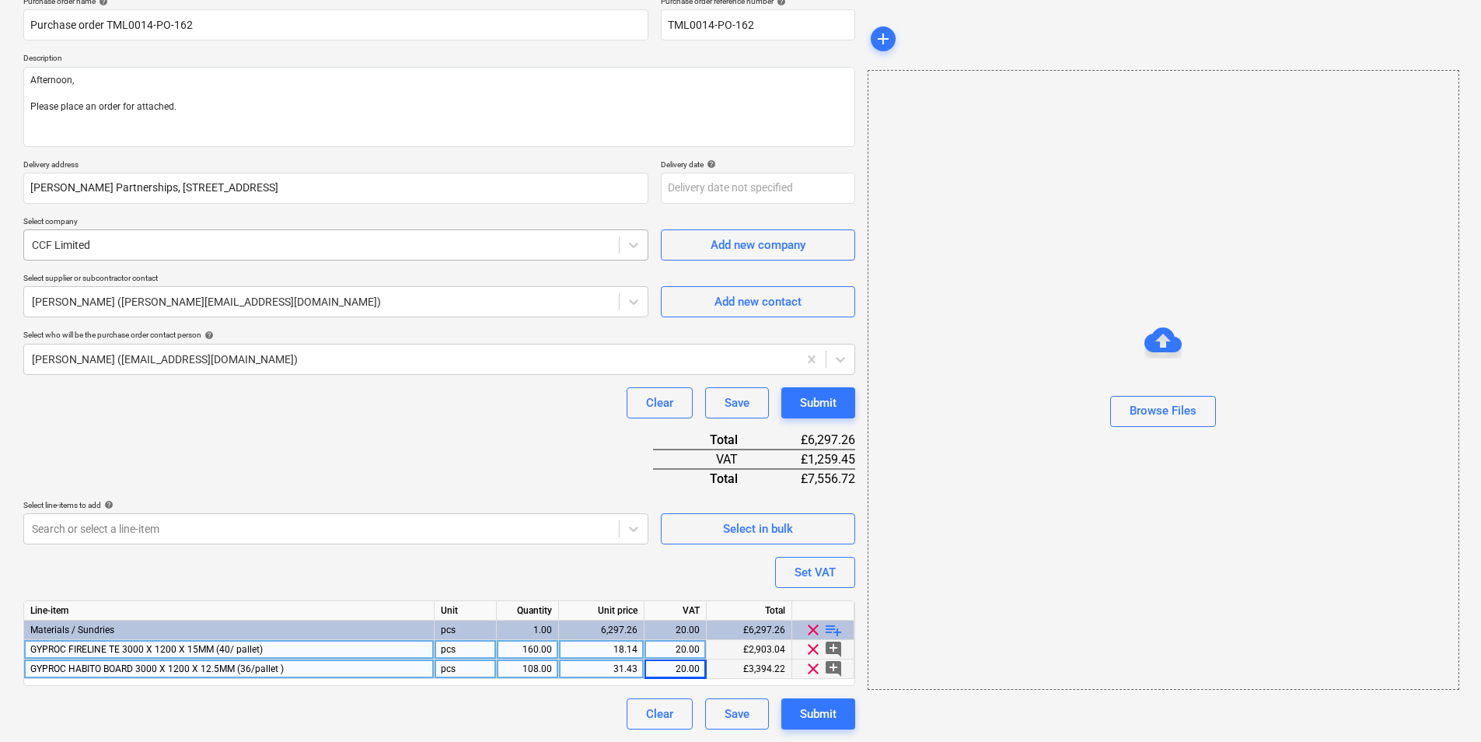
scroll to position [0, 0]
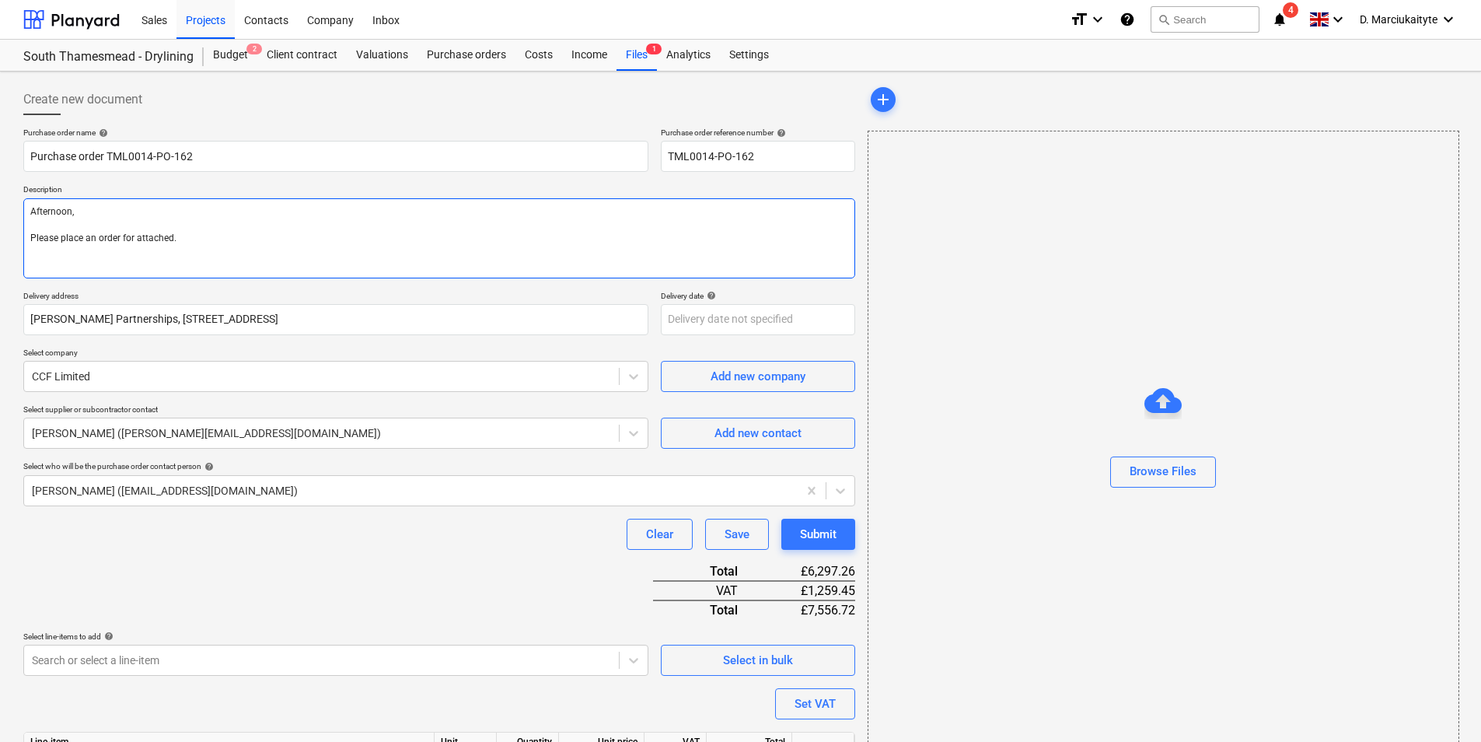
drag, startPoint x: 110, startPoint y: 246, endPoint x: 112, endPoint y: 261, distance: 15.0
click at [110, 256] on textarea "Afternoon, Please place an order for attached." at bounding box center [439, 238] width 832 height 80
click at [185, 239] on textarea "Afternoon, Please place an order for attached." at bounding box center [439, 238] width 832 height 80
click at [138, 256] on textarea "Afternoon, Please place an order for attached." at bounding box center [439, 238] width 832 height 80
paste textarea "Contact on site Ionut [PHONE_NUMBER]."
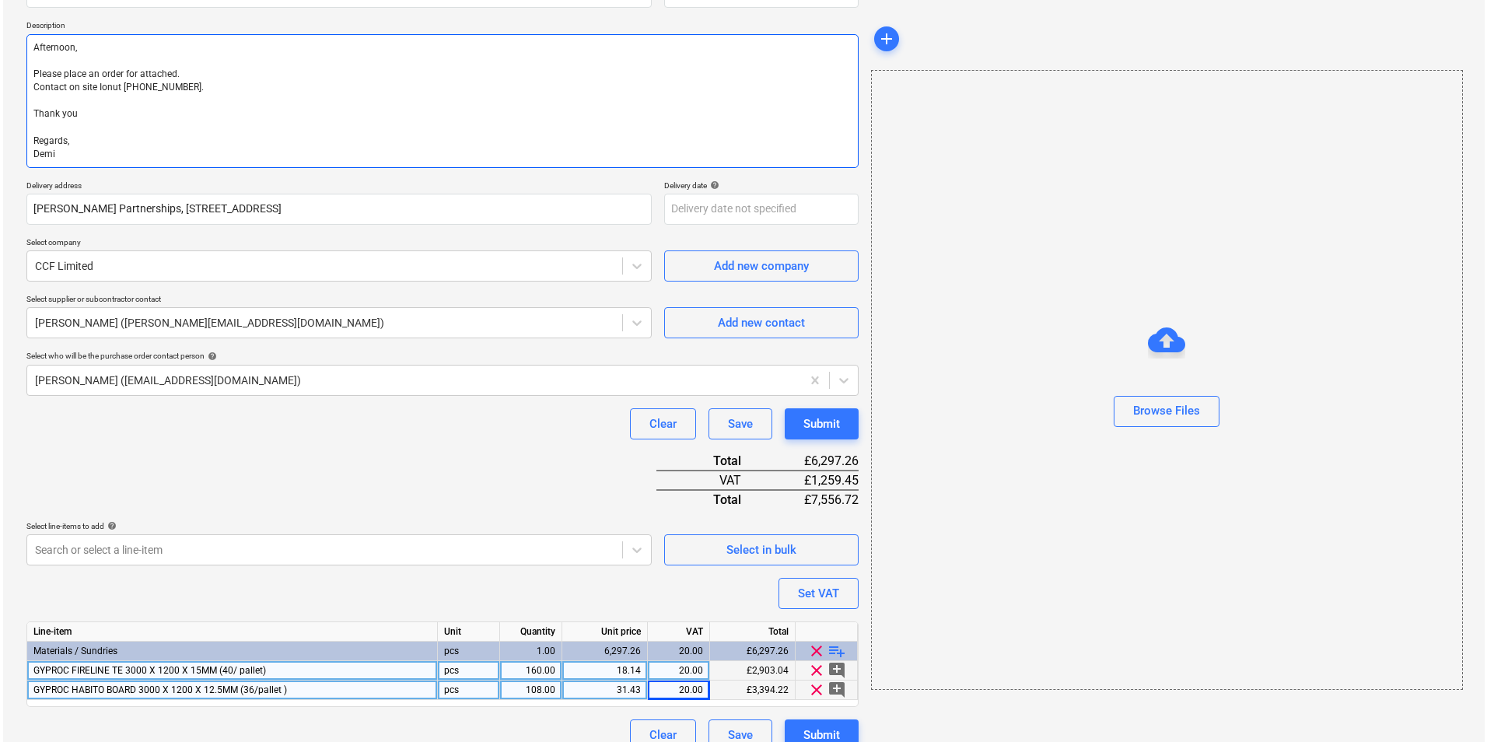
scroll to position [185, 0]
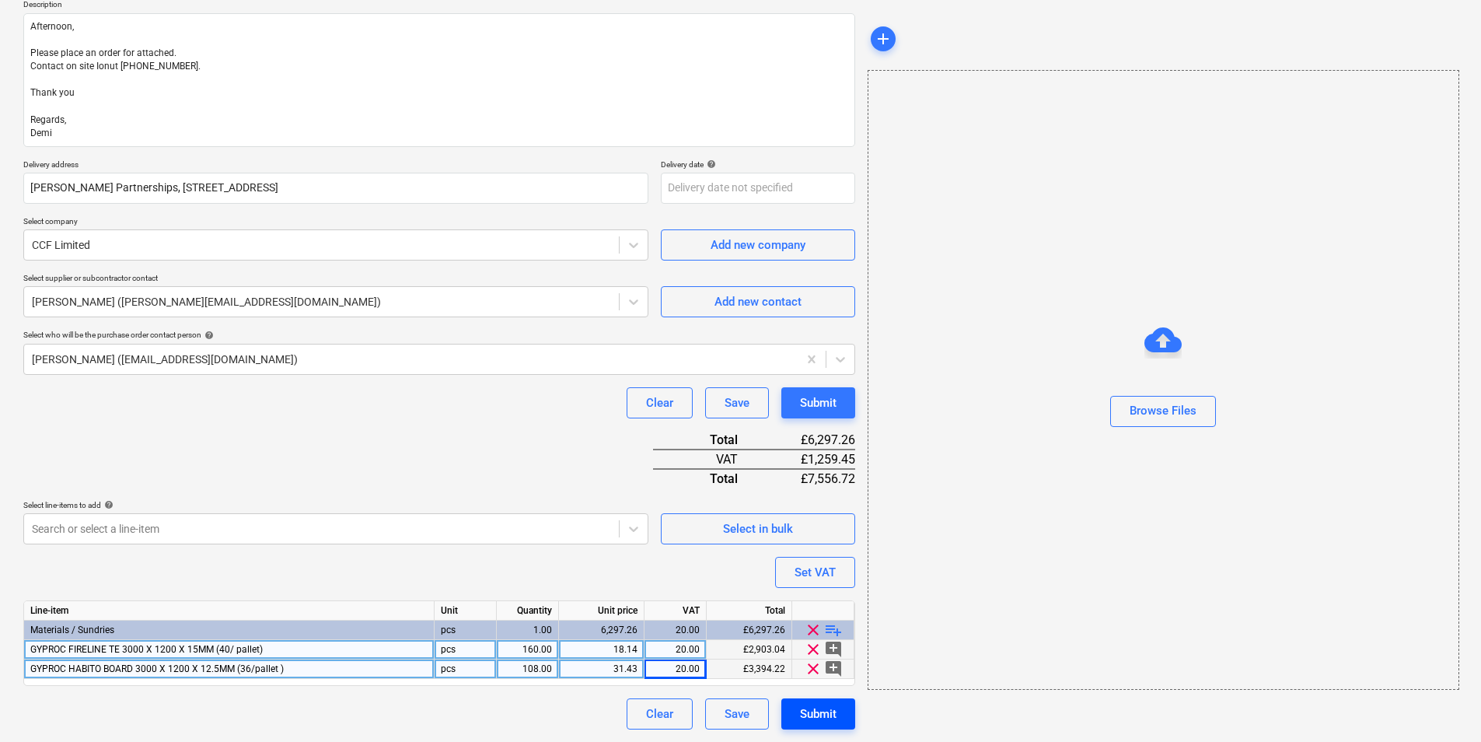
click at [817, 573] on div "Submit" at bounding box center [818, 714] width 37 height 20
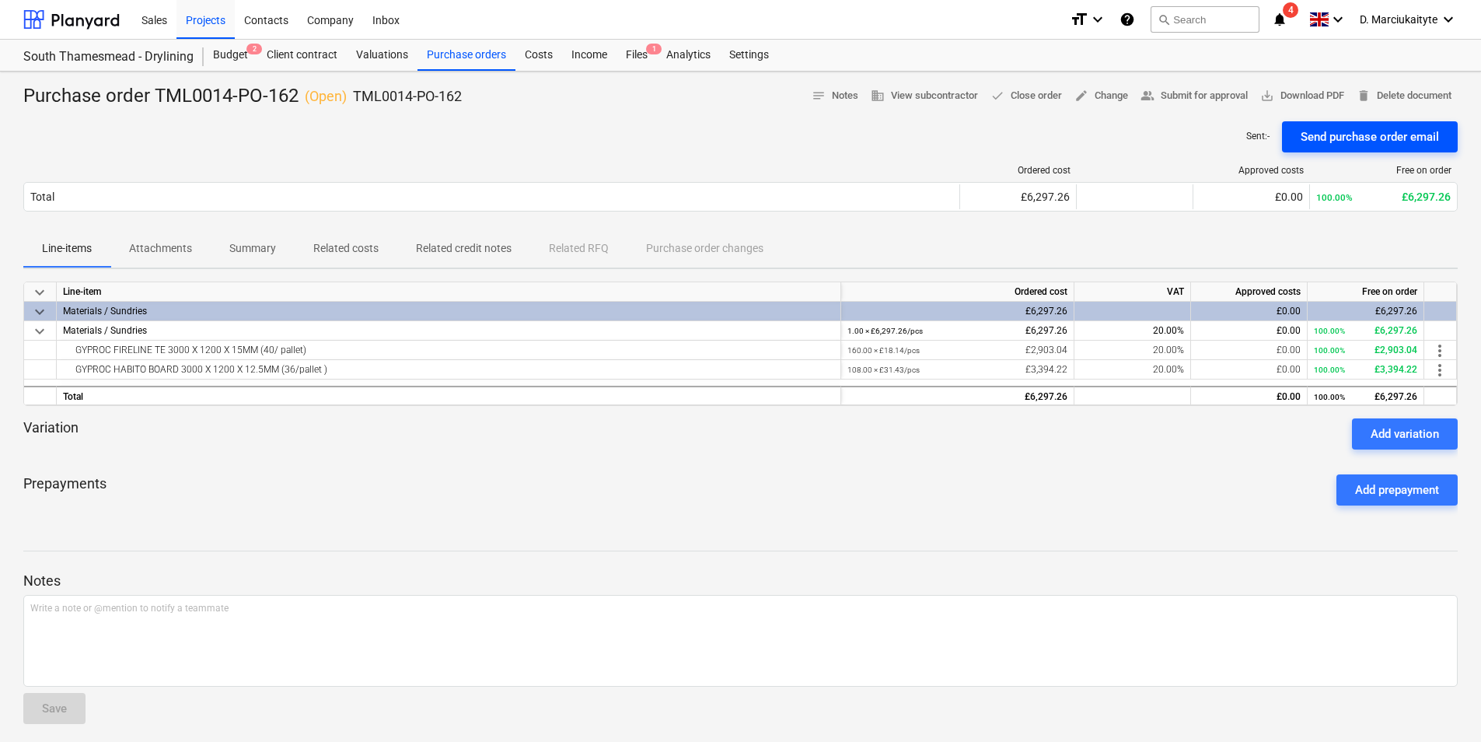
click at [1183, 131] on div "Send purchase order email" at bounding box center [1370, 137] width 138 height 20
drag, startPoint x: 308, startPoint y: 348, endPoint x: 72, endPoint y: 358, distance: 236.6
click at [72, 358] on div "GYPROC FIRELINE TE 3000 X 1200 X 15MM (40/ pallet)" at bounding box center [448, 350] width 771 height 19
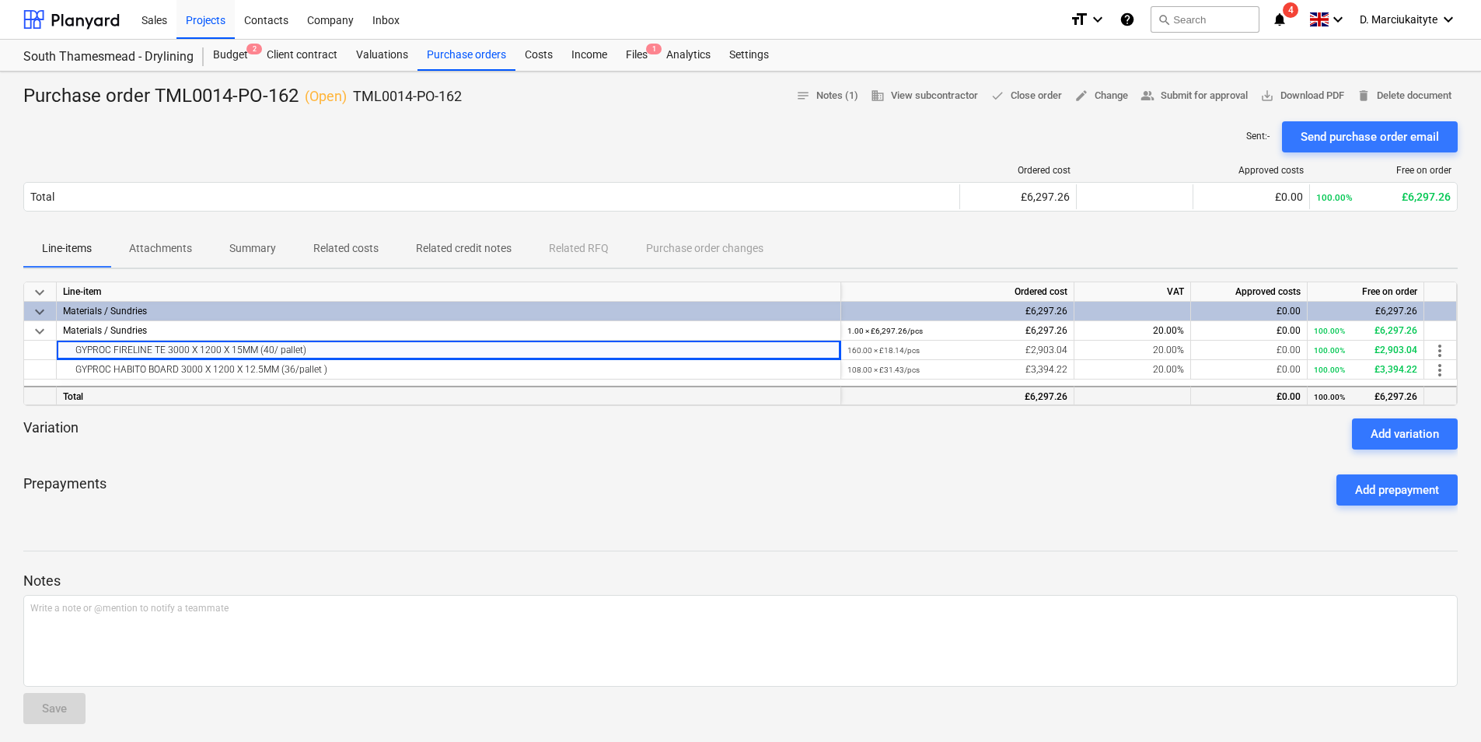
copy div "GYPROC FIRELINE TE 3000 X 1200 X 15MM (40/ pallet)"
click at [322, 365] on div "GYPROC HABITO BOARD 3000 X 1200 X 12.5MM (36/pallet )" at bounding box center [448, 369] width 771 height 19
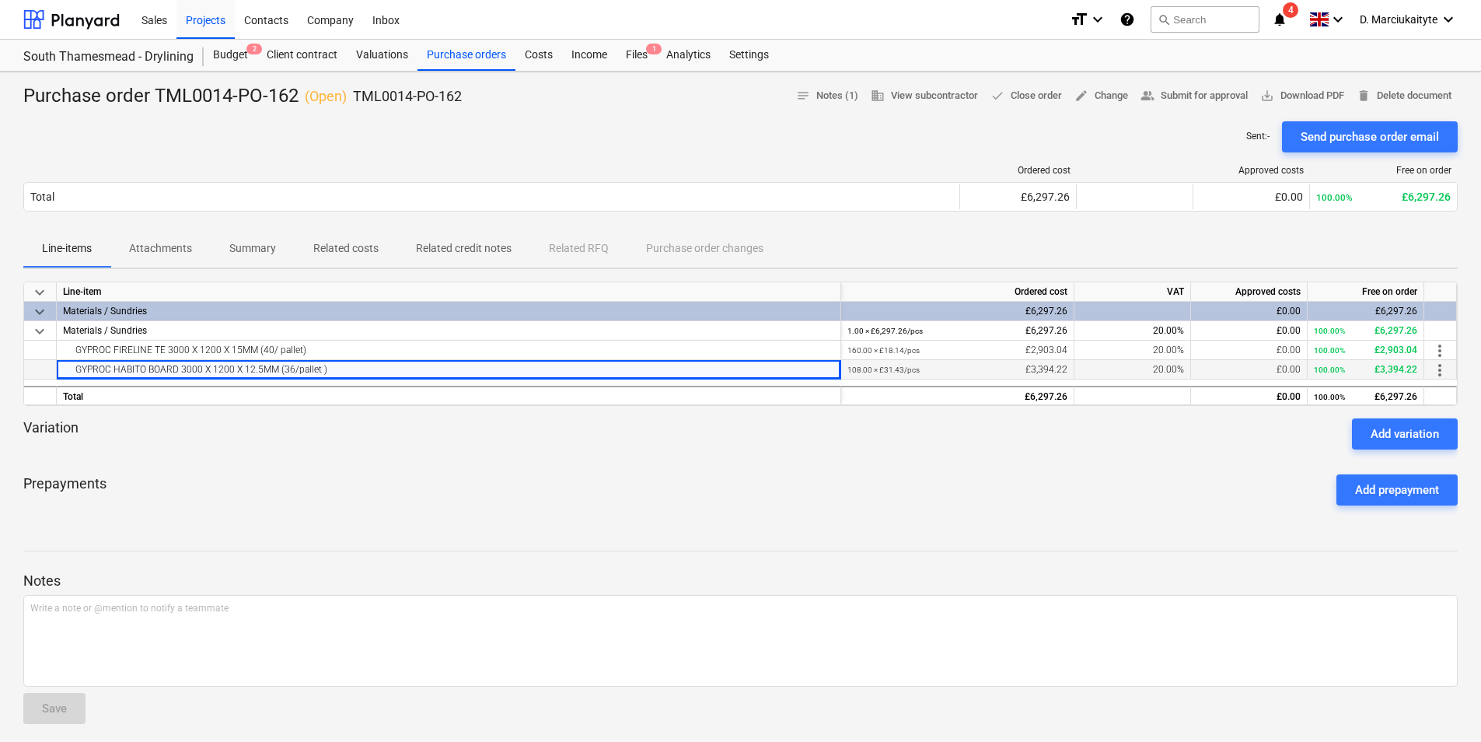
click at [379, 366] on div "GYPROC HABITO BOARD 3000 X 1200 X 12.5MM (36/pallet )" at bounding box center [448, 369] width 771 height 19
drag, startPoint x: 379, startPoint y: 366, endPoint x: 526, endPoint y: 350, distance: 147.1
click at [526, 350] on div "GYPROC FIRELINE TE 3000 X 1200 X 15MM (40/ pallet)" at bounding box center [448, 350] width 771 height 19
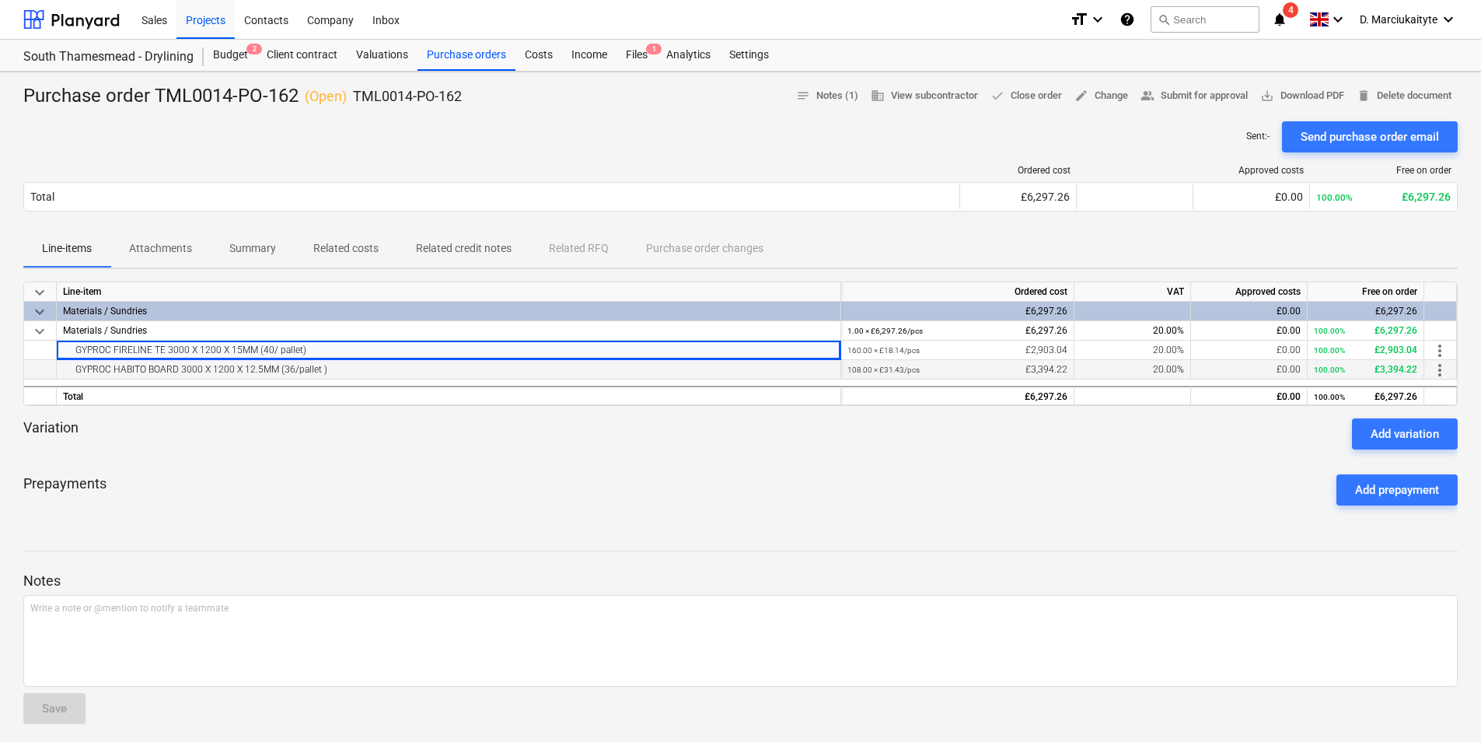
click at [331, 369] on div "GYPROC HABITO BOARD 3000 X 1200 X 12.5MM (36/pallet )" at bounding box center [448, 369] width 771 height 19
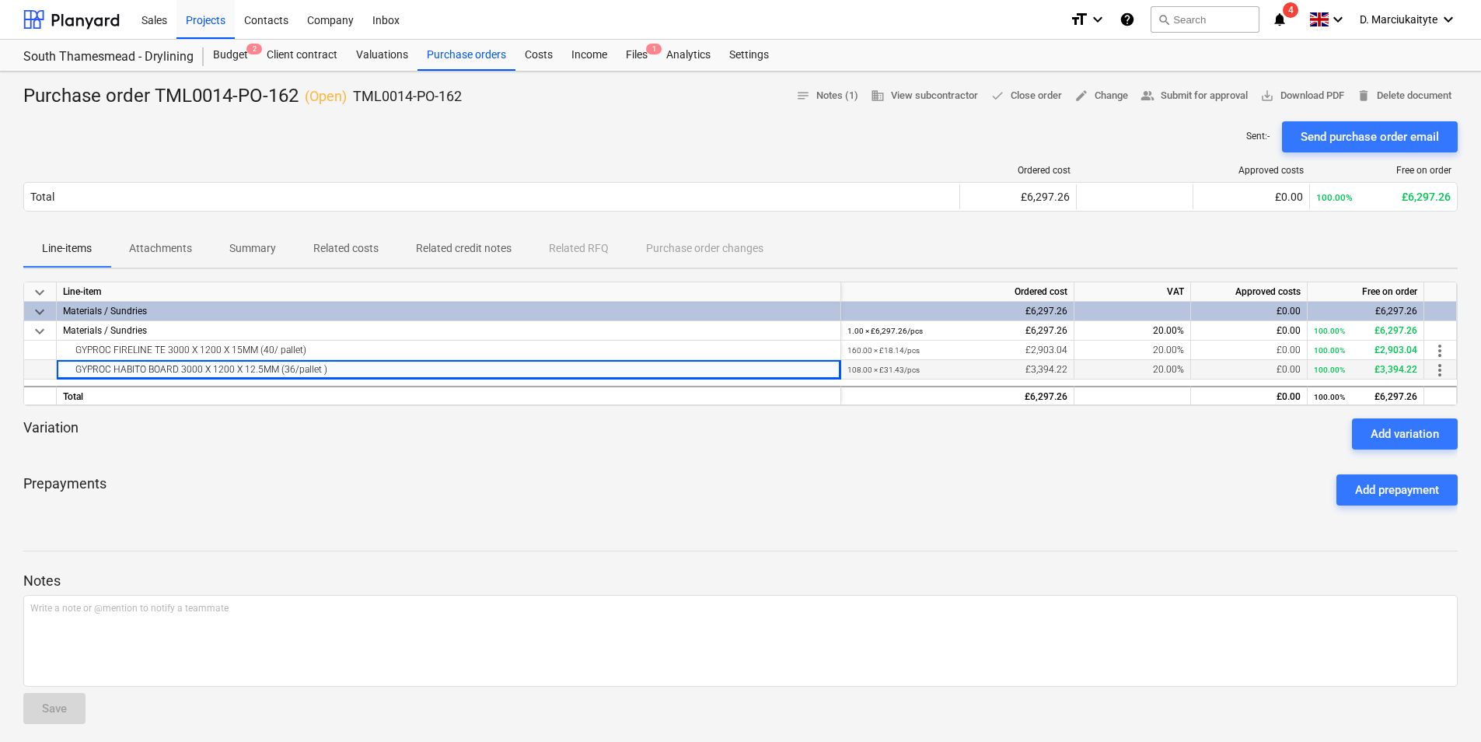
drag, startPoint x: 271, startPoint y: 369, endPoint x: 70, endPoint y: 375, distance: 201.5
click at [70, 375] on div "GYPROC HABITO BOARD 3000 X 1200 X 12.5MM (36/pallet )" at bounding box center [448, 369] width 771 height 19
copy div "GYPROC HABITO BOARD 3000 X 1200 X 12.5MM (36/pallet )"
drag, startPoint x: 497, startPoint y: 98, endPoint x: 356, endPoint y: 101, distance: 140.8
click at [356, 101] on div "Purchase order TML0014-PO-162 ( Open ) TML0014-PO-162 notes Notes (1) business …" at bounding box center [740, 96] width 1435 height 25
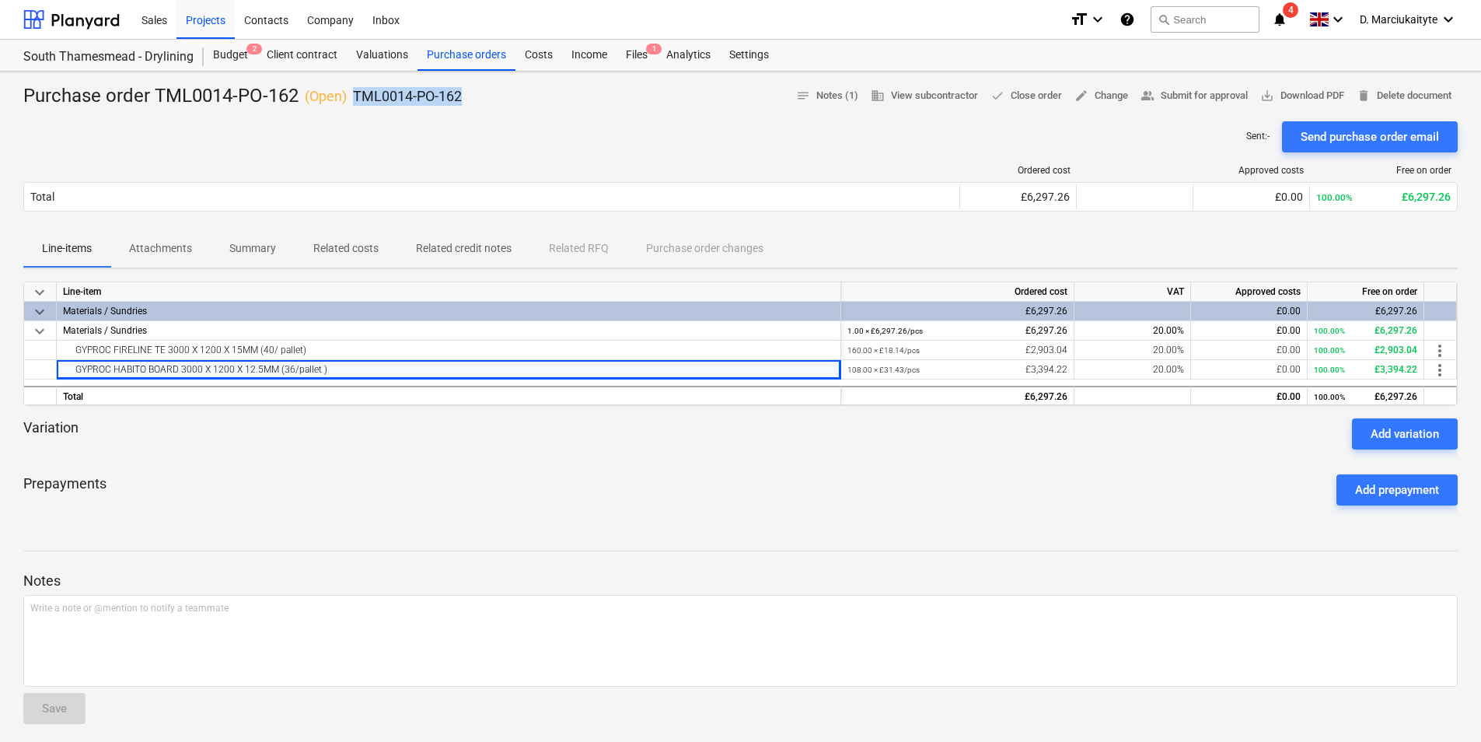
copy p "TML0014-PO-162"
drag, startPoint x: 446, startPoint y: 49, endPoint x: 457, endPoint y: 58, distance: 14.3
click at [446, 49] on div "Purchase orders" at bounding box center [467, 55] width 98 height 31
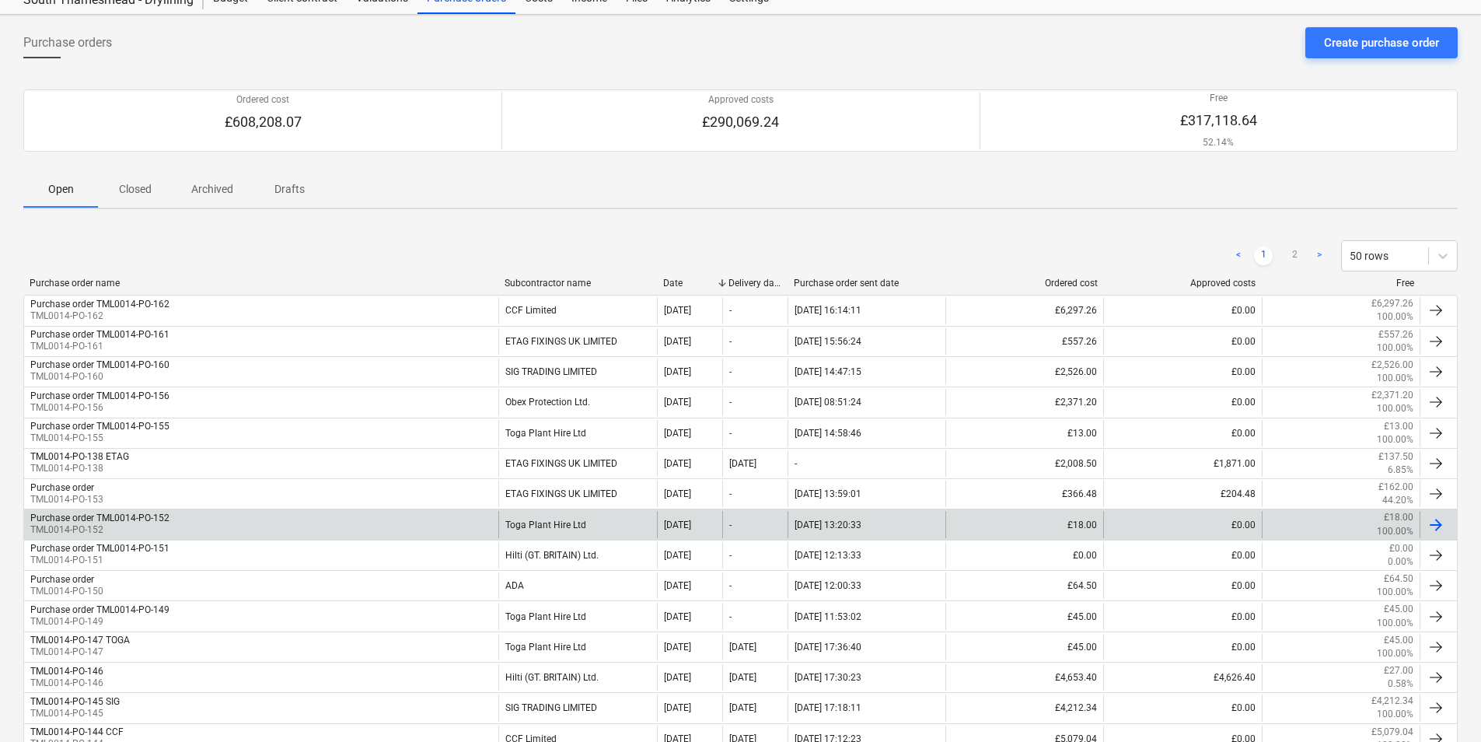
scroll to position [156, 0]
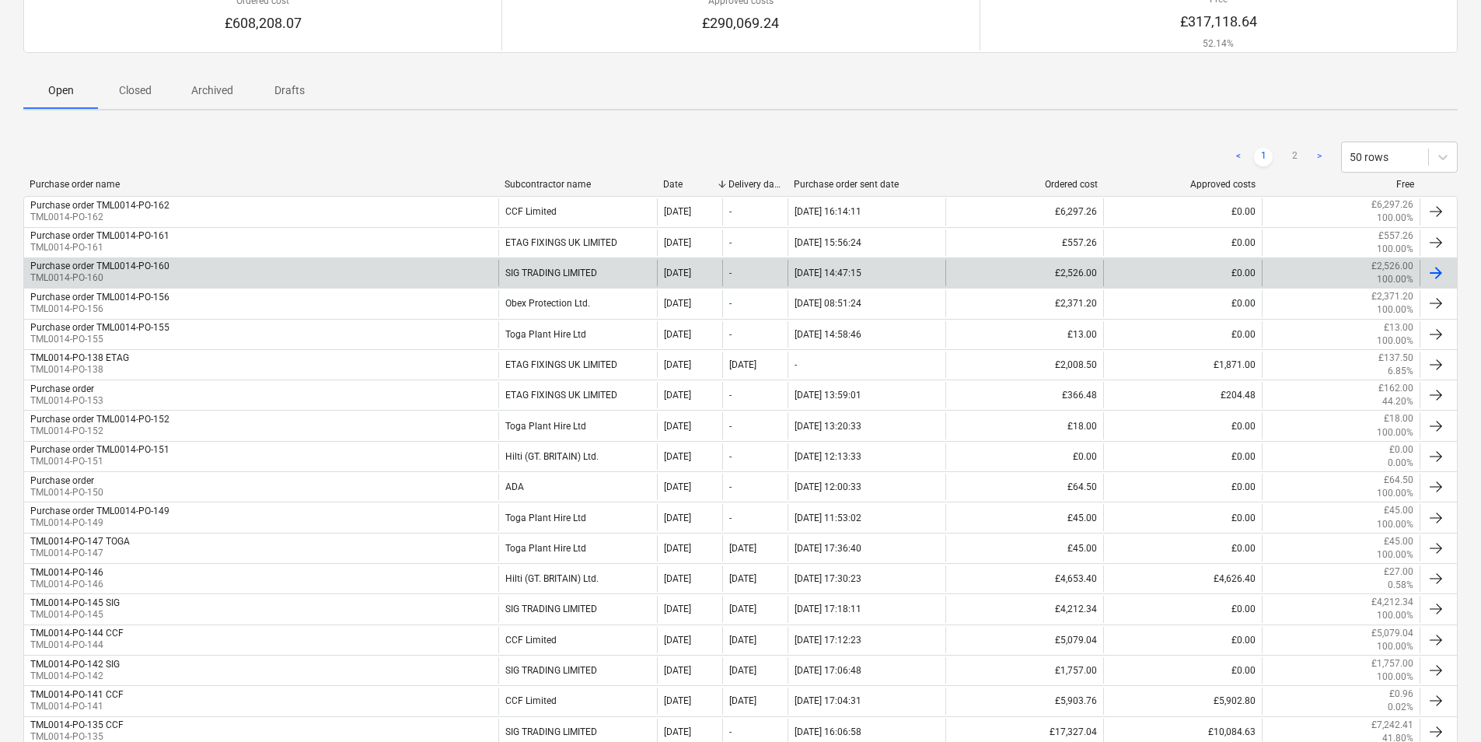
click at [438, 267] on div "Purchase order TML0014-PO-160 TML0014-PO-160" at bounding box center [261, 273] width 474 height 26
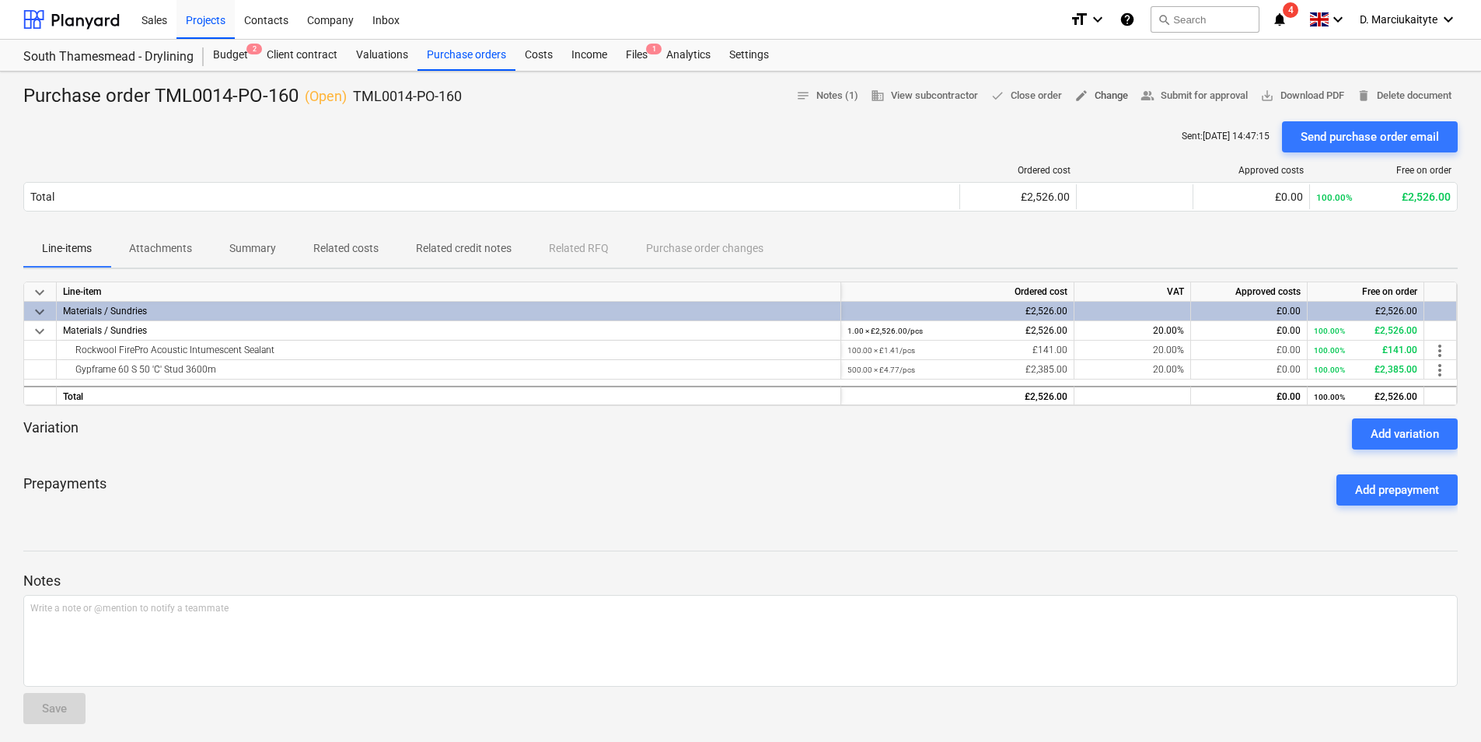
click at [1095, 93] on span "edit Change" at bounding box center [1102, 96] width 54 height 18
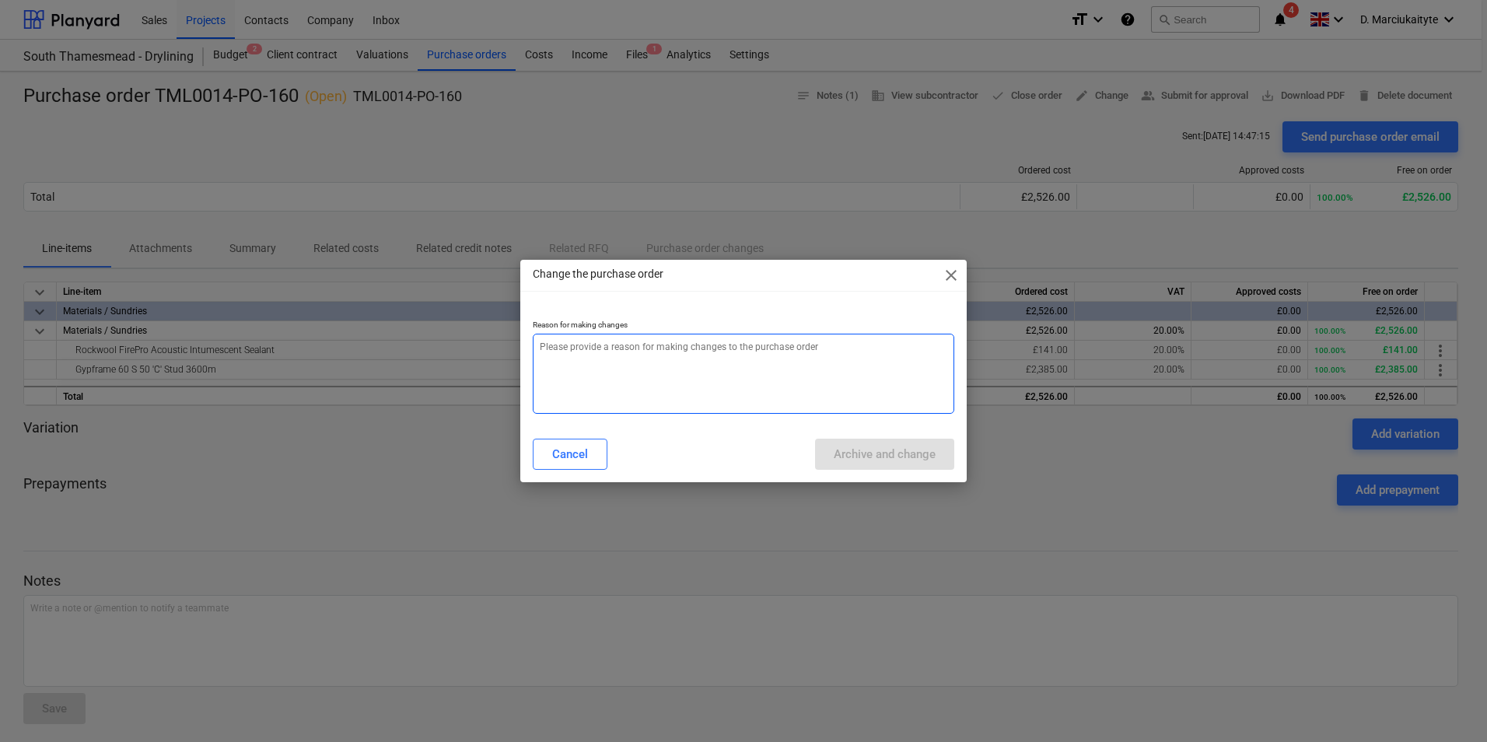
click at [743, 364] on textarea at bounding box center [743, 374] width 421 height 80
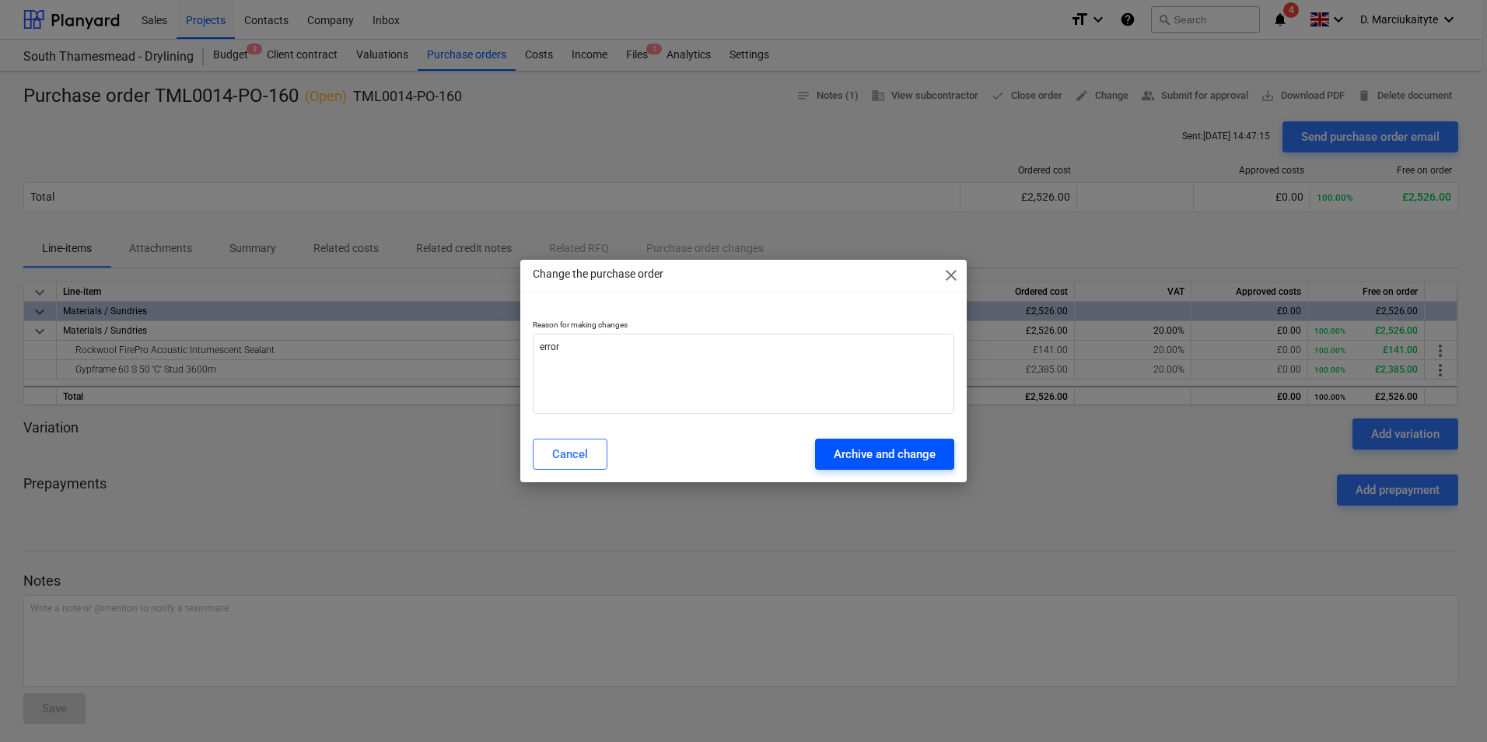
click at [891, 440] on button "Archive and change" at bounding box center [884, 454] width 139 height 31
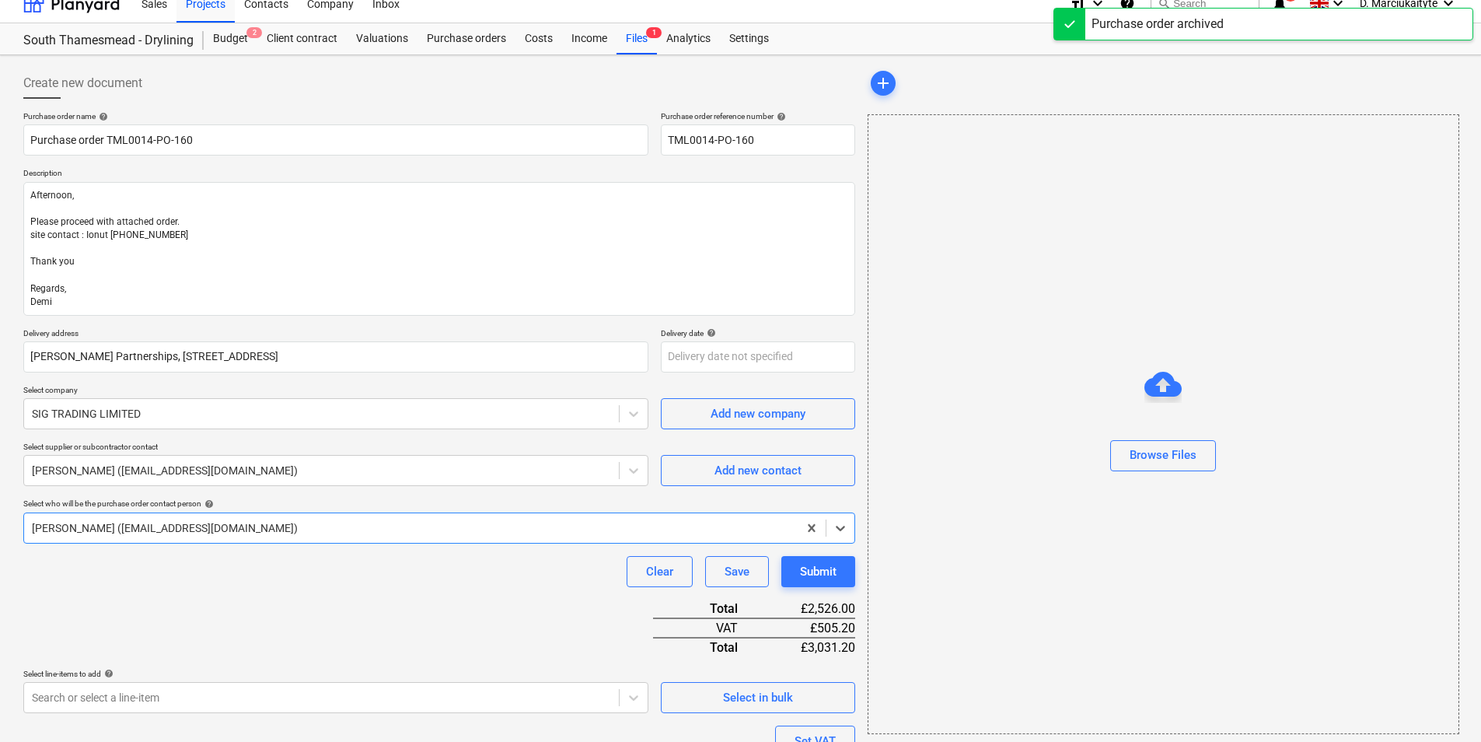
scroll to position [185, 0]
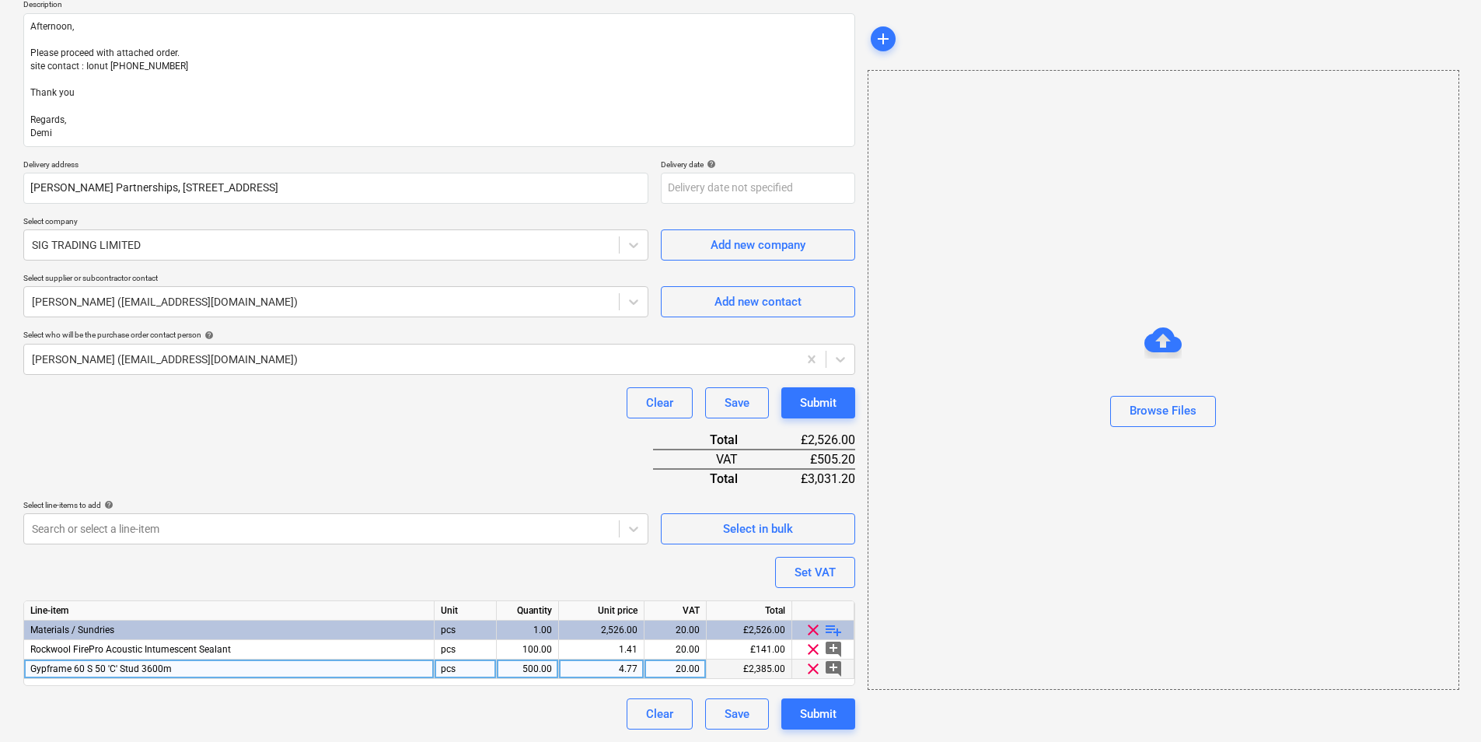
click at [612, 573] on div "4.77" at bounding box center [601, 668] width 72 height 19
click at [799, 573] on button "Submit" at bounding box center [819, 713] width 74 height 31
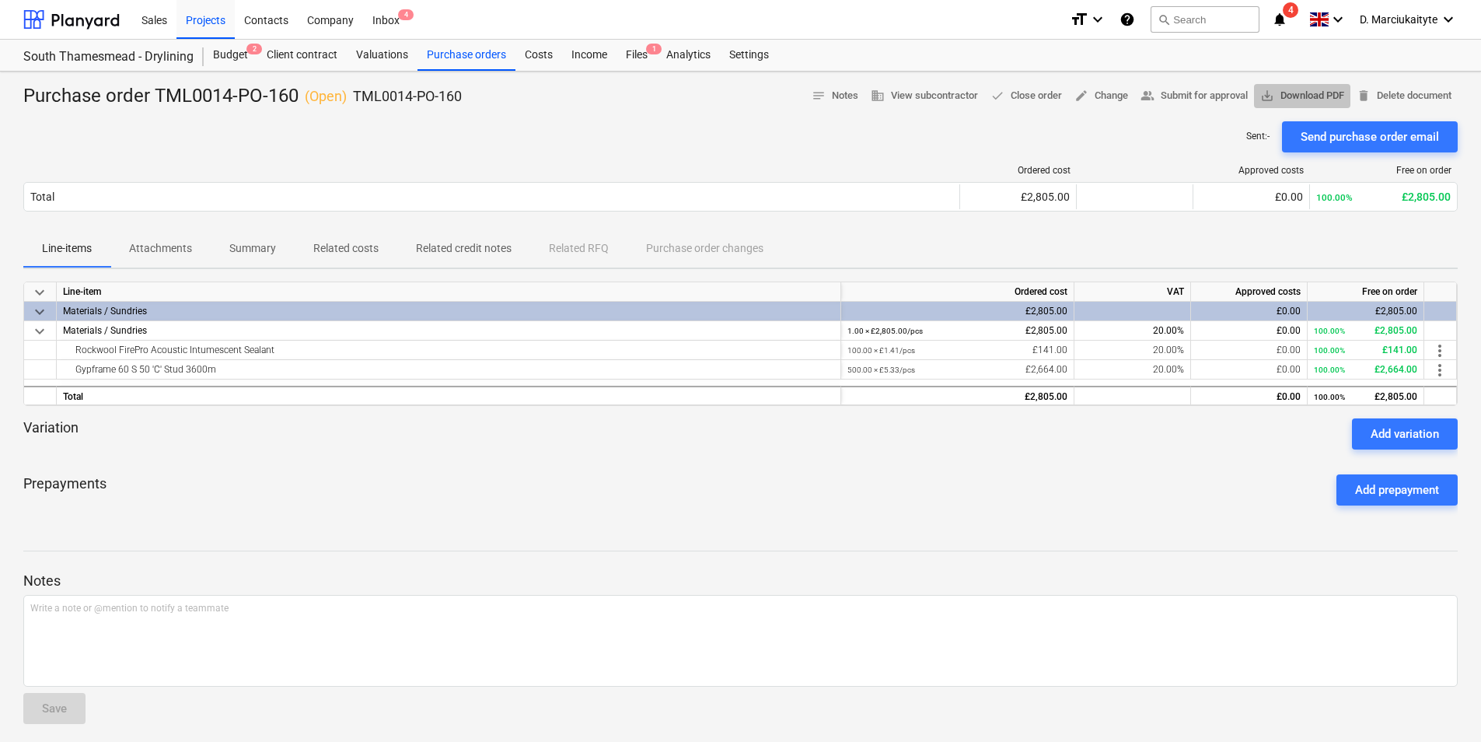
click at [1183, 97] on span "save_alt Download PDF" at bounding box center [1303, 96] width 84 height 18
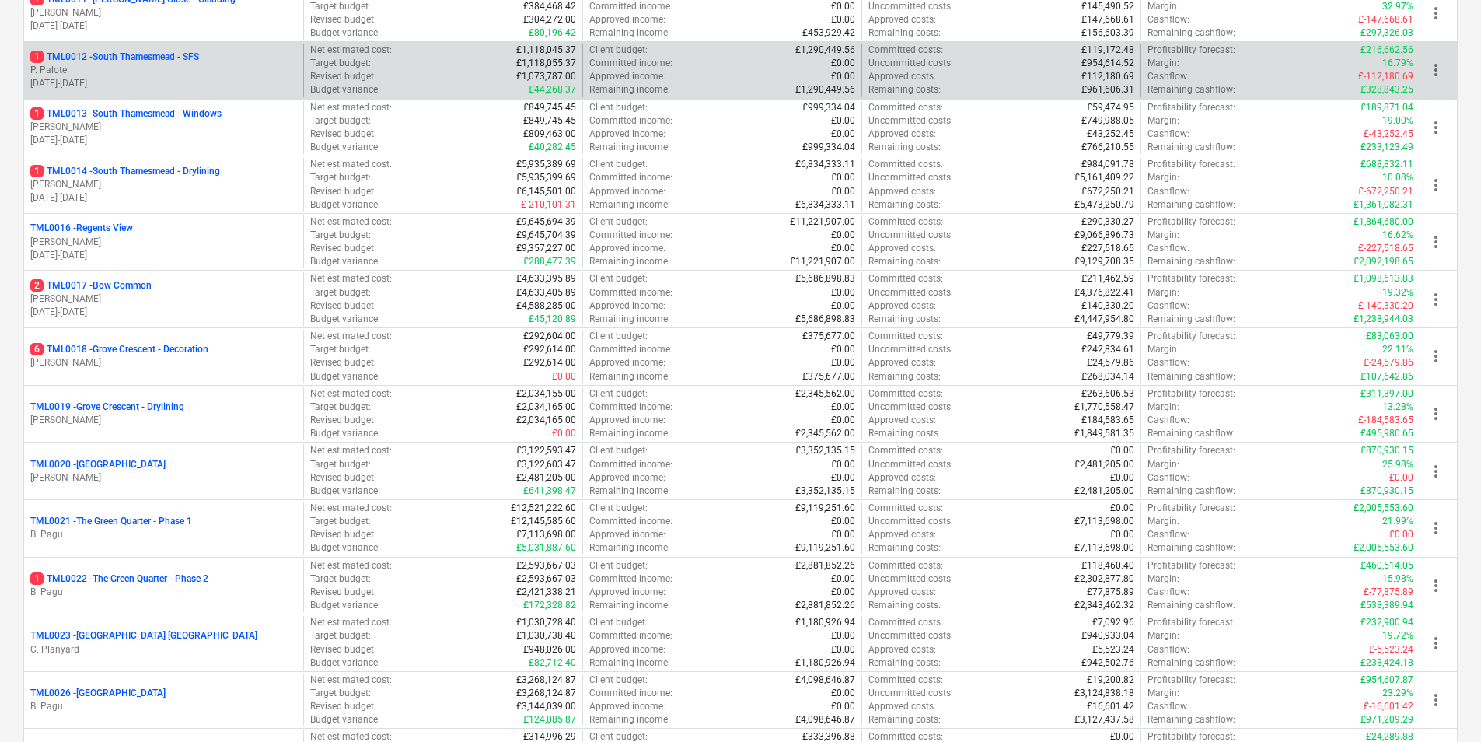
scroll to position [700, 0]
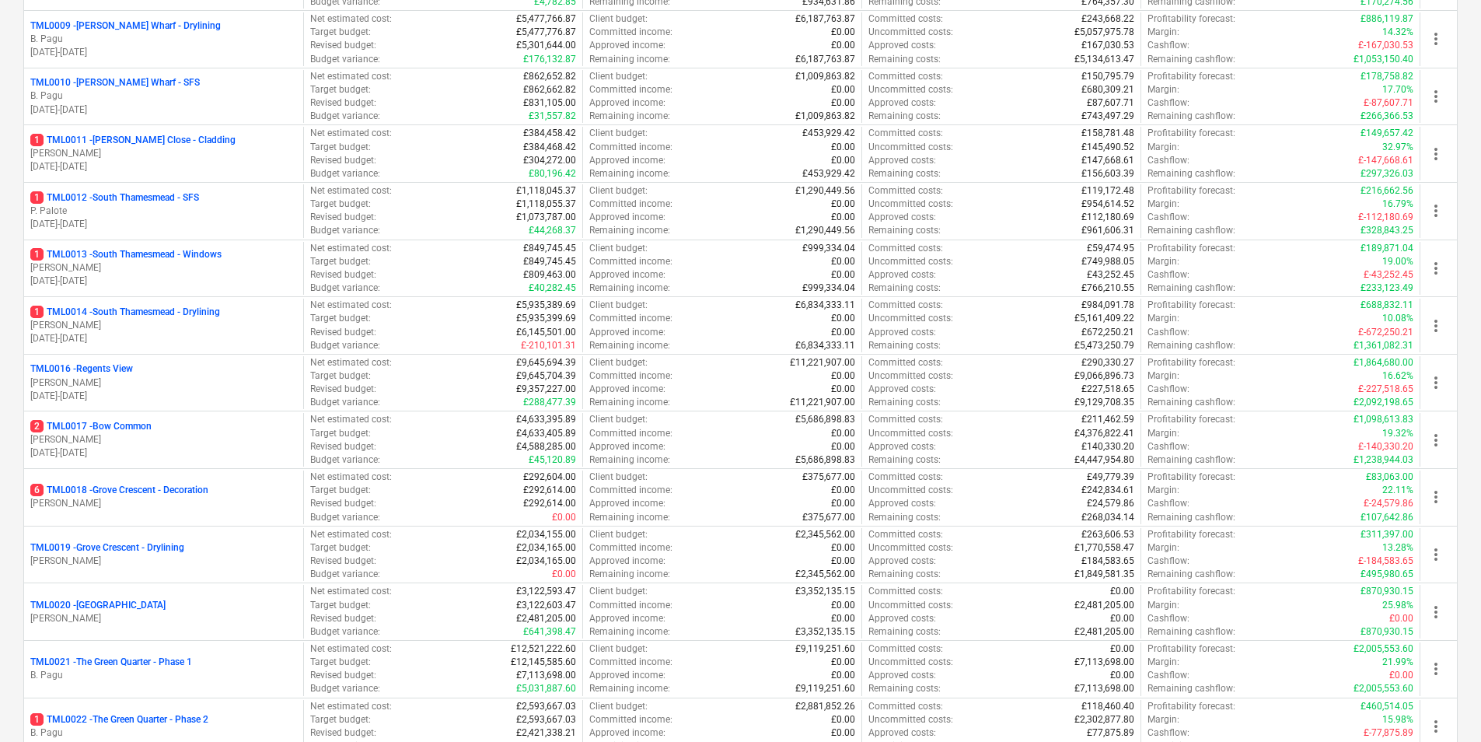
click at [151, 318] on p "1 TML0014 - [GEOGRAPHIC_DATA] - Drylining" at bounding box center [125, 312] width 190 height 13
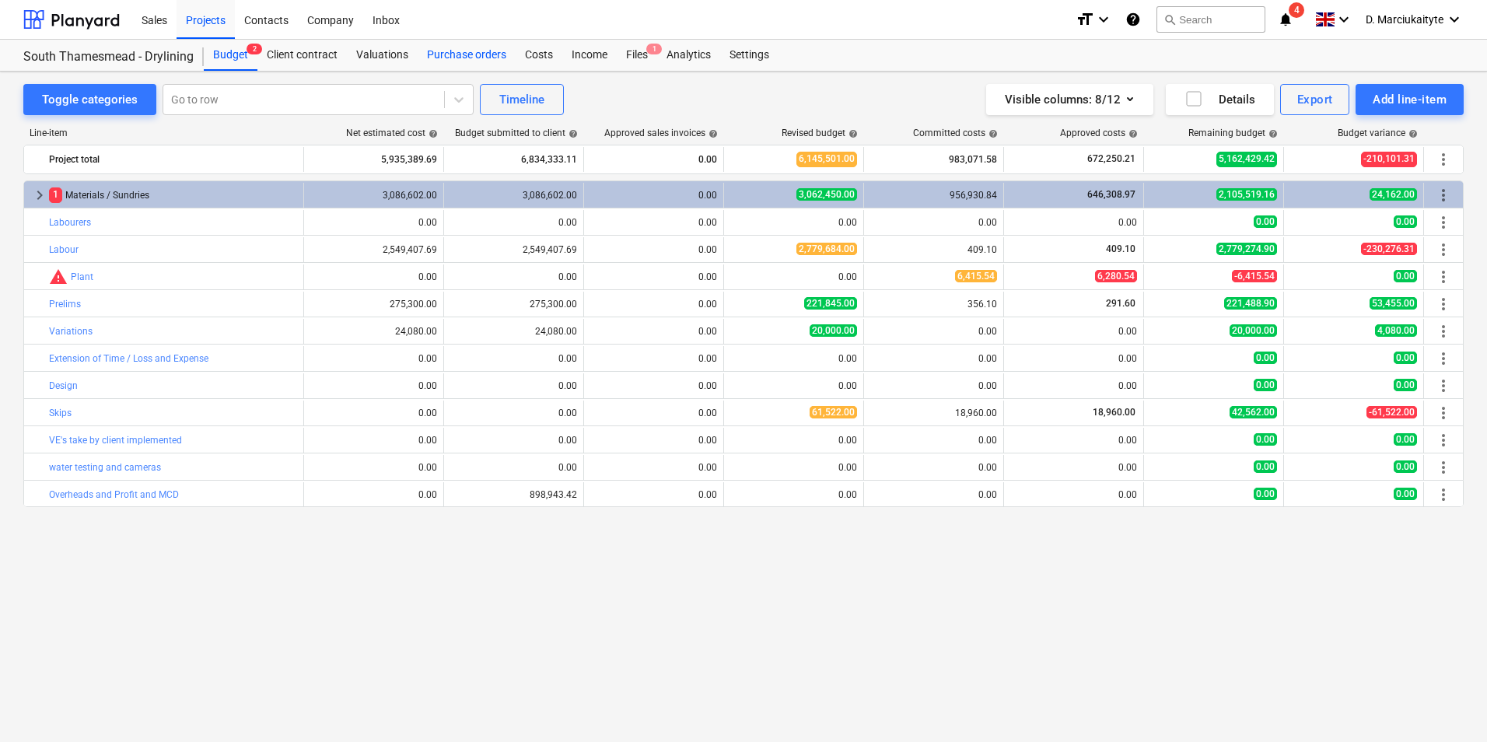
click at [448, 54] on div "Purchase orders" at bounding box center [467, 55] width 98 height 31
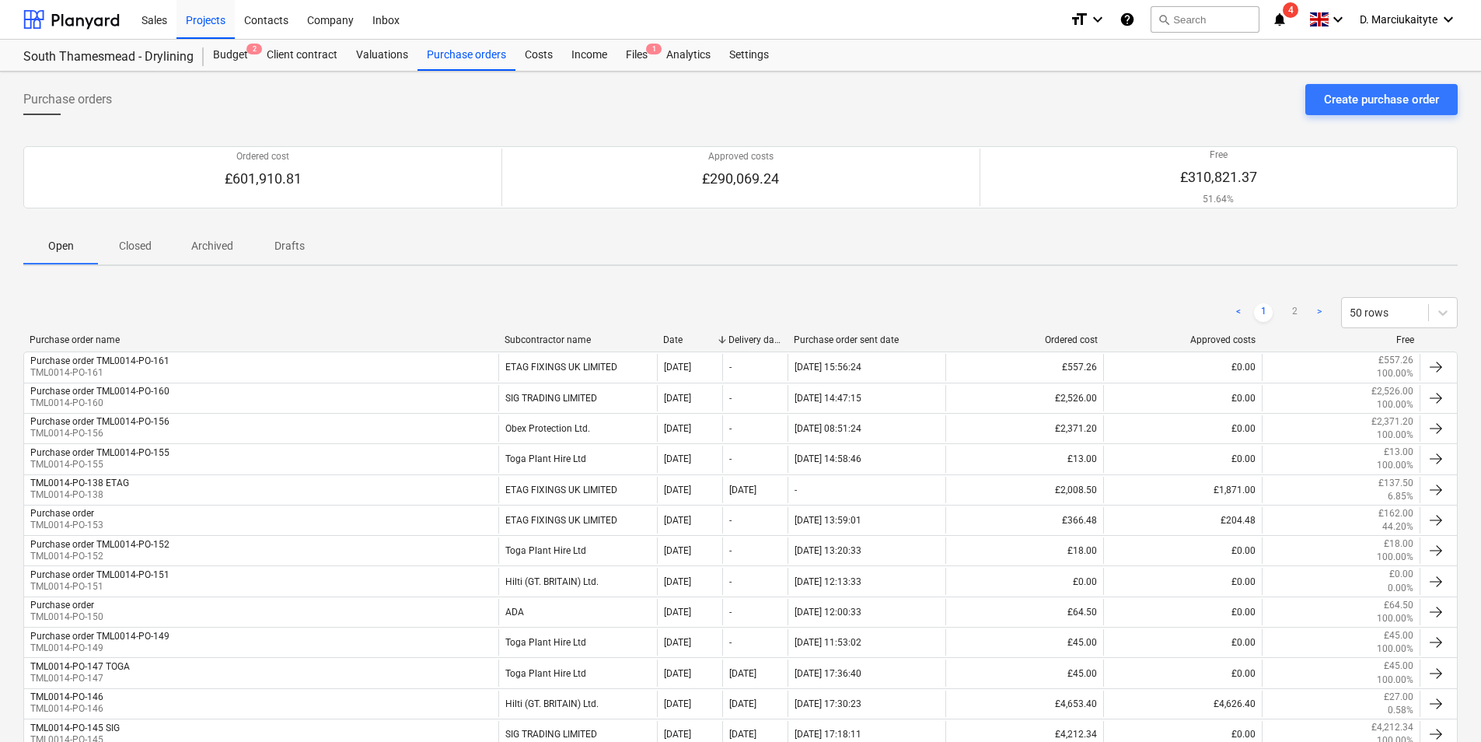
click at [547, 334] on div "Subcontractor name" at bounding box center [578, 339] width 146 height 11
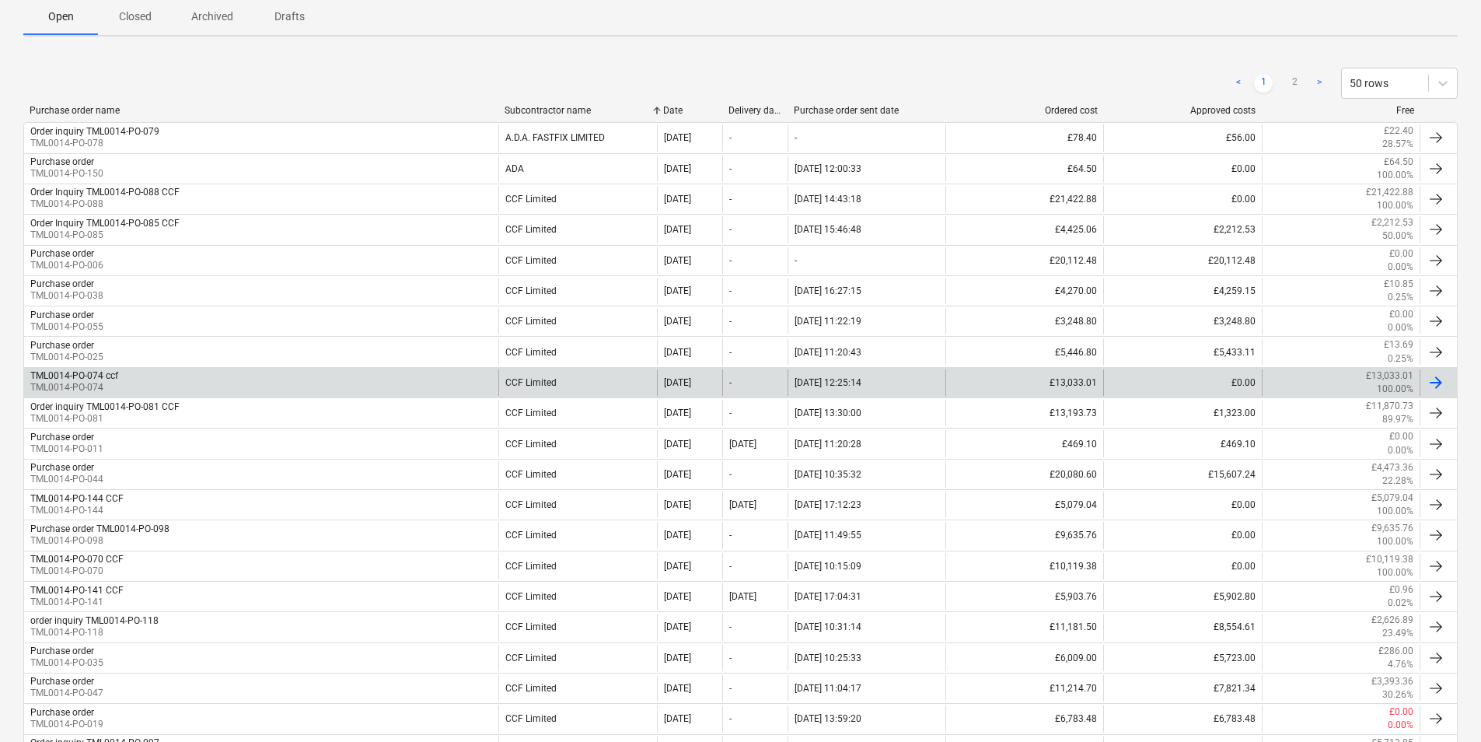
scroll to position [233, 0]
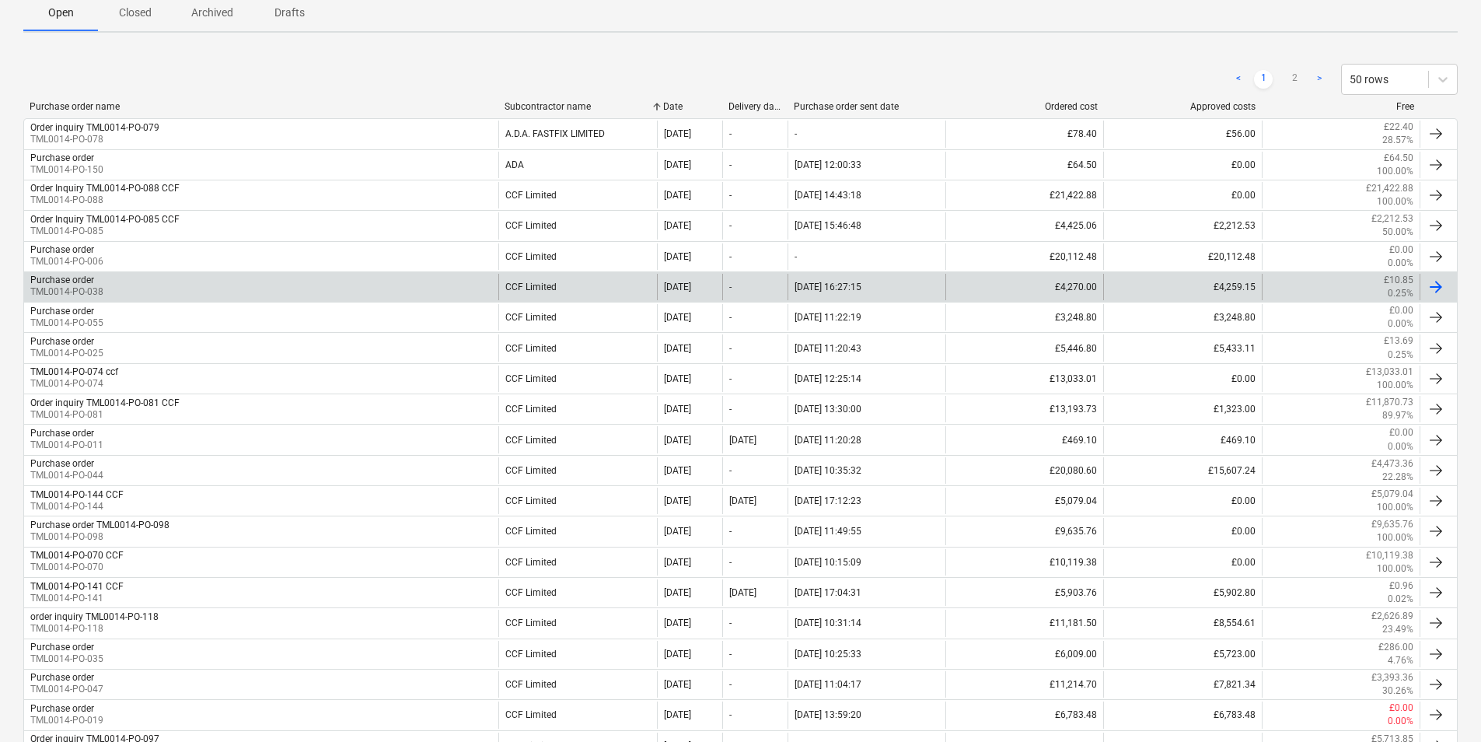
click at [532, 286] on div "CCF Limited" at bounding box center [577, 287] width 158 height 26
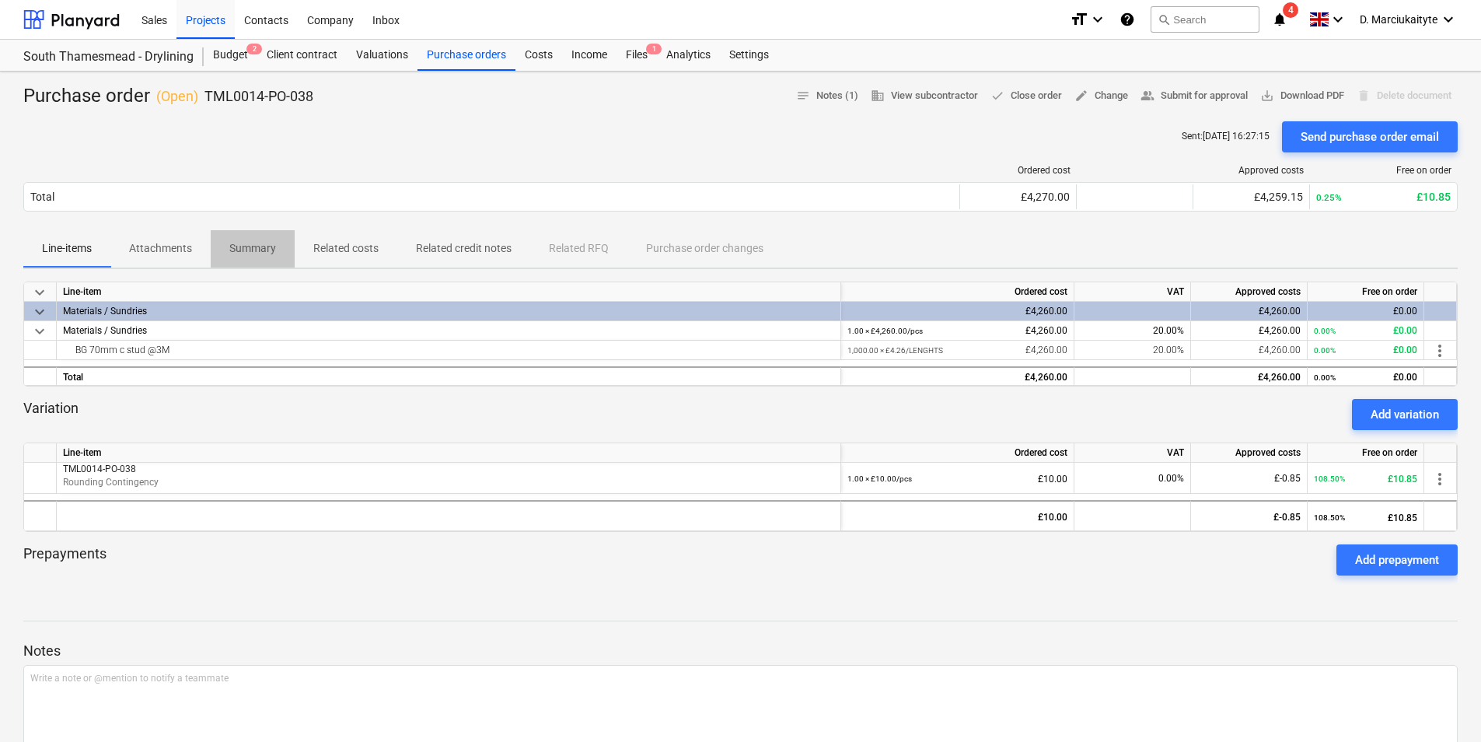
click at [252, 257] on span "Summary" at bounding box center [253, 249] width 84 height 26
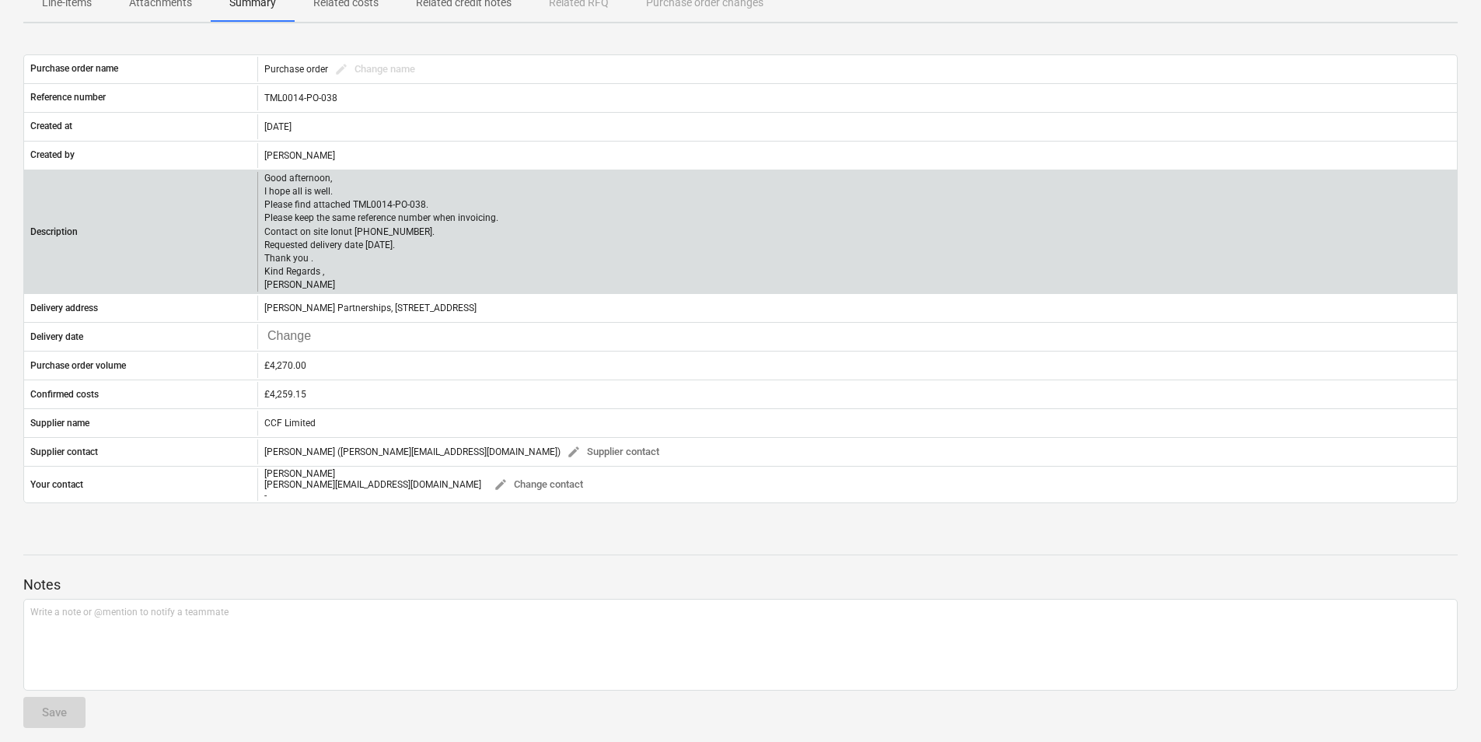
scroll to position [156, 0]
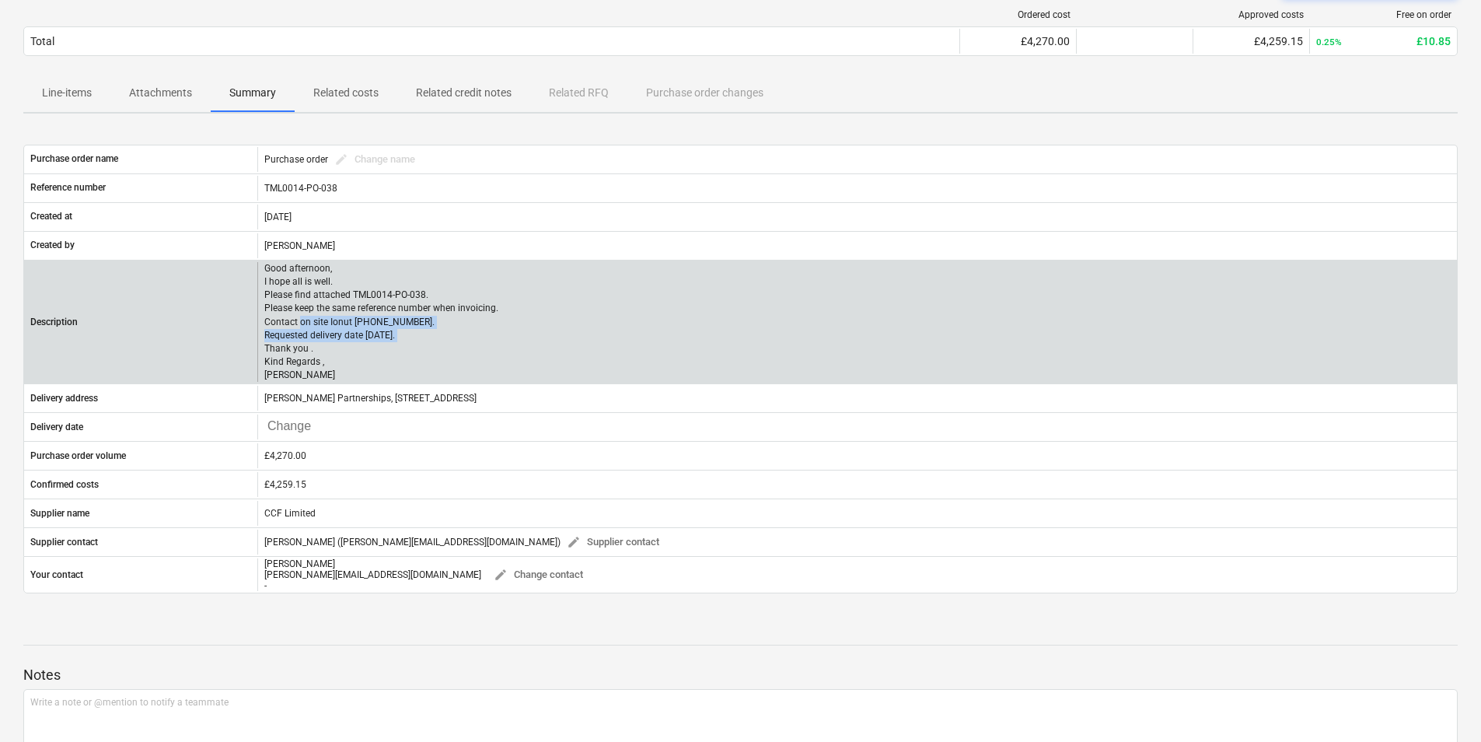
drag, startPoint x: 423, startPoint y: 333, endPoint x: 308, endPoint y: 322, distance: 115.6
click at [308, 322] on p "Good afternoon, I hope all is well. Please find attached TML0014-PO-038. Please…" at bounding box center [381, 322] width 234 height 120
drag, startPoint x: 308, startPoint y: 322, endPoint x: 447, endPoint y: 362, distance: 145.0
click at [447, 362] on p "Good afternoon, I hope all is well. Please find attached TML0014-PO-038. Please…" at bounding box center [381, 322] width 234 height 120
drag, startPoint x: 418, startPoint y: 323, endPoint x: 256, endPoint y: 321, distance: 162.5
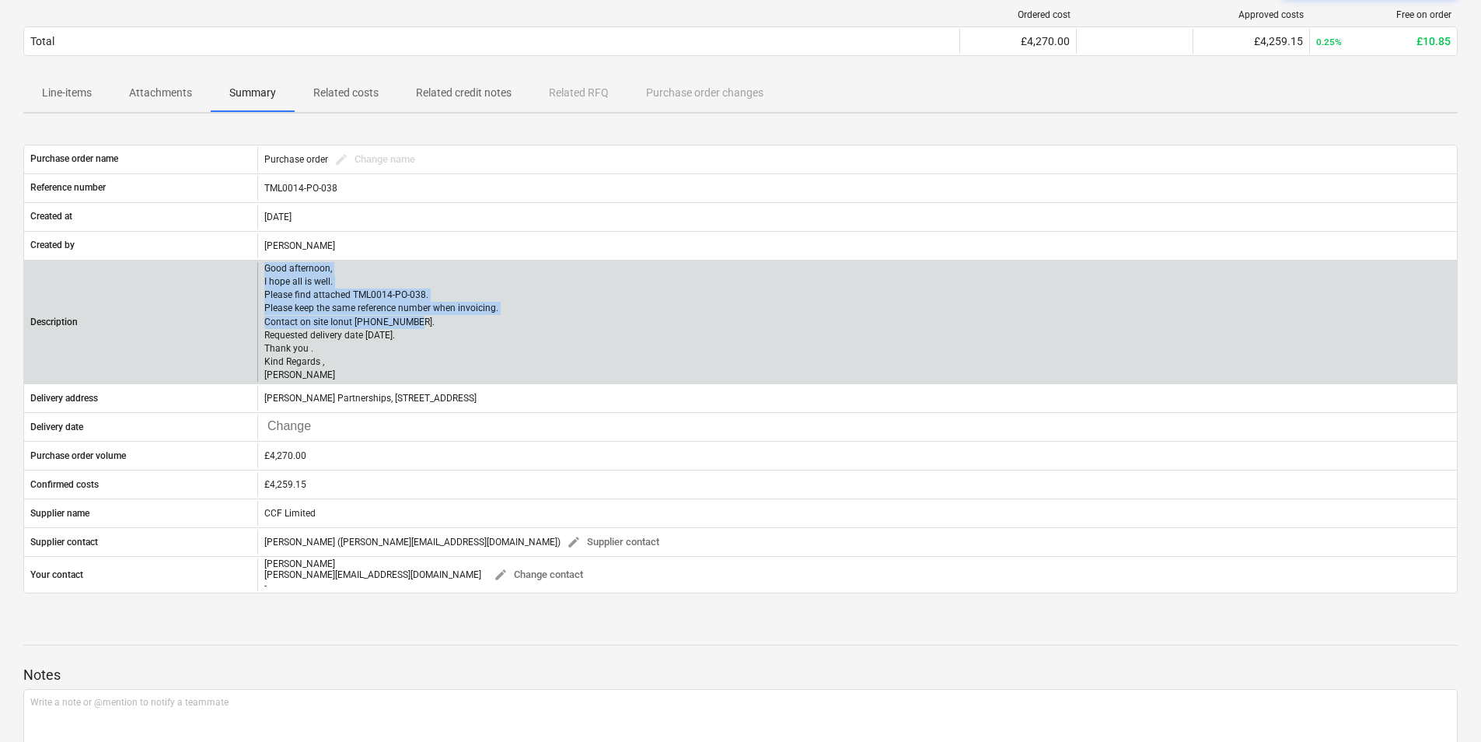
click at [256, 321] on div "Description Good afternoon, I hope all is well. Please find attached TML0014-PO…" at bounding box center [740, 322] width 1433 height 120
drag, startPoint x: 256, startPoint y: 321, endPoint x: 579, endPoint y: 321, distance: 322.7
click at [579, 321] on div "Good afternoon, I hope all is well. Please find attached TML0014-PO-038. Please…" at bounding box center [857, 322] width 1200 height 120
drag, startPoint x: 425, startPoint y: 318, endPoint x: 261, endPoint y: 324, distance: 164.2
click at [261, 324] on div "Good afternoon, I hope all is well. Please find attached TML0014-PO-038. Please…" at bounding box center [857, 322] width 1200 height 120
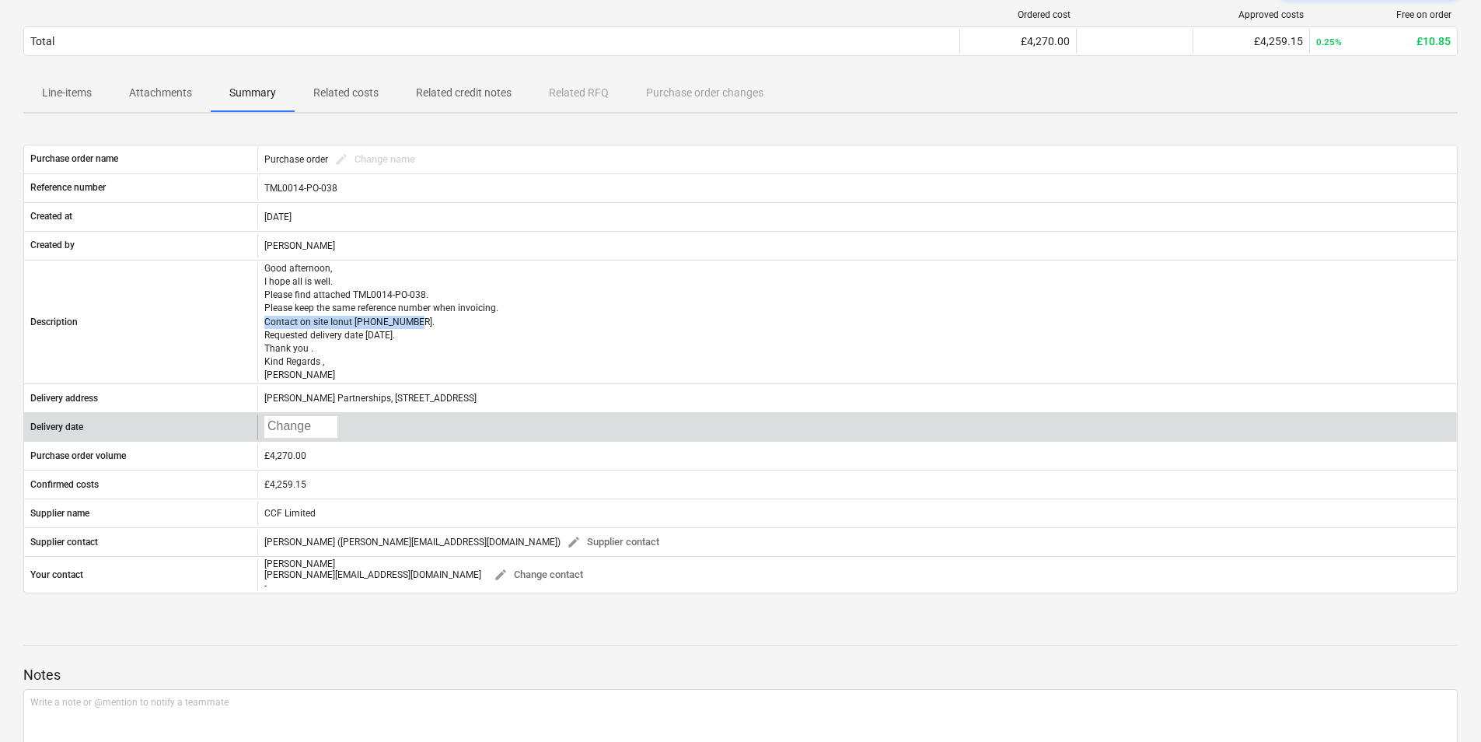
copy p "Contact on site Ionut [PHONE_NUMBER]."
